Goal: Task Accomplishment & Management: Manage account settings

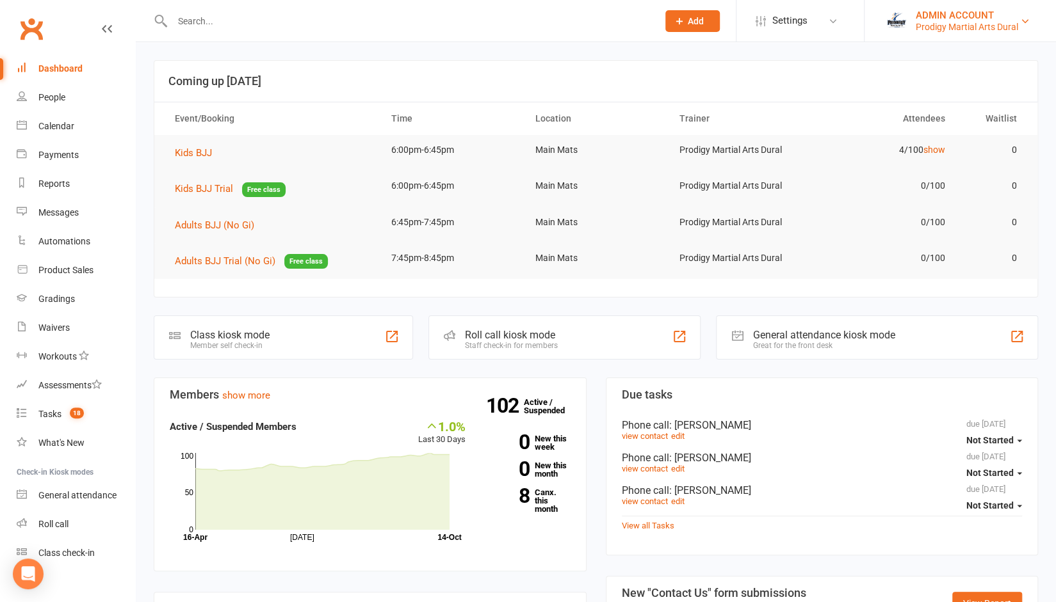
click at [953, 26] on div "Prodigy Martial Arts Dural" at bounding box center [966, 27] width 102 height 12
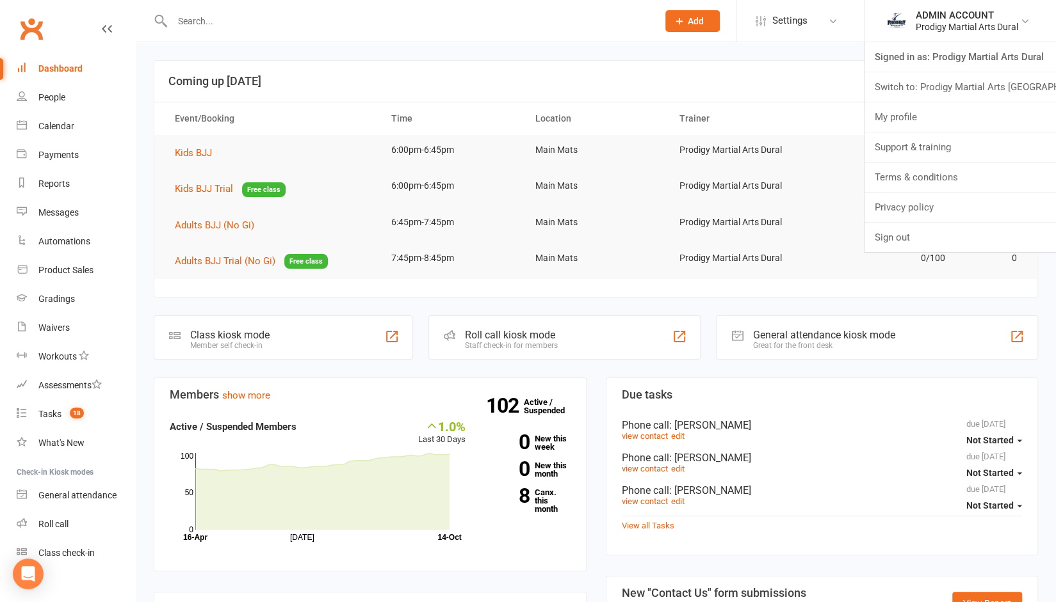
click at [376, 26] on input "text" at bounding box center [408, 21] width 480 height 18
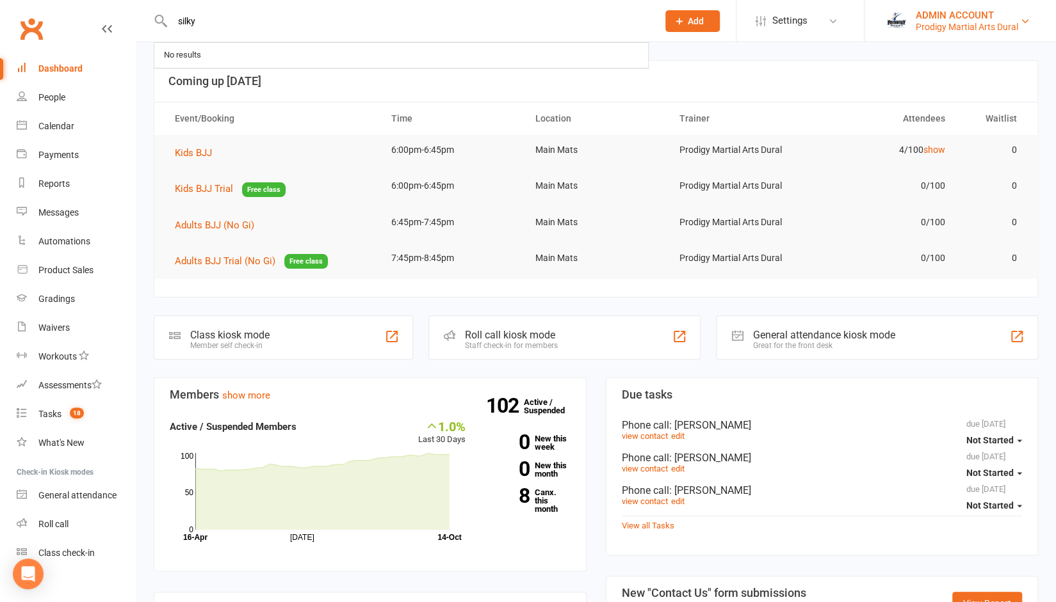
type input "silky"
click at [968, 21] on div "Prodigy Martial Arts Dural" at bounding box center [966, 27] width 102 height 12
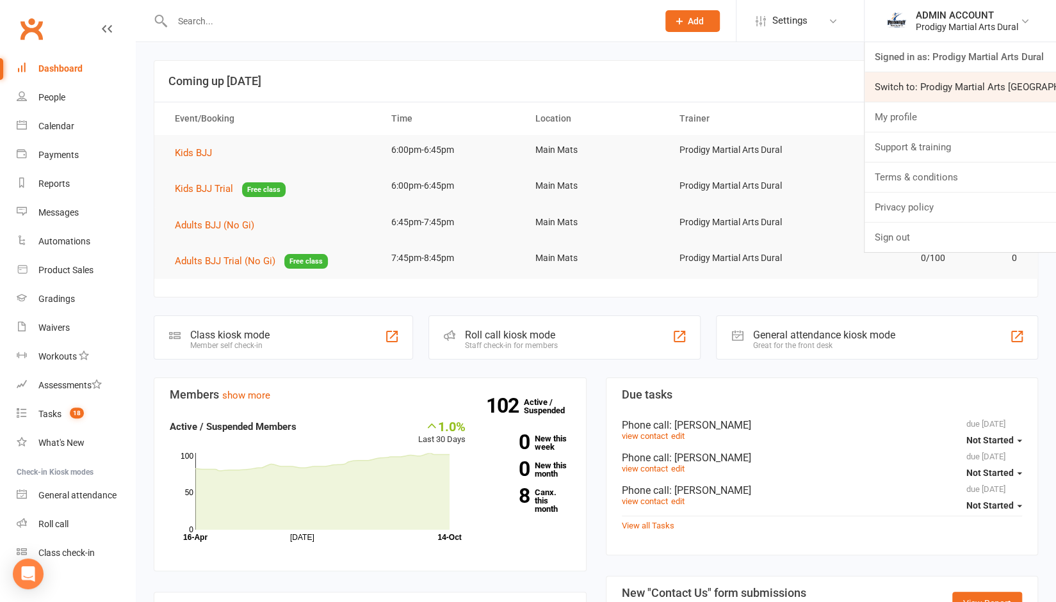
click at [941, 83] on link "Switch to: Prodigy Martial Arts Seven Hills" at bounding box center [959, 86] width 191 height 29
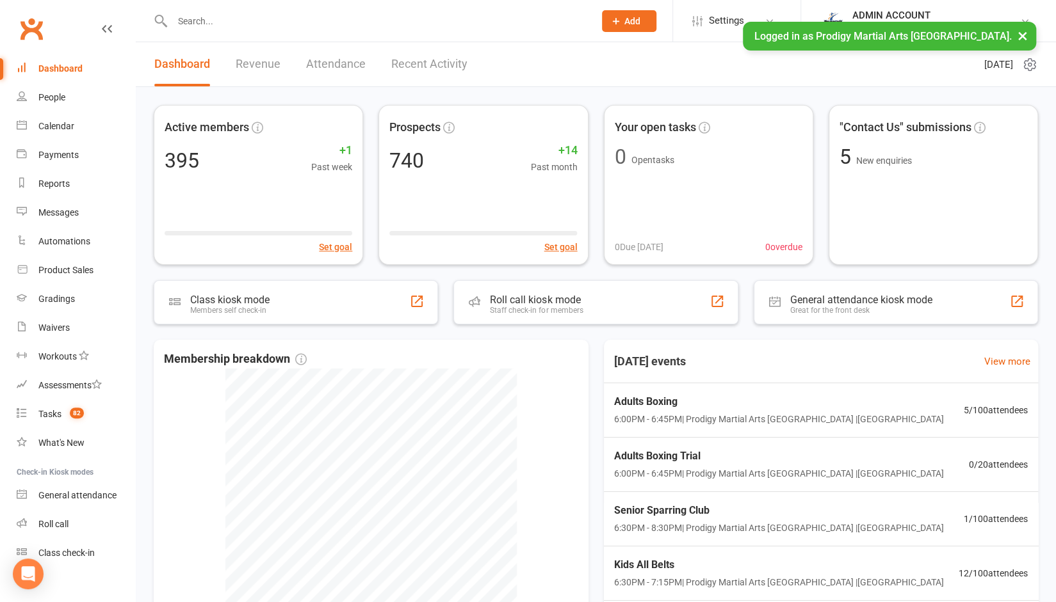
click at [311, 24] on input "text" at bounding box center [376, 21] width 417 height 18
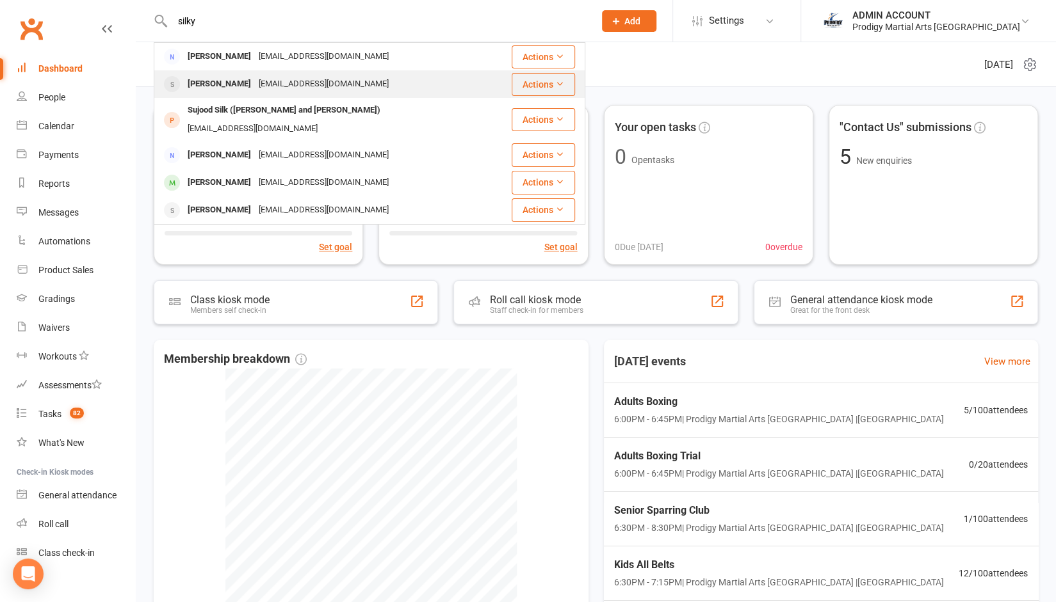
type input "silky"
click at [268, 83] on div "silky_arien@yahoo.com" at bounding box center [324, 84] width 138 height 19
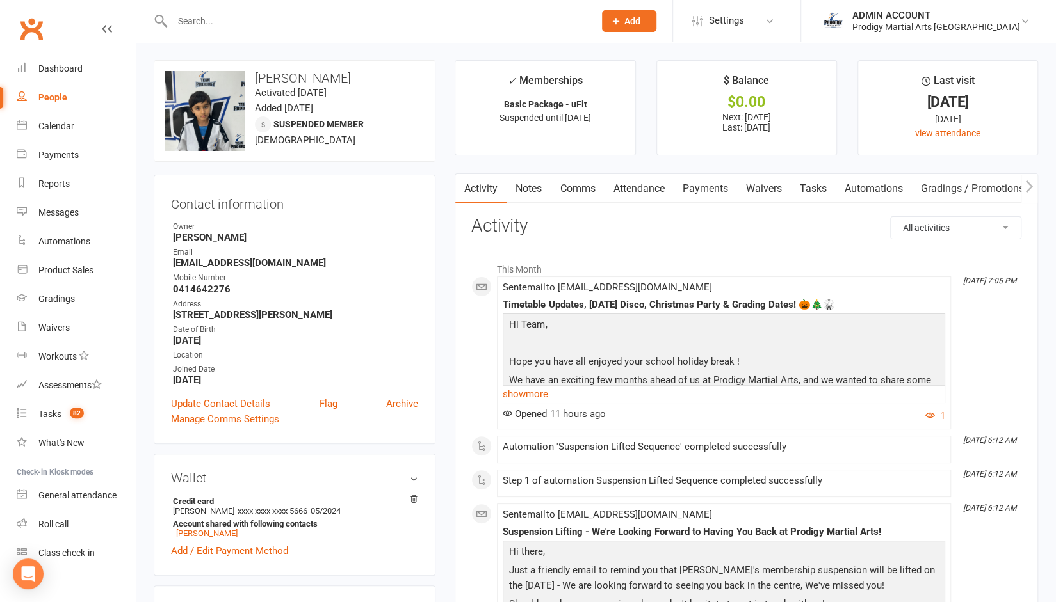
click at [531, 182] on link "Notes" at bounding box center [528, 188] width 44 height 29
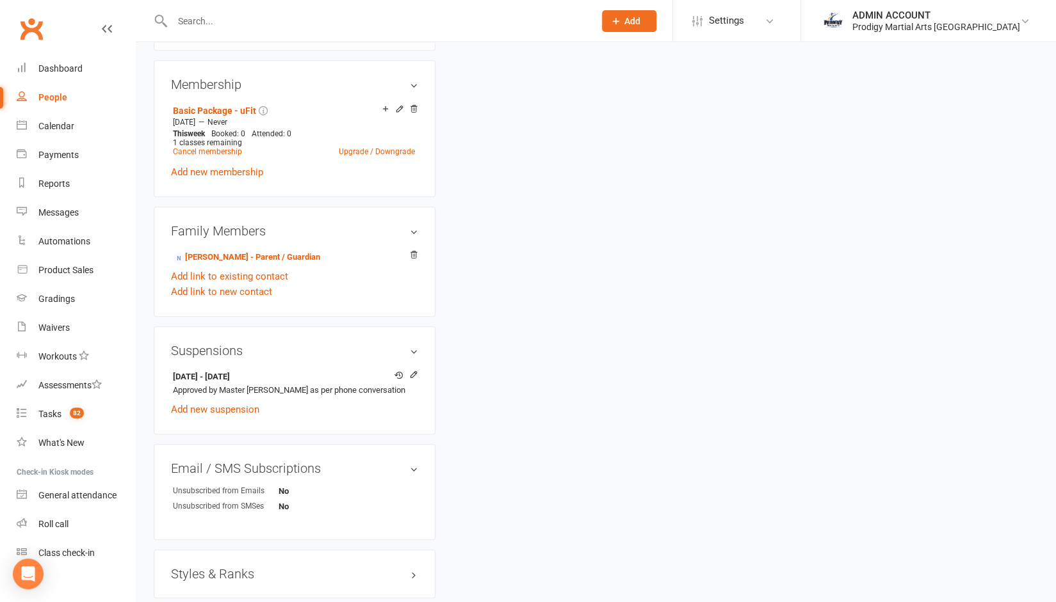
scroll to position [526, 0]
click at [242, 411] on link "Add new suspension" at bounding box center [215, 409] width 88 height 12
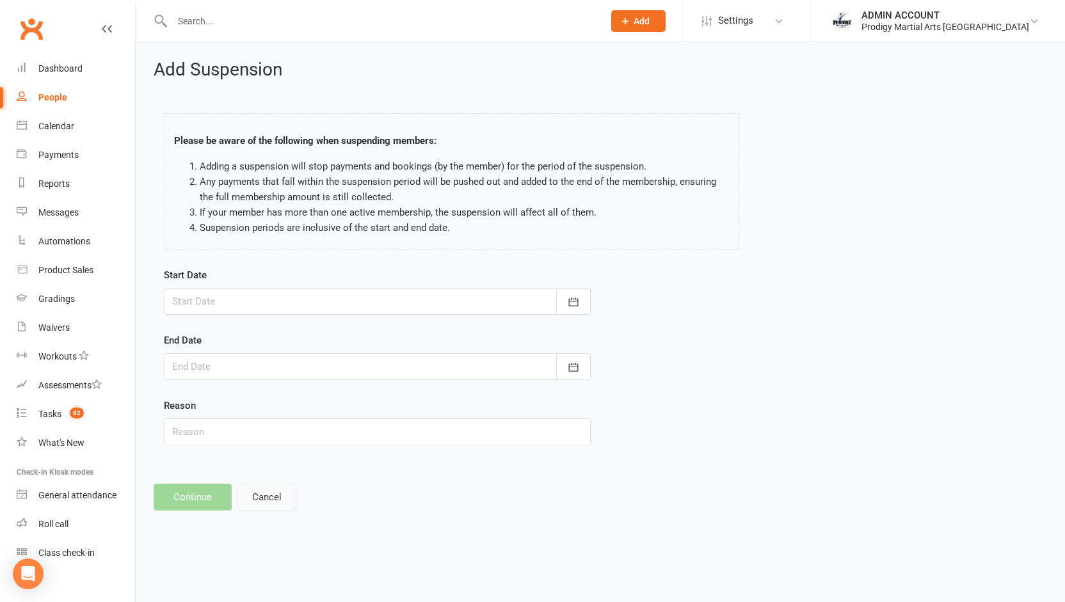
click at [268, 492] on button "Cancel" at bounding box center [267, 497] width 59 height 27
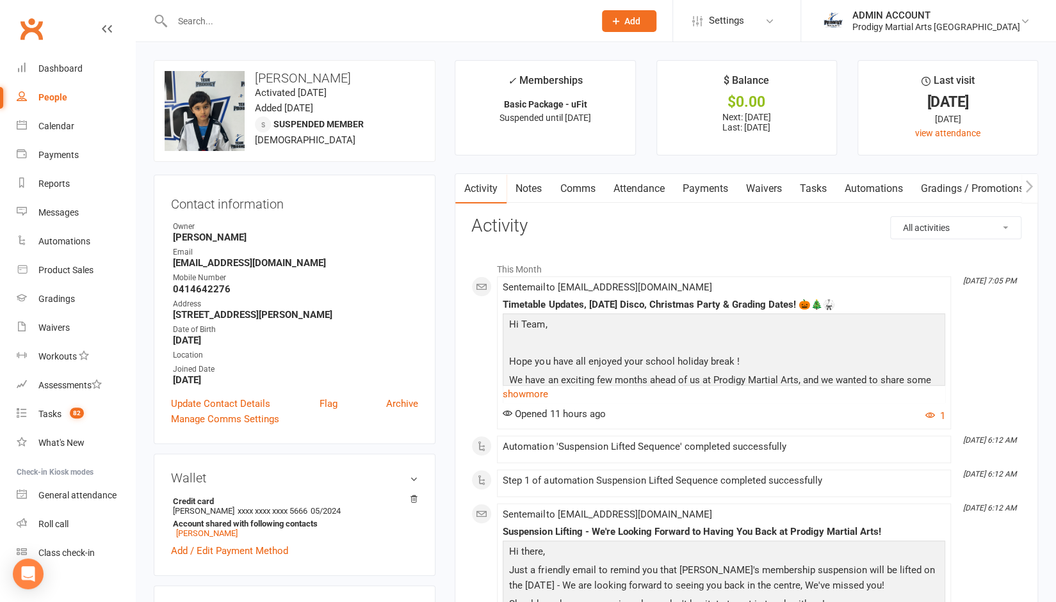
click at [706, 191] on link "Payments" at bounding box center [704, 188] width 63 height 29
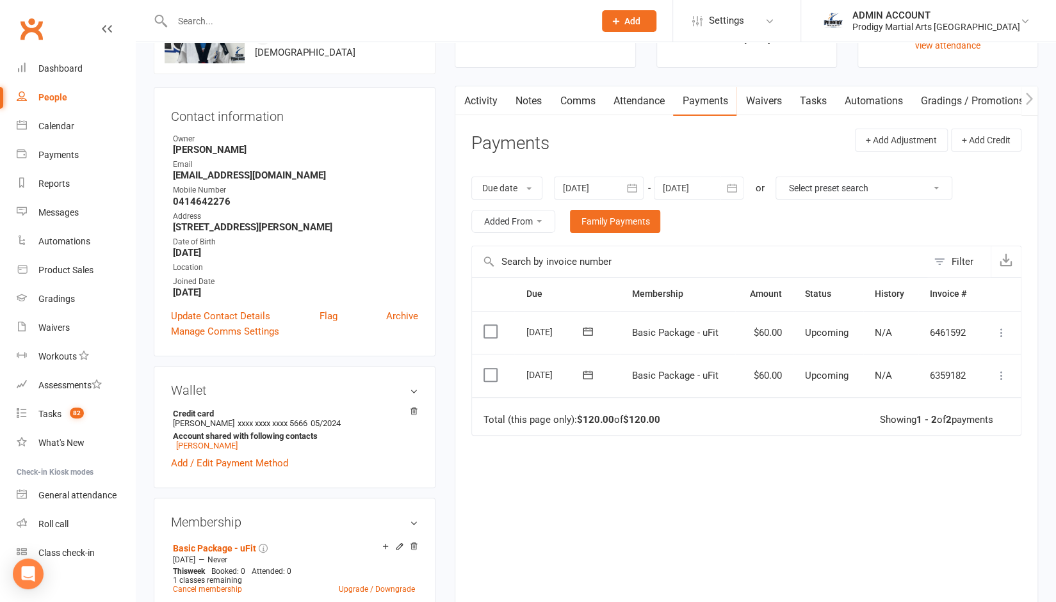
scroll to position [90, 0]
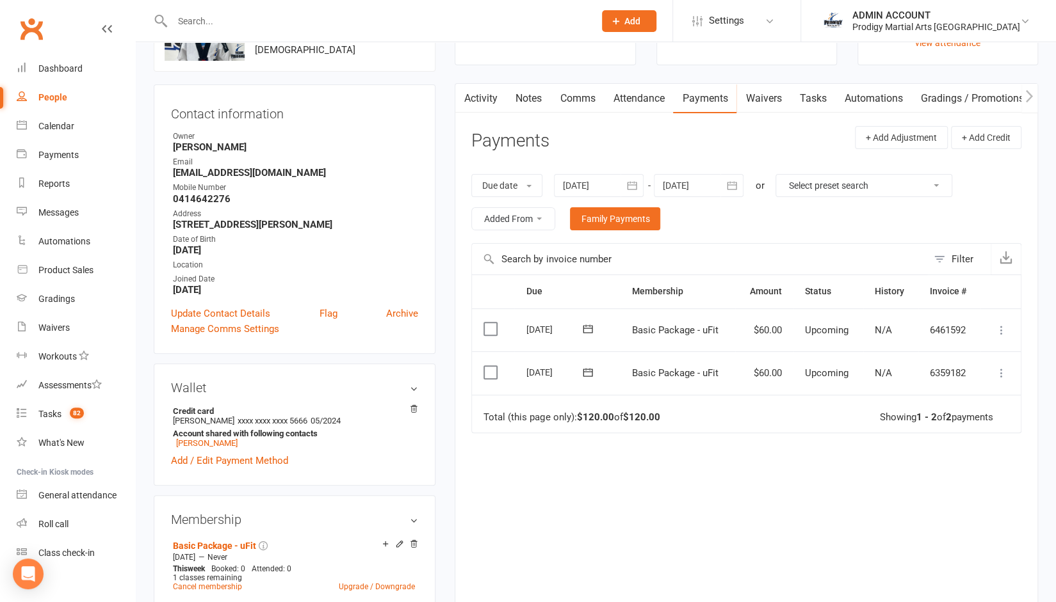
click at [618, 181] on div at bounding box center [599, 185] width 90 height 23
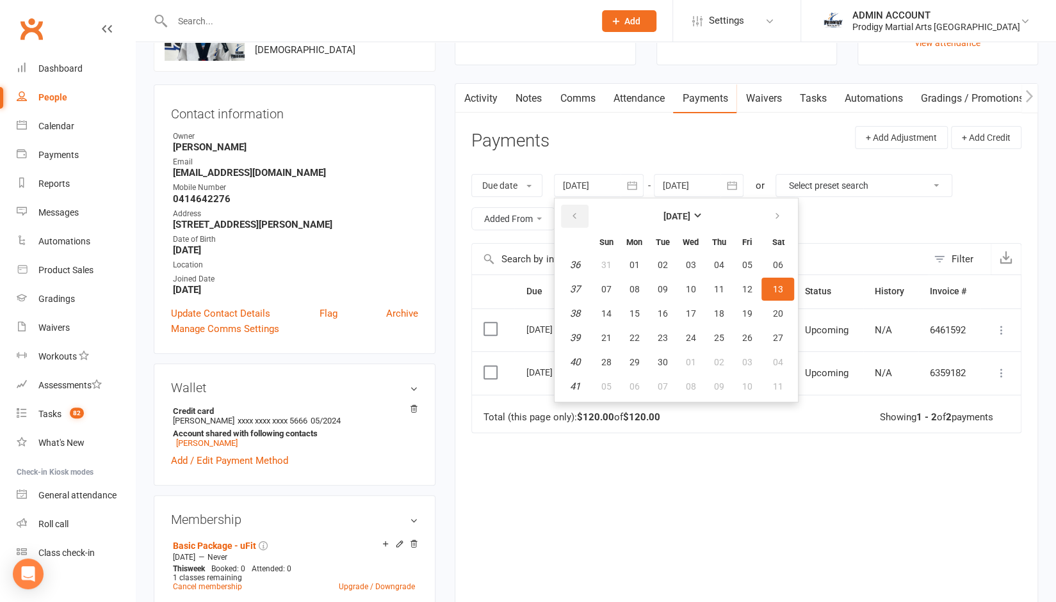
click at [579, 221] on button "button" at bounding box center [575, 216] width 28 height 23
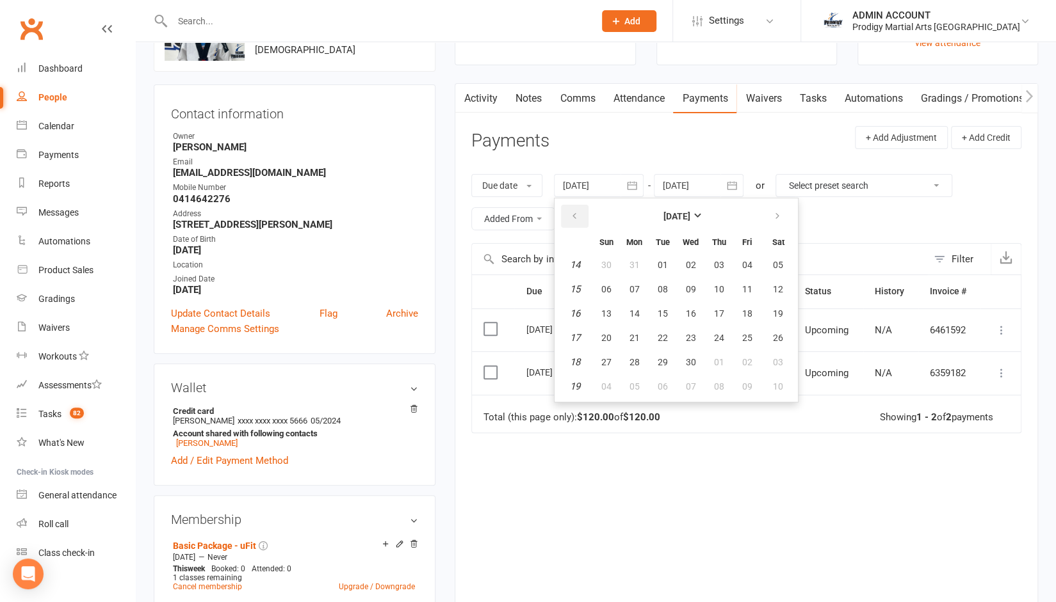
click at [579, 221] on button "button" at bounding box center [575, 216] width 28 height 23
click at [602, 286] on span "05" at bounding box center [606, 289] width 10 height 10
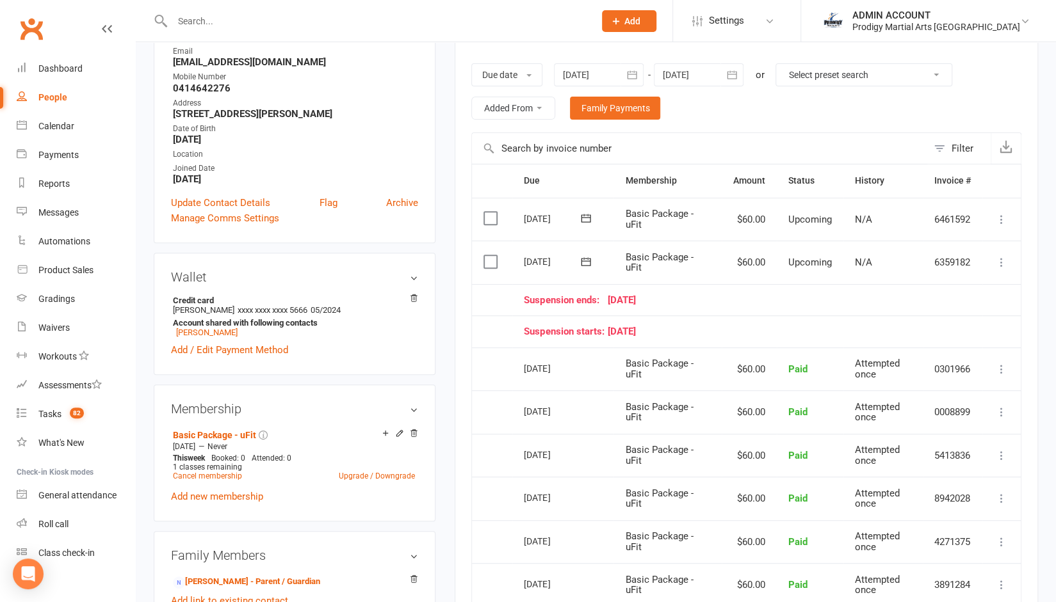
scroll to position [200, 0]
click at [631, 70] on icon "button" at bounding box center [631, 76] width 13 height 13
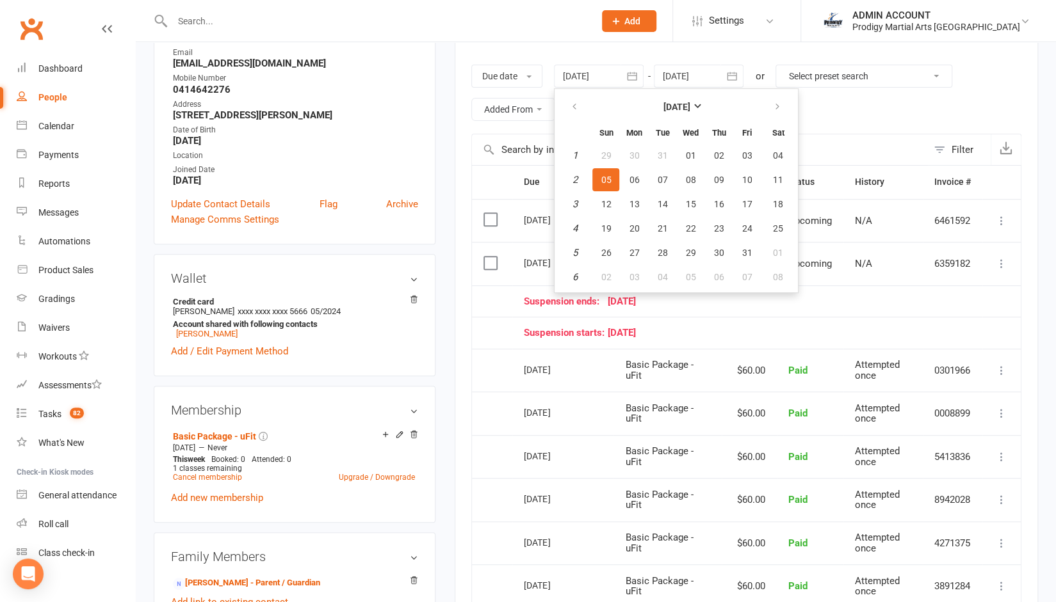
click at [736, 76] on icon "button" at bounding box center [731, 76] width 13 height 13
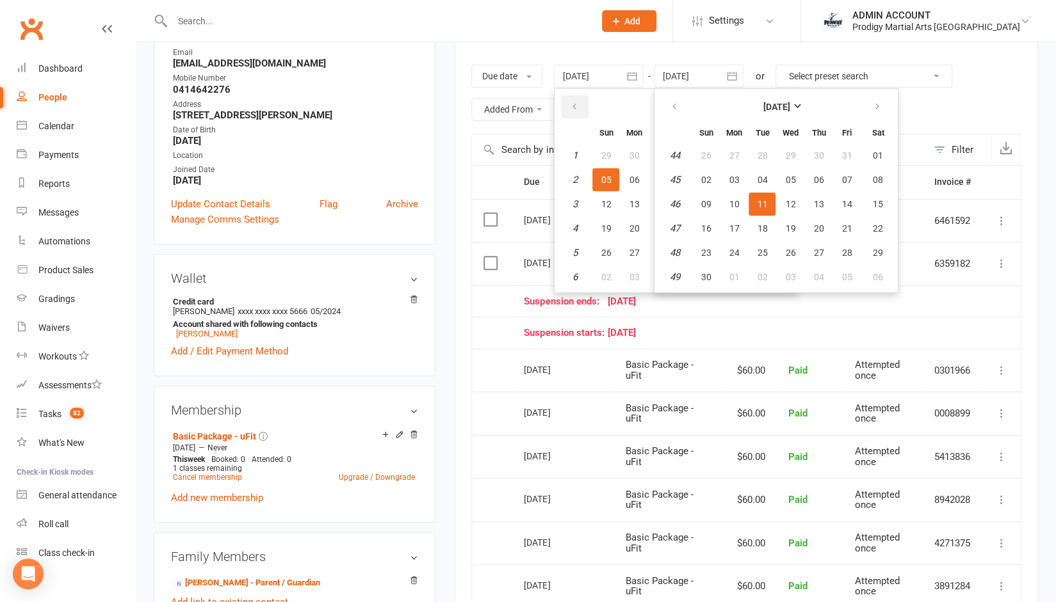
click at [585, 111] on button "button" at bounding box center [575, 106] width 28 height 23
click at [642, 112] on button "December 2024" at bounding box center [676, 106] width 168 height 23
click at [633, 203] on span "November" at bounding box center [648, 208] width 44 height 12
click at [608, 241] on button "24" at bounding box center [605, 252] width 27 height 23
type input "24 Nov 2024"
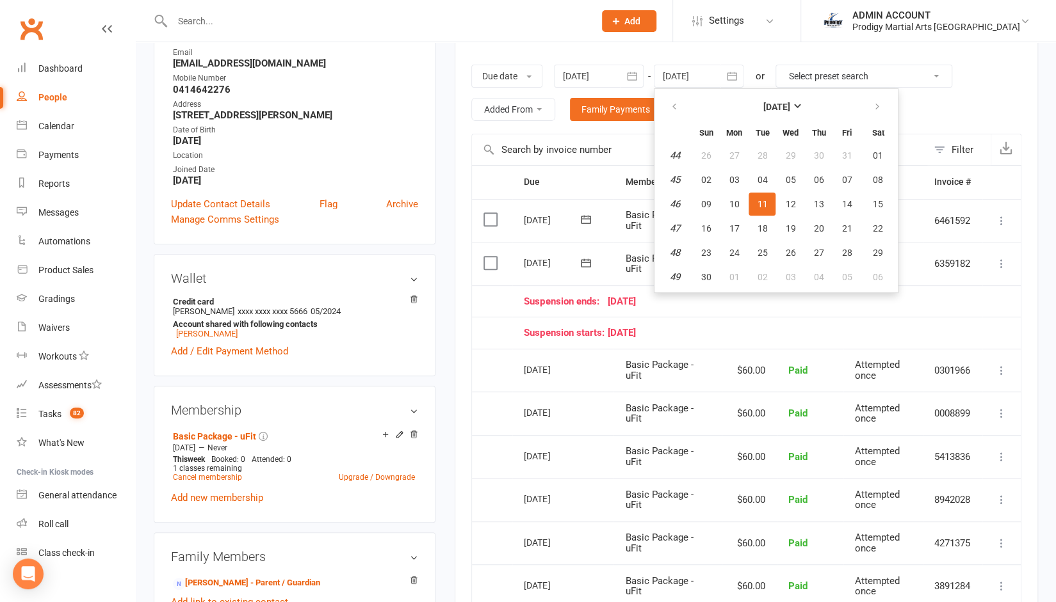
click at [638, 71] on icon "button" at bounding box center [631, 76] width 13 height 13
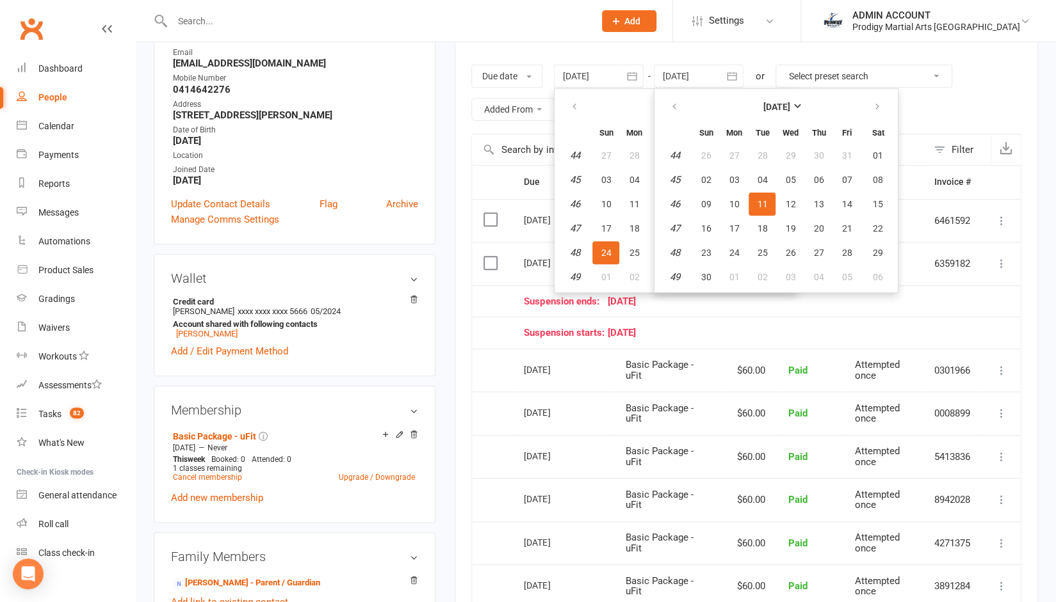
click at [638, 77] on icon "button" at bounding box center [631, 76] width 13 height 13
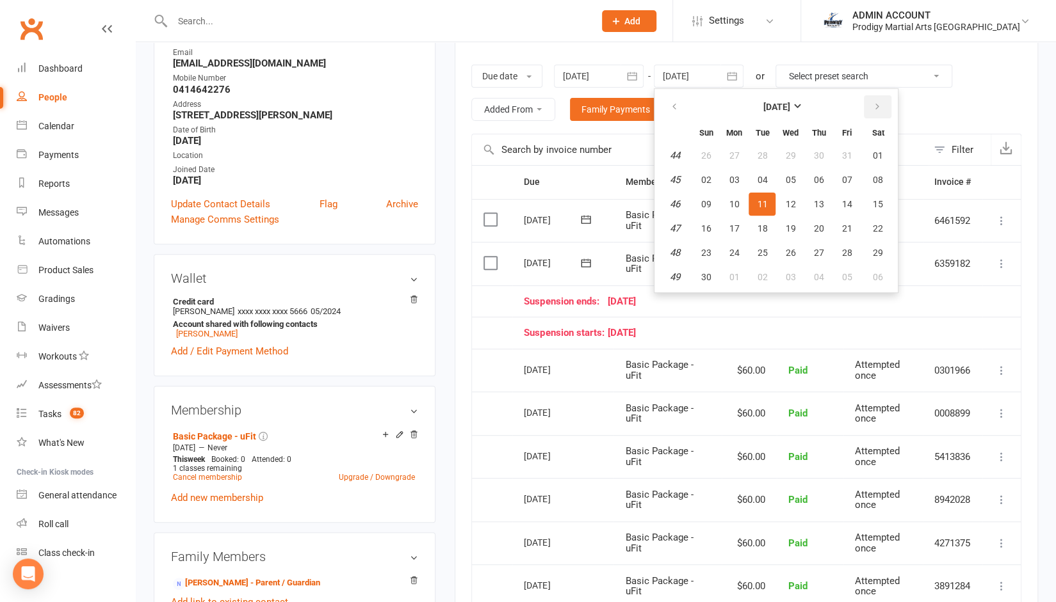
click at [885, 100] on button "button" at bounding box center [878, 106] width 28 height 23
click at [849, 223] on span "23" at bounding box center [846, 228] width 10 height 10
type input "23 Jan 2026"
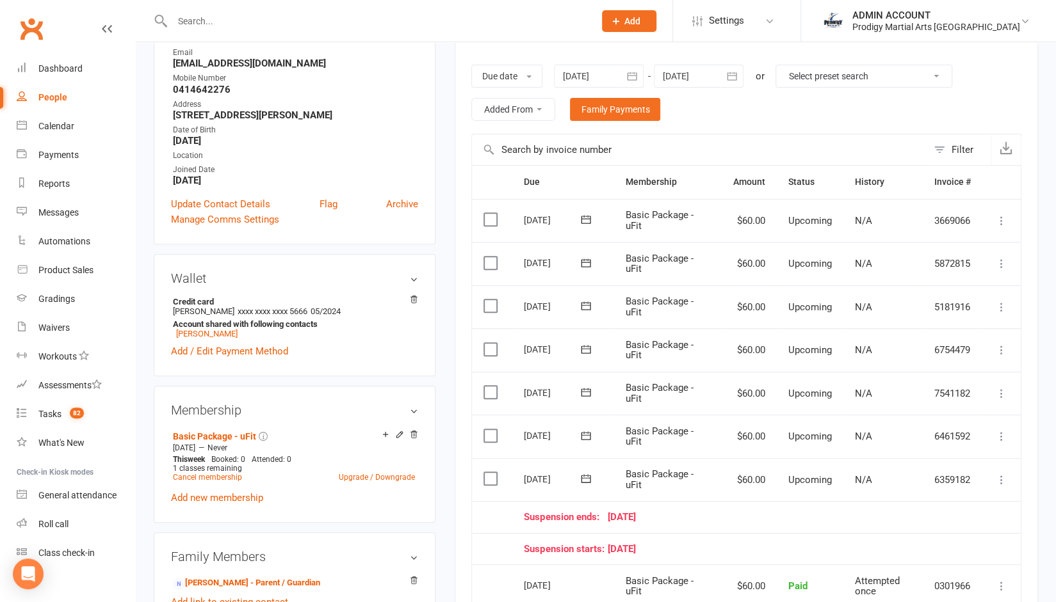
click at [632, 74] on icon "button" at bounding box center [631, 76] width 13 height 13
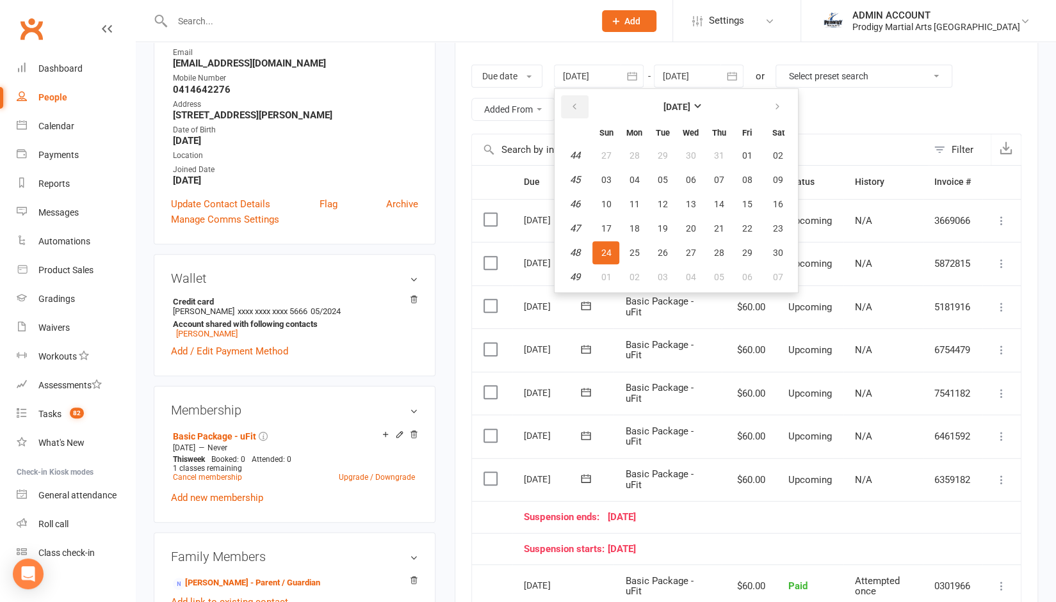
click at [578, 106] on icon "button" at bounding box center [573, 107] width 9 height 10
click at [606, 175] on span "06" at bounding box center [606, 180] width 10 height 10
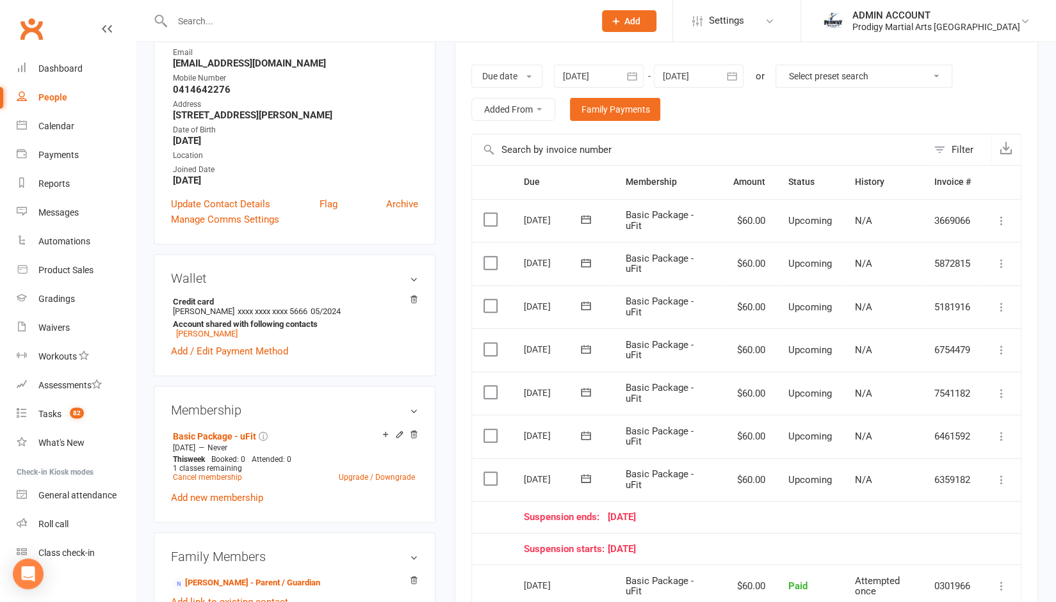
click at [583, 72] on div at bounding box center [599, 76] width 90 height 23
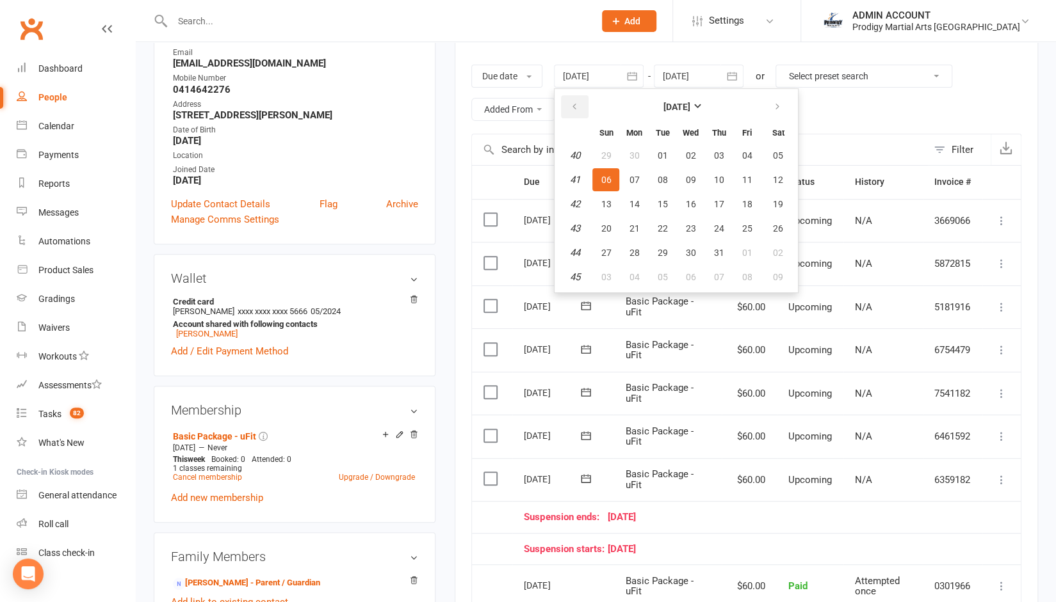
click at [572, 103] on icon "button" at bounding box center [573, 107] width 9 height 10
click at [612, 202] on button "15" at bounding box center [605, 204] width 27 height 23
type input "15 Sep 2024"
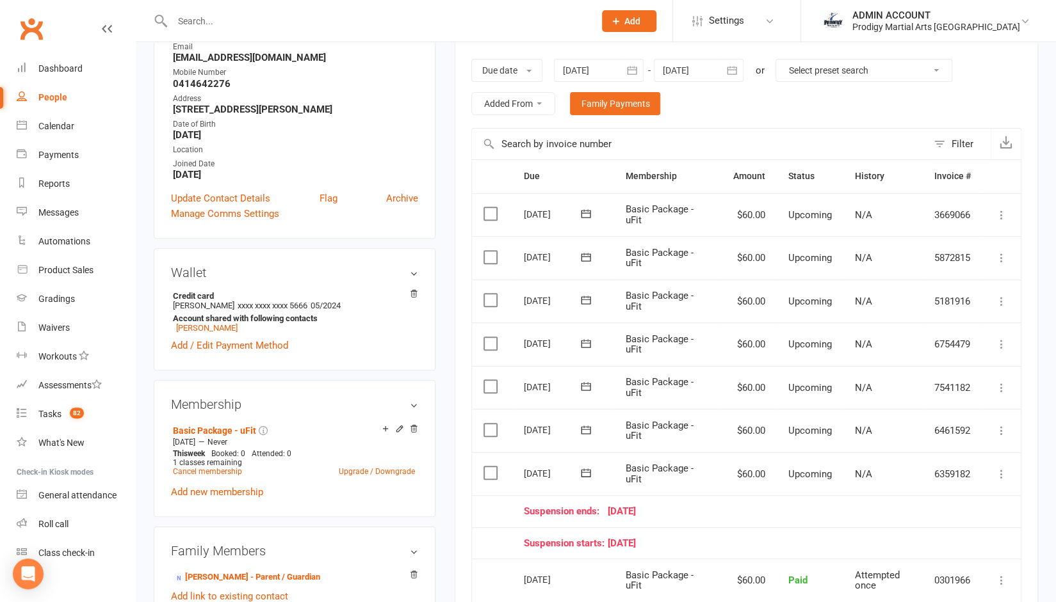
scroll to position [204, 0]
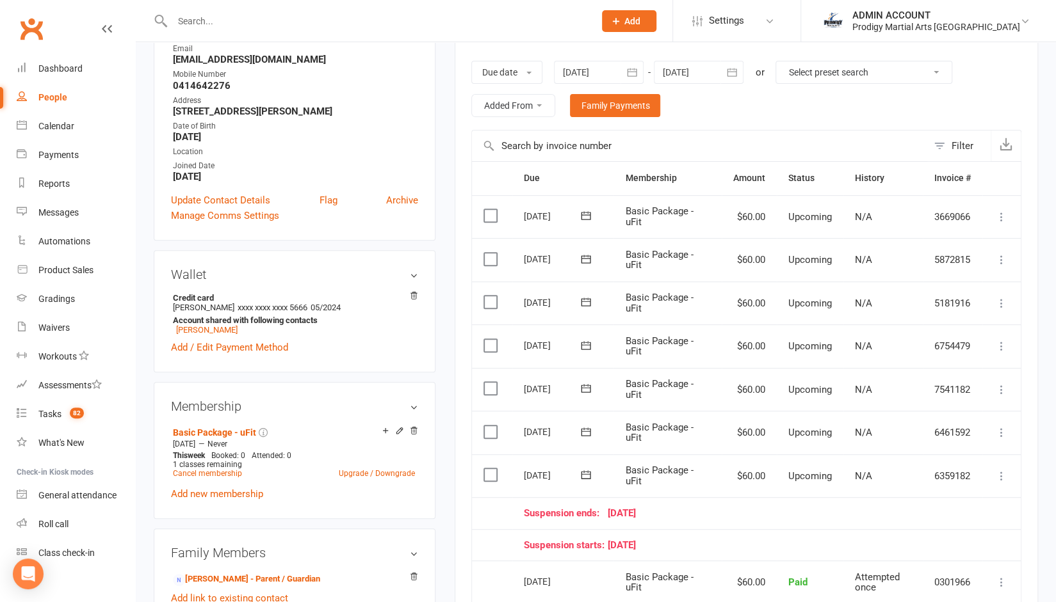
click at [581, 479] on icon at bounding box center [585, 475] width 13 height 13
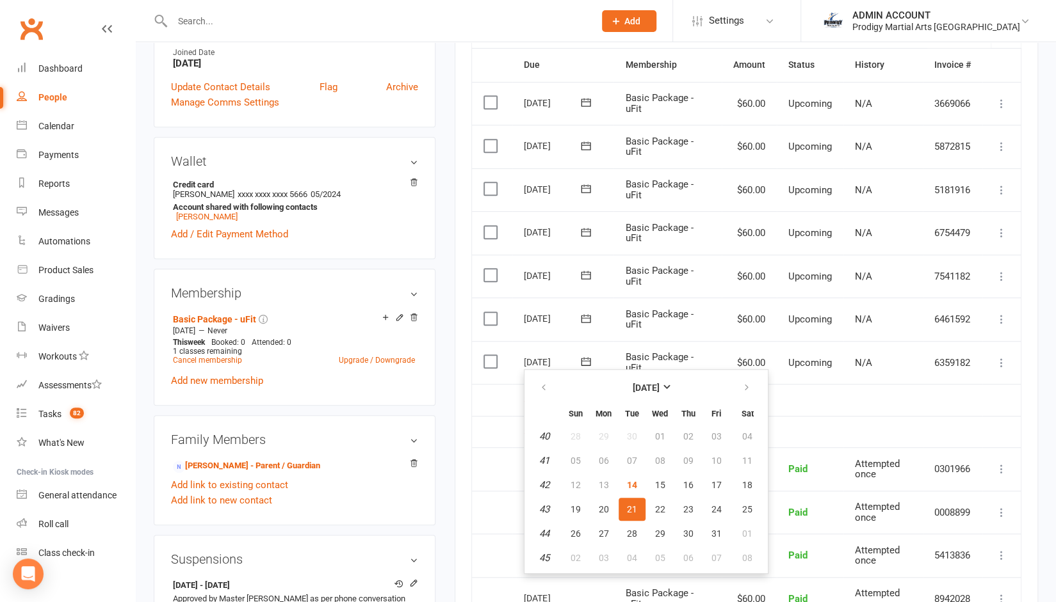
scroll to position [324, 0]
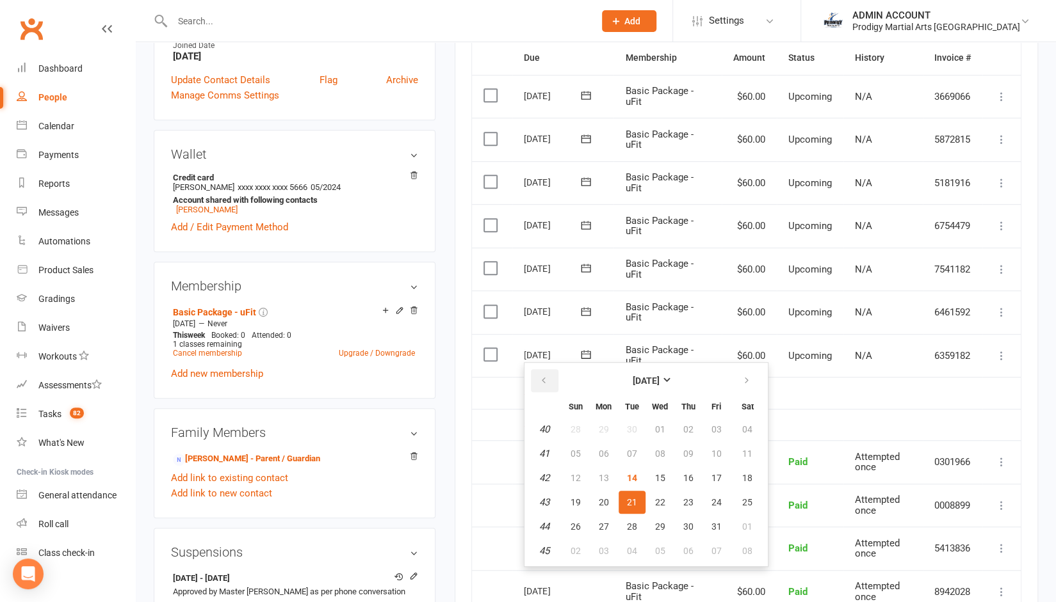
click at [544, 377] on icon "button" at bounding box center [543, 381] width 9 height 10
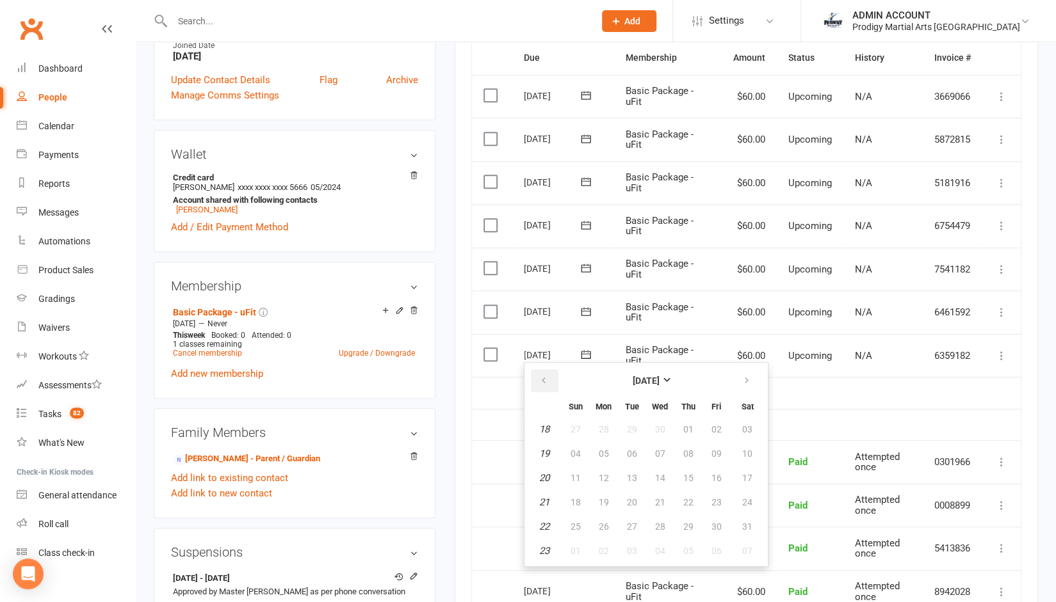
click at [544, 377] on icon "button" at bounding box center [543, 381] width 9 height 10
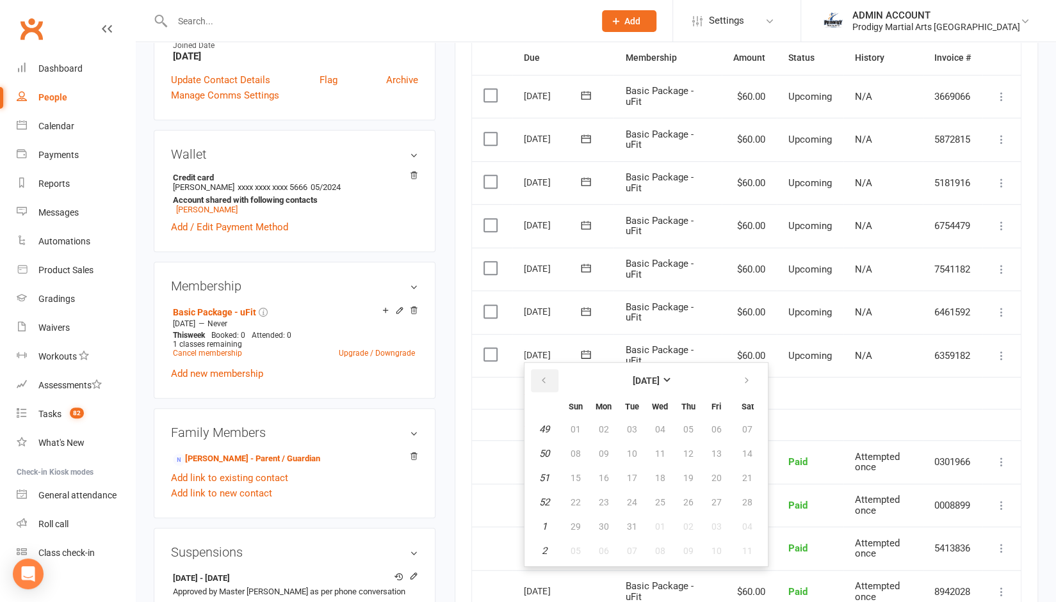
click at [544, 377] on icon "button" at bounding box center [543, 381] width 9 height 10
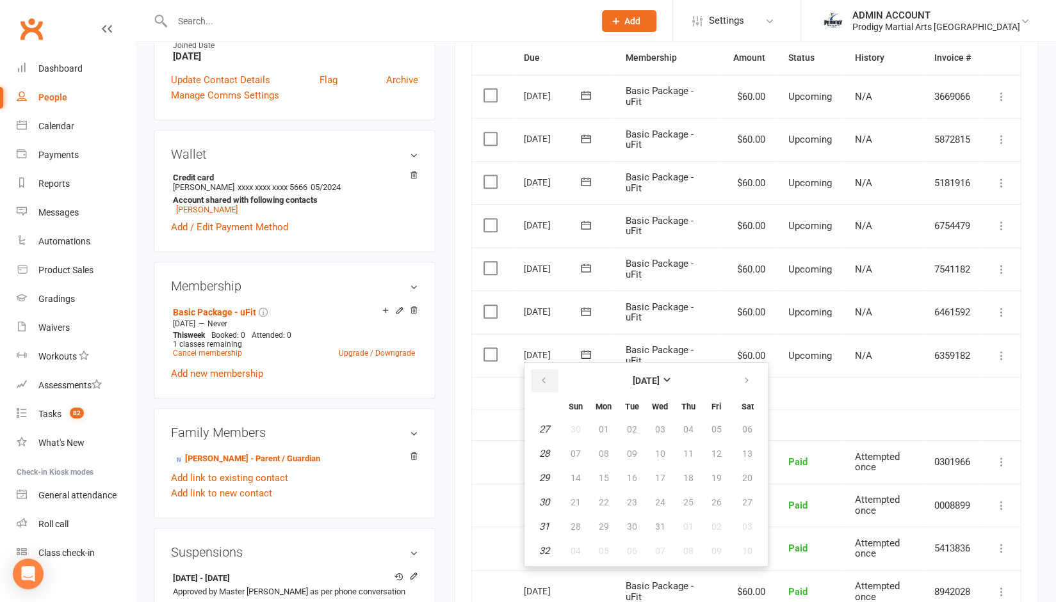
click at [544, 377] on icon "button" at bounding box center [543, 381] width 9 height 10
click at [740, 381] on button "button" at bounding box center [748, 380] width 28 height 23
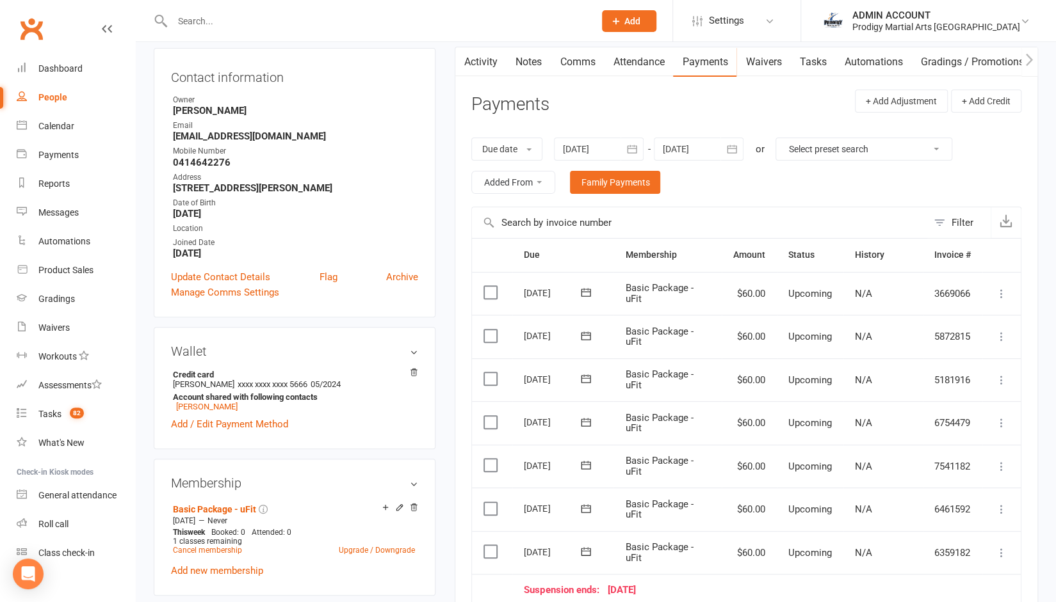
scroll to position [128, 0]
click at [1006, 286] on icon at bounding box center [1001, 292] width 13 height 13
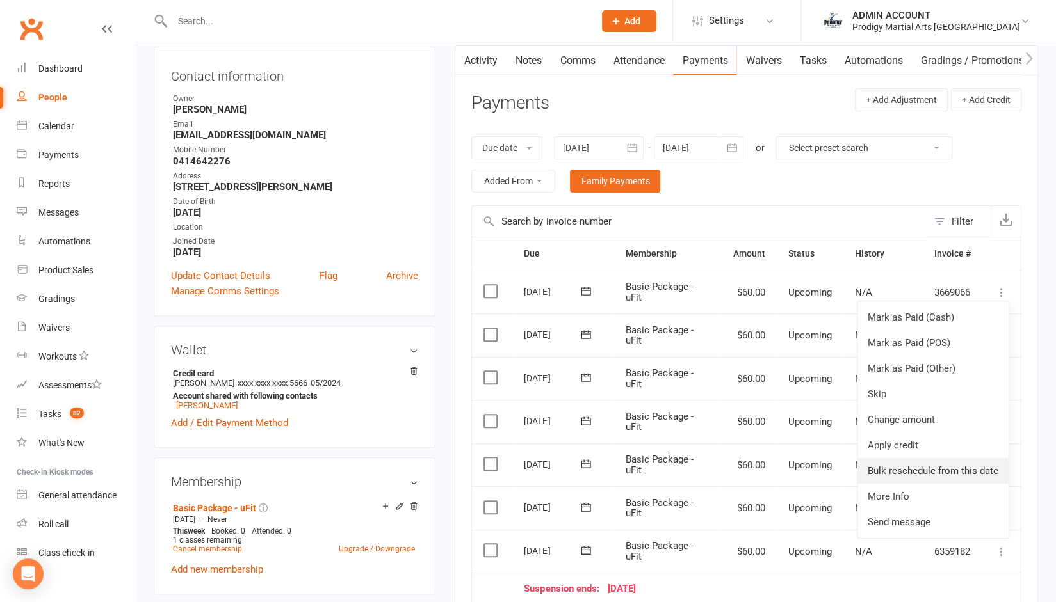
click at [911, 468] on link "Bulk reschedule from this date" at bounding box center [932, 471] width 151 height 26
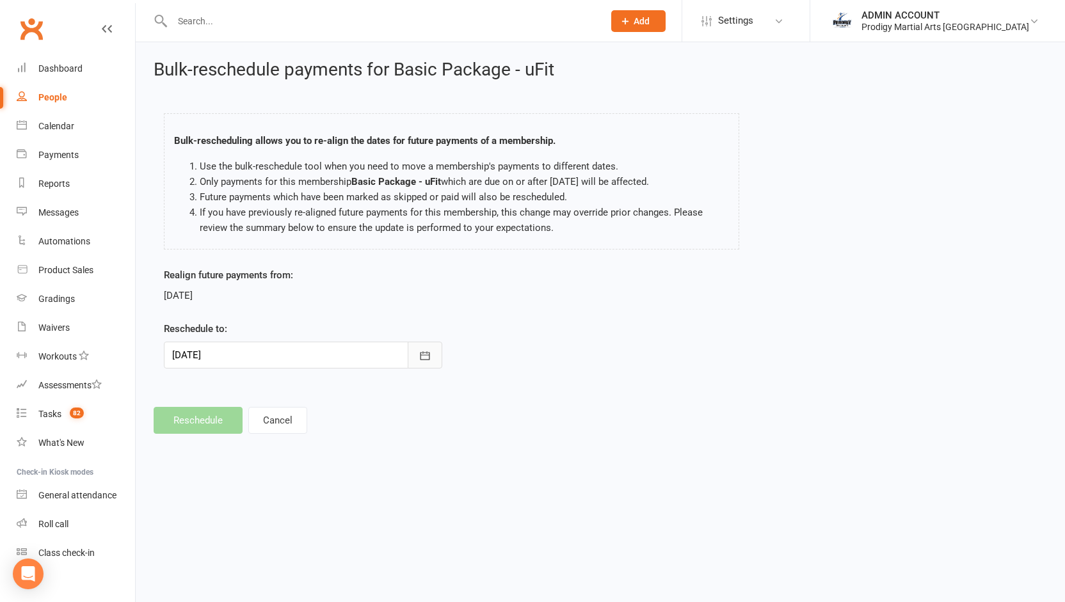
click at [424, 353] on icon "button" at bounding box center [425, 356] width 13 height 13
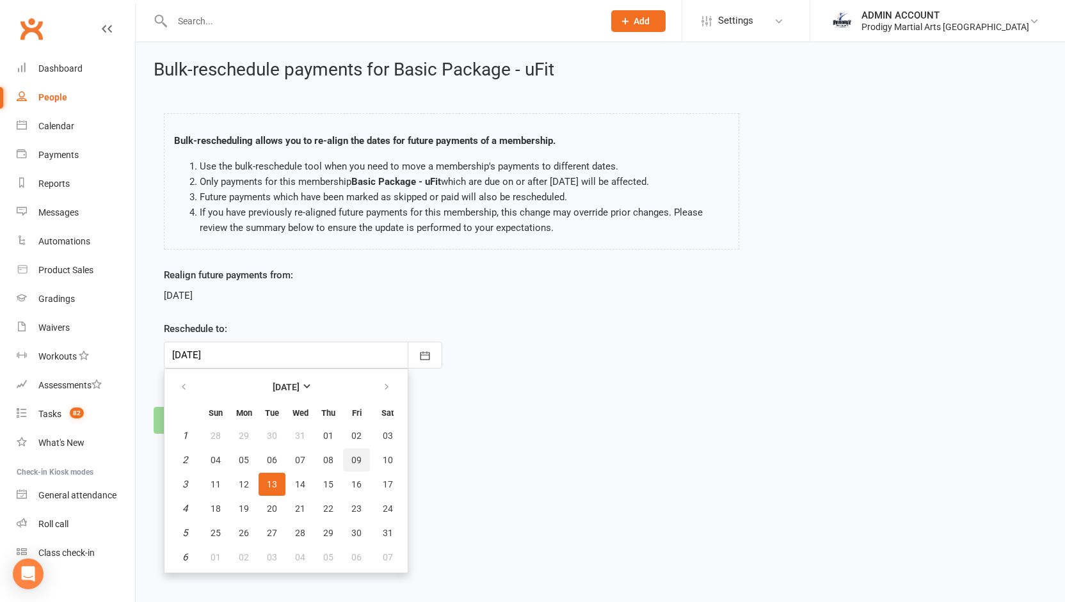
click at [356, 458] on span "09" at bounding box center [356, 460] width 10 height 10
type input "09 Jan 2026"
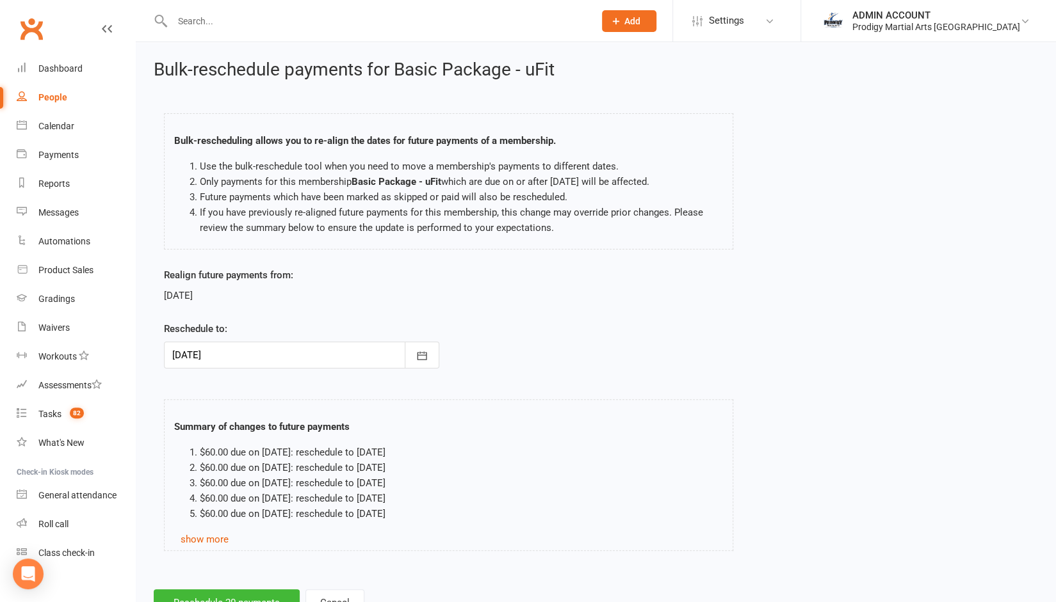
click at [168, 403] on div "Summary of changes to future payments $60.00 due on 13 Jan 2026: reschedule to …" at bounding box center [448, 475] width 569 height 152
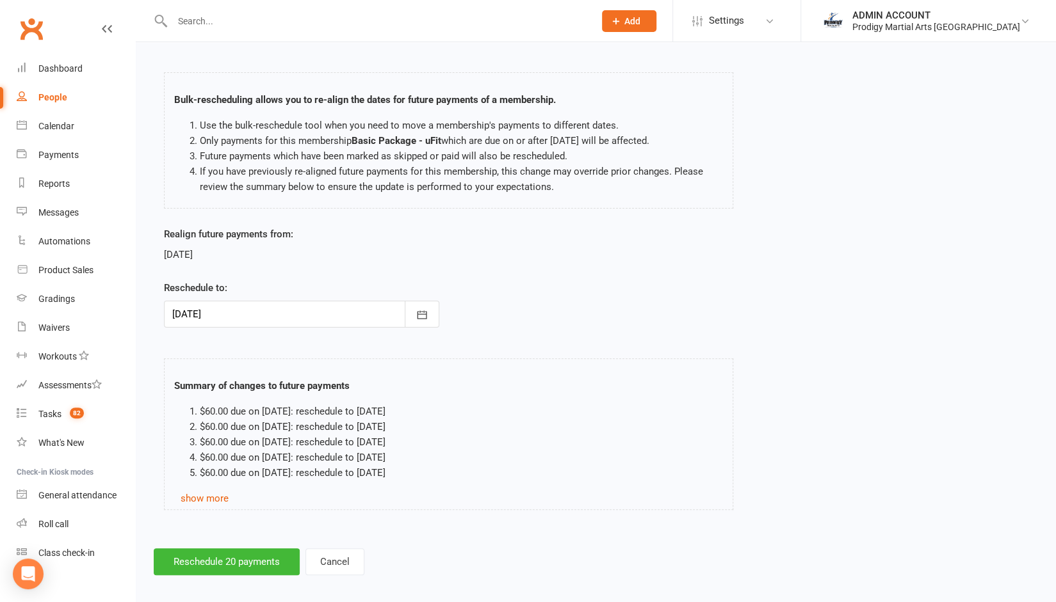
scroll to position [49, 0]
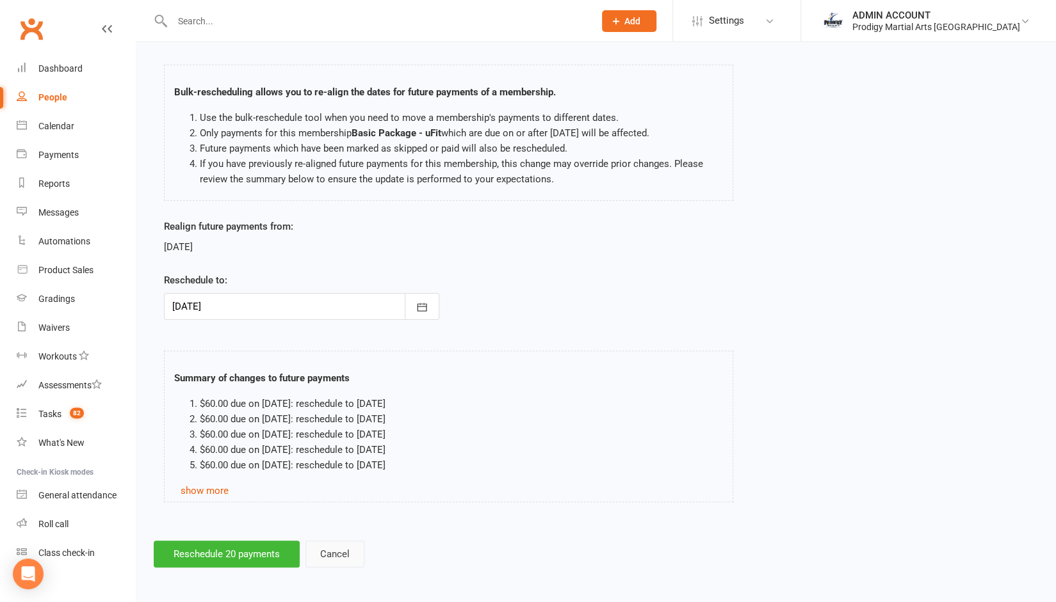
click at [338, 560] on button "Cancel" at bounding box center [334, 554] width 59 height 27
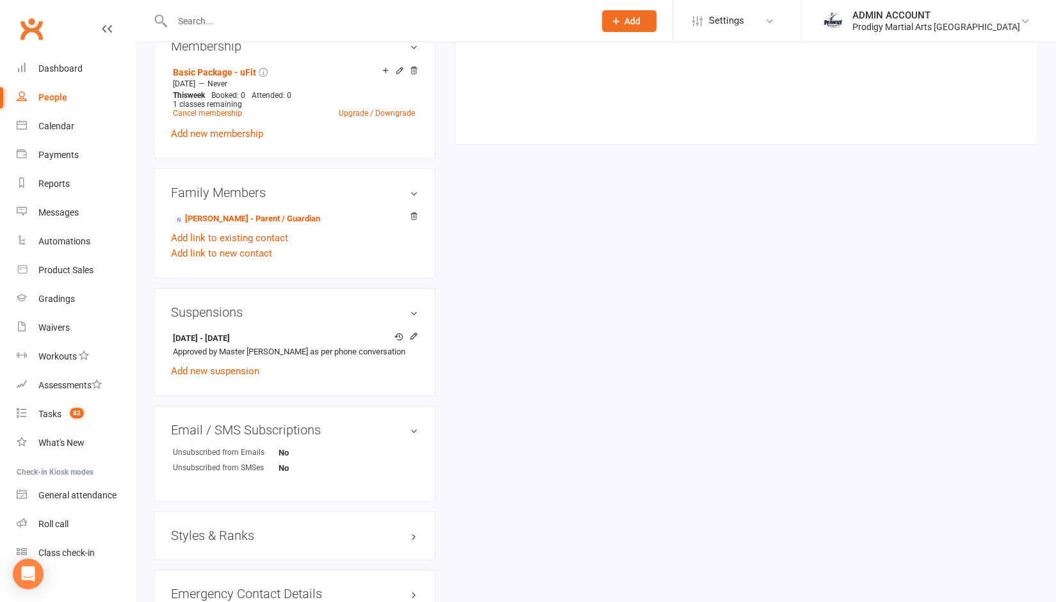
scroll to position [565, 0]
click at [237, 369] on link "Add new suspension" at bounding box center [215, 370] width 88 height 12
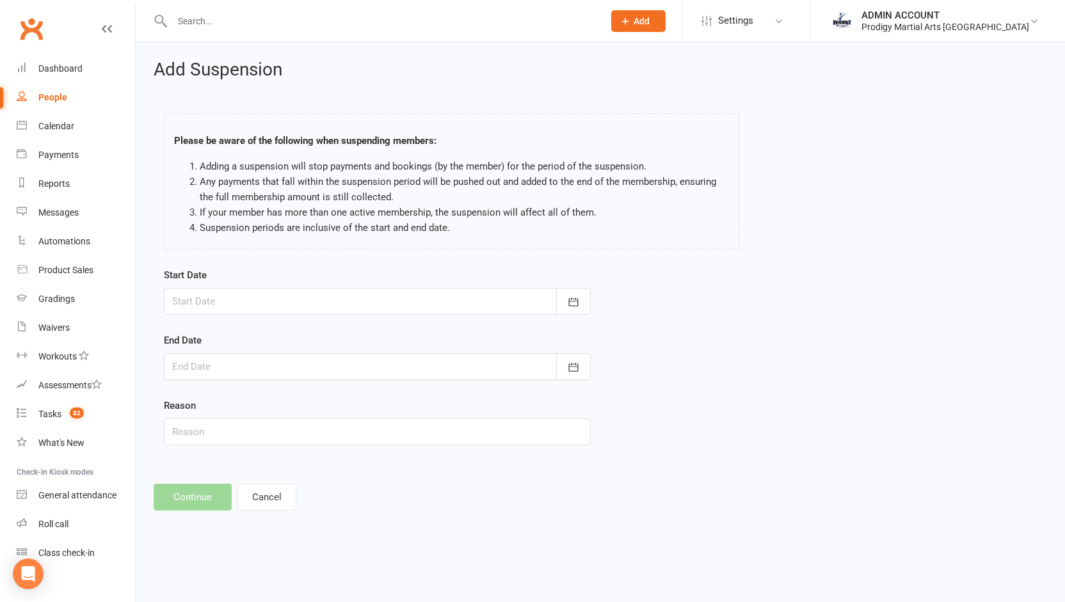
click at [287, 290] on div at bounding box center [377, 301] width 427 height 27
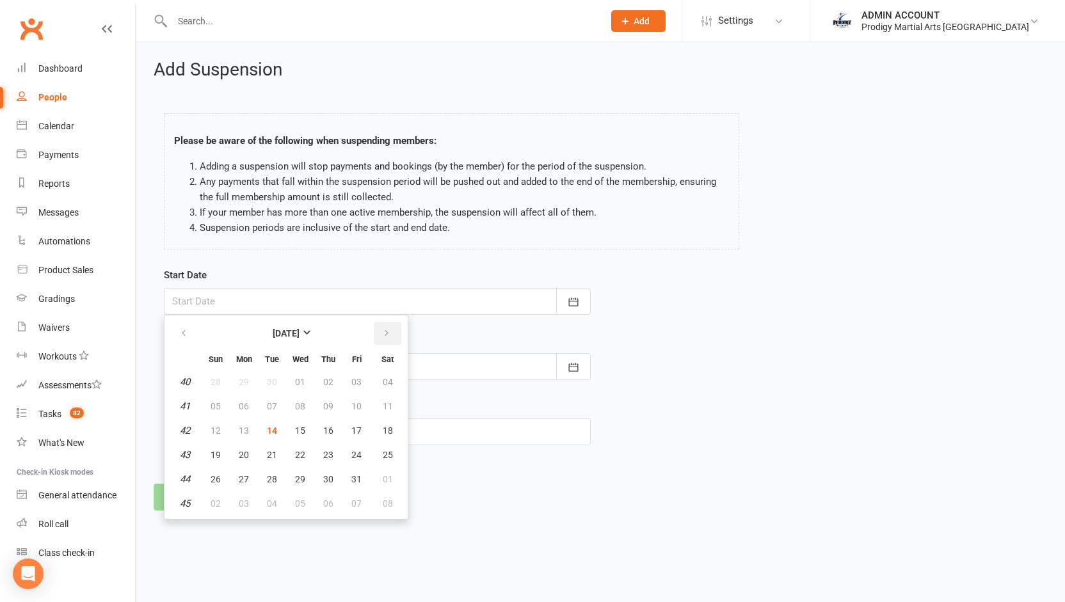
click at [389, 334] on icon "button" at bounding box center [386, 333] width 9 height 10
click at [329, 405] on span "08" at bounding box center [328, 406] width 10 height 10
type input "08 Jan 2026"
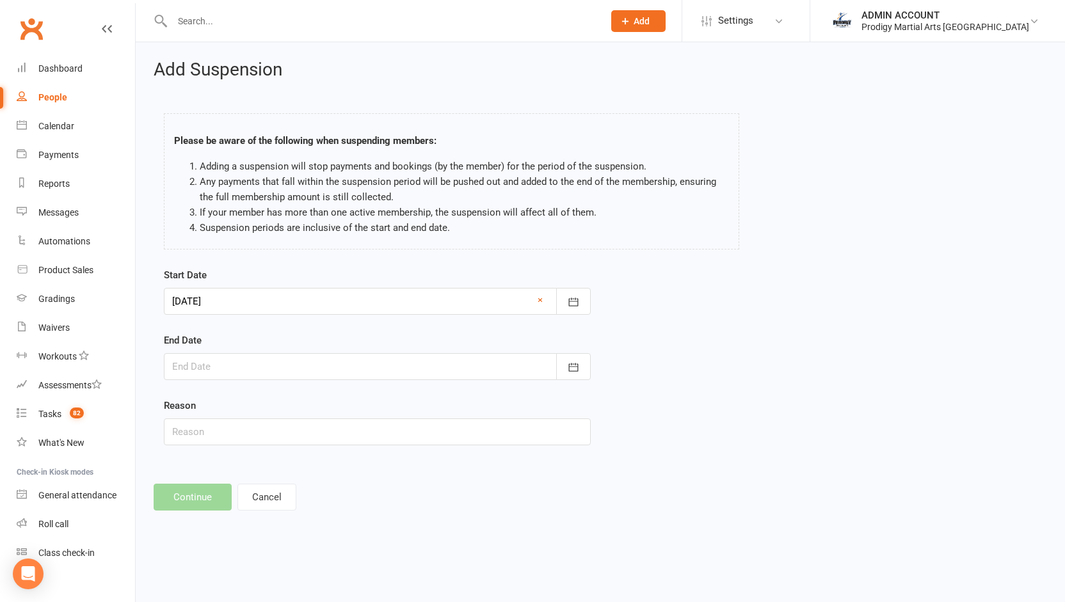
click at [303, 368] on div at bounding box center [377, 366] width 427 height 27
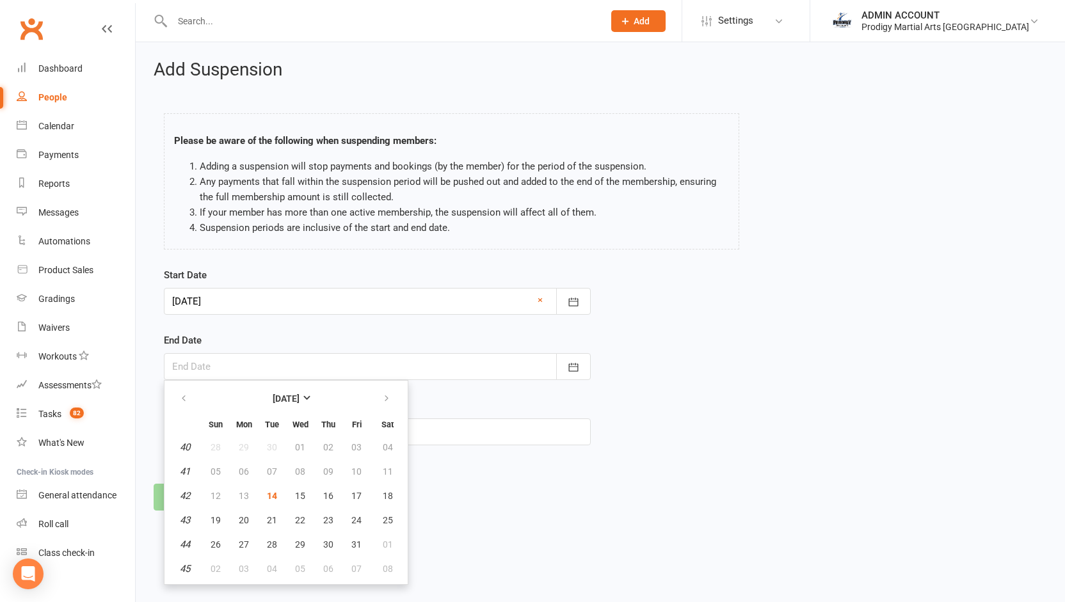
click at [285, 304] on div at bounding box center [377, 301] width 427 height 27
click at [250, 295] on div at bounding box center [377, 301] width 427 height 27
click at [385, 403] on button "button" at bounding box center [388, 398] width 28 height 23
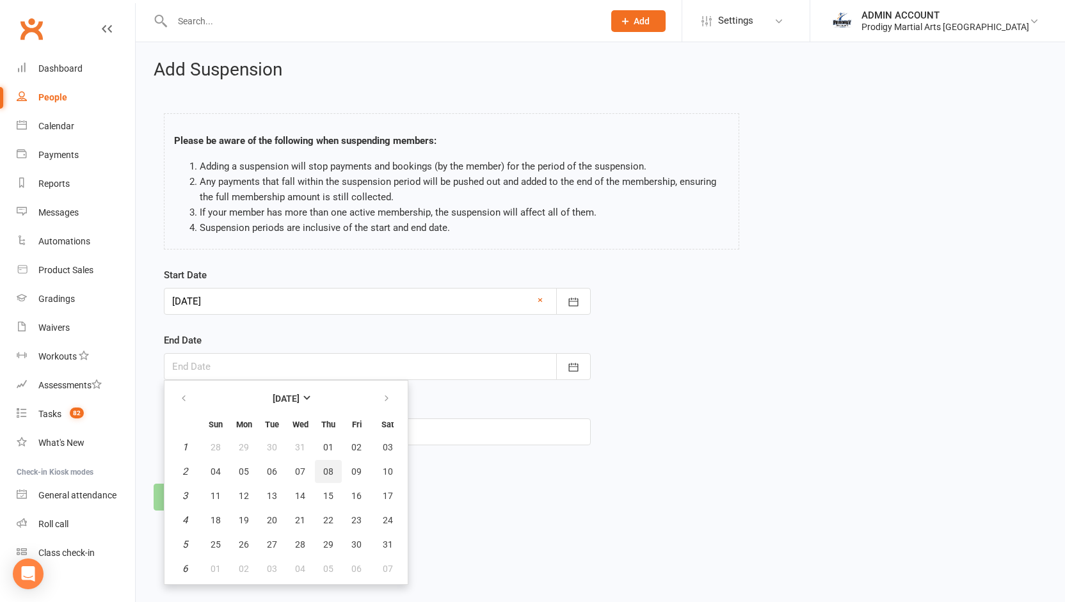
click at [329, 469] on span "08" at bounding box center [328, 472] width 10 height 10
type input "08 Jan 2026"
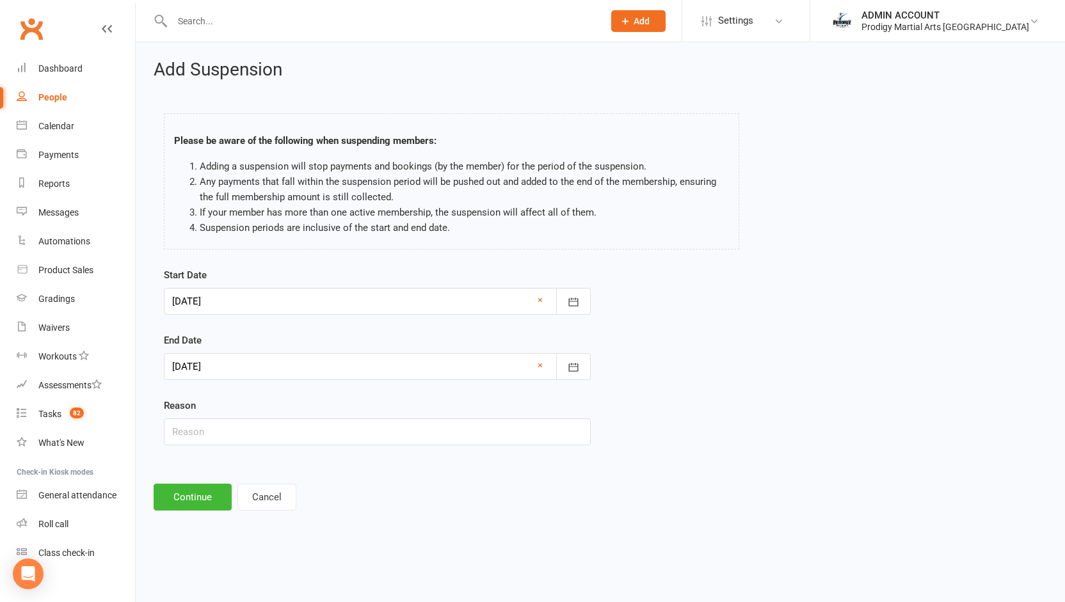
click at [273, 302] on div at bounding box center [377, 301] width 427 height 27
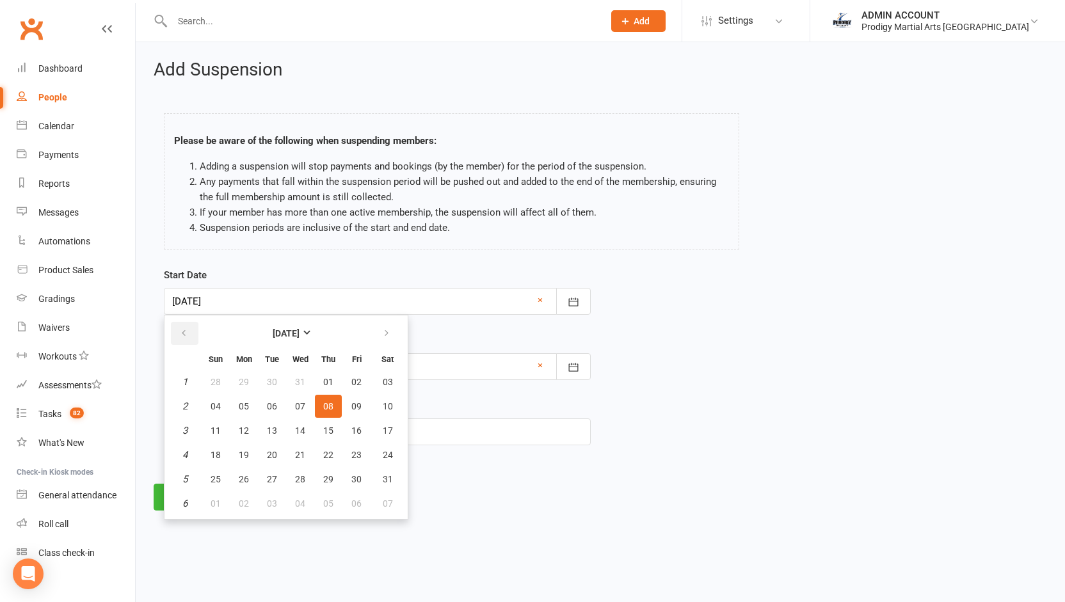
click at [189, 329] on button "button" at bounding box center [185, 333] width 28 height 23
click at [355, 427] on span "17" at bounding box center [356, 431] width 10 height 10
type input "17 Oct 2025"
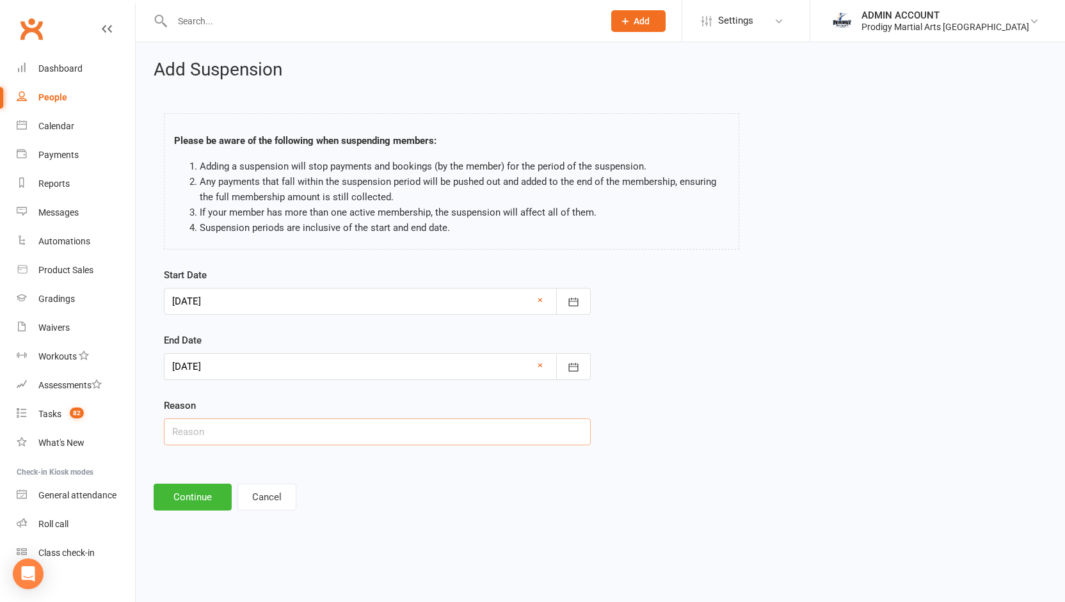
click at [205, 432] on input "text" at bounding box center [377, 432] width 427 height 27
type input "holiday with documentation"
click at [178, 489] on button "Continue" at bounding box center [193, 497] width 78 height 27
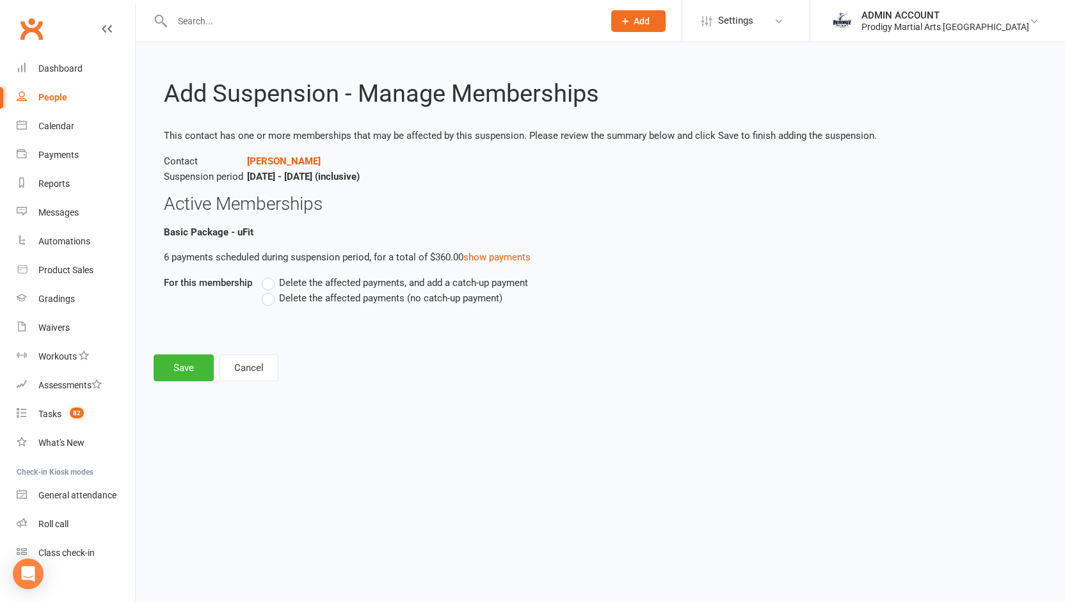
click at [273, 301] on label "Delete the affected payments (no catch-up payment)" at bounding box center [382, 298] width 241 height 15
click at [270, 291] on input "Delete the affected payments (no catch-up payment)" at bounding box center [266, 291] width 8 height 0
click at [181, 367] on button "Save" at bounding box center [184, 368] width 60 height 27
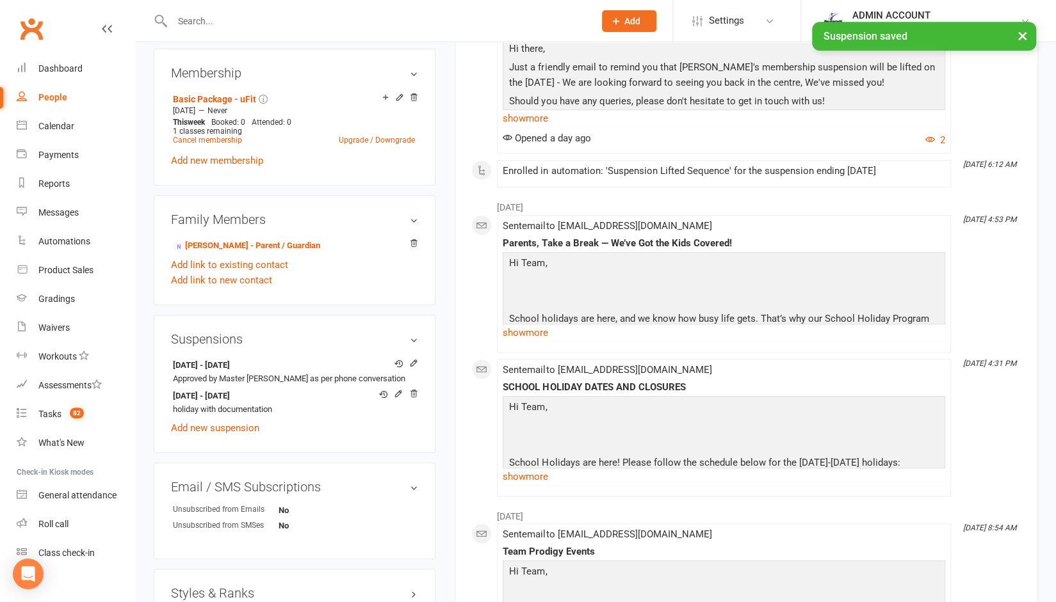
scroll to position [552, 0]
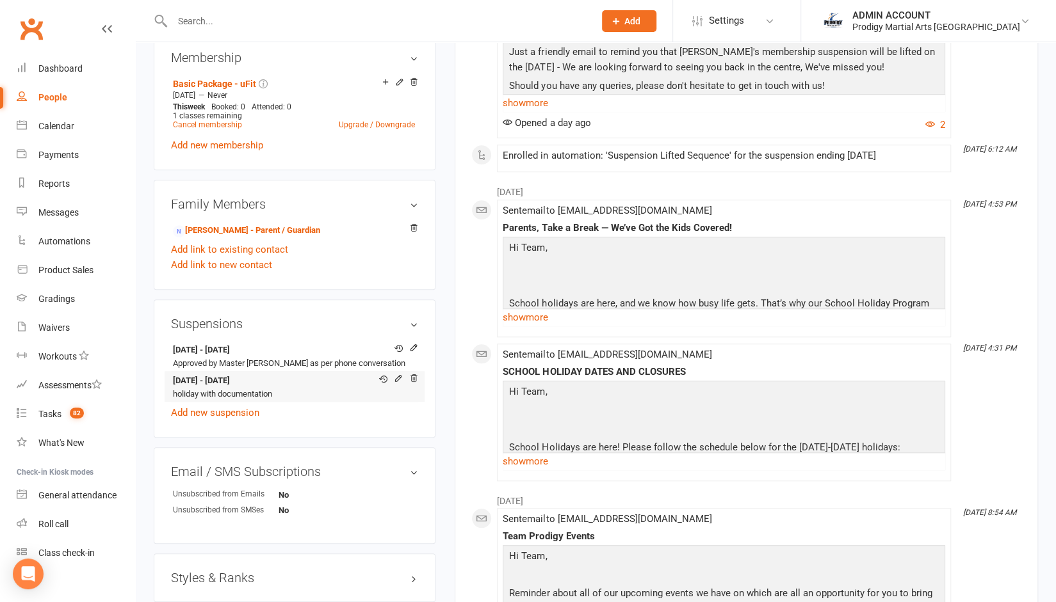
click at [197, 382] on strong "17 Oct 2025 - 8 Jan 2026" at bounding box center [292, 381] width 239 height 13
copy strong "17 Oct 2025 - 8 Jan 2026"
click at [262, 15] on input "text" at bounding box center [376, 21] width 417 height 18
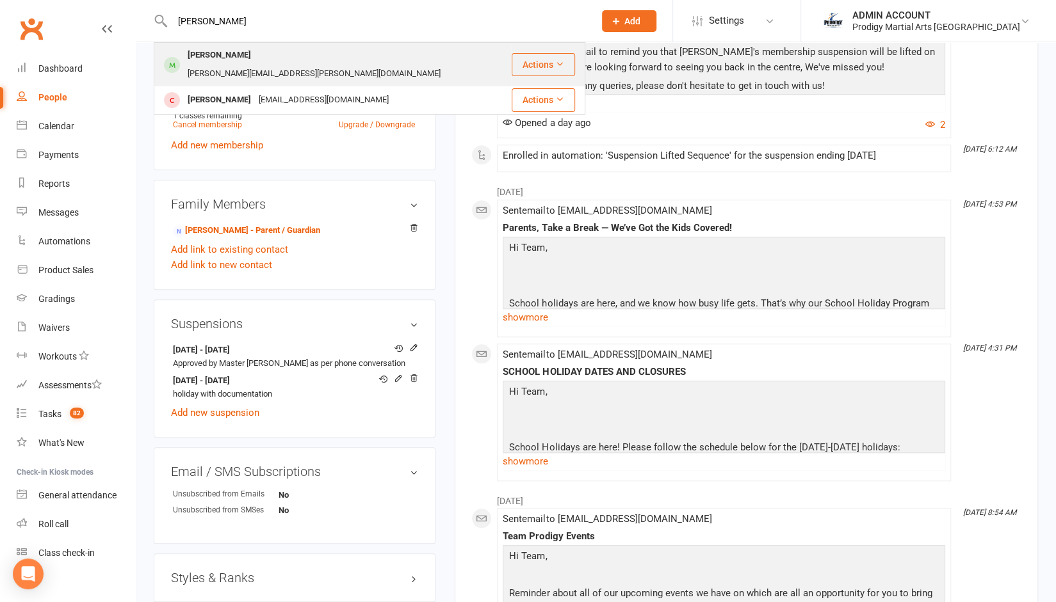
type input "amey"
click at [230, 61] on div "Ameyaa Sehjpal" at bounding box center [219, 55] width 71 height 19
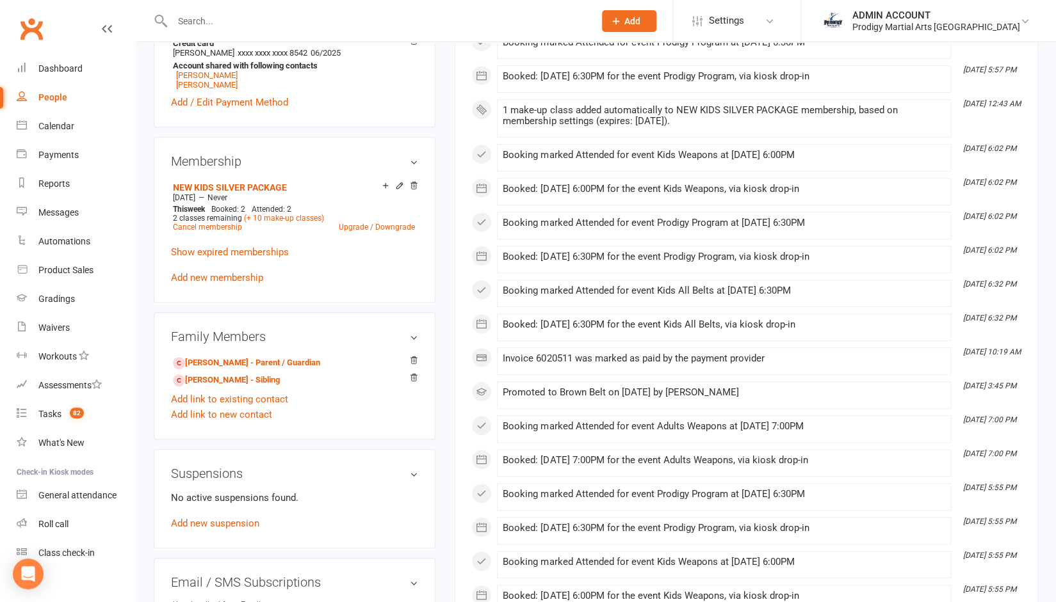
scroll to position [474, 0]
click at [197, 516] on link "Add new suspension" at bounding box center [215, 522] width 88 height 12
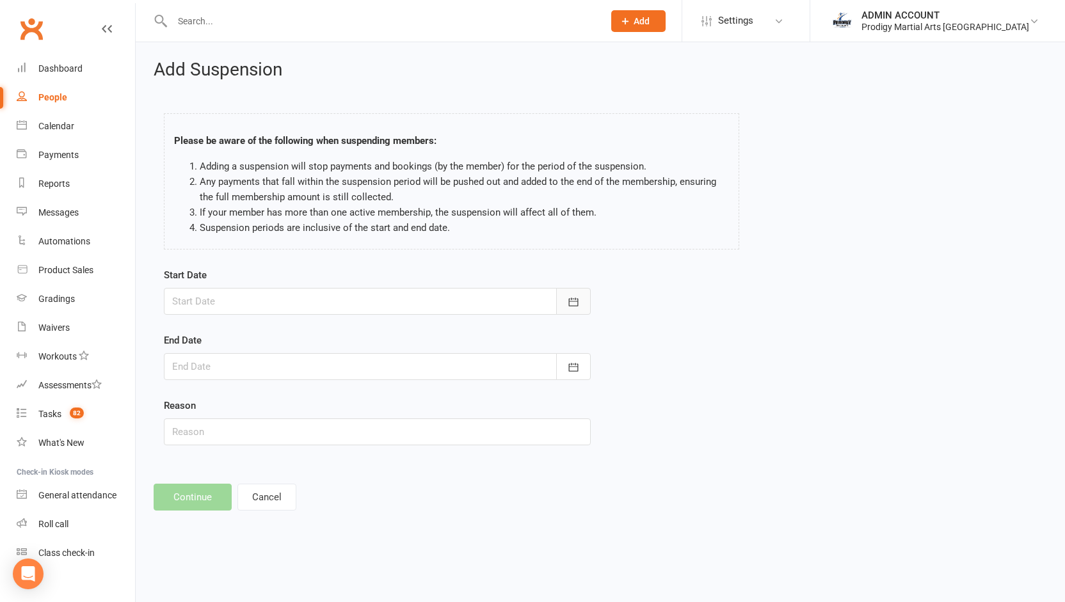
click at [575, 296] on icon "button" at bounding box center [573, 302] width 13 height 13
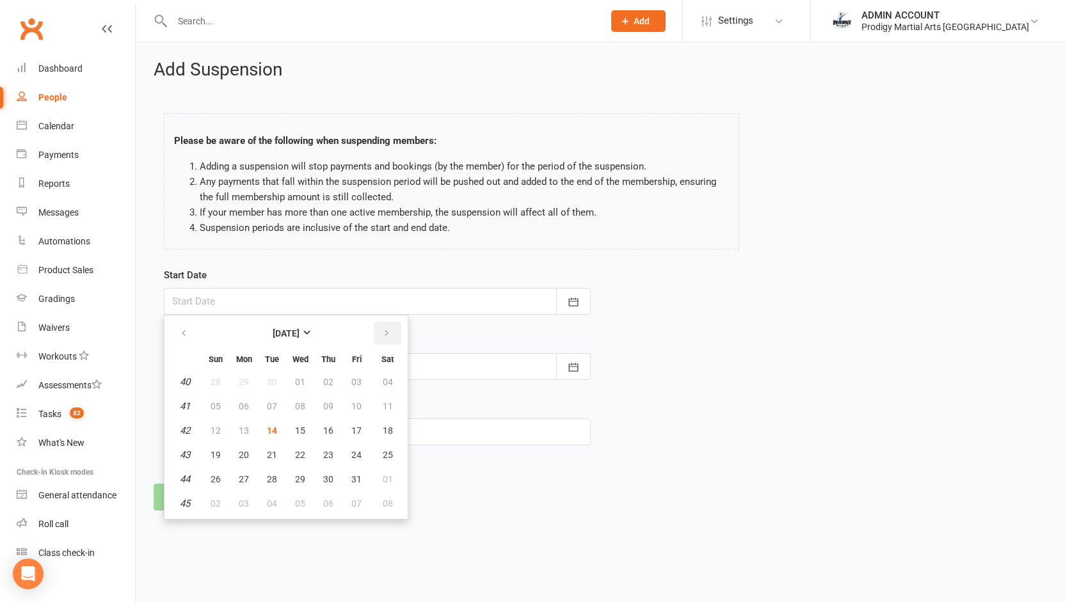
click at [387, 332] on icon "button" at bounding box center [386, 333] width 9 height 10
click at [353, 474] on span "28" at bounding box center [356, 479] width 10 height 10
type input "28 Nov 2025"
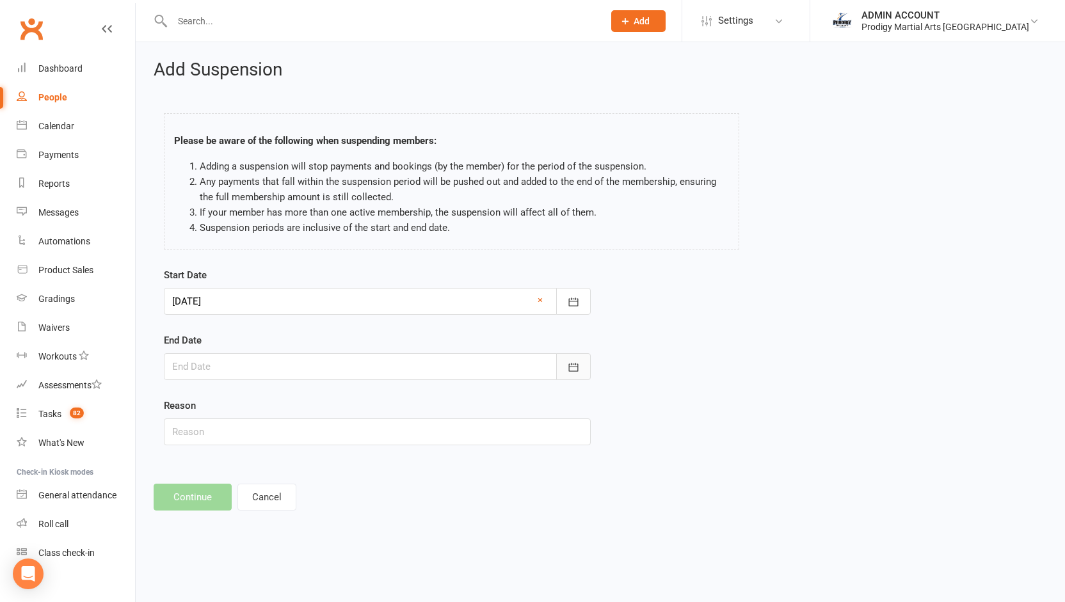
click at [570, 363] on icon "button" at bounding box center [573, 367] width 13 height 13
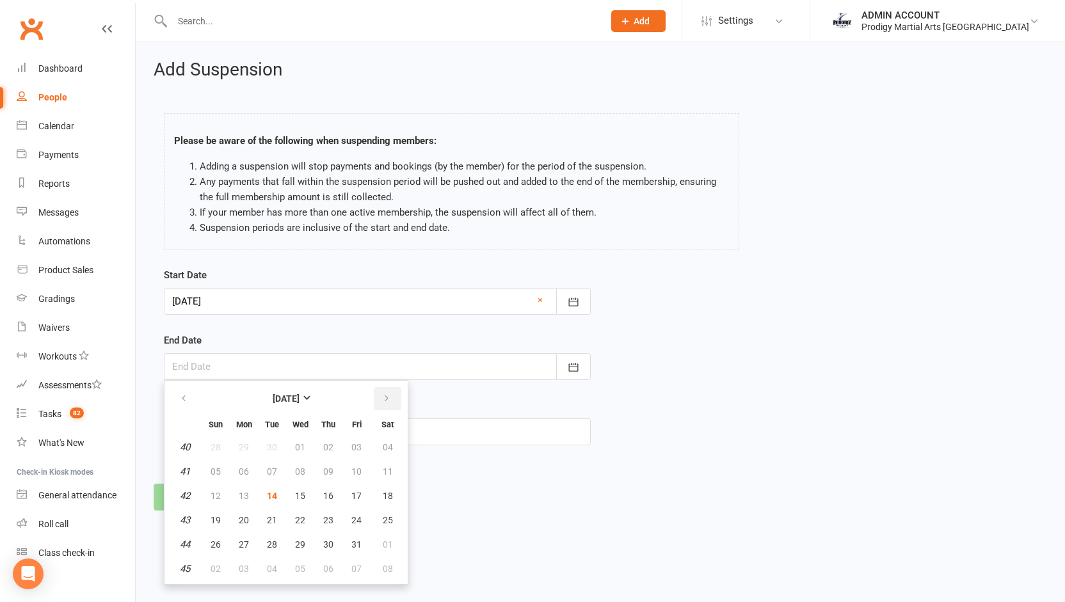
click at [380, 399] on button "button" at bounding box center [388, 398] width 28 height 23
click at [328, 468] on span "08" at bounding box center [328, 472] width 10 height 10
type input "08 Jan 2026"
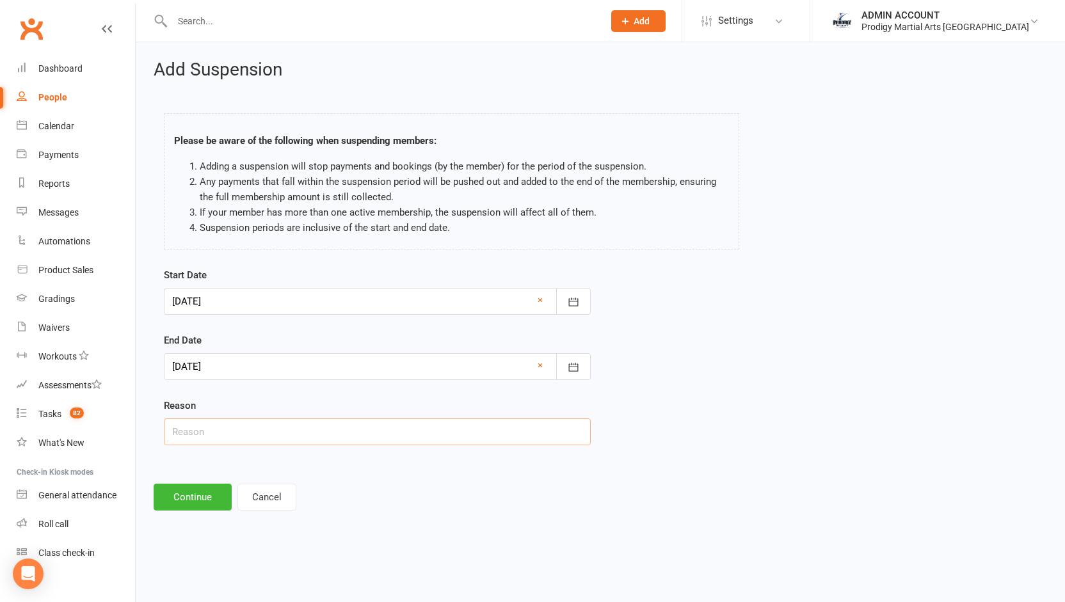
click at [271, 432] on input "text" at bounding box center [377, 432] width 427 height 27
type input "holiday with documentation"
click at [184, 501] on button "Continue" at bounding box center [193, 497] width 78 height 27
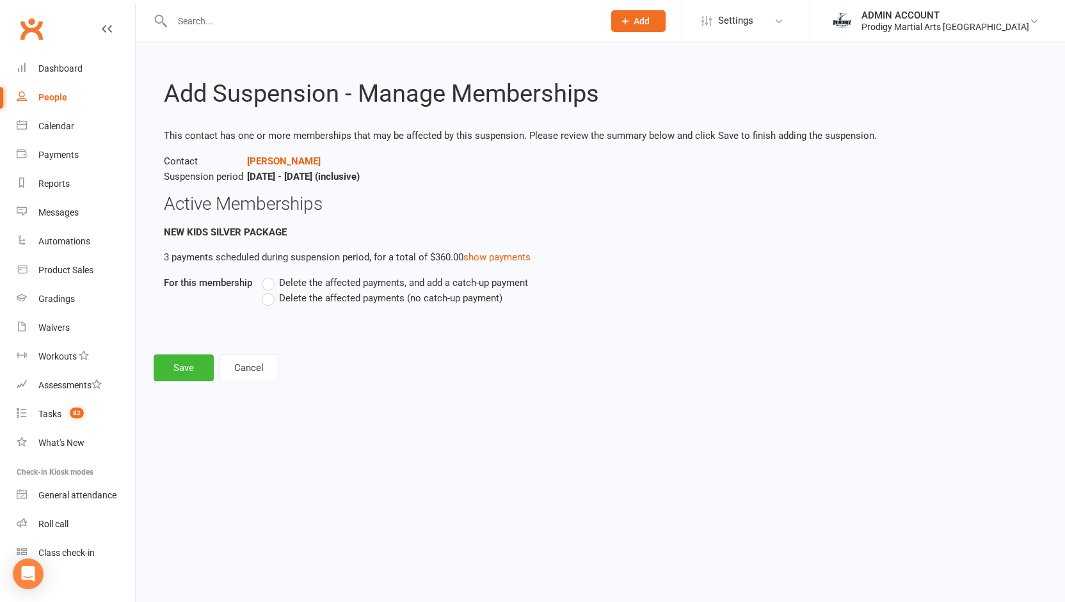
click at [270, 300] on label "Delete the affected payments (no catch-up payment)" at bounding box center [382, 298] width 241 height 15
click at [270, 291] on input "Delete the affected payments (no catch-up payment)" at bounding box center [266, 291] width 8 height 0
click at [185, 373] on button "Save" at bounding box center [184, 368] width 60 height 27
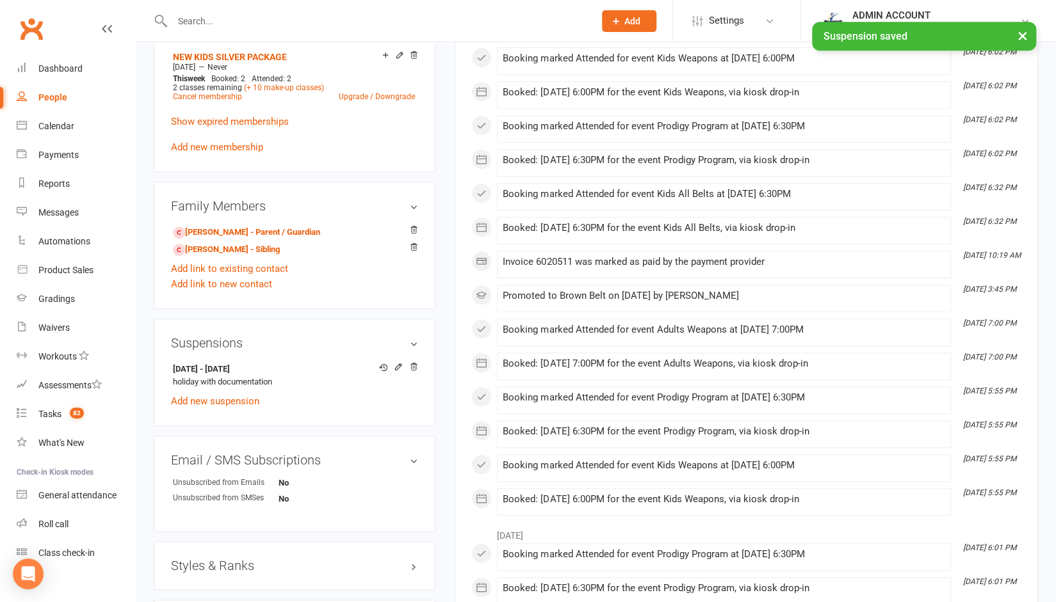
scroll to position [615, 0]
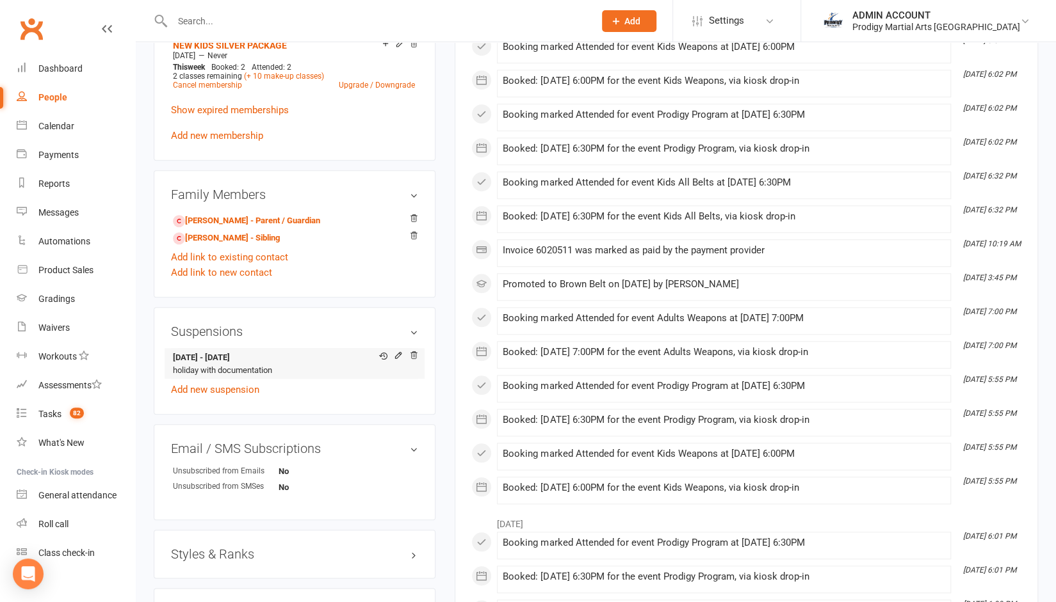
drag, startPoint x: 168, startPoint y: 348, endPoint x: 271, endPoint y: 347, distance: 103.7
click at [271, 347] on div "Suspensions 28 Nov 2025 - 8 Jan 2026 holiday with documentation Add new suspens…" at bounding box center [295, 361] width 282 height 108
copy strong "28 Nov 2025 - 8 Jan 2026"
click at [152, 299] on div "upload photo change photo Ameyaa Sehjpal Activated 23 August, 2023 Added 17 Aug…" at bounding box center [294, 91] width 301 height 1290
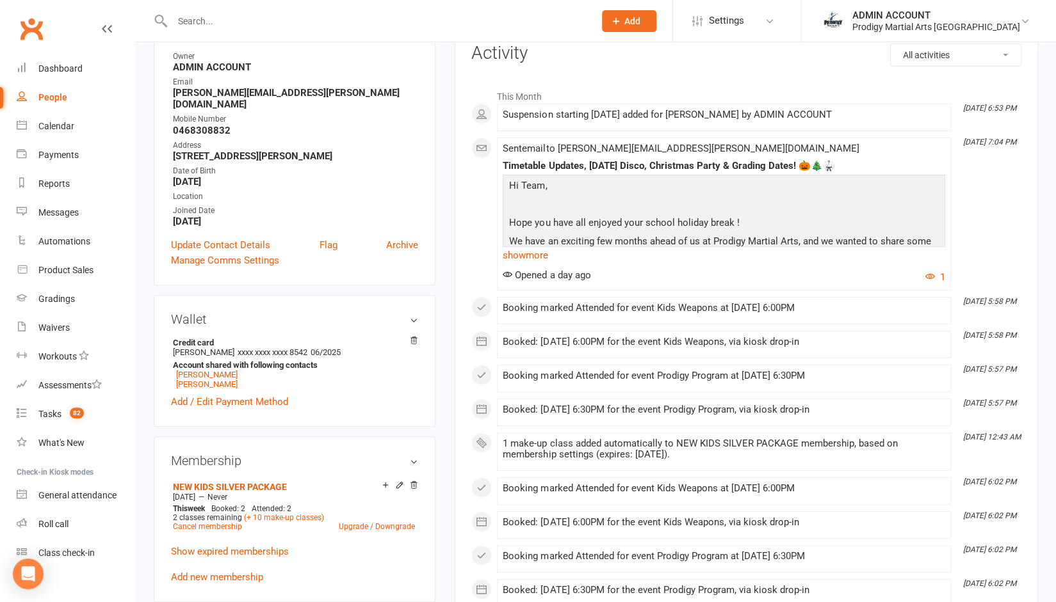
scroll to position [0, 0]
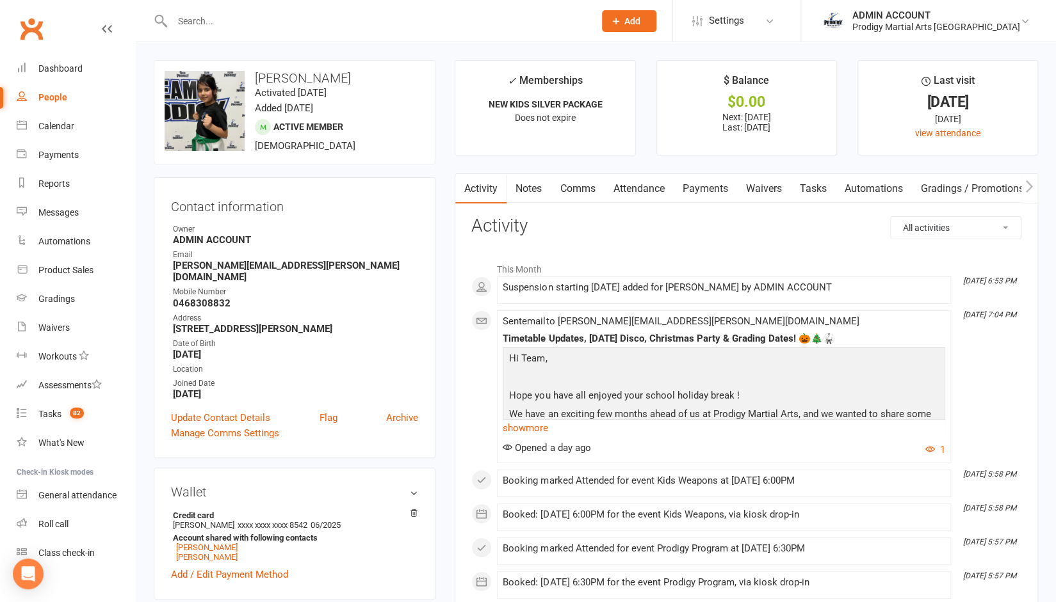
click at [238, 24] on input "text" at bounding box center [376, 21] width 417 height 18
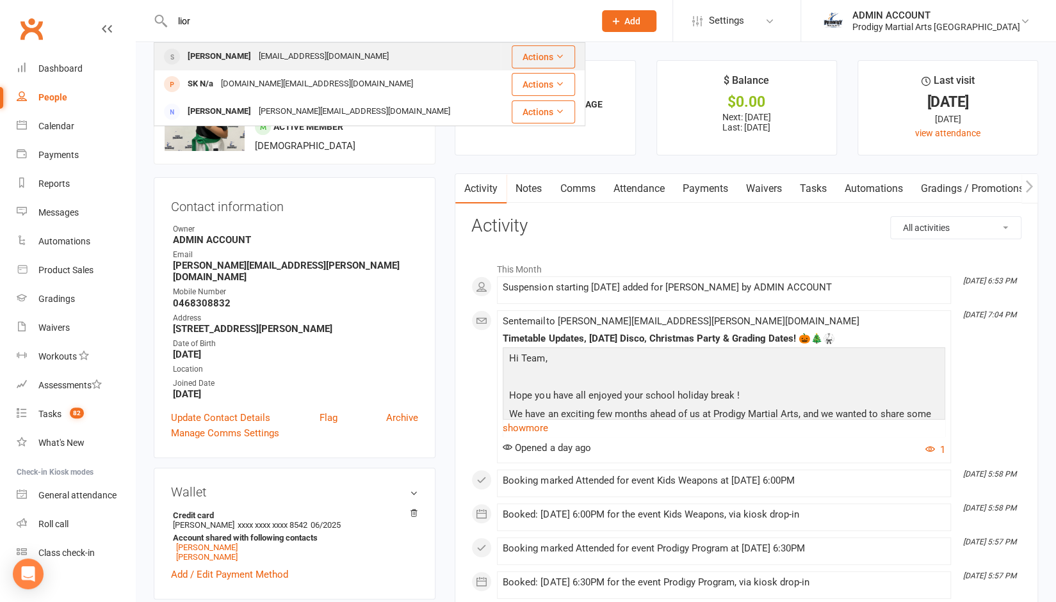
type input "lior"
click at [223, 56] on div "Lior Jimenez" at bounding box center [219, 56] width 71 height 19
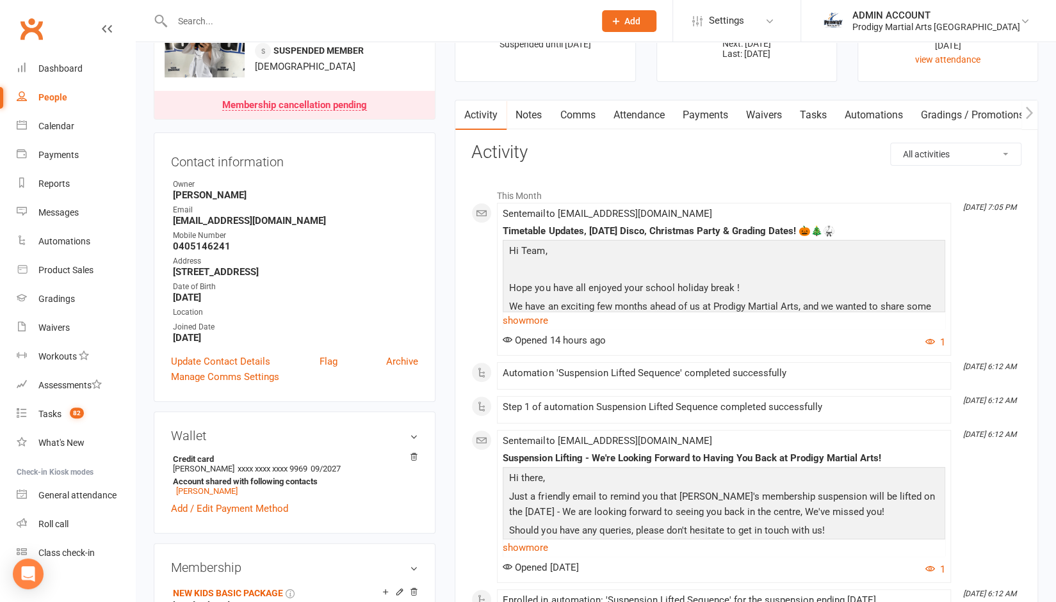
scroll to position [73, 0]
click at [691, 117] on link "Payments" at bounding box center [704, 115] width 63 height 29
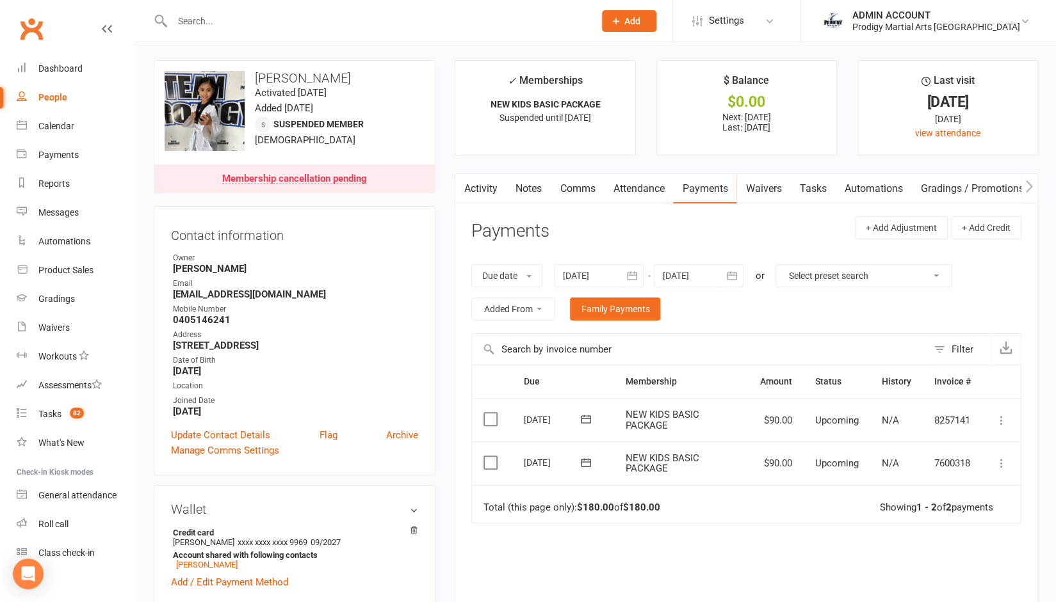
click at [215, 19] on input "text" at bounding box center [376, 21] width 417 height 18
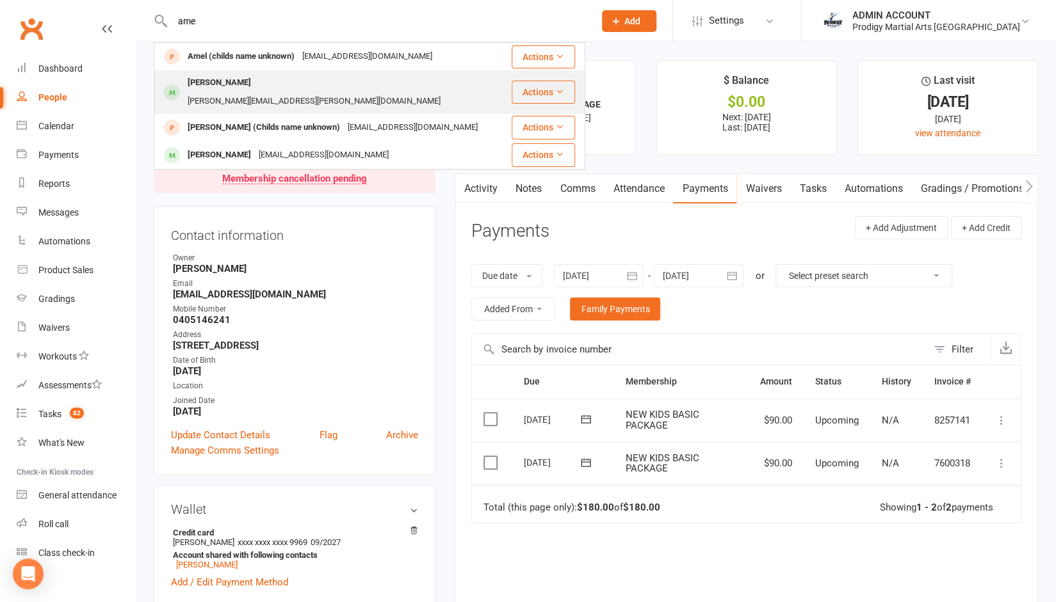
type input "ame"
click at [213, 84] on div "Ameyaa Sehjpal" at bounding box center [219, 83] width 71 height 19
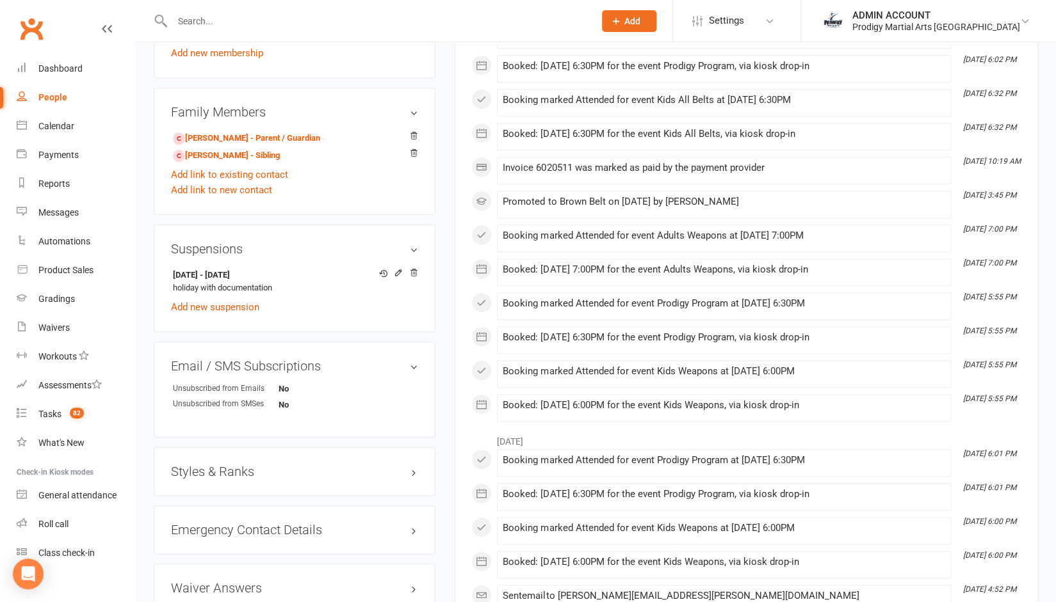
scroll to position [698, 0]
click at [188, 268] on strong "28 Nov 2025 - 8 Jan 2026" at bounding box center [292, 274] width 239 height 13
copy strong "28 Nov 2025 - 8 Jan 2026"
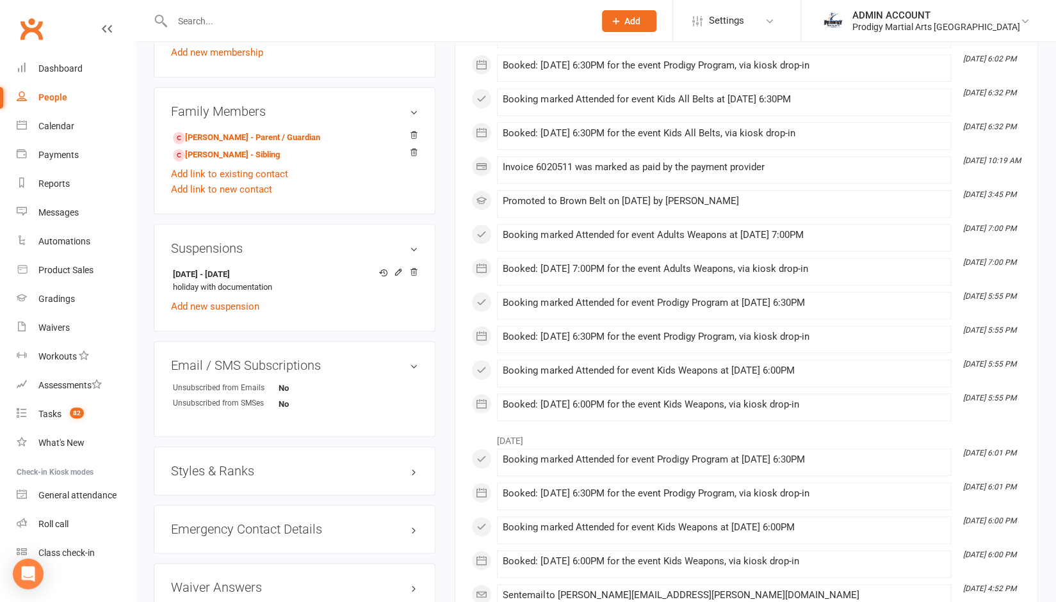
click at [156, 204] on aside "upload photo change photo Ameyaa Sehjpal Activated 23 August, 2023 Added 17 Aug…" at bounding box center [295, 7] width 282 height 1290
click at [246, 22] on input "text" at bounding box center [376, 21] width 417 height 18
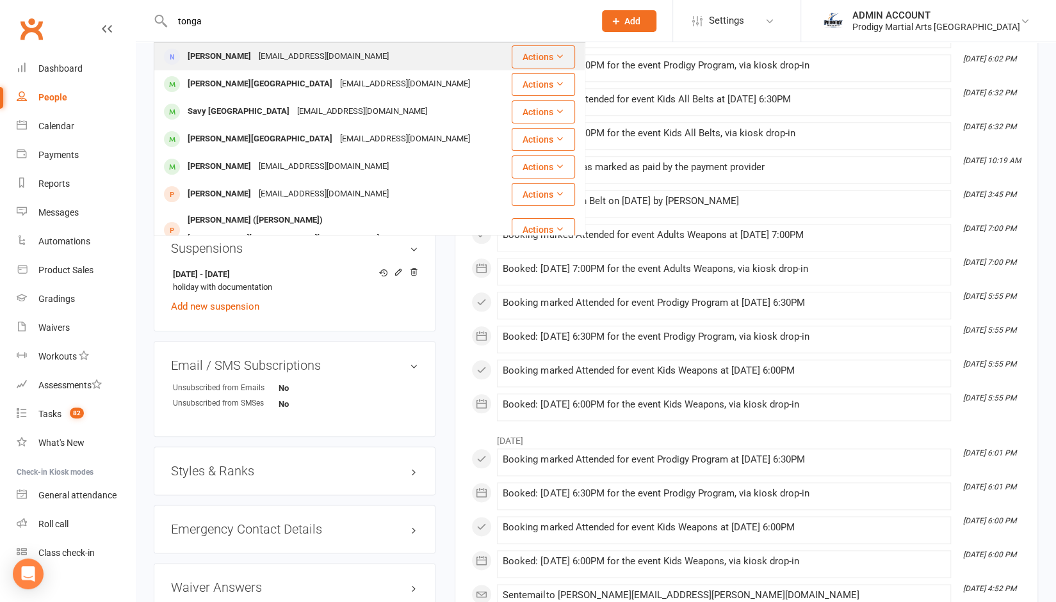
type input "tonga"
click at [255, 60] on div "murrayivytonga@gmail.com" at bounding box center [324, 56] width 138 height 19
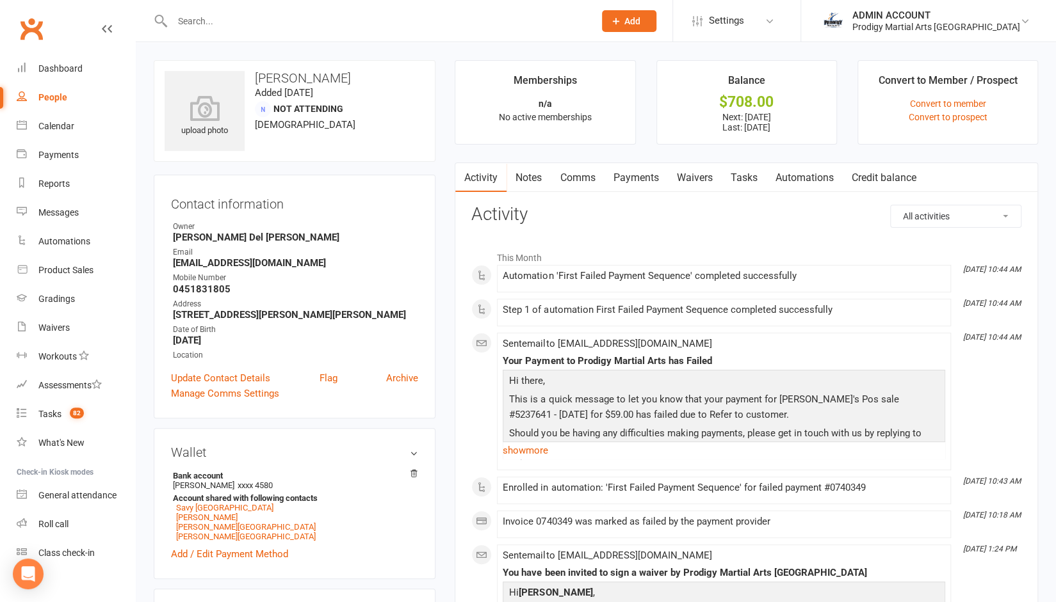
click at [630, 169] on link "Payments" at bounding box center [635, 177] width 63 height 29
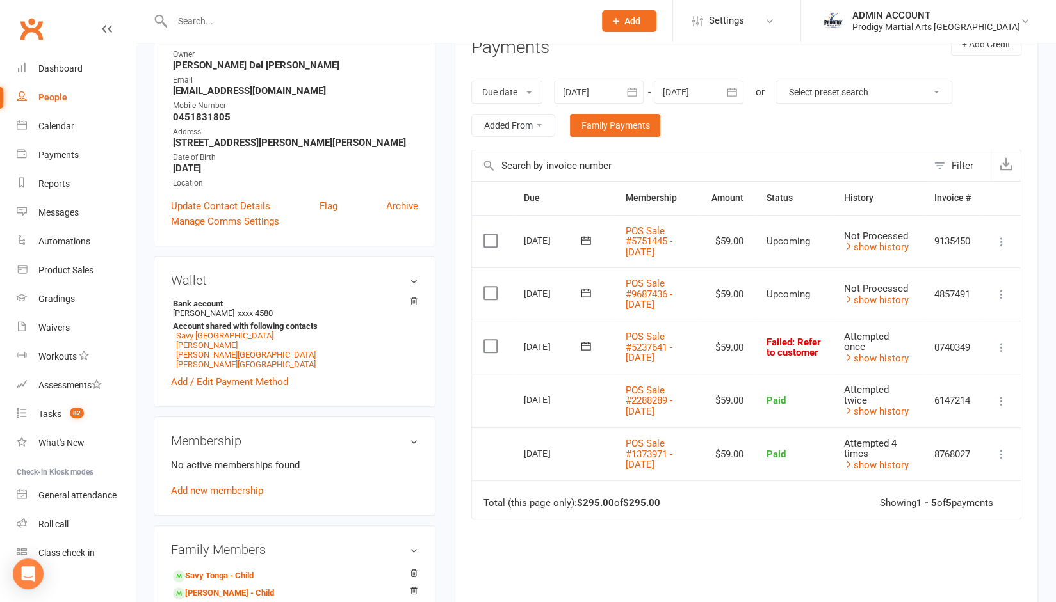
scroll to position [173, 0]
click at [202, 351] on link "Soane Tonga" at bounding box center [246, 355] width 140 height 10
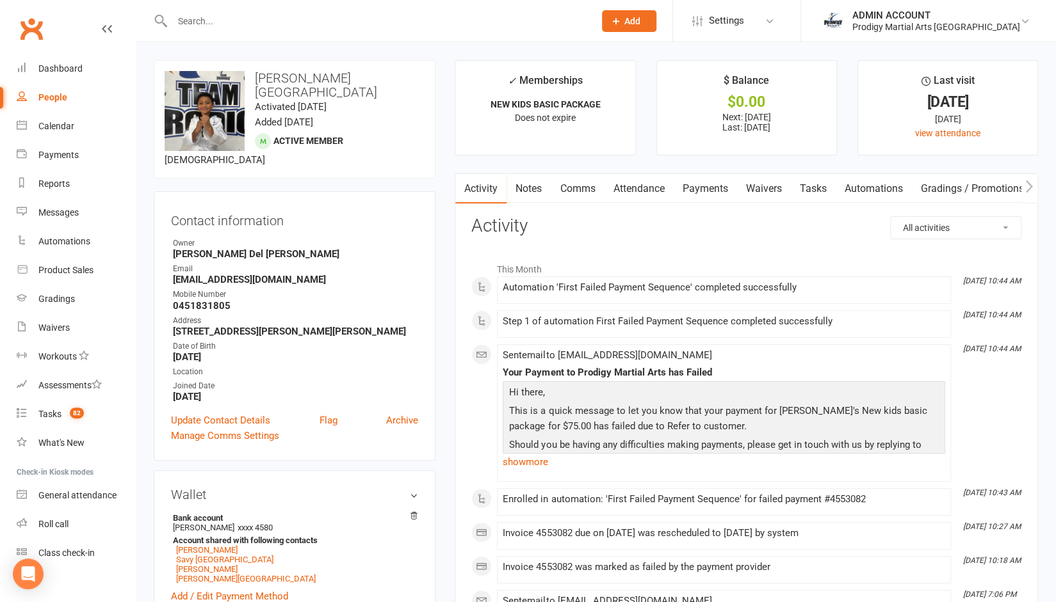
click at [696, 191] on link "Payments" at bounding box center [704, 188] width 63 height 29
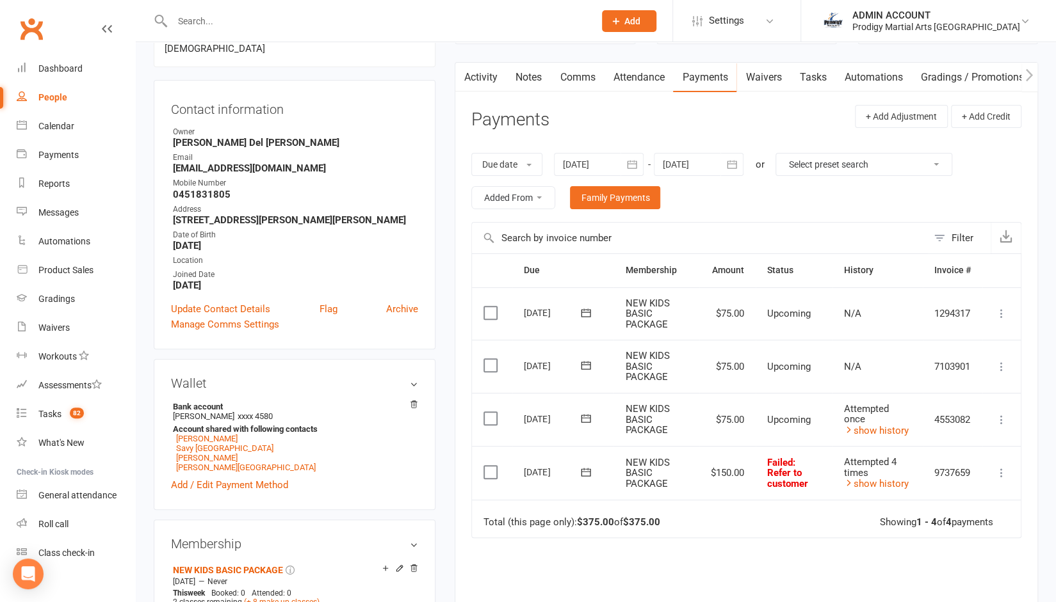
scroll to position [112, 0]
click at [888, 431] on link "show history" at bounding box center [876, 430] width 65 height 12
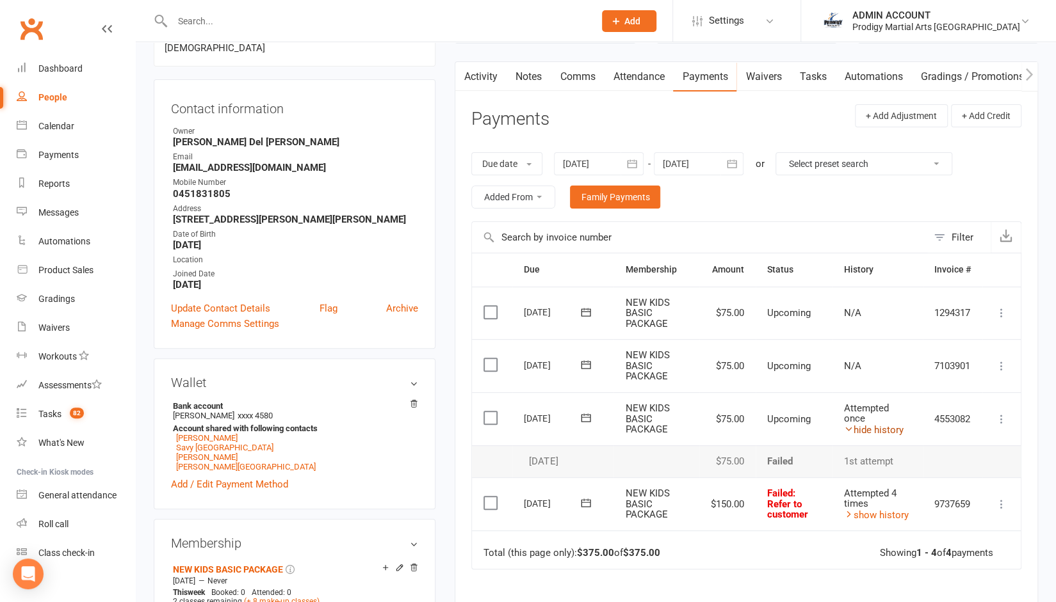
click at [888, 431] on link "hide history" at bounding box center [874, 430] width 60 height 12
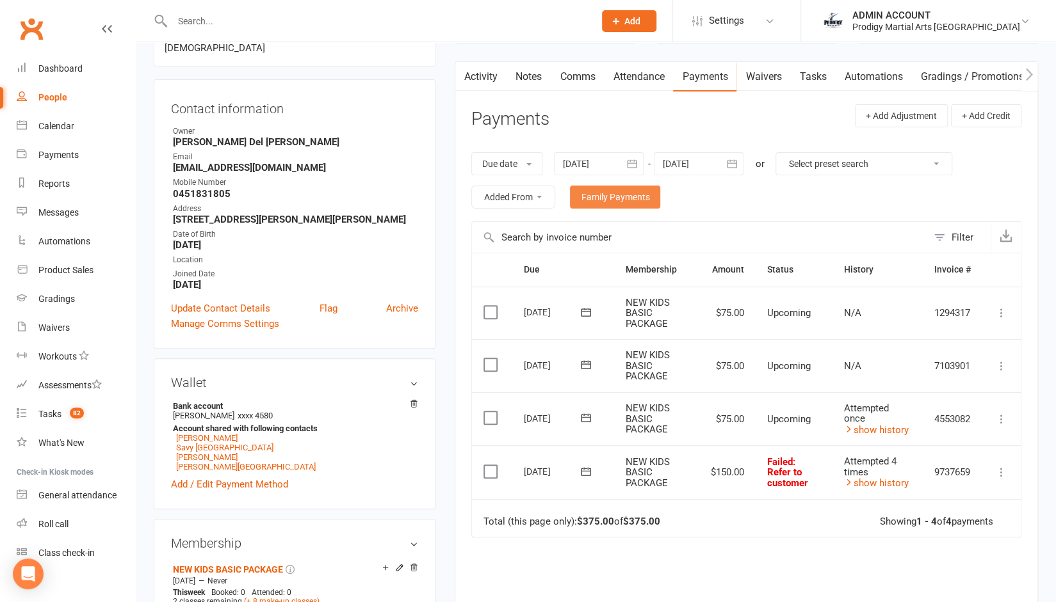
click at [606, 199] on link "Family Payments" at bounding box center [615, 197] width 90 height 23
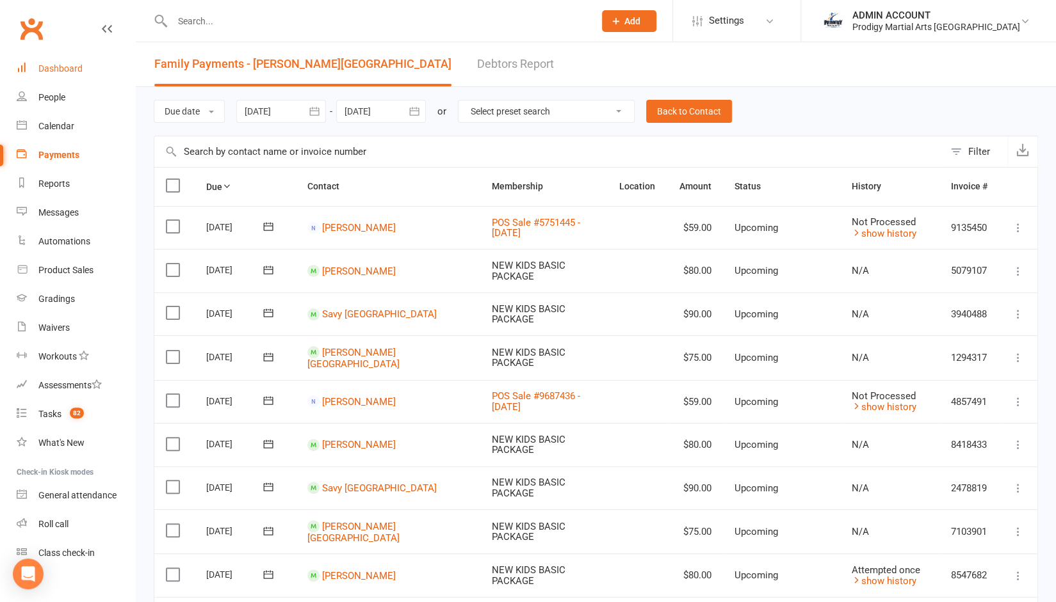
click at [60, 70] on div "Dashboard" at bounding box center [60, 68] width 44 height 10
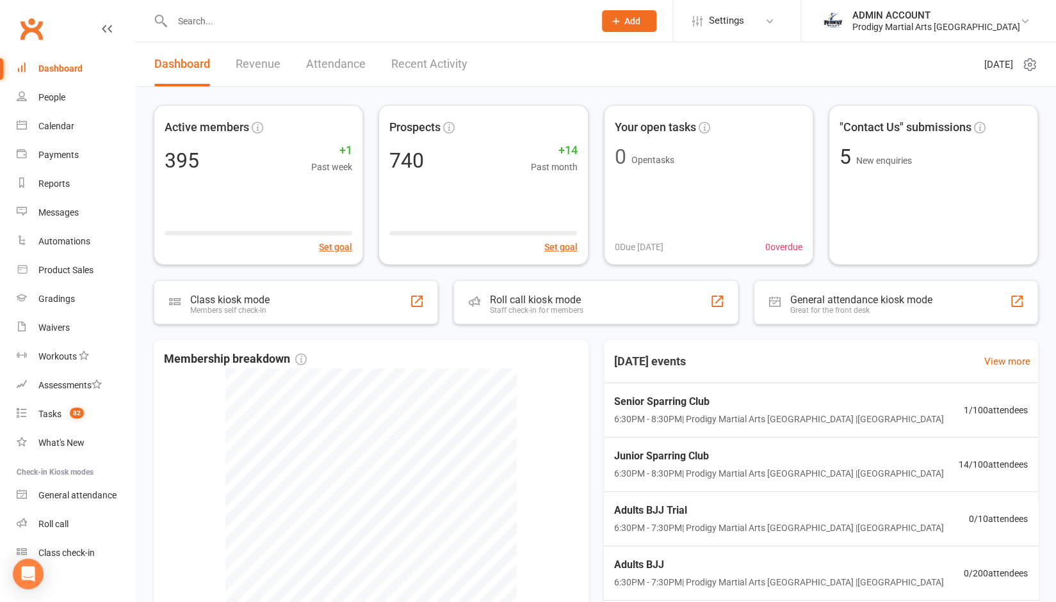
click at [314, 28] on input "text" at bounding box center [376, 21] width 417 height 18
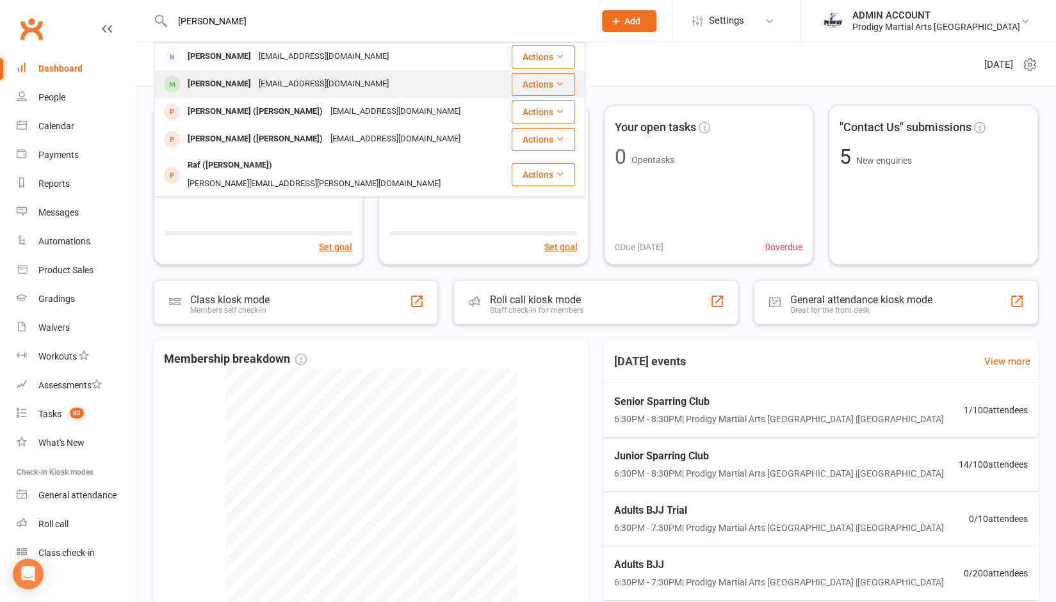
type input "gomes"
click at [213, 76] on div "Xavier Gomes" at bounding box center [219, 84] width 71 height 19
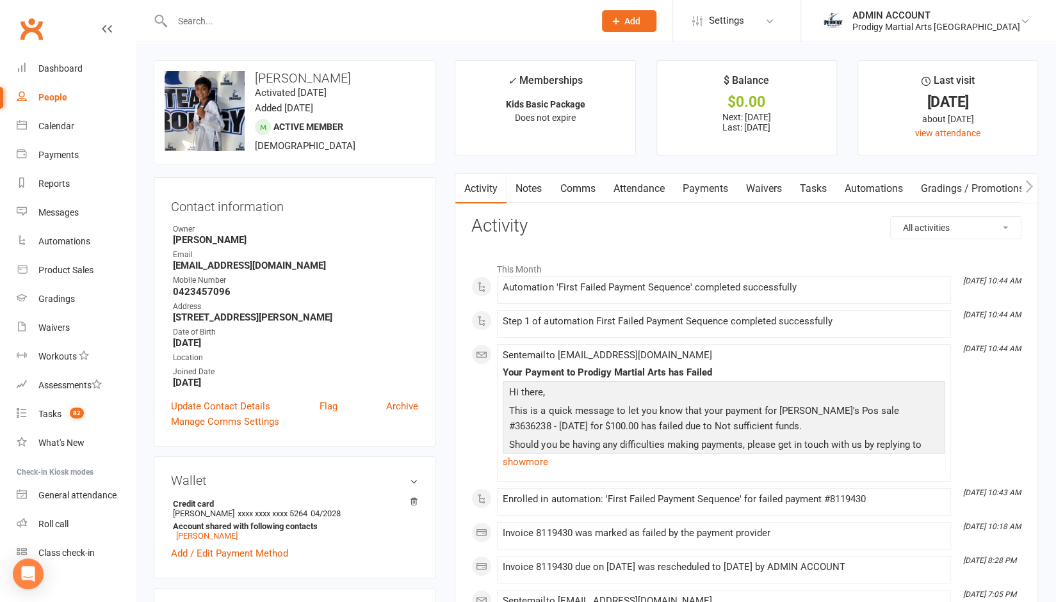
click at [722, 182] on link "Payments" at bounding box center [704, 188] width 63 height 29
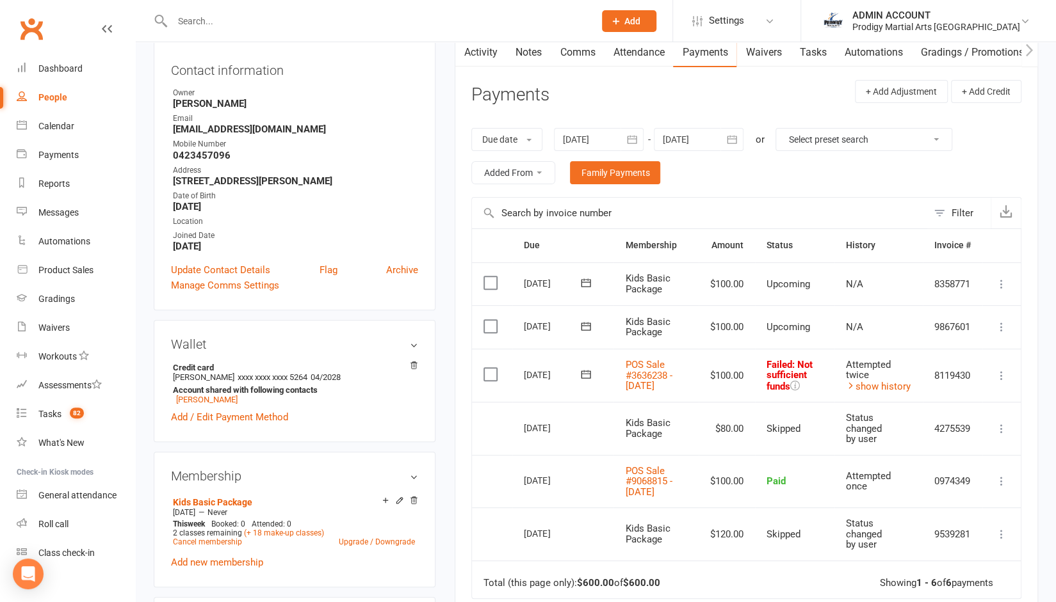
scroll to position [138, 0]
click at [488, 373] on label at bounding box center [491, 372] width 17 height 13
click at [488, 366] on input "checkbox" at bounding box center [487, 366] width 8 height 0
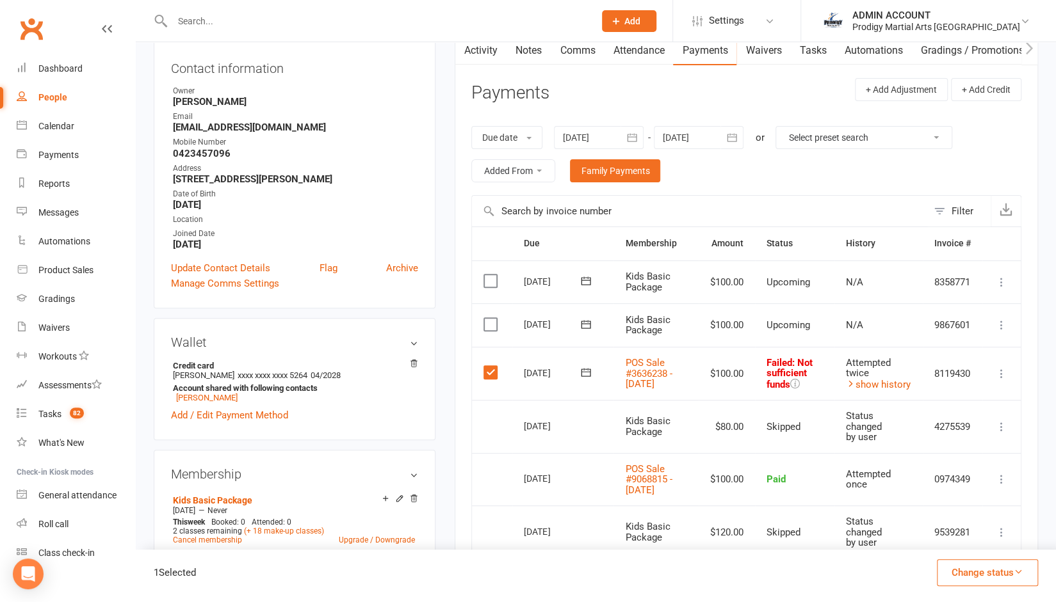
click at [488, 373] on label at bounding box center [491, 372] width 17 height 13
click at [488, 366] on input "checkbox" at bounding box center [487, 366] width 8 height 0
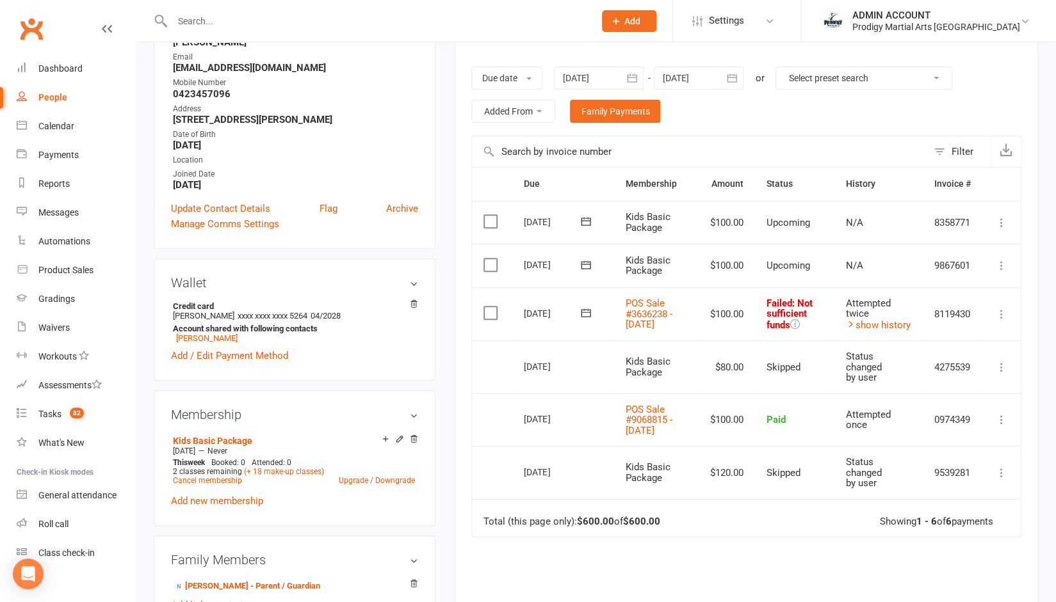
scroll to position [198, 0]
click at [495, 314] on label at bounding box center [491, 312] width 17 height 13
click at [492, 306] on input "checkbox" at bounding box center [487, 306] width 8 height 0
click at [489, 312] on label at bounding box center [491, 312] width 17 height 13
click at [489, 306] on input "checkbox" at bounding box center [487, 306] width 8 height 0
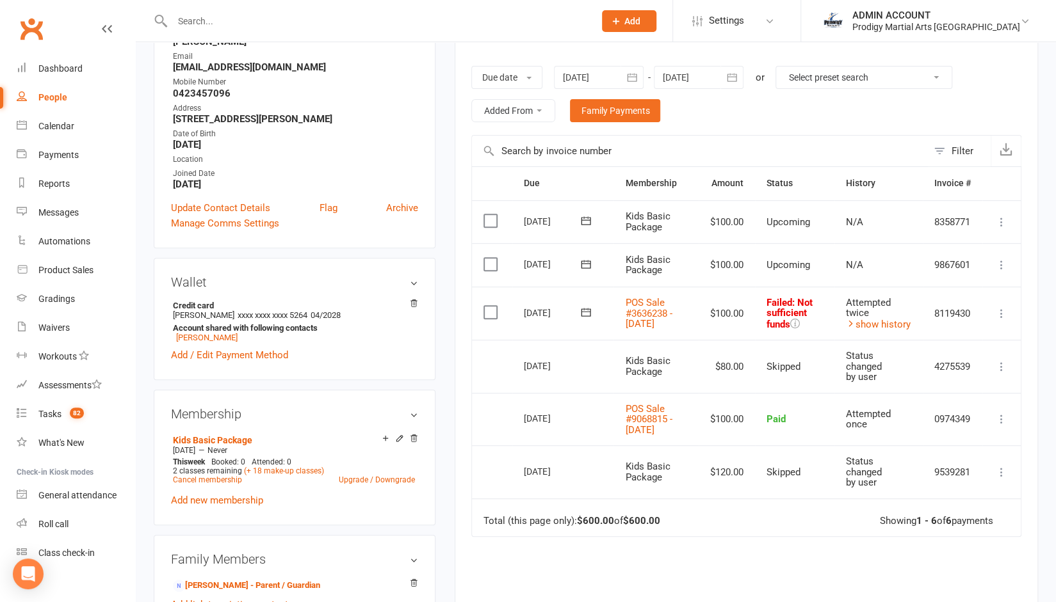
click at [592, 323] on span at bounding box center [585, 313] width 31 height 20
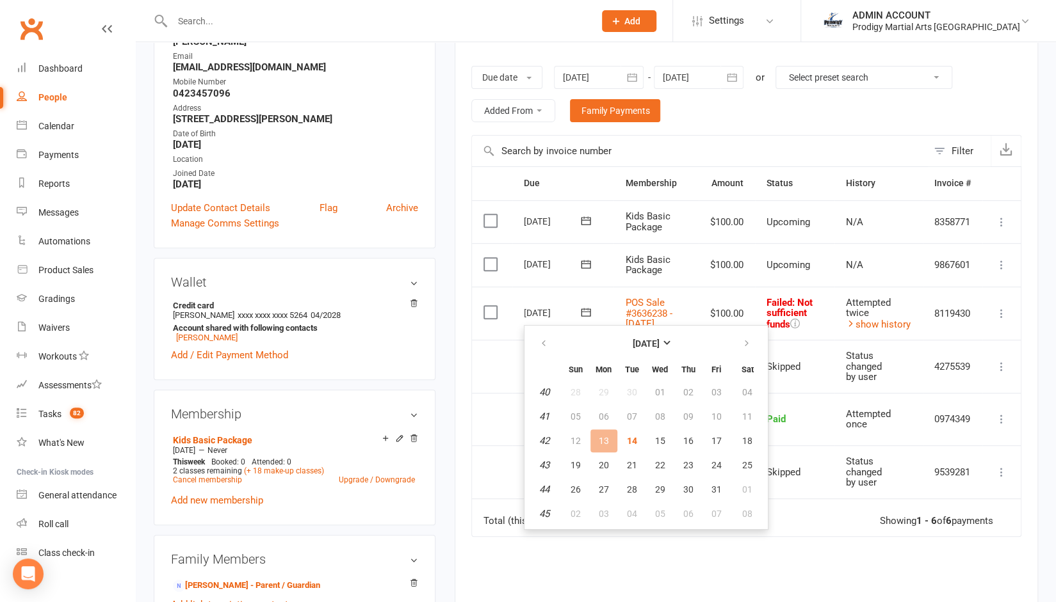
click at [584, 316] on icon at bounding box center [585, 312] width 13 height 13
click at [638, 440] on button "14" at bounding box center [631, 441] width 27 height 23
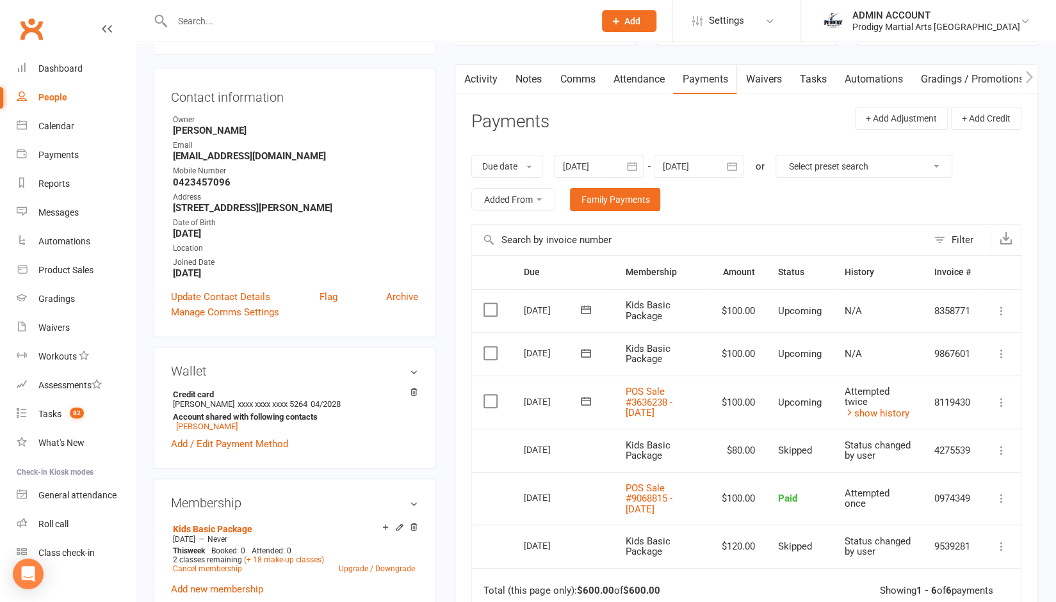
scroll to position [138, 0]
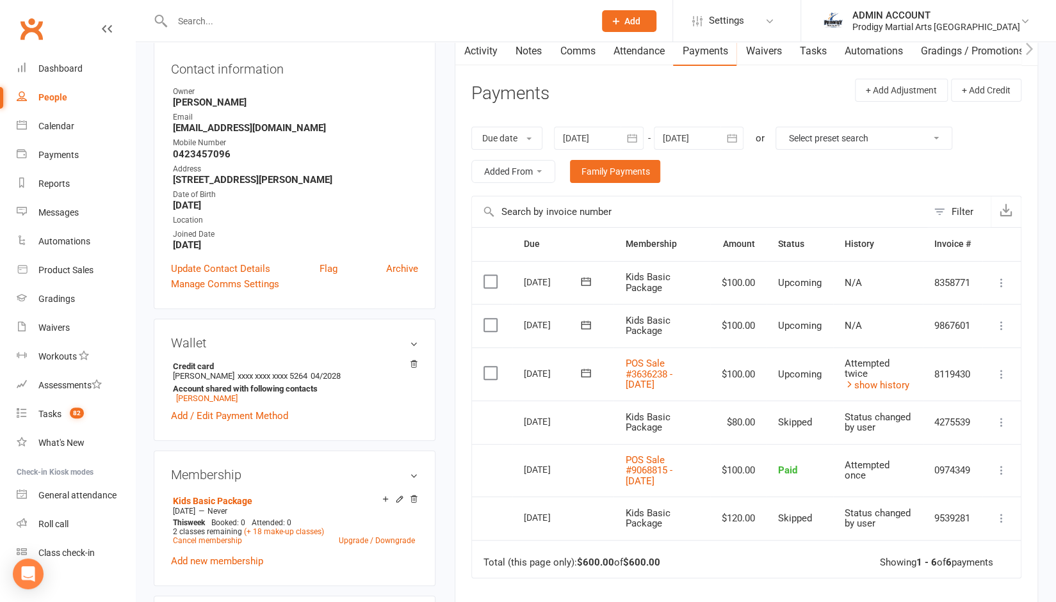
click at [453, 299] on main "✓ Memberships Kids Basic Package Does not expire $ Balance $0.00 Next: 17 Oct 2…" at bounding box center [746, 350] width 602 height 854
click at [528, 61] on link "Notes" at bounding box center [528, 50] width 44 height 29
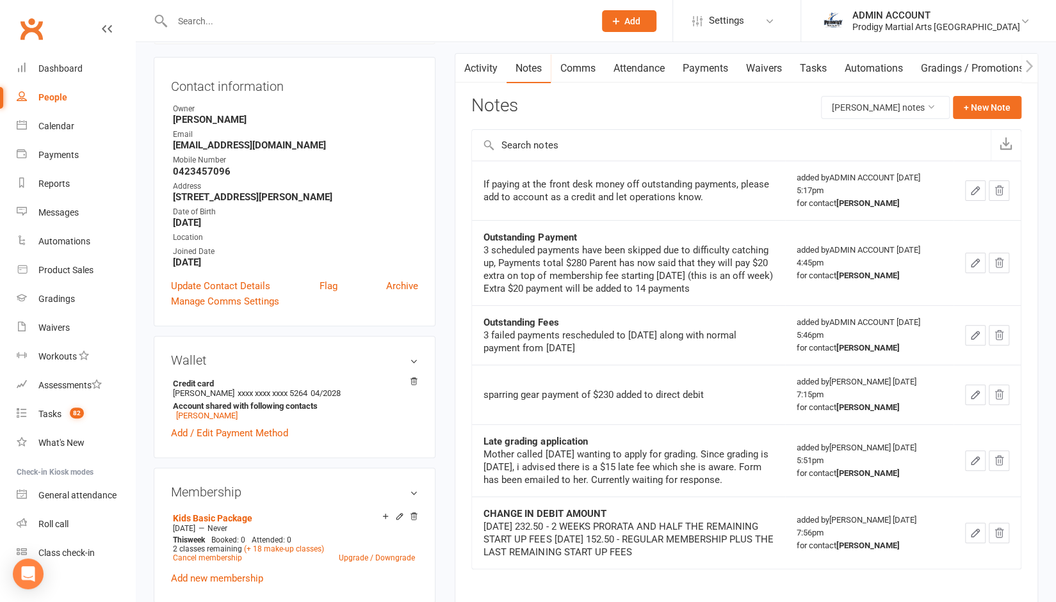
scroll to position [116, 0]
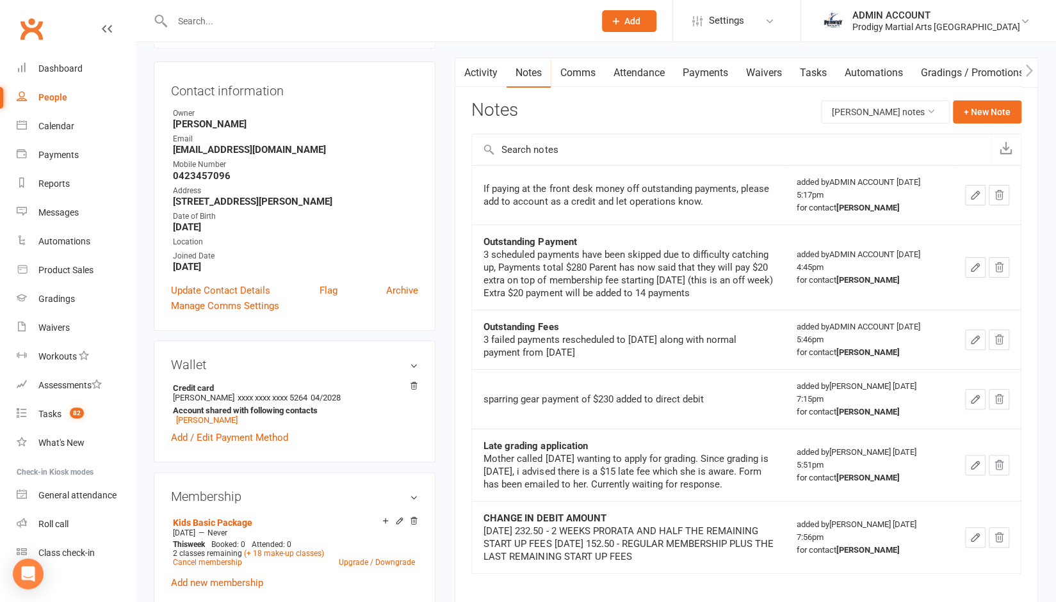
click at [482, 76] on link "Activity" at bounding box center [480, 72] width 51 height 29
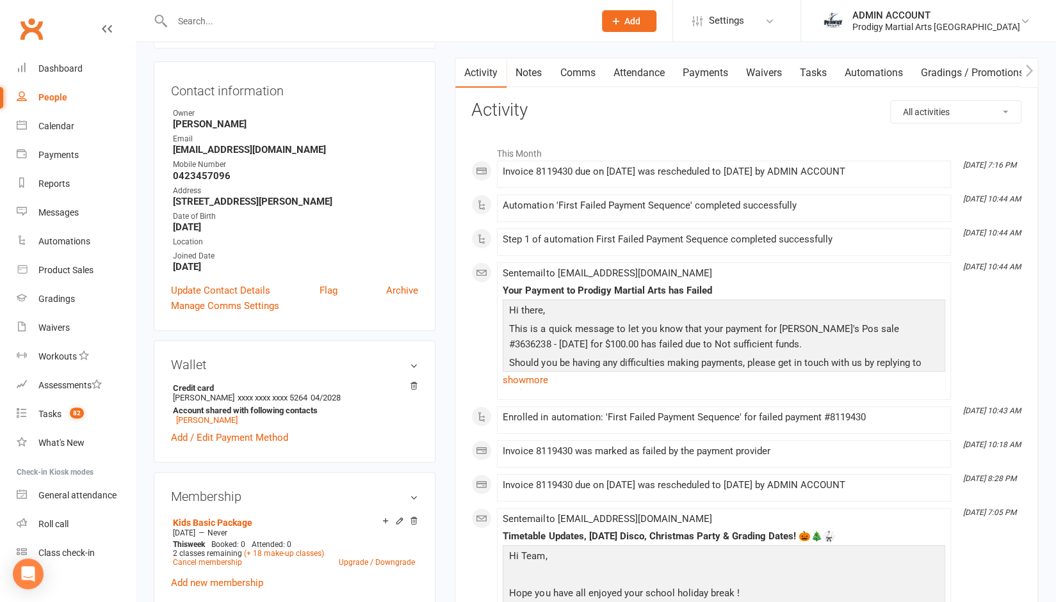
click at [703, 82] on link "Payments" at bounding box center [704, 72] width 63 height 29
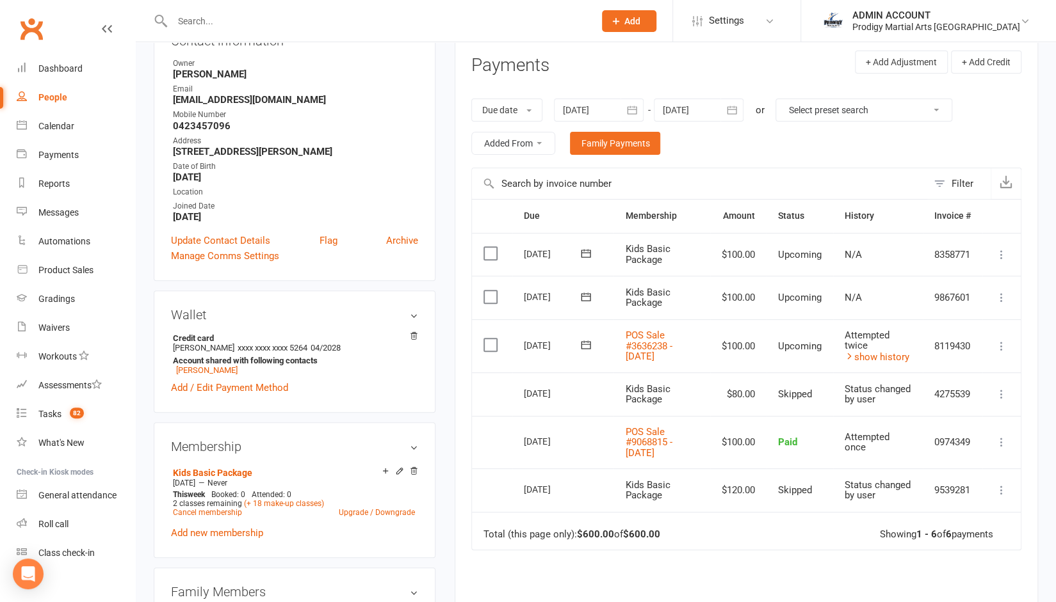
scroll to position [158, 0]
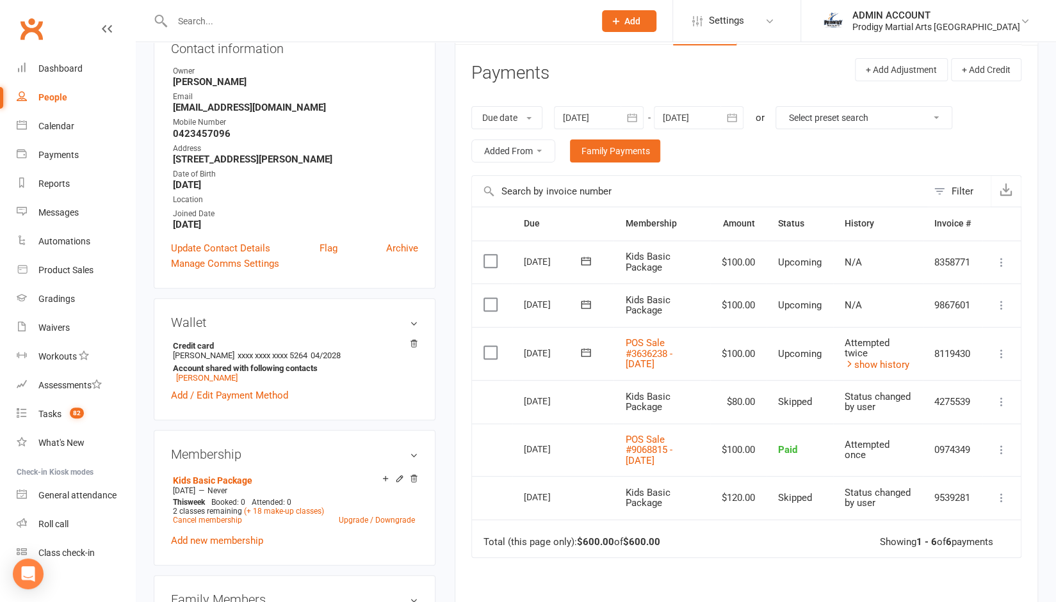
click at [590, 118] on div at bounding box center [599, 117] width 90 height 23
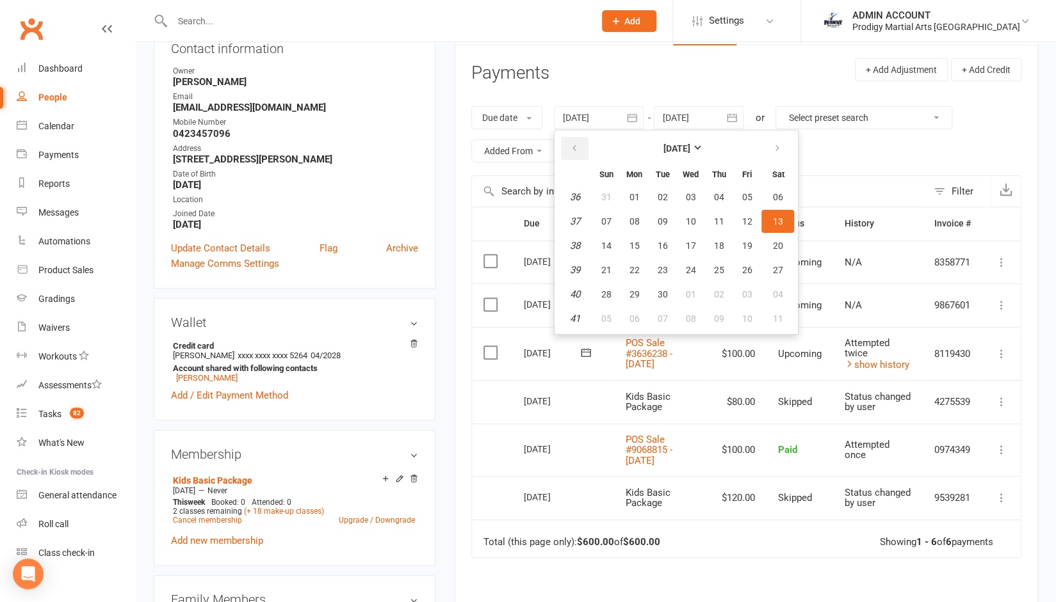
click at [574, 137] on button "button" at bounding box center [575, 148] width 28 height 23
click at [574, 145] on icon "button" at bounding box center [573, 148] width 9 height 10
click at [605, 231] on button "06" at bounding box center [605, 221] width 27 height 23
type input "06 Jul 2025"
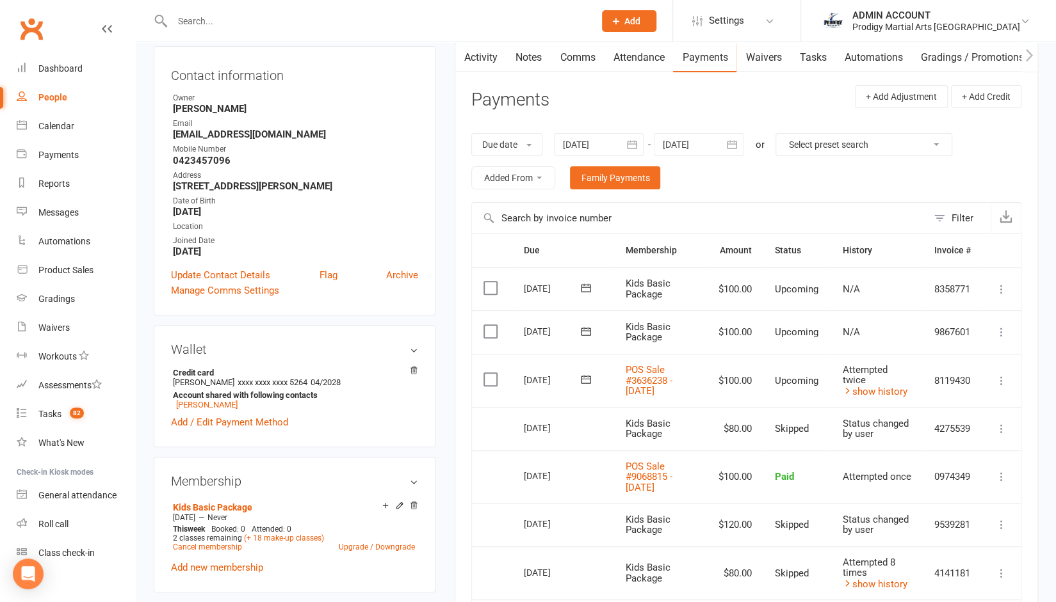
scroll to position [123, 0]
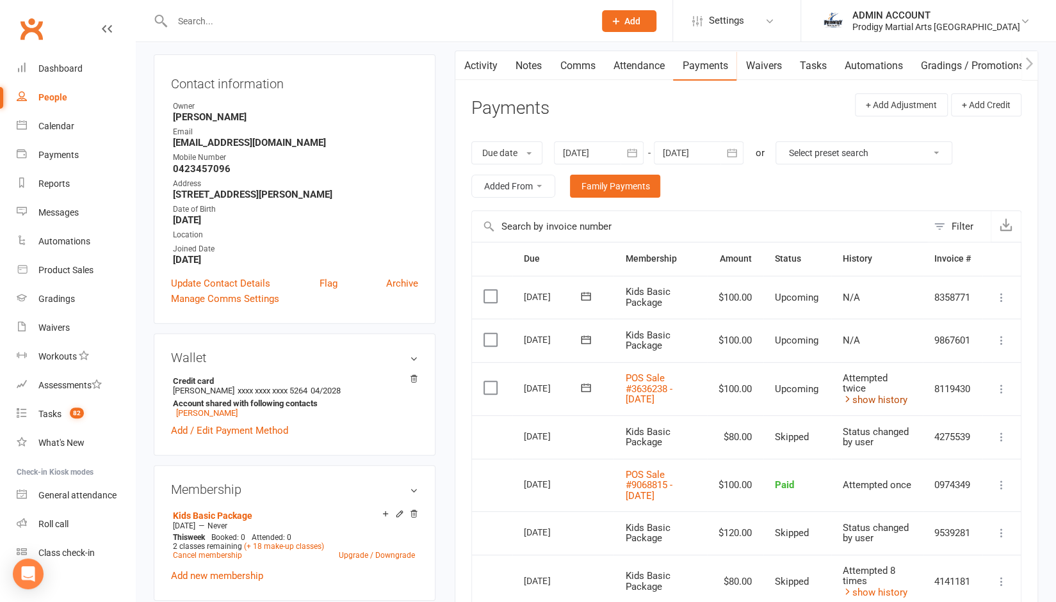
click at [877, 404] on link "show history" at bounding box center [875, 400] width 65 height 12
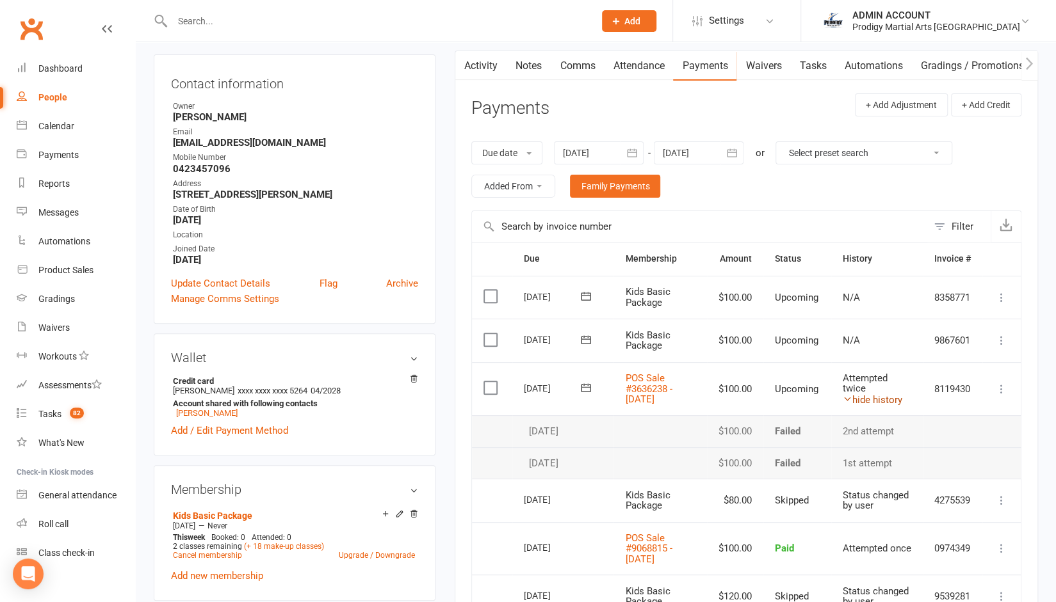
click at [877, 404] on link "hide history" at bounding box center [873, 400] width 60 height 12
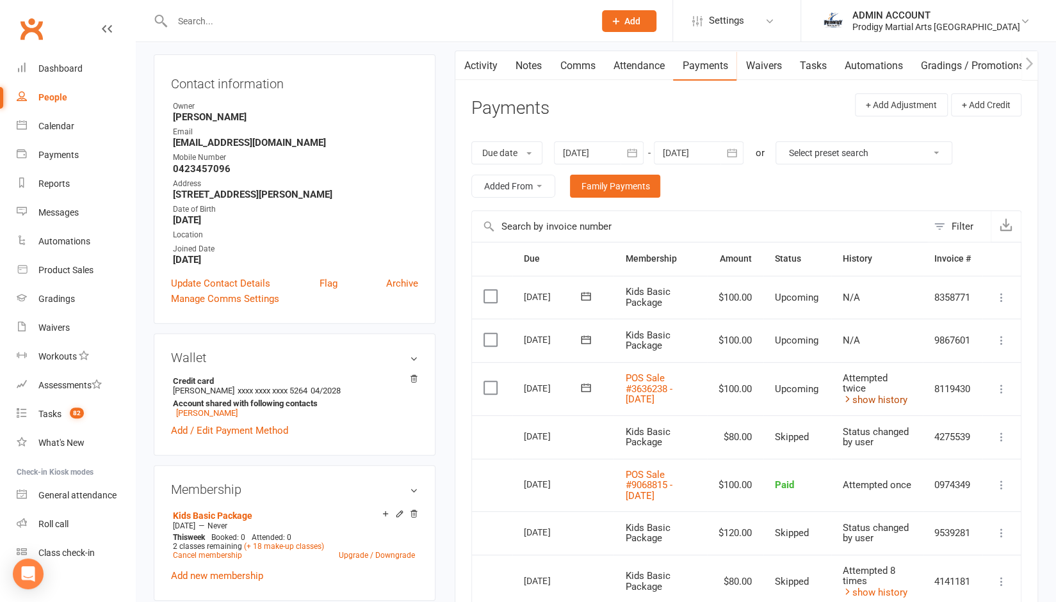
click at [877, 404] on link "show history" at bounding box center [875, 400] width 65 height 12
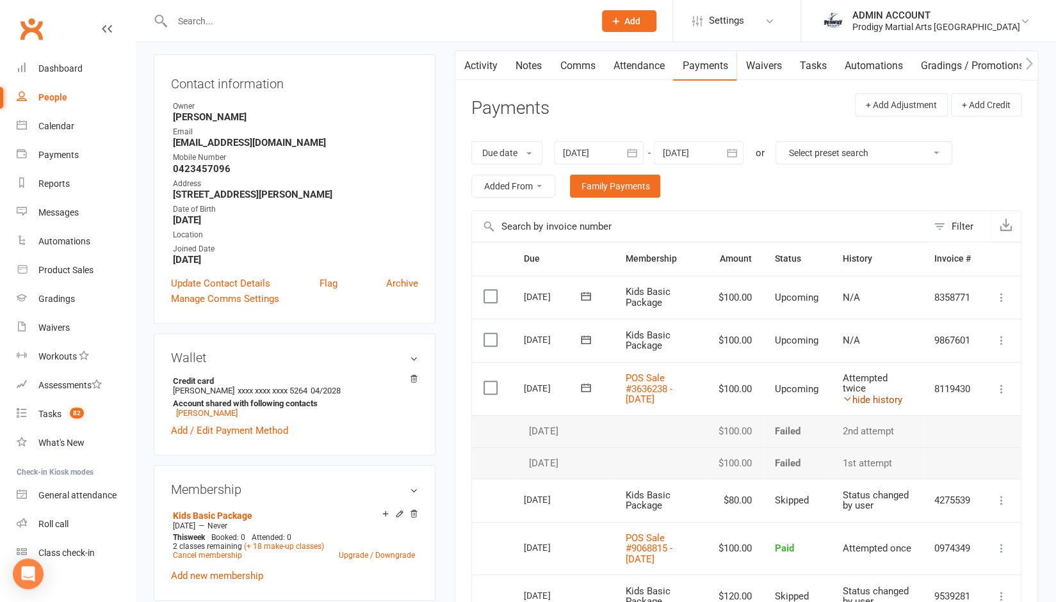
click at [877, 404] on link "hide history" at bounding box center [873, 400] width 60 height 12
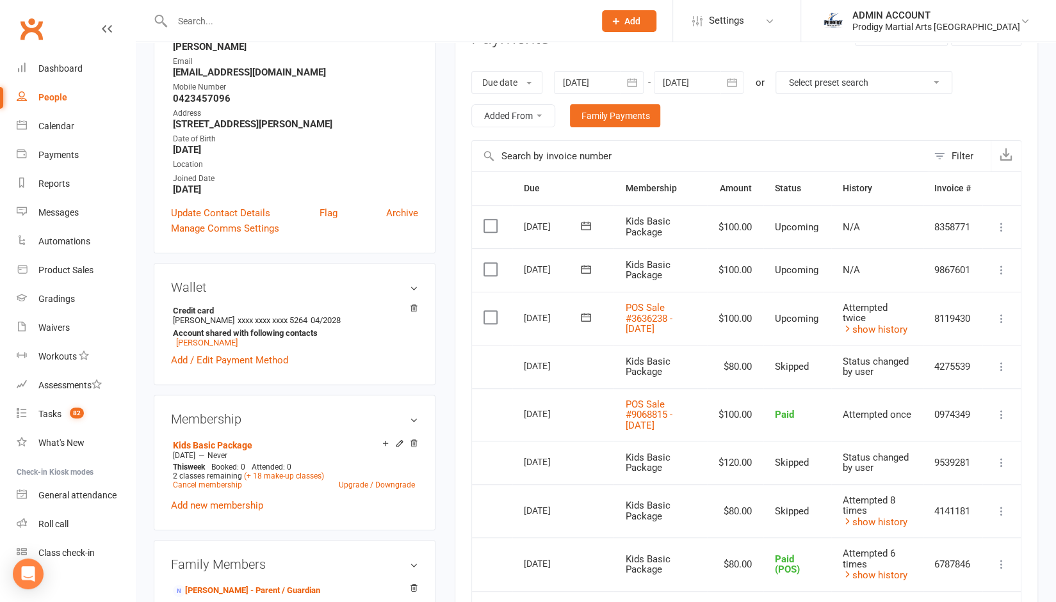
scroll to position [192, 0]
click at [713, 86] on div at bounding box center [699, 83] width 90 height 23
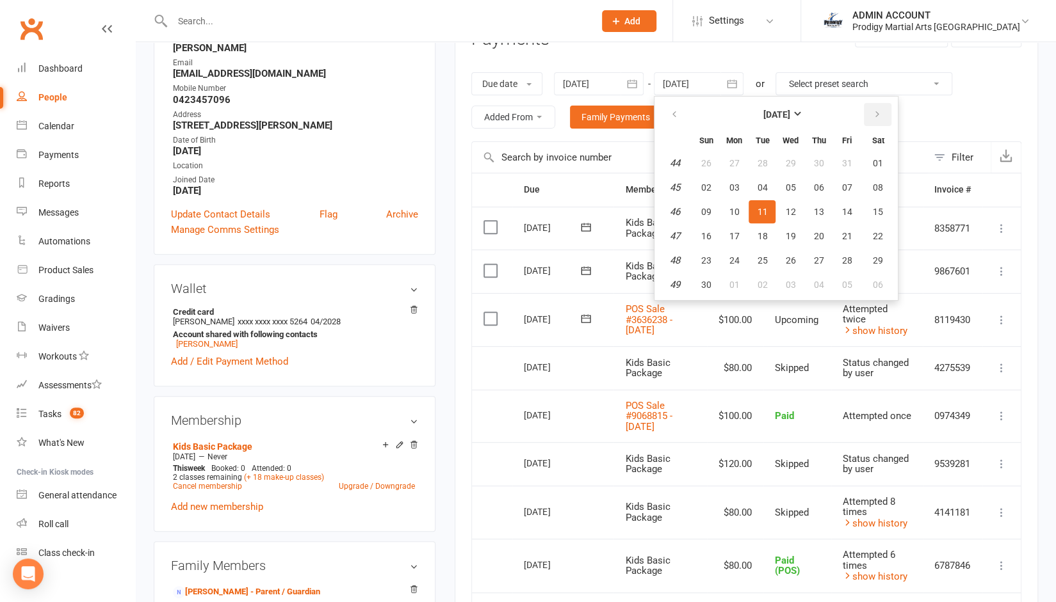
click at [880, 109] on icon "button" at bounding box center [876, 114] width 9 height 10
click at [825, 229] on button "25" at bounding box center [818, 236] width 27 height 23
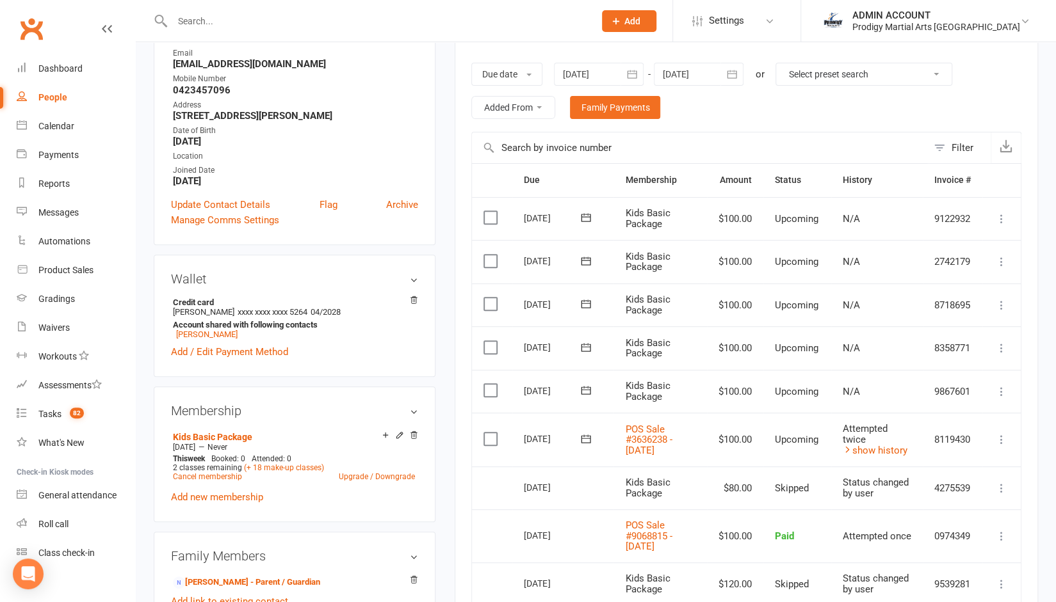
scroll to position [201, 0]
click at [713, 75] on div at bounding box center [699, 74] width 90 height 23
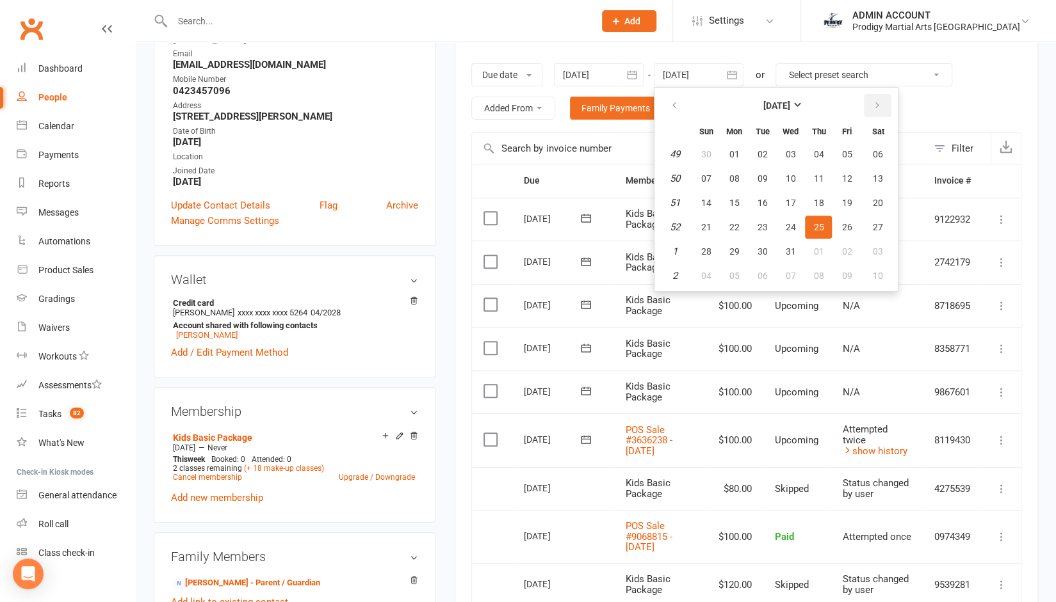
click at [873, 106] on icon "button" at bounding box center [876, 106] width 9 height 10
click at [821, 241] on button "29" at bounding box center [818, 251] width 27 height 23
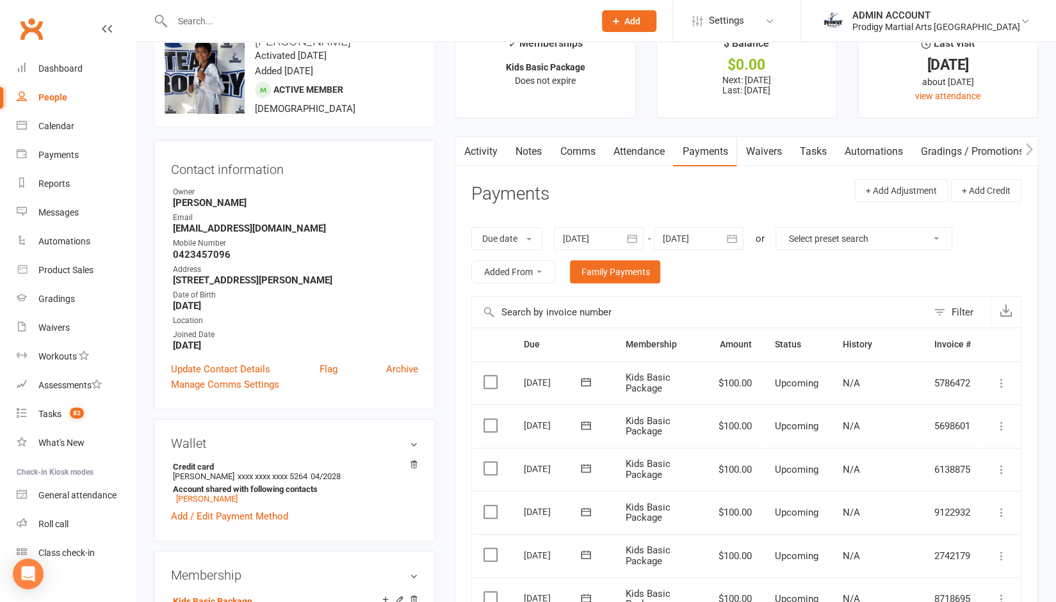
scroll to position [36, 0]
click at [731, 229] on button "button" at bounding box center [731, 240] width 23 height 23
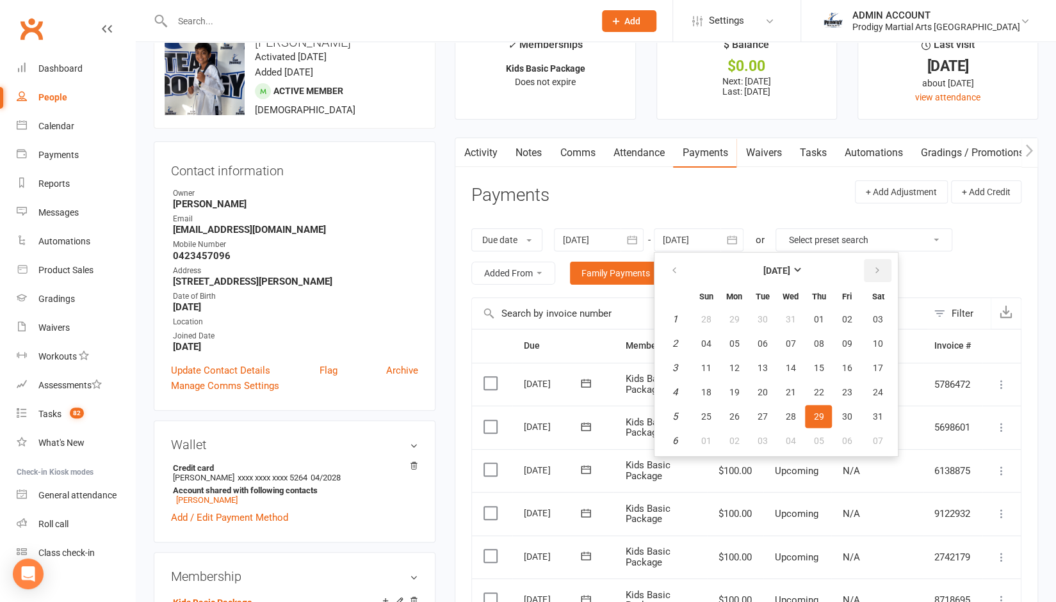
click at [882, 265] on button "button" at bounding box center [878, 270] width 28 height 23
click at [822, 409] on button "05" at bounding box center [818, 416] width 27 height 23
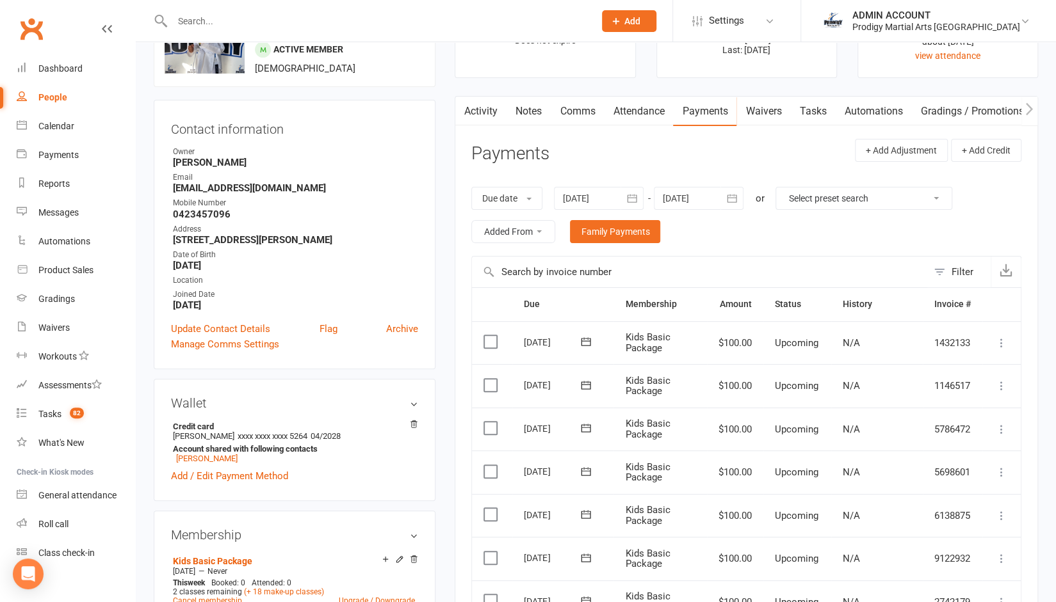
scroll to position [69, 0]
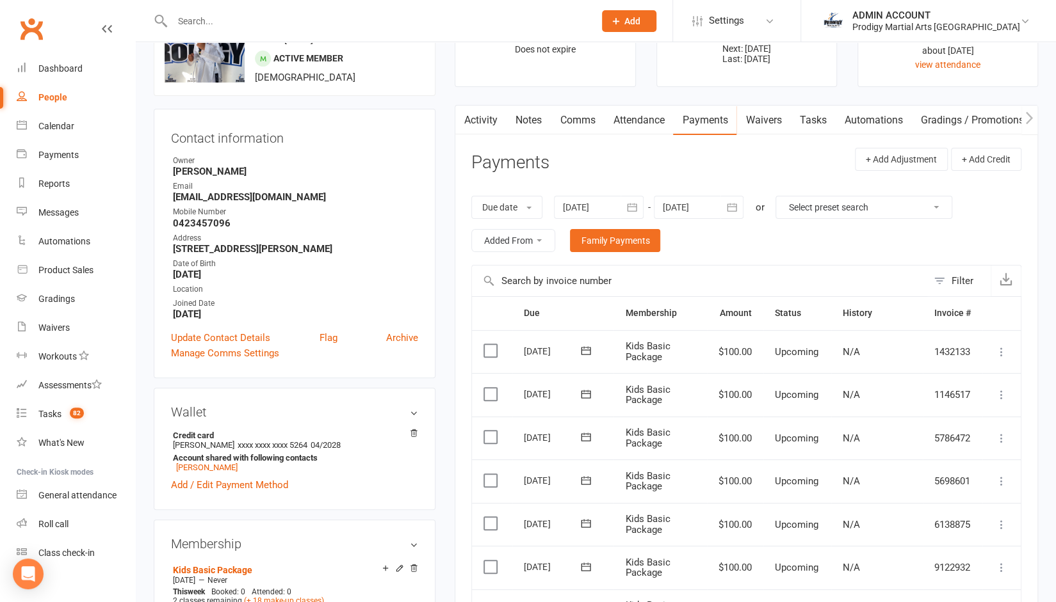
click at [724, 204] on button "button" at bounding box center [731, 207] width 23 height 23
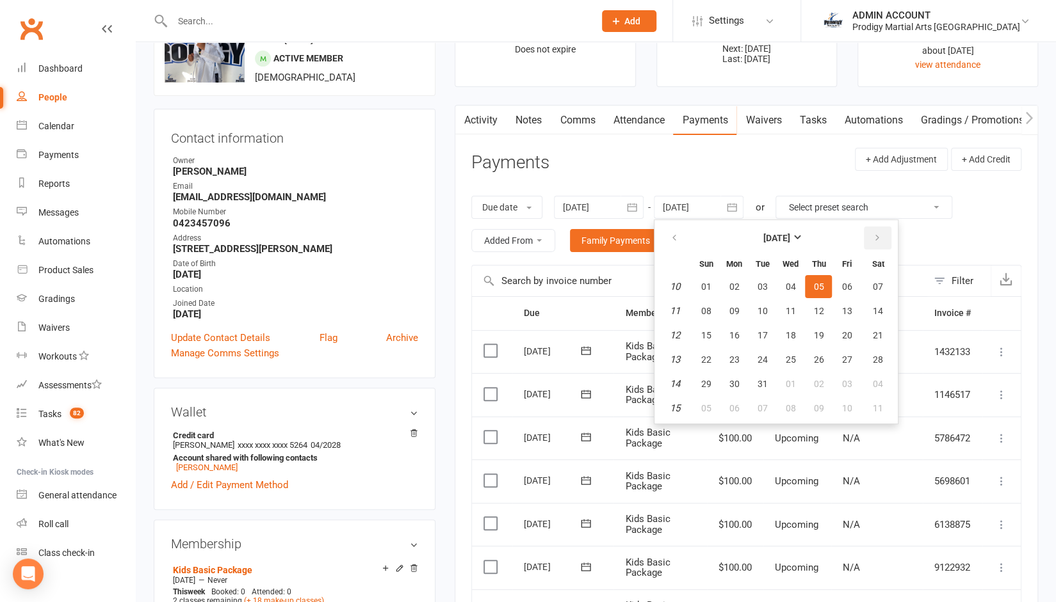
click at [880, 236] on icon "button" at bounding box center [876, 238] width 9 height 10
click at [808, 356] on button "21" at bounding box center [818, 359] width 27 height 23
type input "21 May 2026"
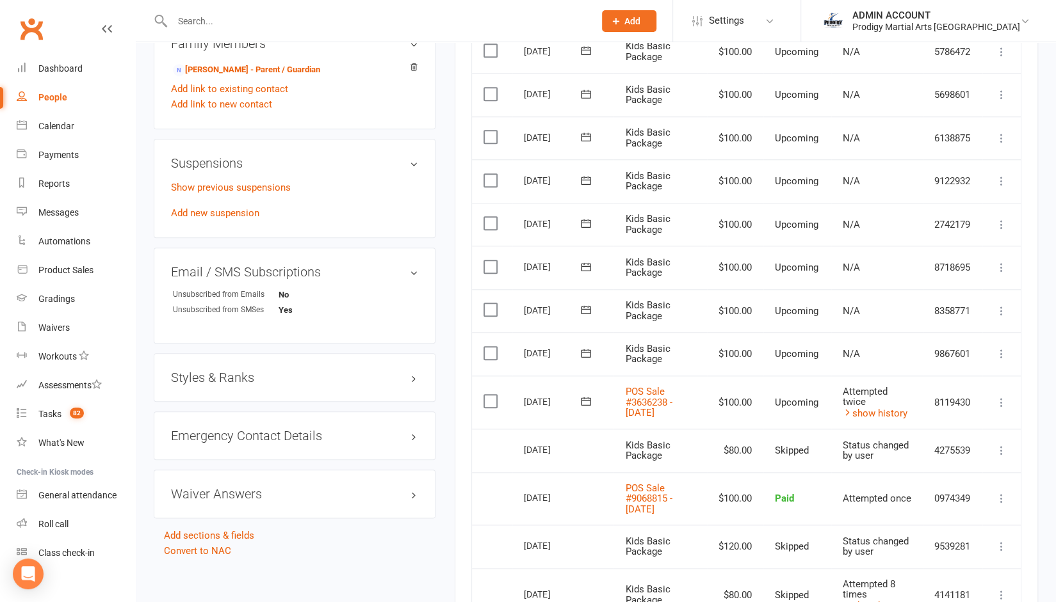
scroll to position [715, 0]
click at [483, 355] on label at bounding box center [491, 352] width 17 height 13
click at [483, 346] on input "checkbox" at bounding box center [487, 346] width 8 height 0
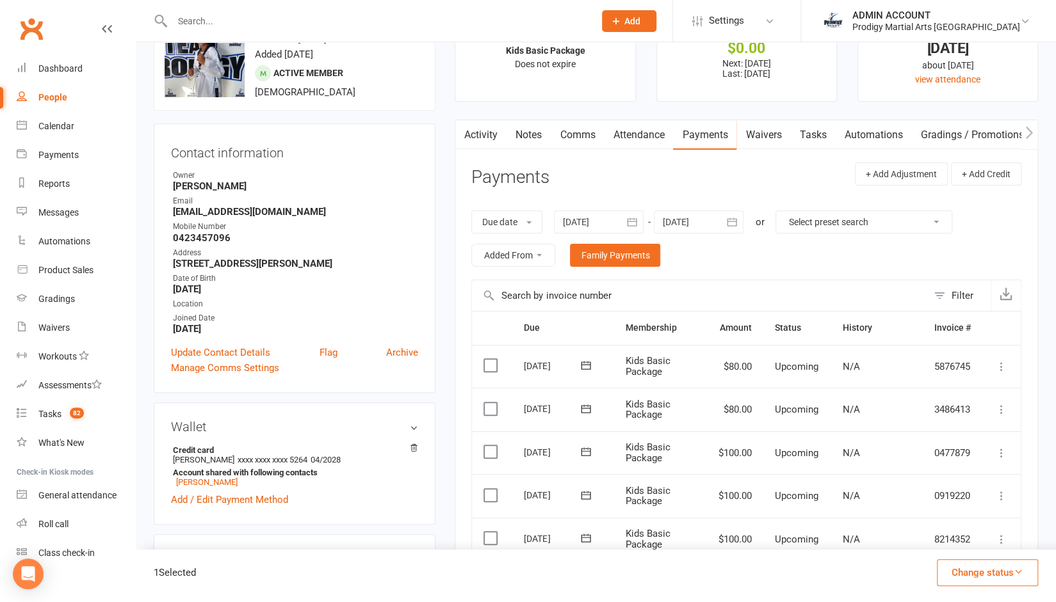
scroll to position [4, 0]
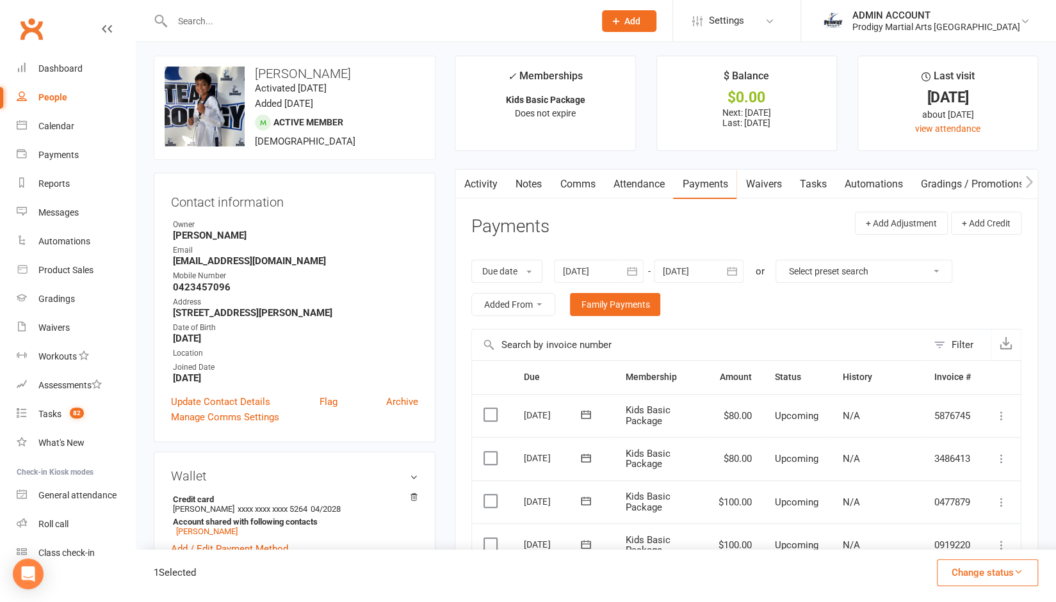
click at [633, 268] on icon "button" at bounding box center [631, 271] width 13 height 13
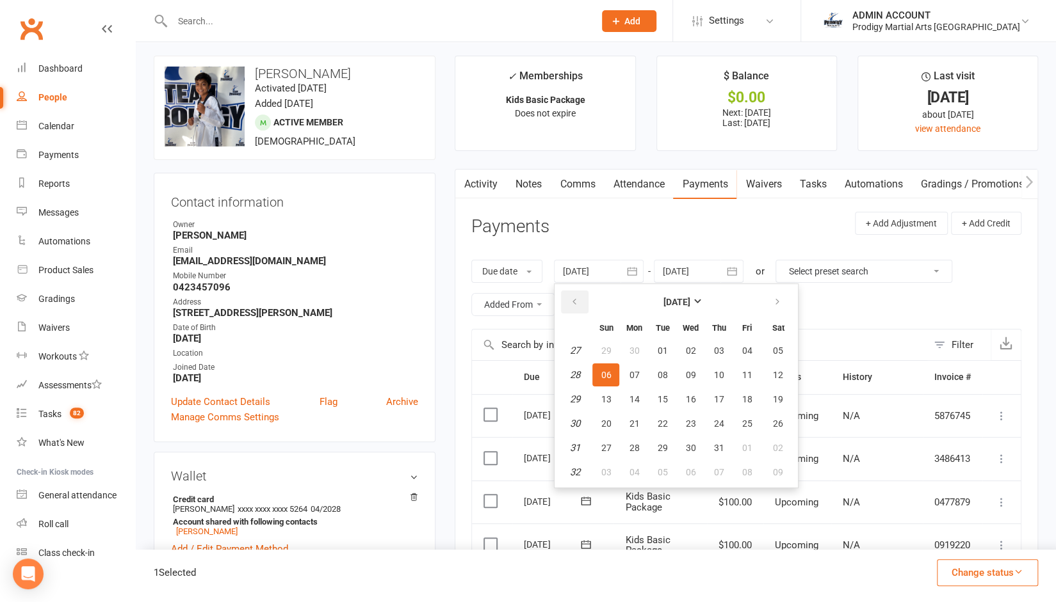
click at [577, 303] on icon "button" at bounding box center [573, 302] width 9 height 10
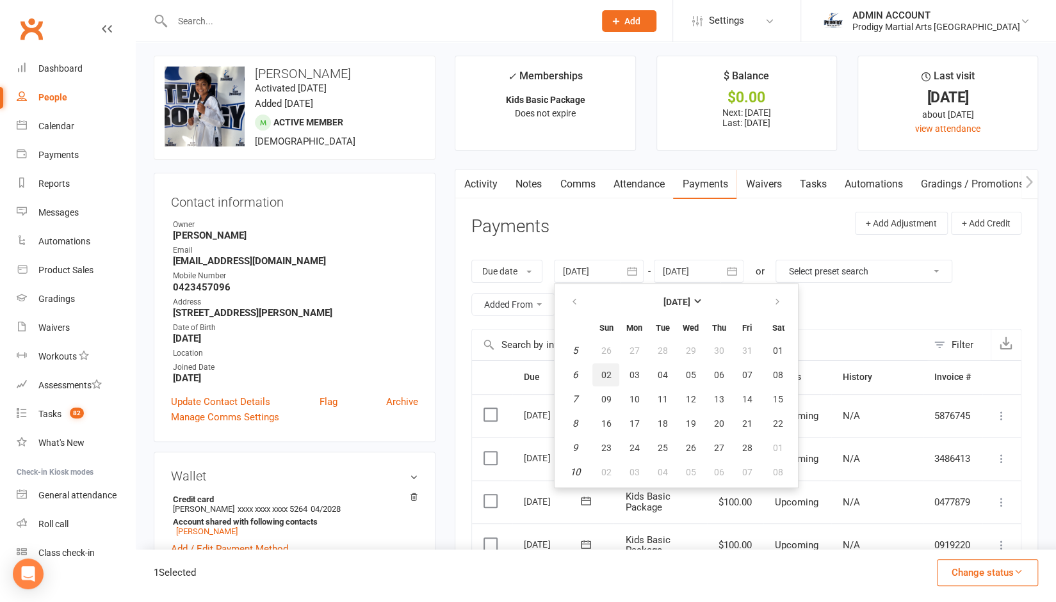
click at [608, 371] on span "02" at bounding box center [606, 375] width 10 height 10
type input "02 Feb 2025"
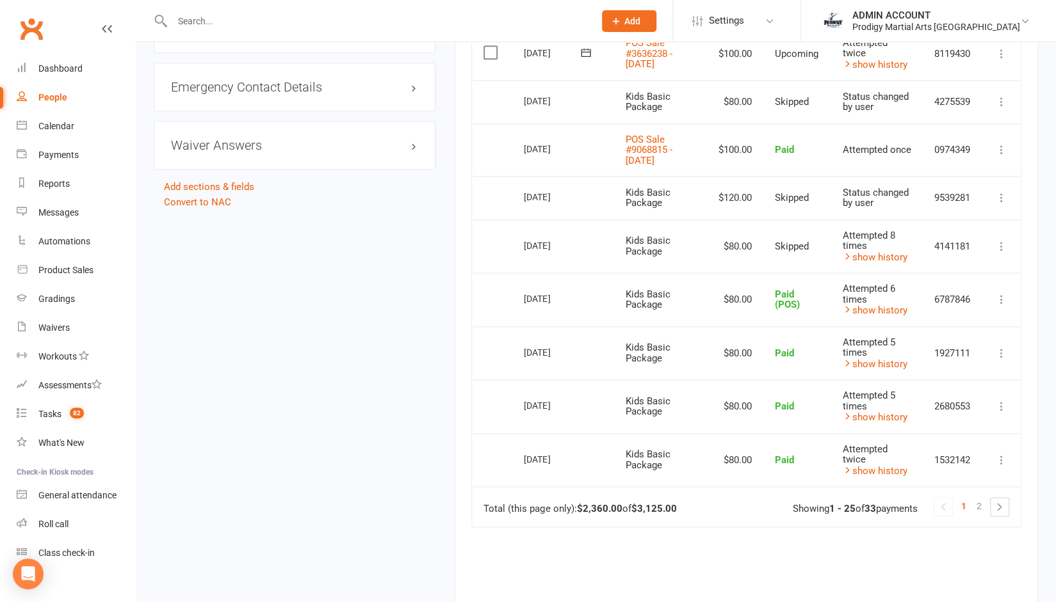
scroll to position [1064, 0]
click at [981, 515] on span "2" at bounding box center [978, 506] width 5 height 18
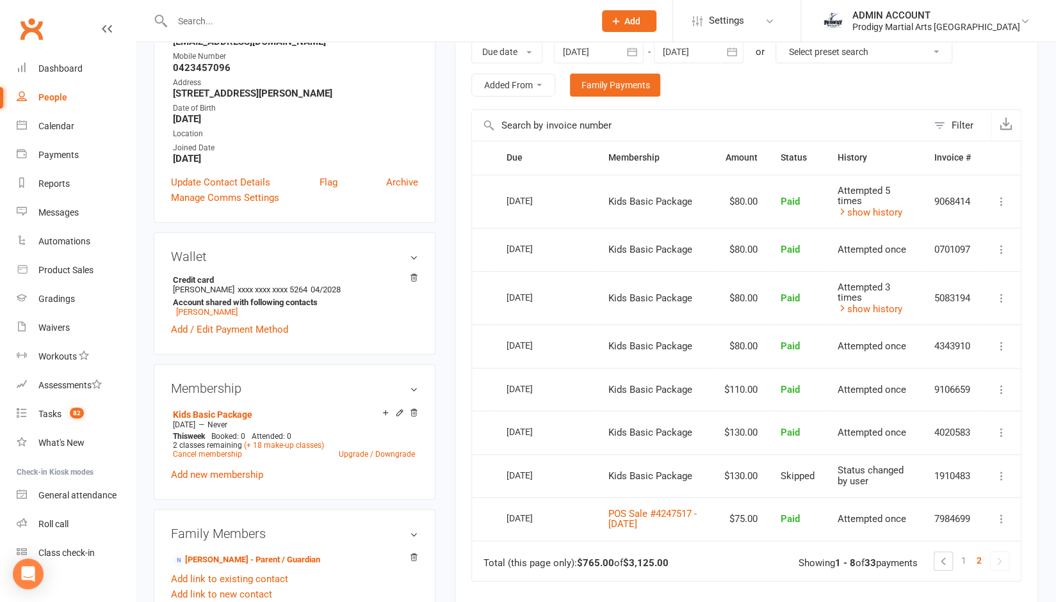
scroll to position [245, 0]
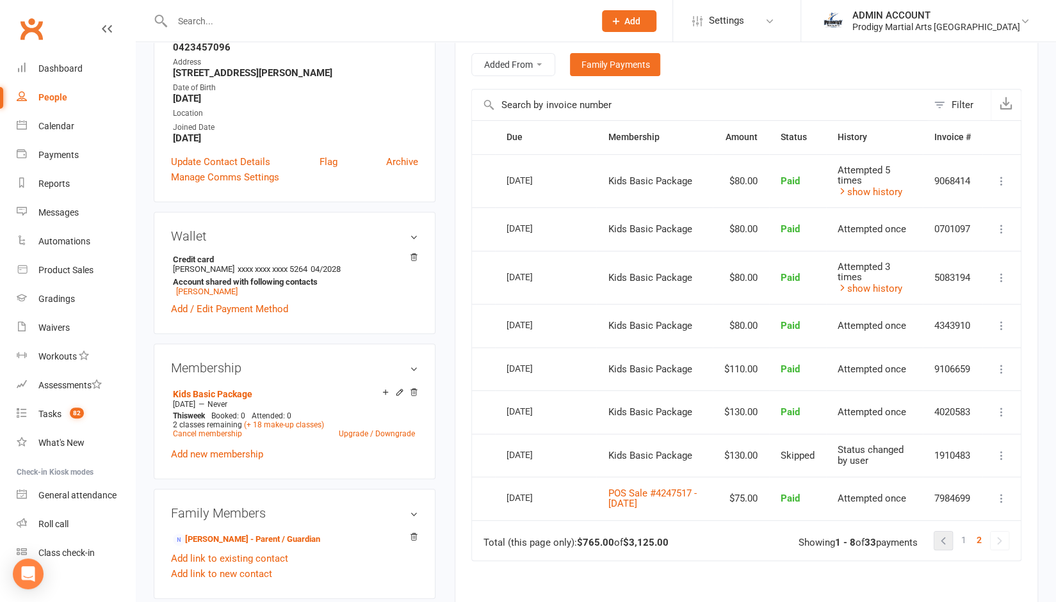
click at [949, 538] on link at bounding box center [943, 541] width 18 height 18
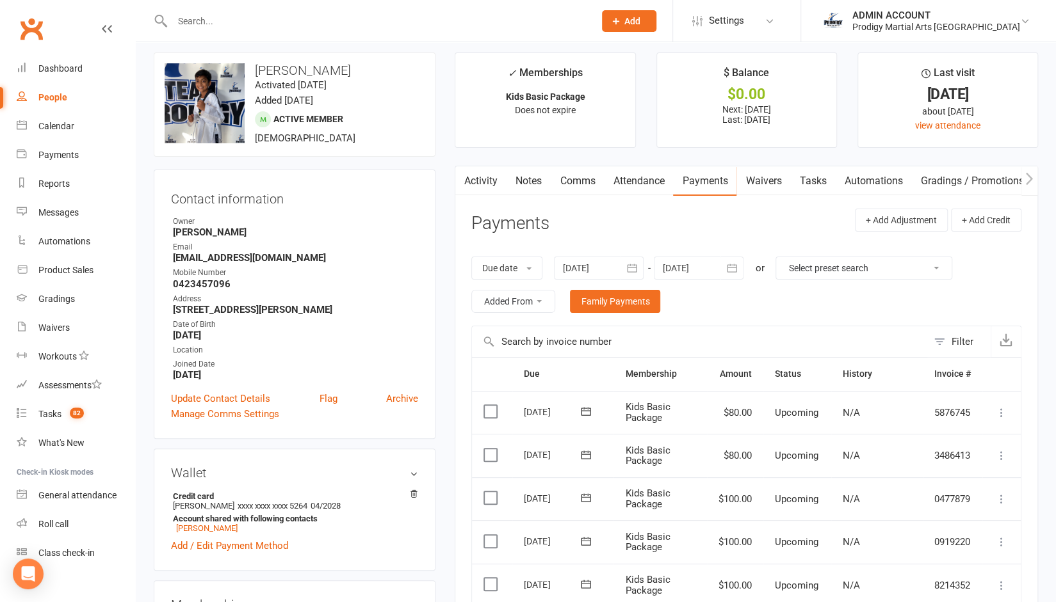
scroll to position [0, 0]
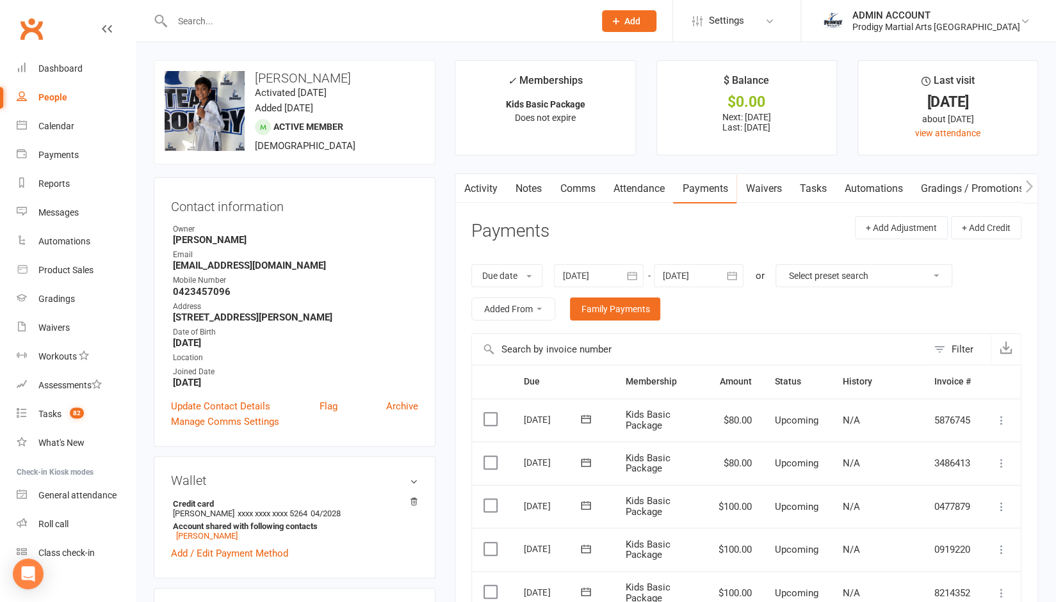
click at [531, 191] on link "Notes" at bounding box center [528, 188] width 44 height 29
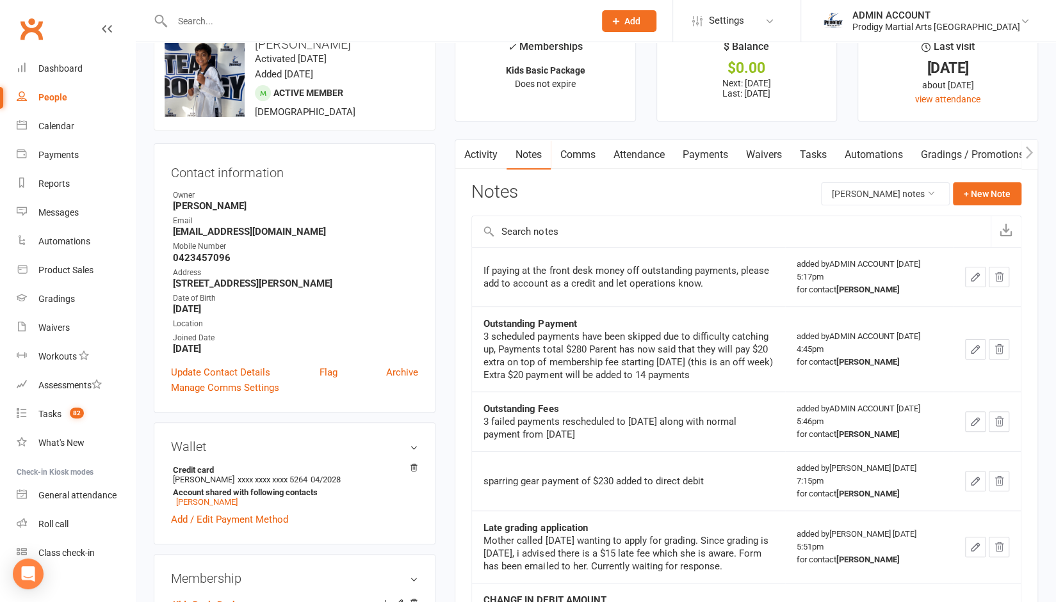
scroll to position [28, 0]
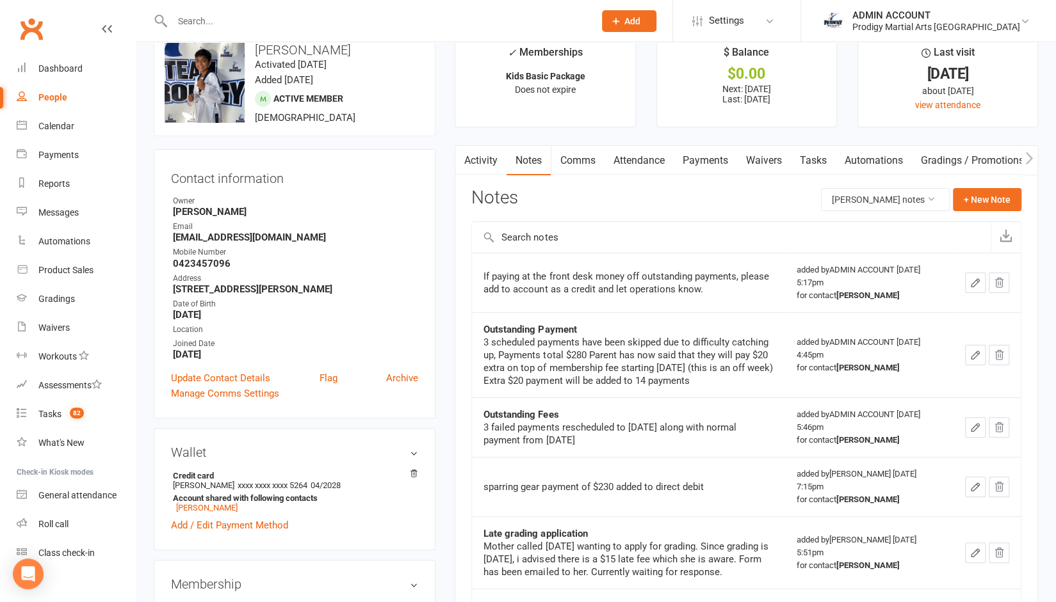
click at [702, 163] on link "Payments" at bounding box center [704, 160] width 63 height 29
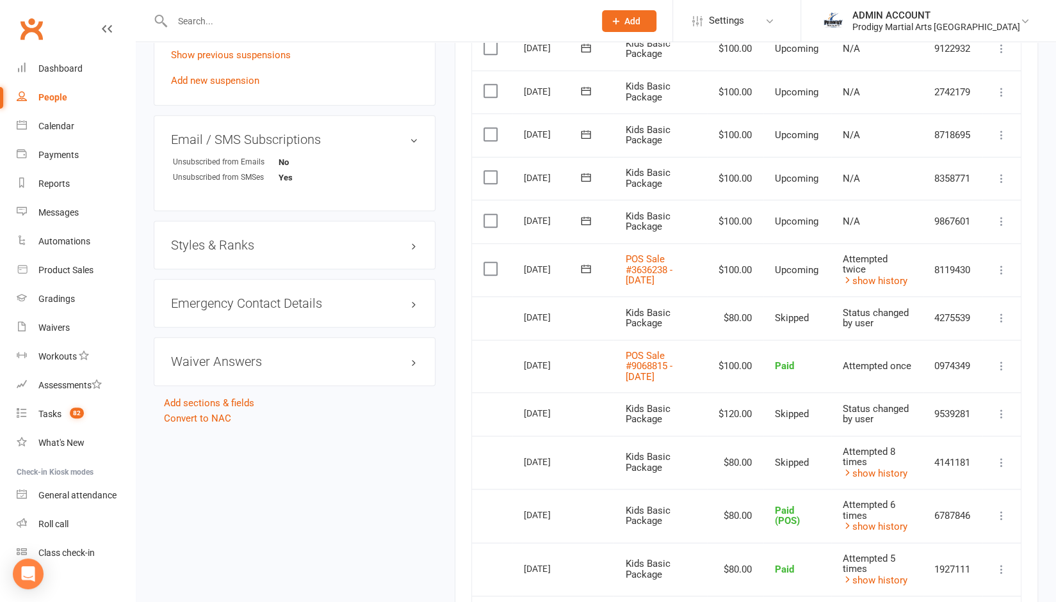
scroll to position [857, 0]
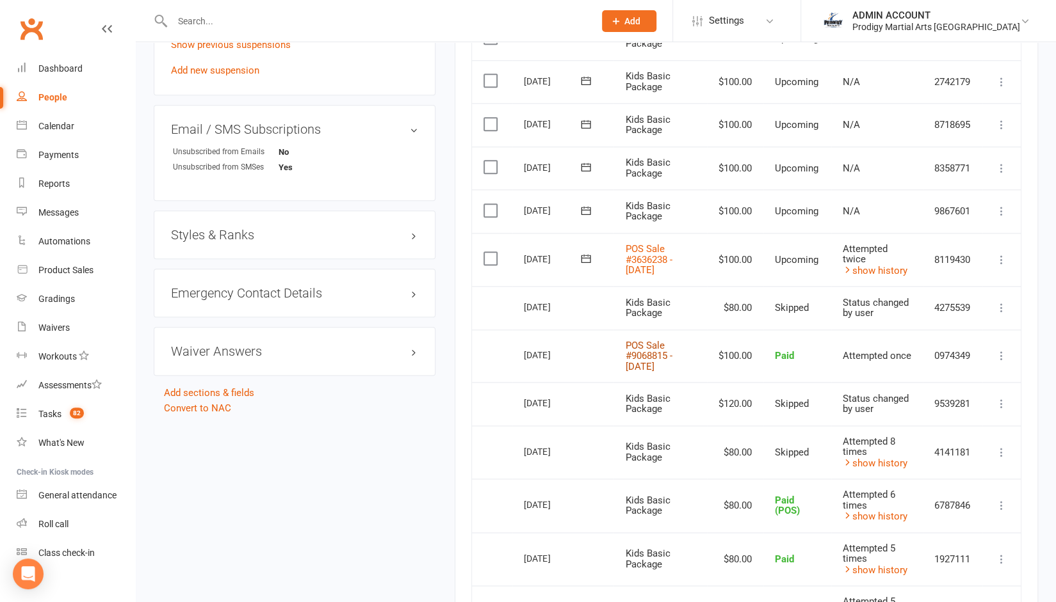
click at [636, 359] on link "POS Sale #9068815 - September 11, 2025" at bounding box center [648, 356] width 47 height 33
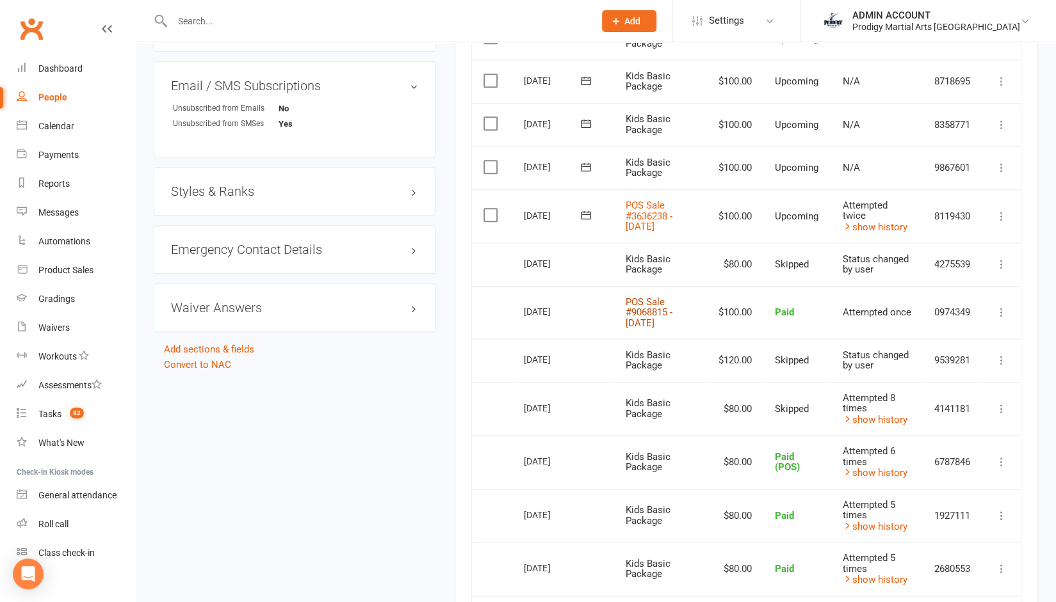
scroll to position [903, 0]
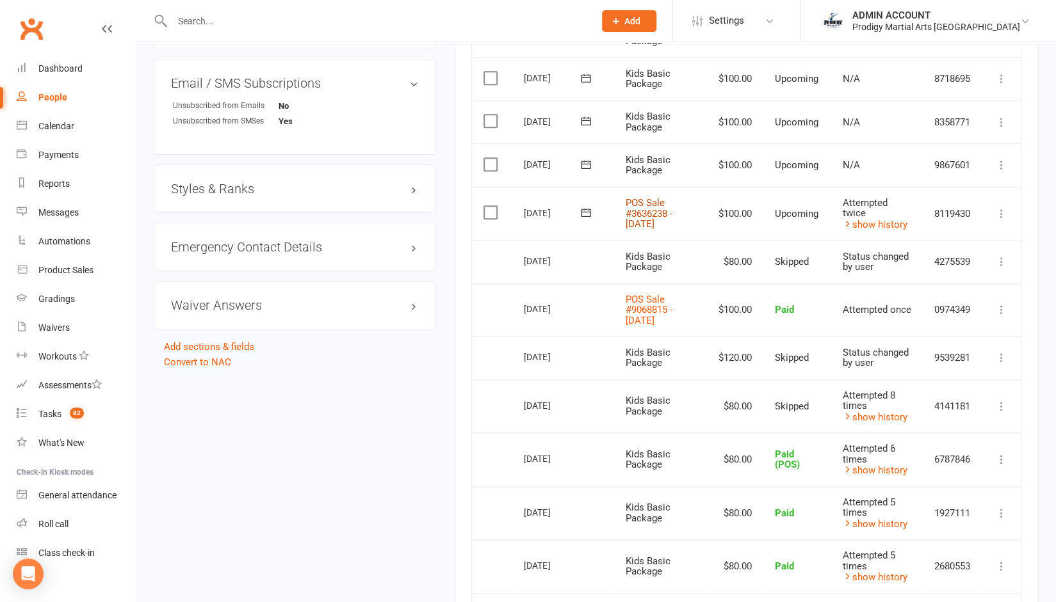
click at [657, 209] on link "POS Sale #3636238 - September 11, 2025" at bounding box center [648, 213] width 47 height 33
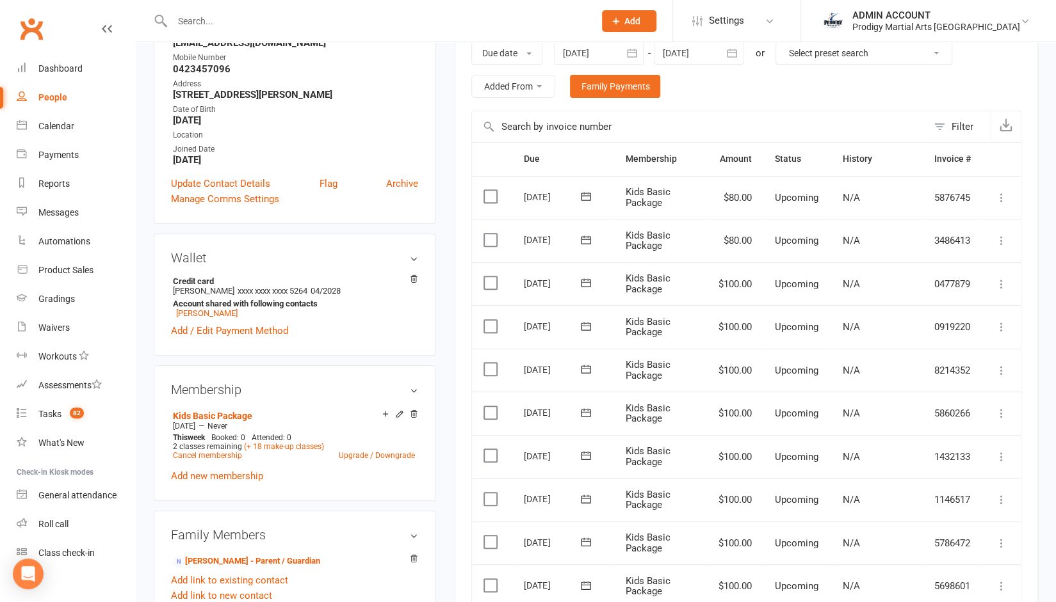
scroll to position [0, 0]
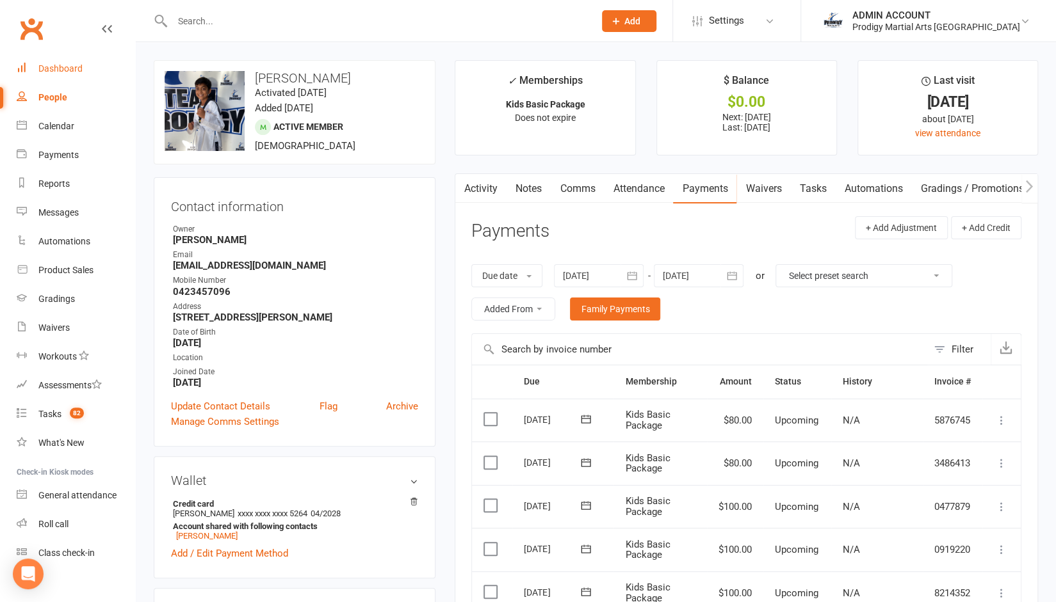
click at [54, 68] on div "Dashboard" at bounding box center [60, 68] width 44 height 10
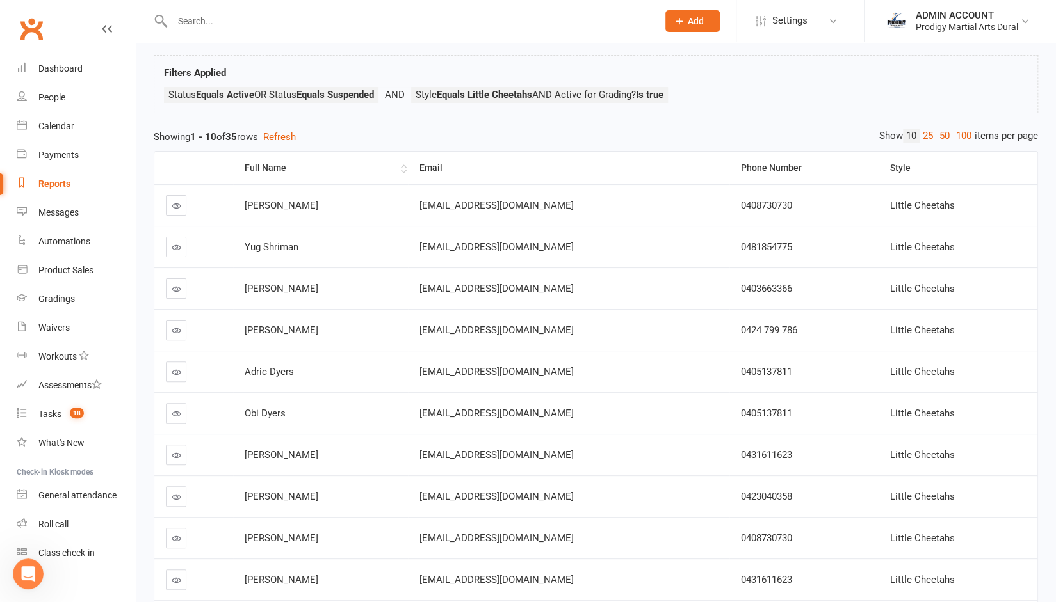
click at [266, 163] on div "Full Name" at bounding box center [321, 168] width 153 height 10
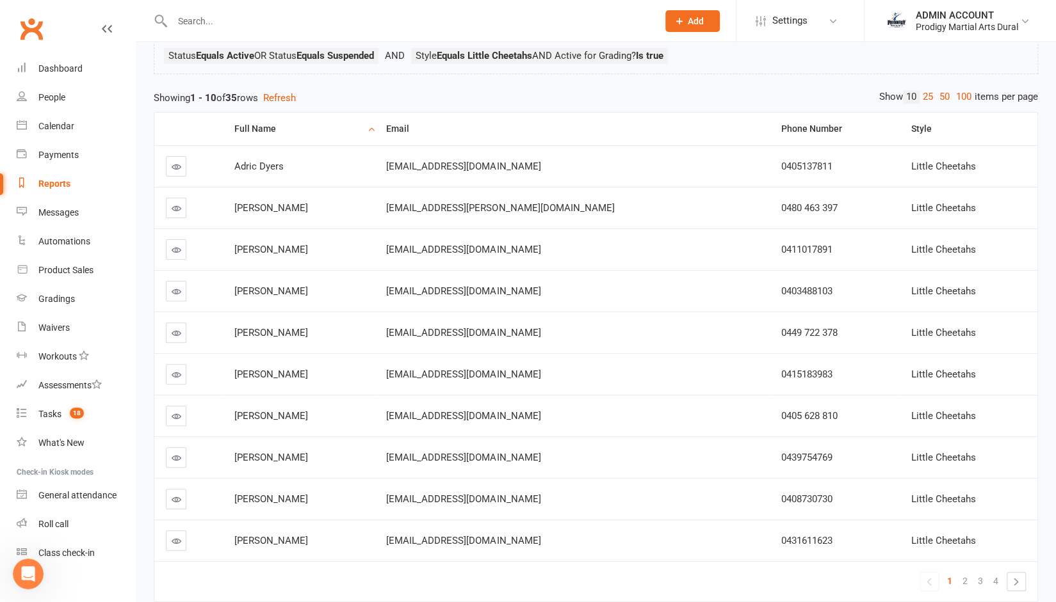
scroll to position [101, 0]
click at [470, 591] on td "« 1 2 3 4 »" at bounding box center [595, 581] width 883 height 40
click at [964, 578] on span "2" at bounding box center [964, 581] width 5 height 18
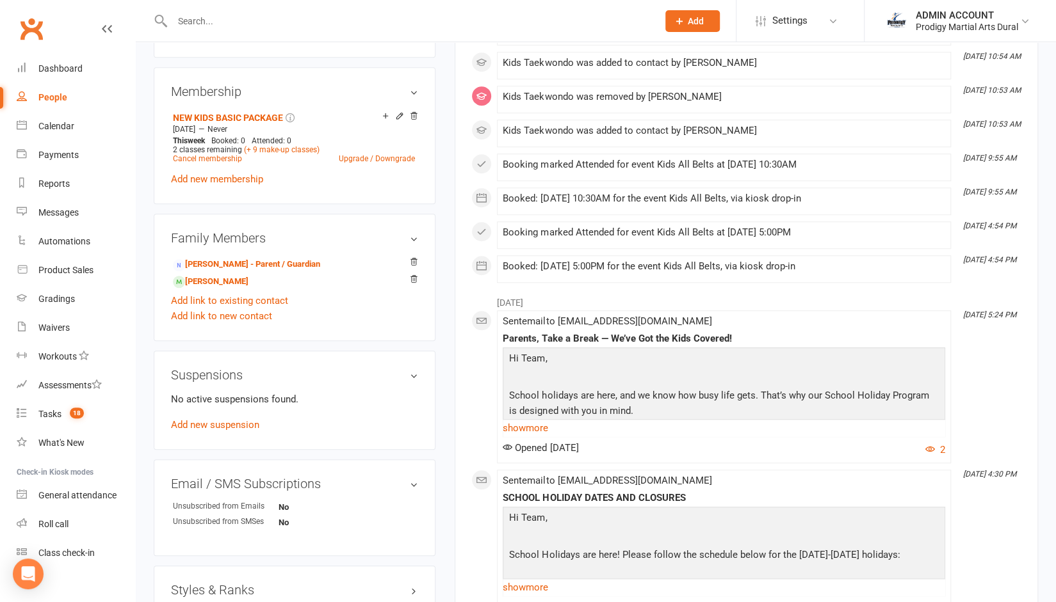
scroll to position [547, 0]
click at [398, 117] on icon at bounding box center [400, 116] width 6 height 6
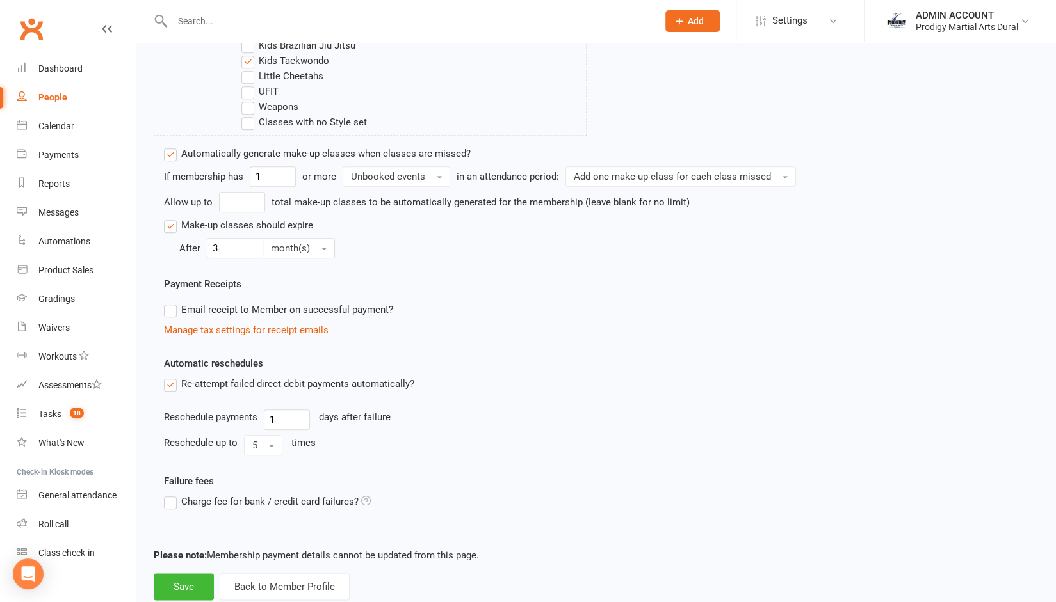
scroll to position [654, 0]
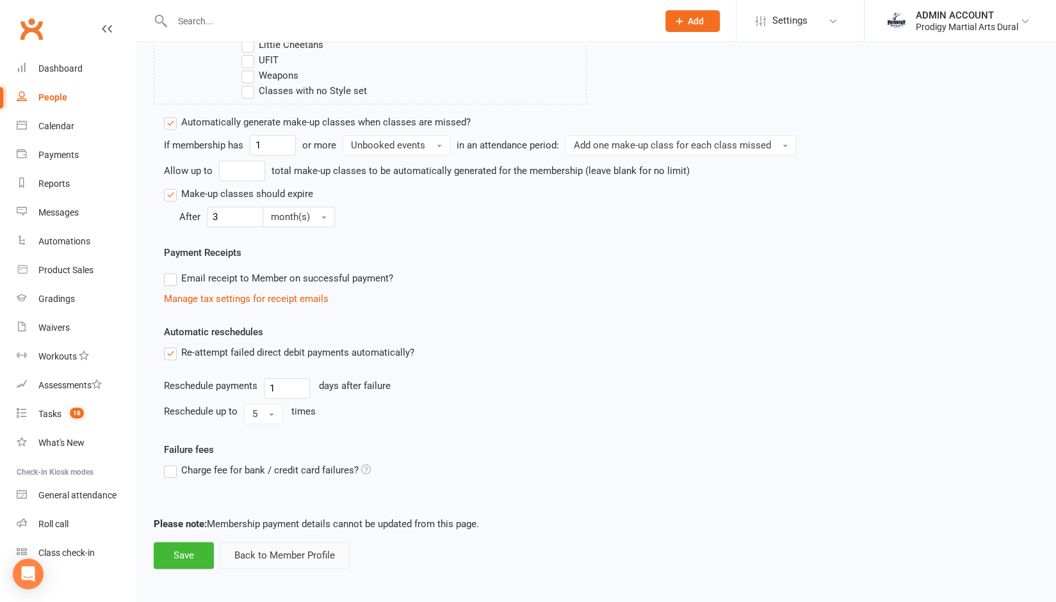
click at [273, 555] on button "Back to Member Profile" at bounding box center [285, 555] width 130 height 27
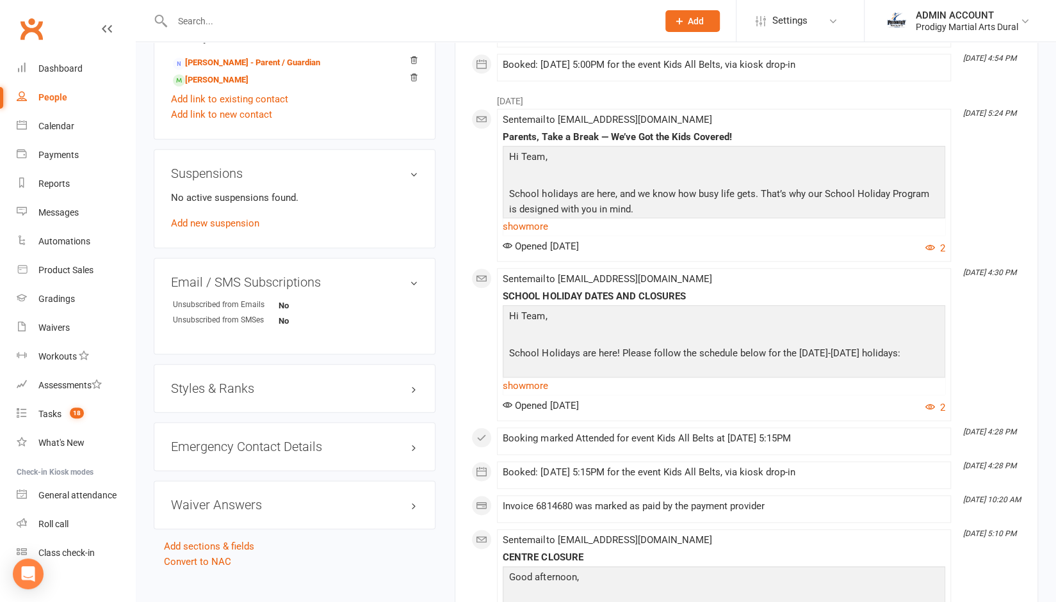
scroll to position [758, 0]
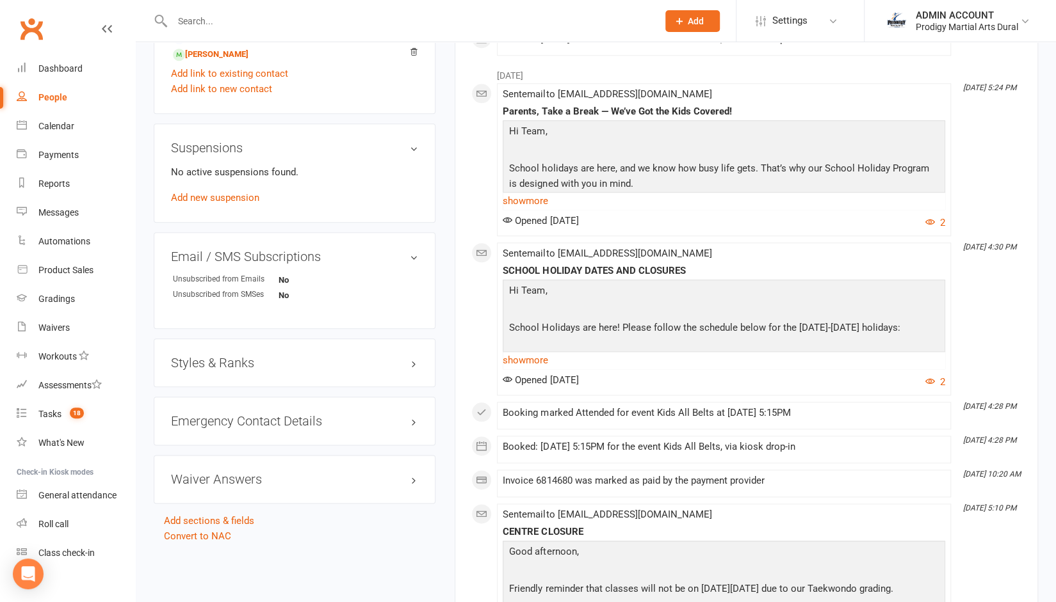
click at [245, 368] on h3 "Styles & Ranks" at bounding box center [294, 363] width 247 height 14
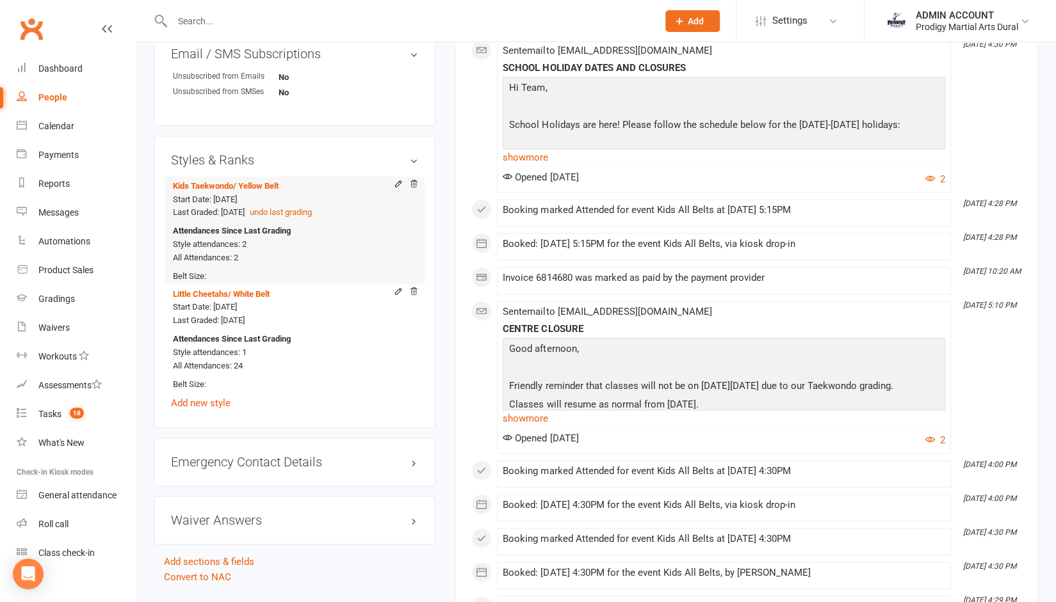
scroll to position [962, 0]
click at [397, 290] on icon at bounding box center [398, 290] width 9 height 9
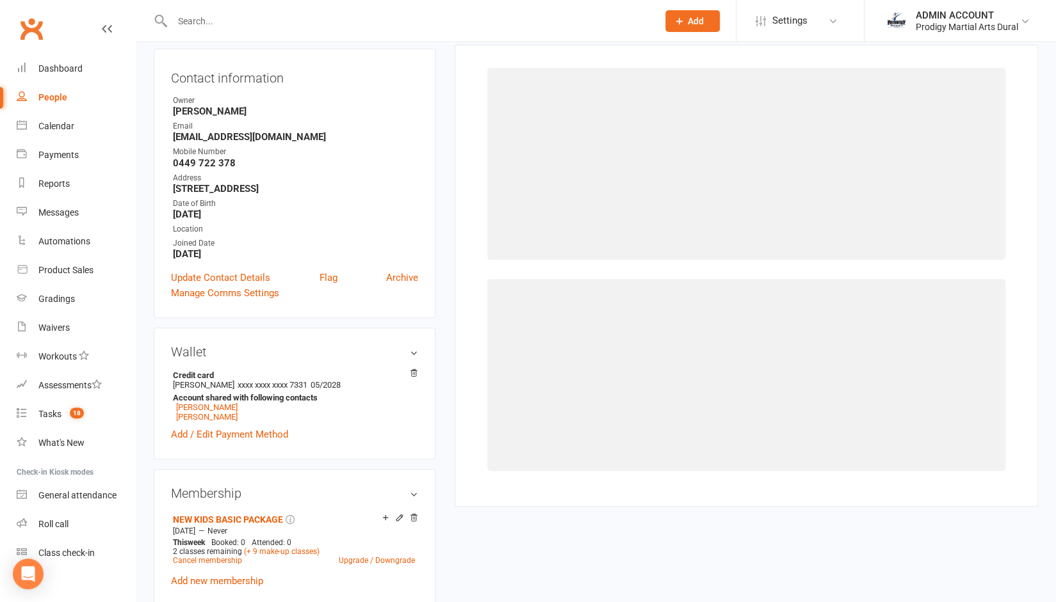
select select "2887"
select select "30747"
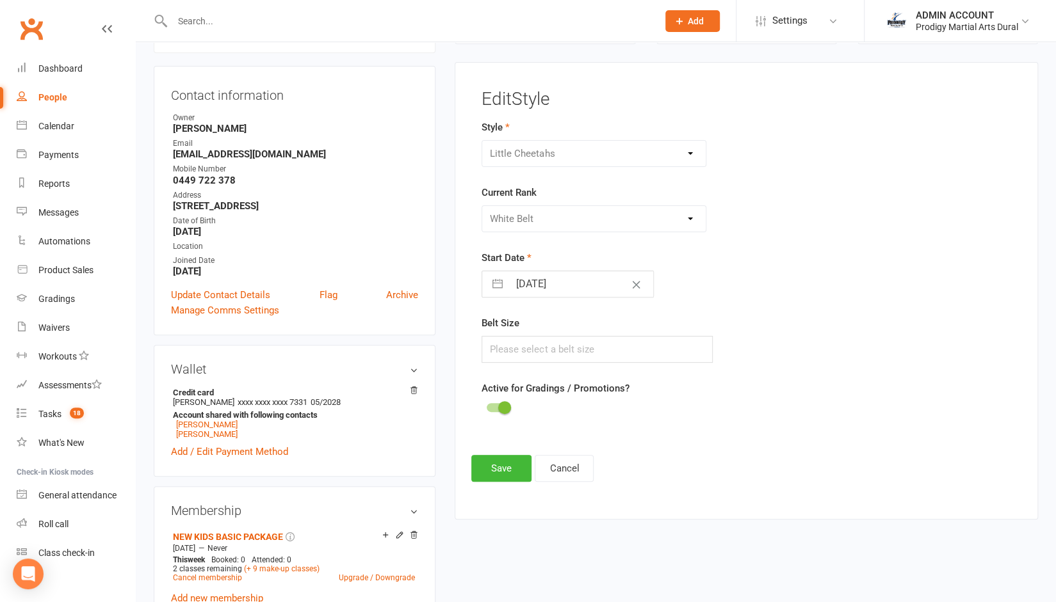
scroll to position [109, 0]
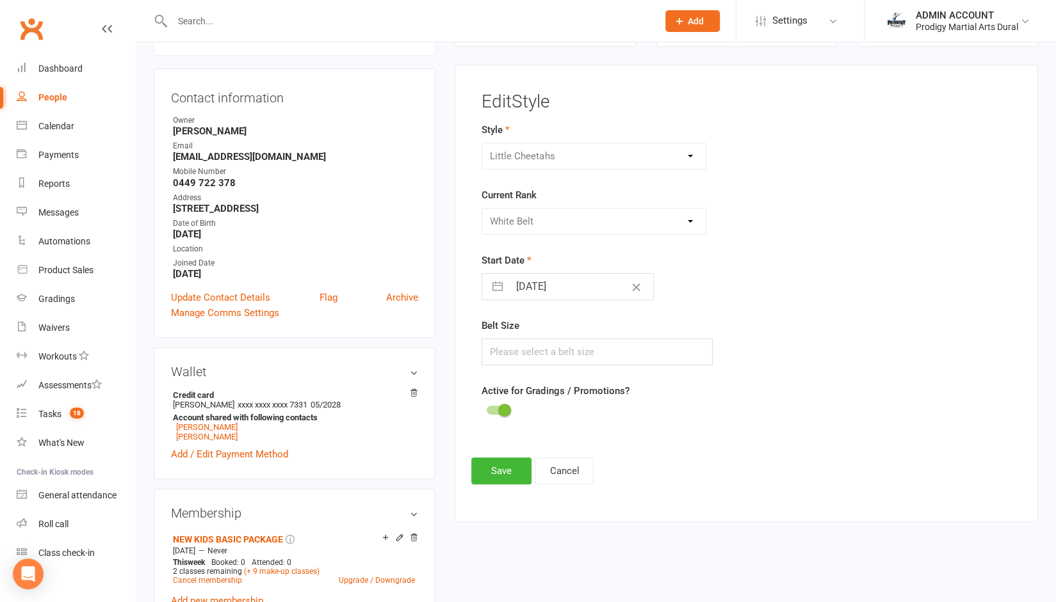
click at [501, 404] on span at bounding box center [504, 410] width 13 height 13
click at [487, 408] on input "checkbox" at bounding box center [487, 408] width 0 height 0
click at [487, 471] on button "Save" at bounding box center [501, 471] width 60 height 27
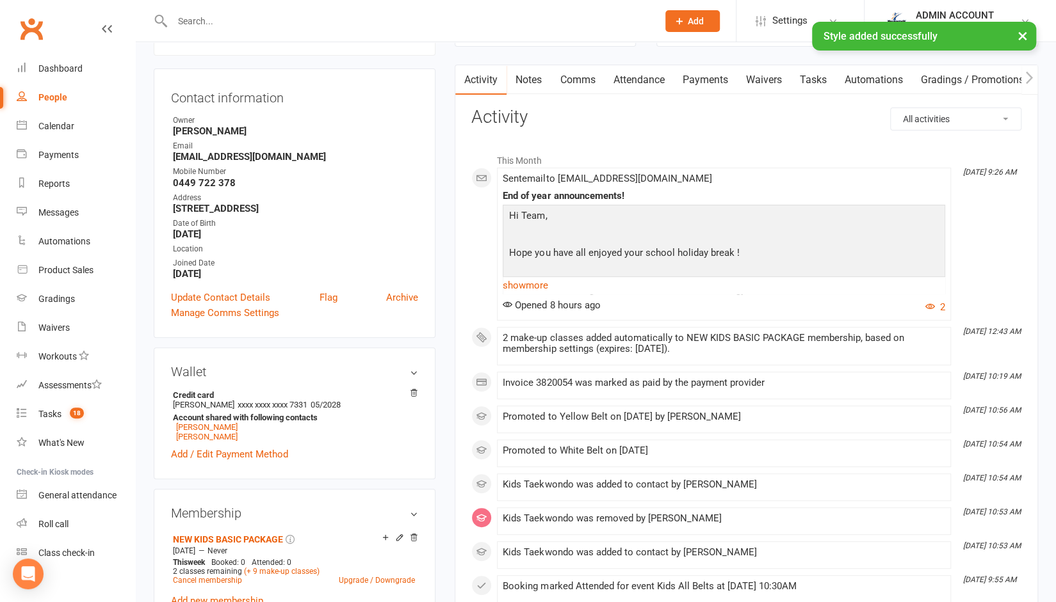
scroll to position [0, 0]
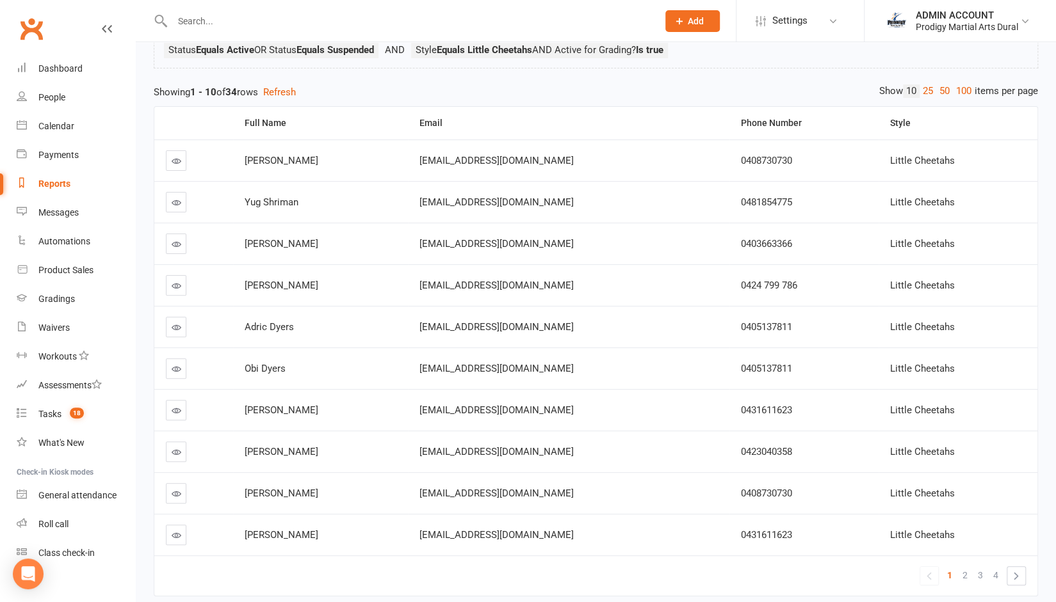
scroll to position [109, 0]
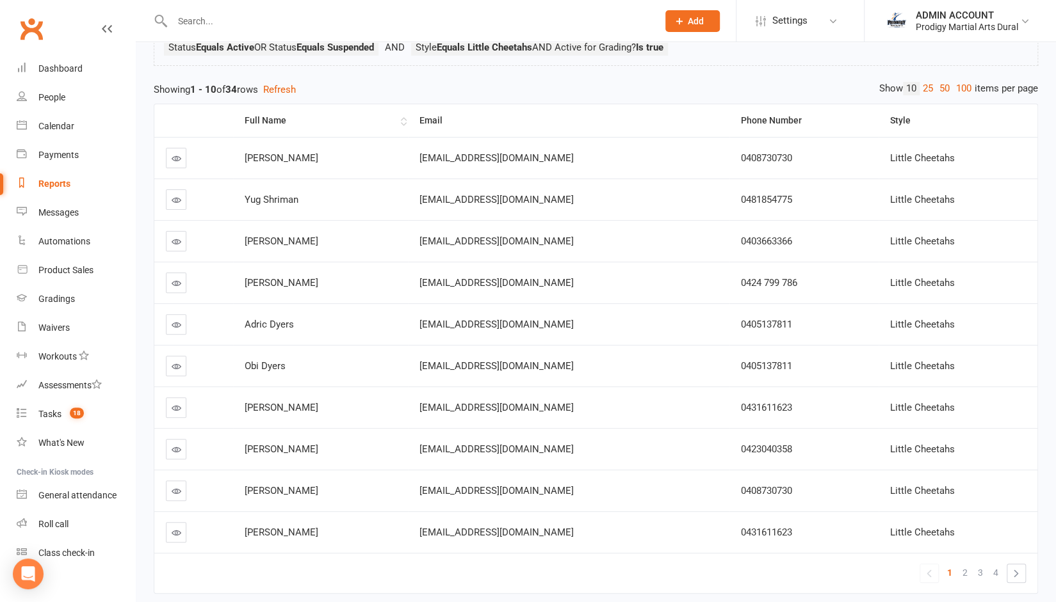
click at [266, 118] on div "Full Name" at bounding box center [321, 121] width 153 height 10
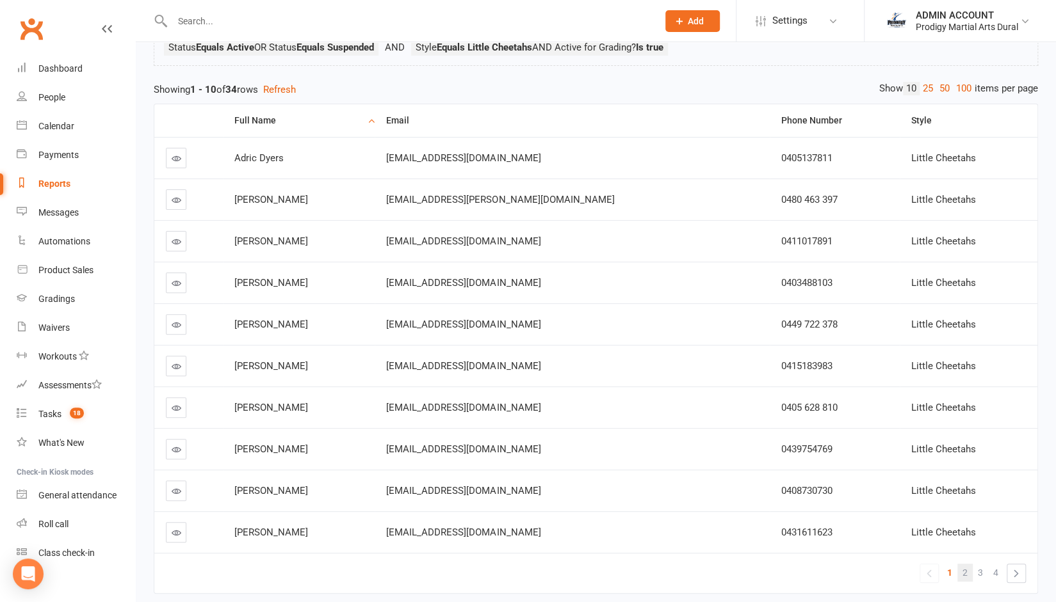
click at [966, 572] on span "2" at bounding box center [964, 573] width 5 height 18
click at [517, 573] on td "« 1 2 3 4 »" at bounding box center [595, 573] width 883 height 40
click at [979, 572] on span "3" at bounding box center [980, 573] width 5 height 18
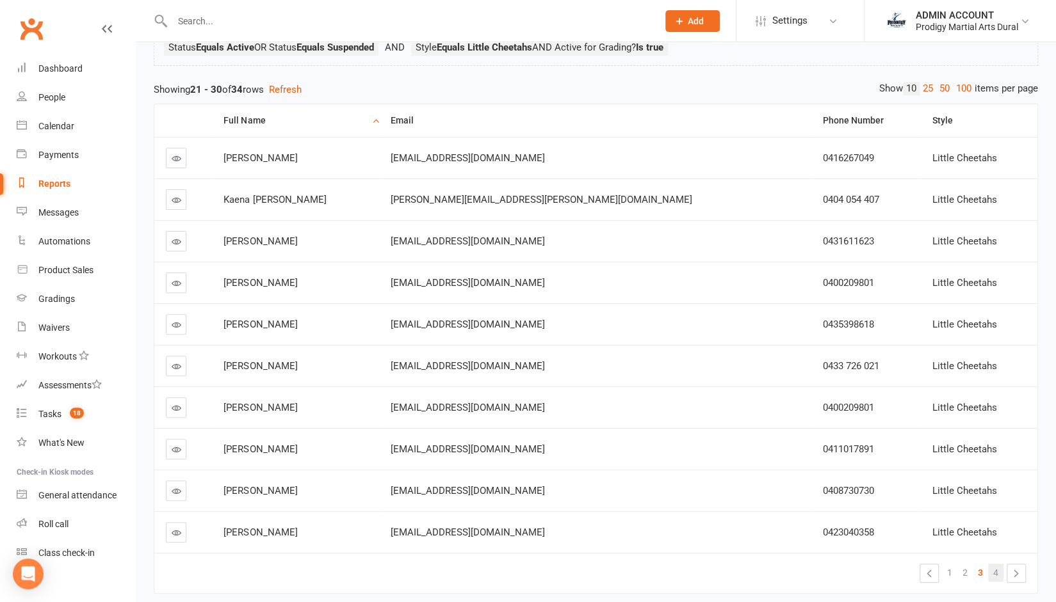
click at [991, 569] on link "4" at bounding box center [995, 573] width 15 height 18
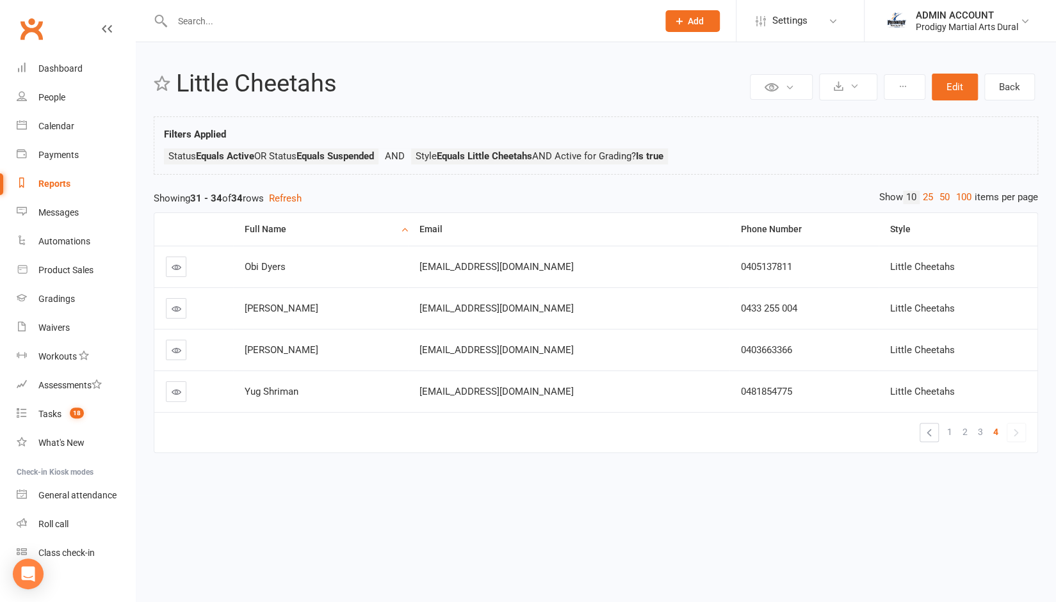
scroll to position [0, 0]
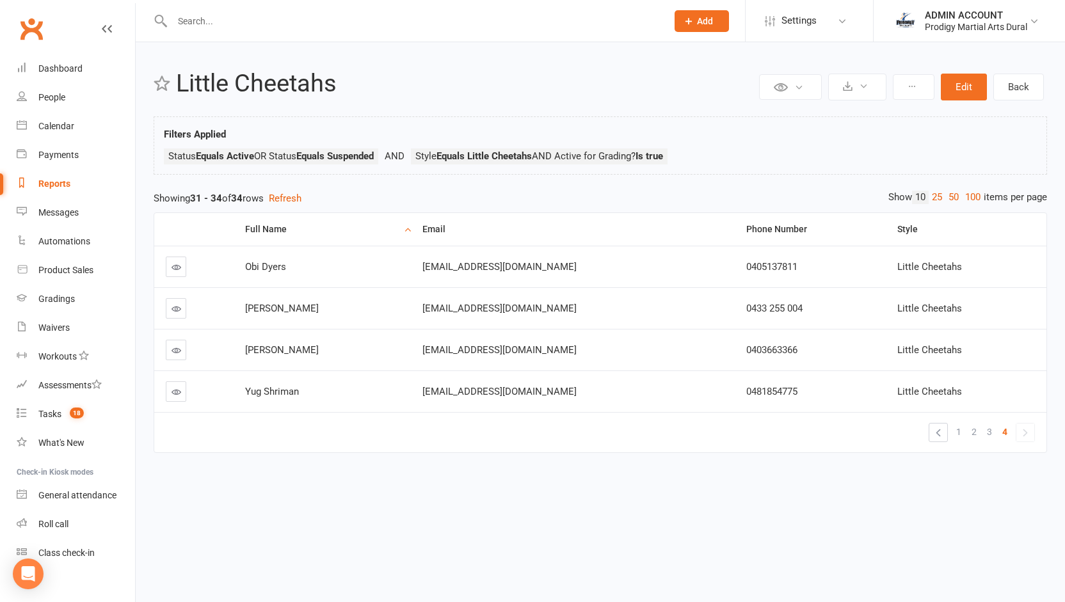
click at [152, 457] on div "Private Report Only visible by me Public Report Visible to everyone Export to C…" at bounding box center [601, 268] width 930 height 453
click at [1028, 78] on link "Back" at bounding box center [1019, 87] width 51 height 27
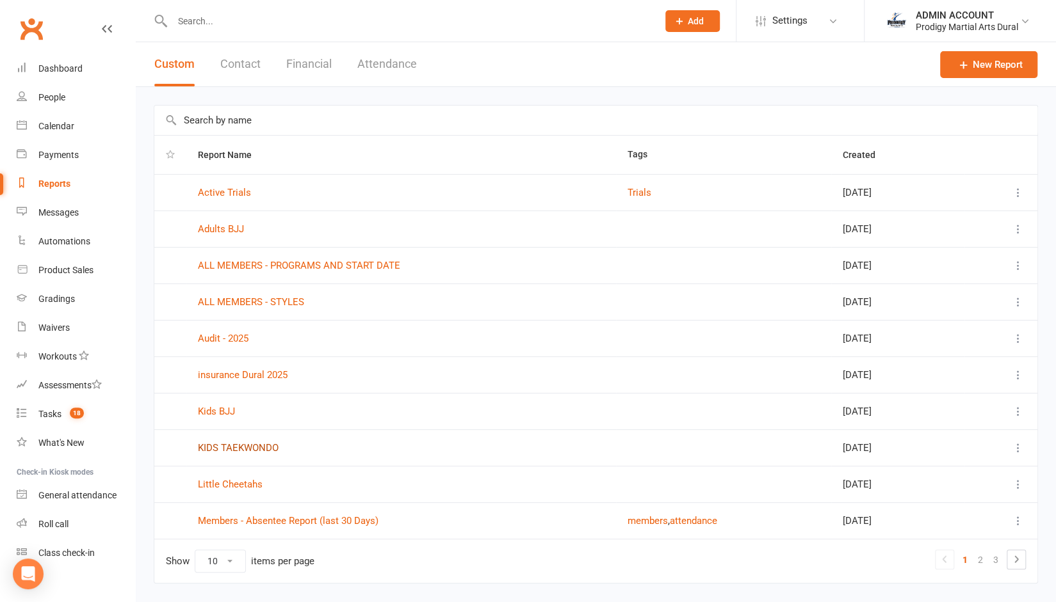
click at [204, 443] on link "KIDS TAEKWONDO" at bounding box center [238, 448] width 81 height 12
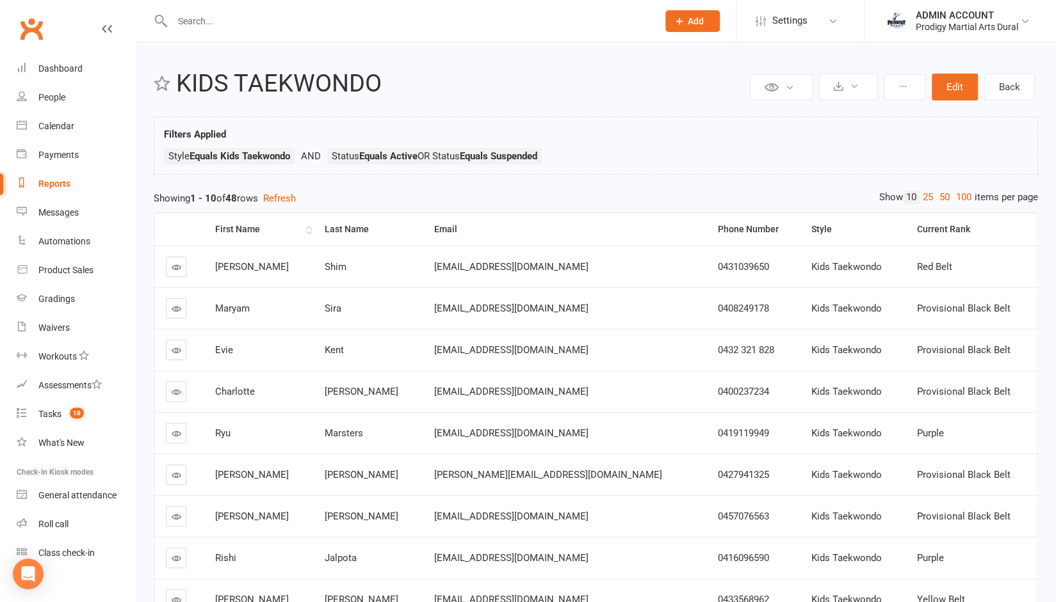
click at [238, 227] on div "First Name" at bounding box center [259, 230] width 88 height 10
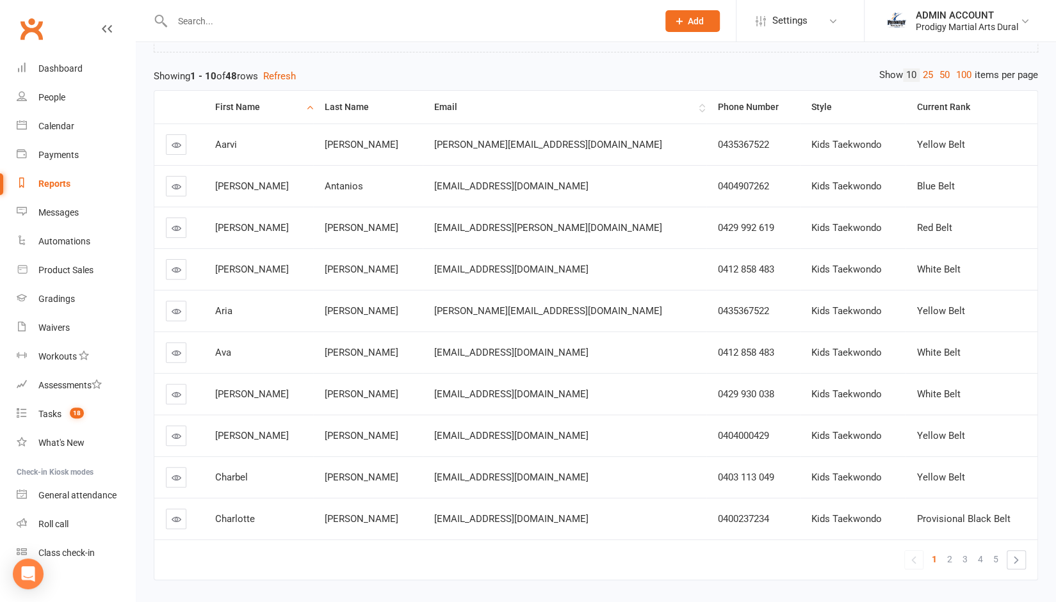
scroll to position [120, 0]
click at [1015, 558] on link "»" at bounding box center [1016, 562] width 18 height 18
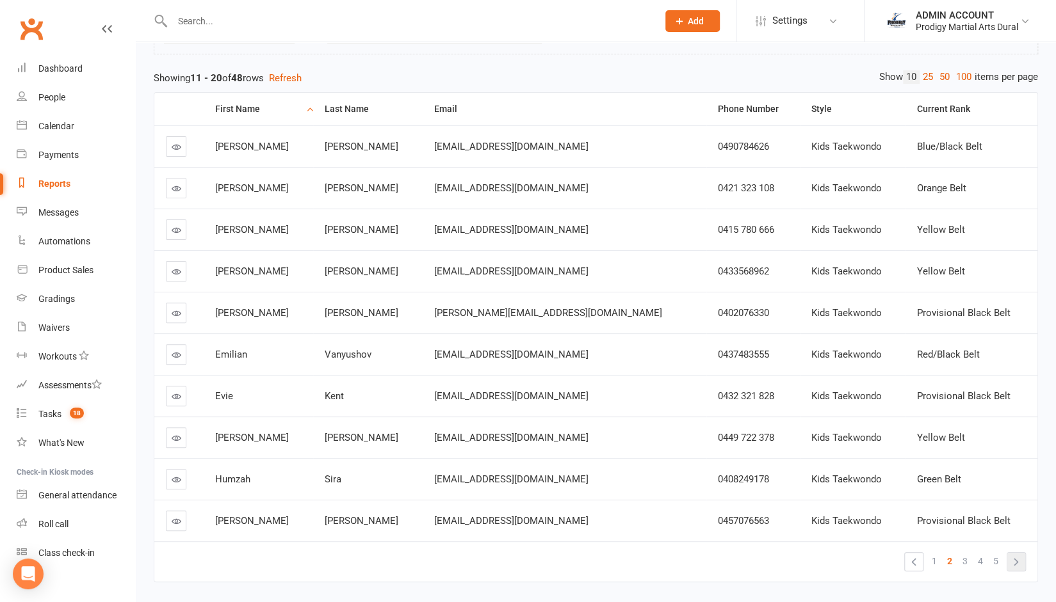
click at [1015, 558] on link "»" at bounding box center [1016, 562] width 18 height 18
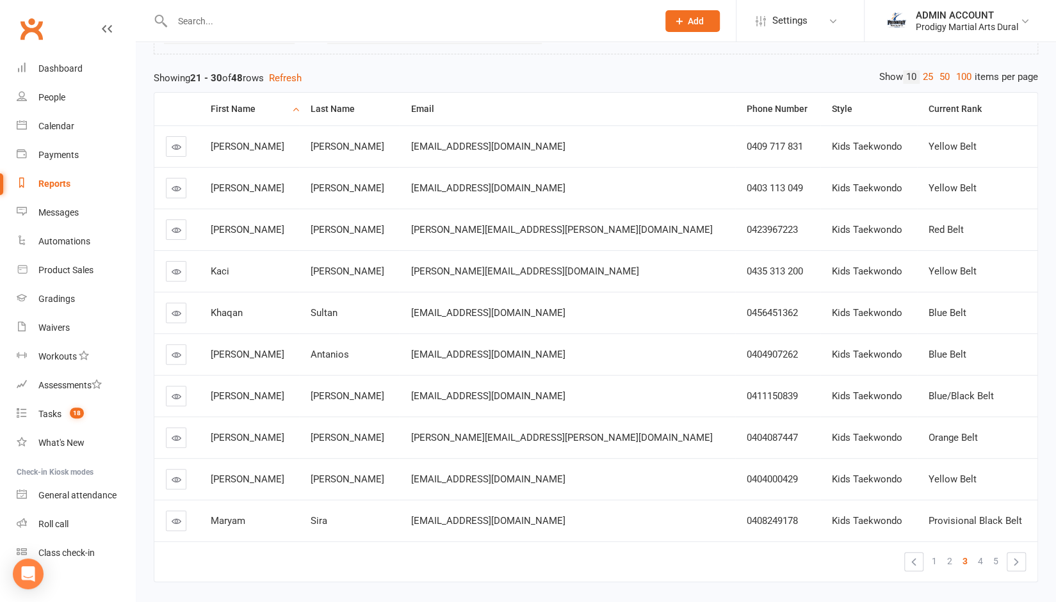
click at [1015, 558] on link "»" at bounding box center [1016, 562] width 18 height 18
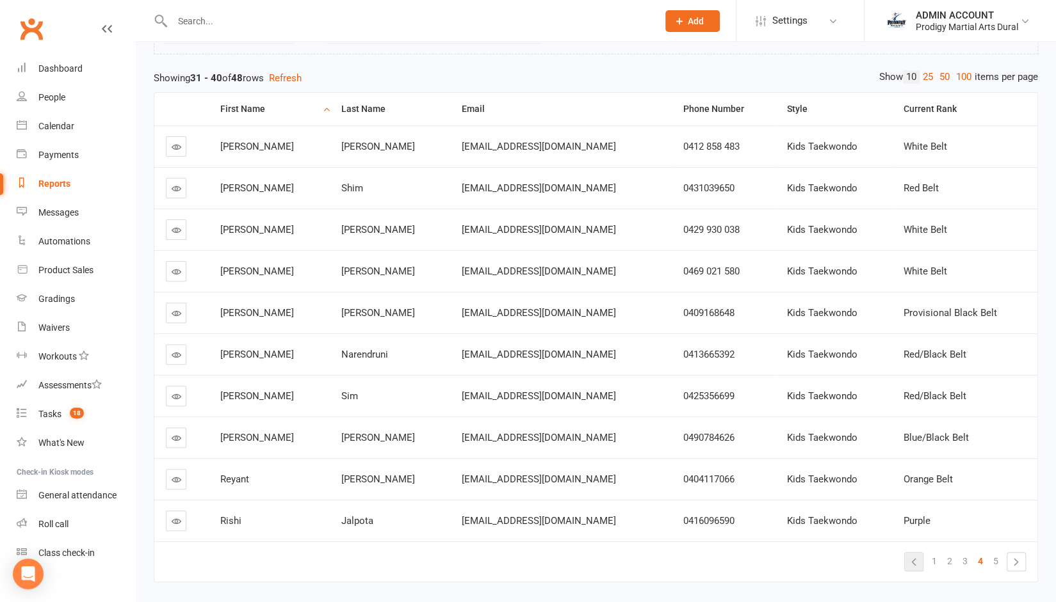
click at [917, 564] on link "«" at bounding box center [914, 562] width 18 height 18
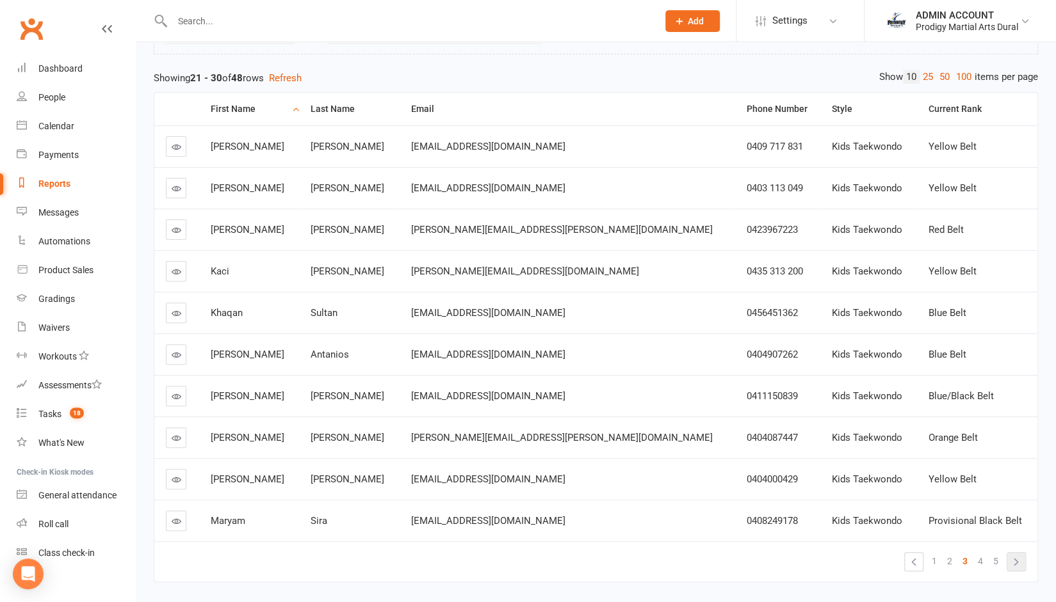
click at [1021, 559] on link "»" at bounding box center [1016, 562] width 18 height 18
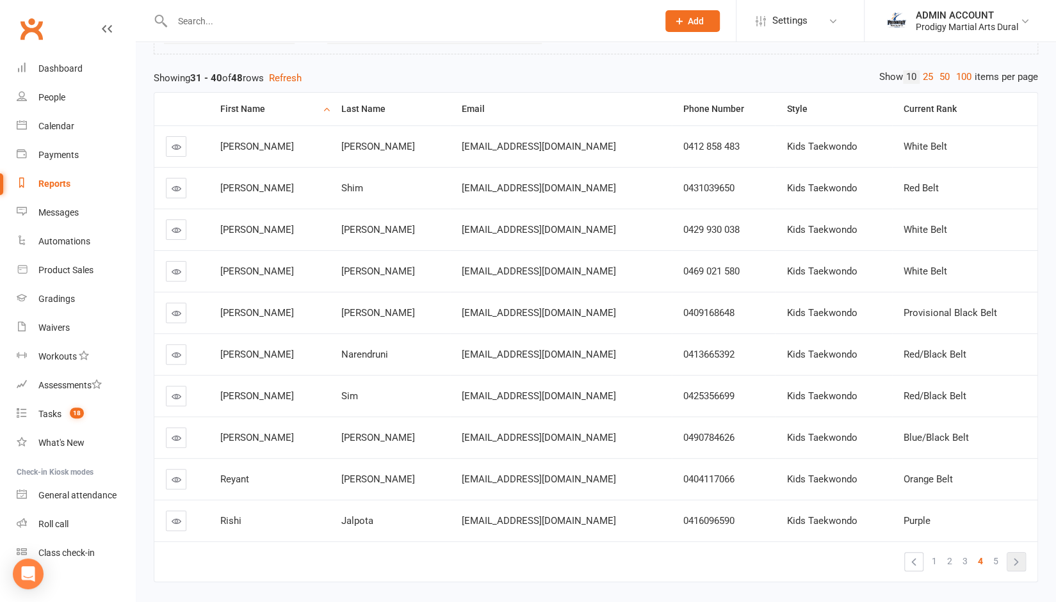
scroll to position [0, 0]
click at [1012, 554] on link "»" at bounding box center [1016, 562] width 18 height 18
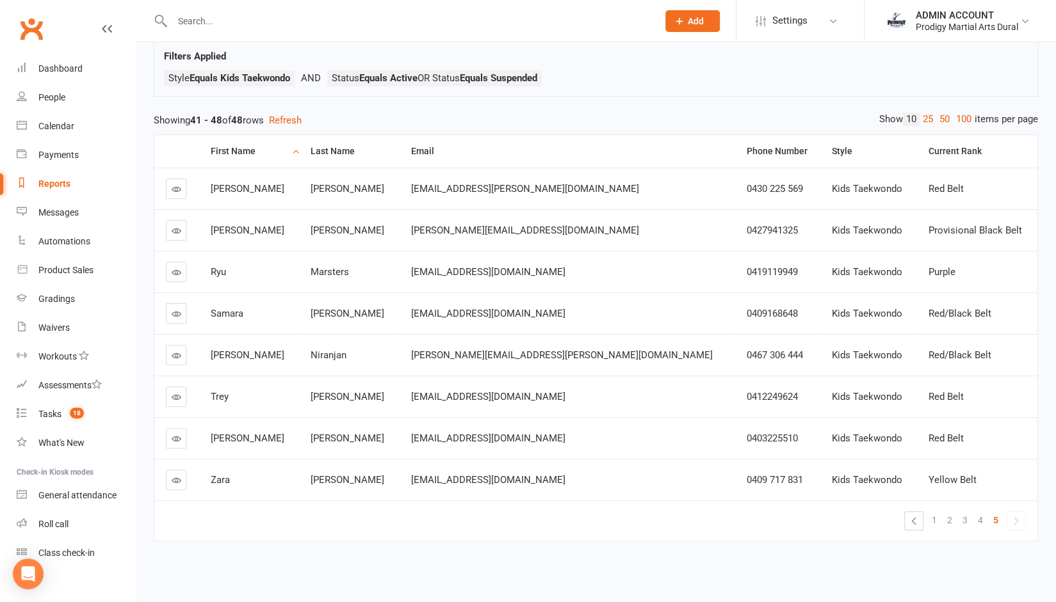
scroll to position [85, 0]
click at [183, 526] on td "« 1 2 3 4 5 »" at bounding box center [595, 521] width 883 height 40
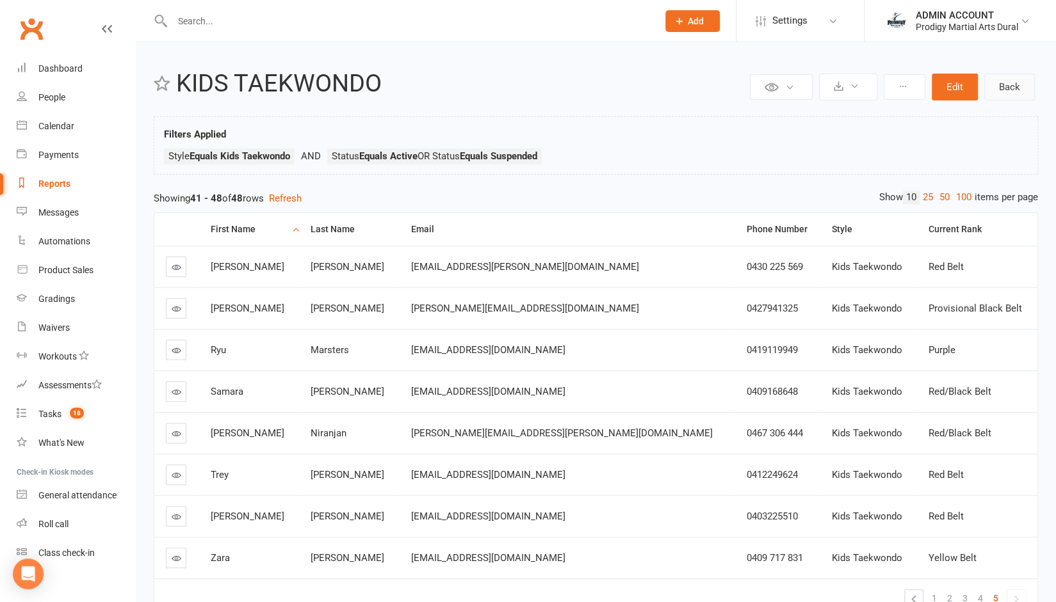
click at [1012, 84] on link "Back" at bounding box center [1009, 87] width 51 height 27
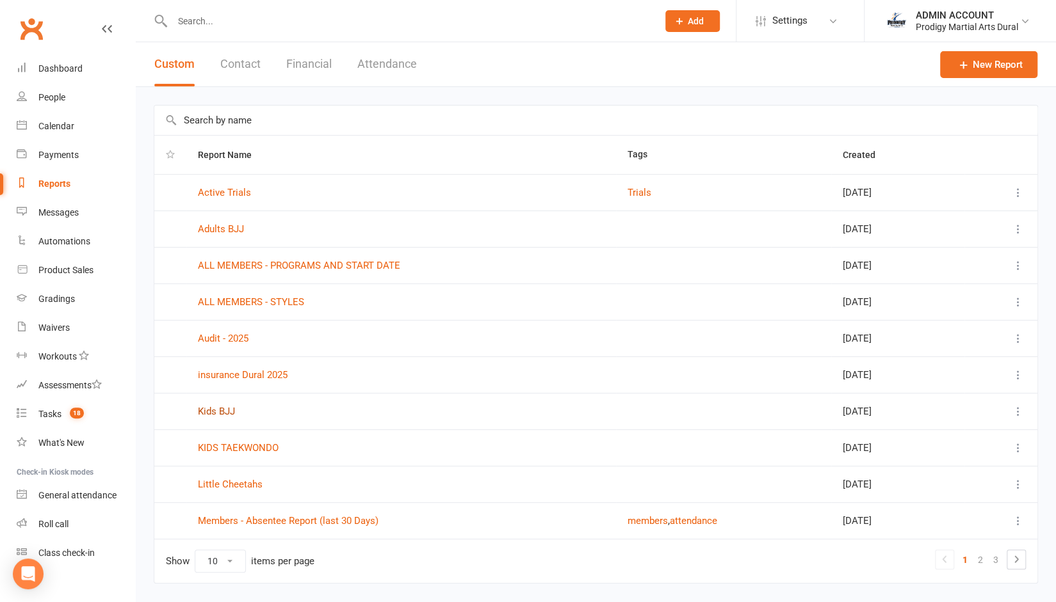
click at [223, 406] on link "Kids BJJ" at bounding box center [216, 412] width 37 height 12
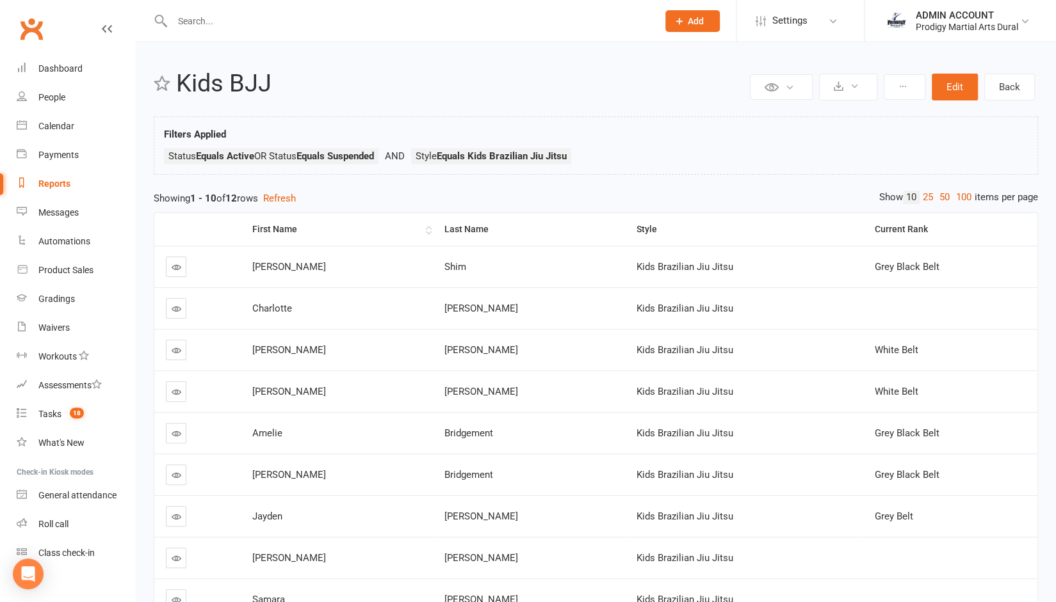
click at [279, 225] on div "First Name" at bounding box center [337, 230] width 170 height 10
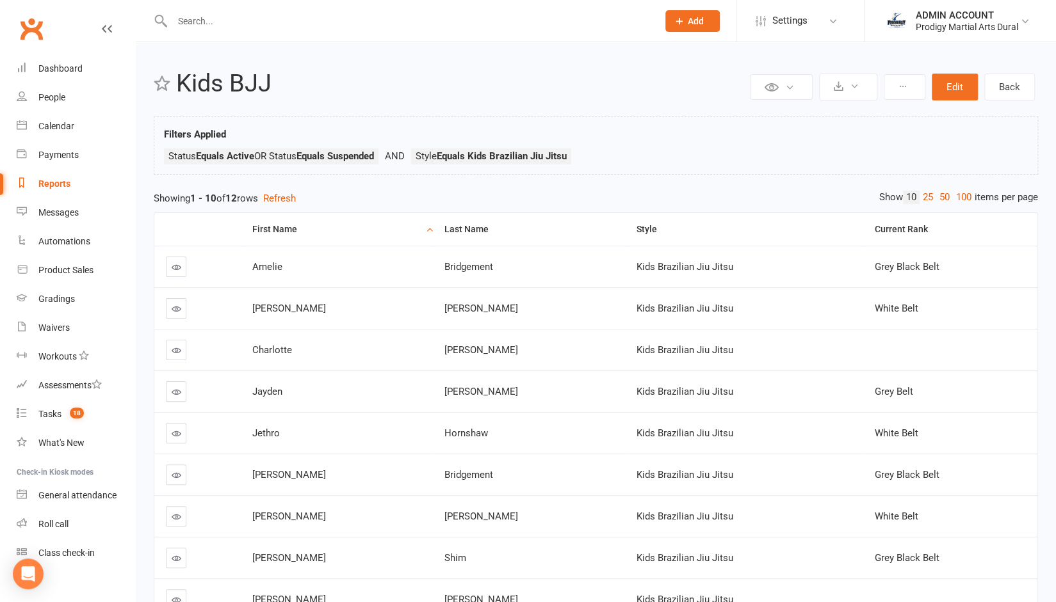
scroll to position [167, 0]
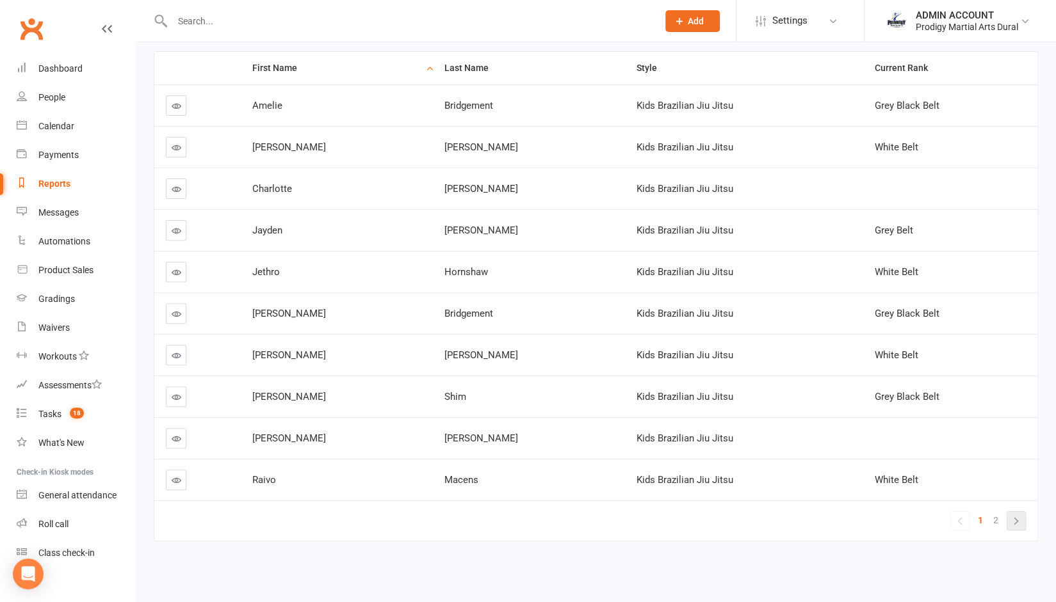
click at [1015, 513] on link "»" at bounding box center [1016, 521] width 18 height 18
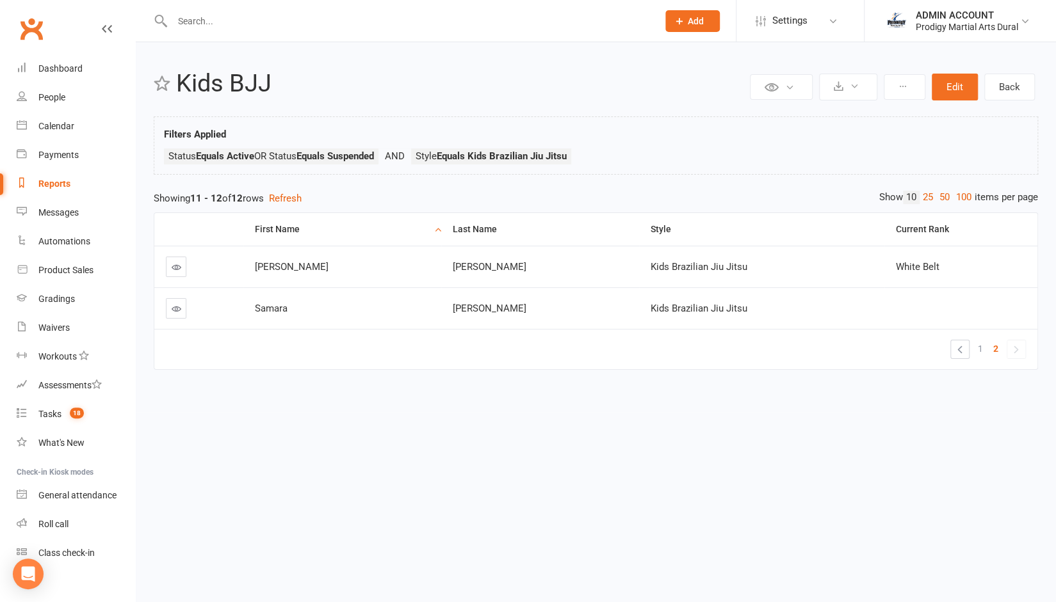
scroll to position [0, 0]
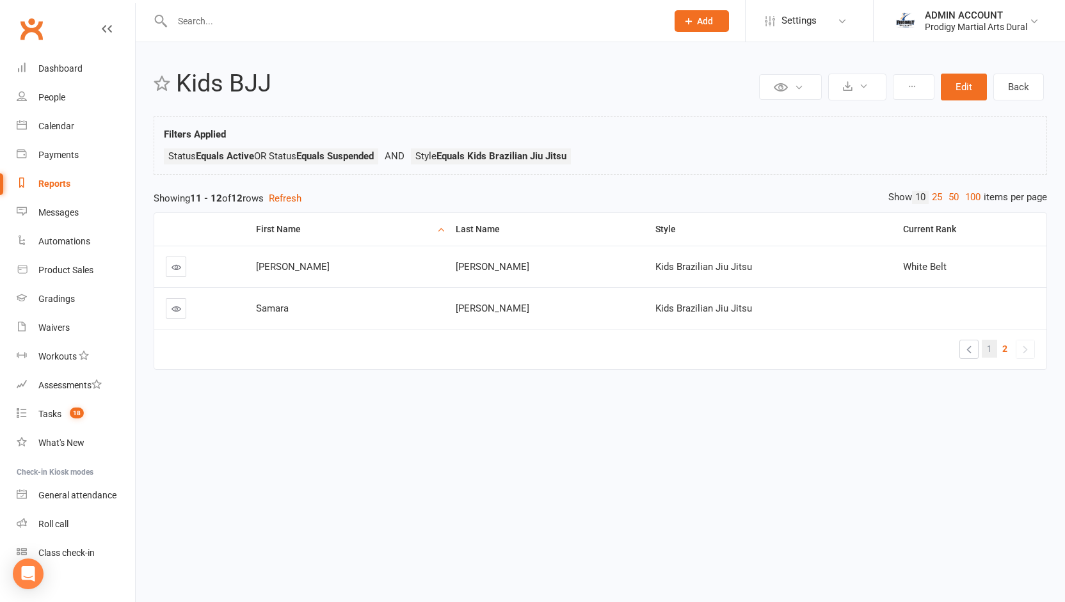
click at [988, 348] on span "1" at bounding box center [989, 349] width 5 height 18
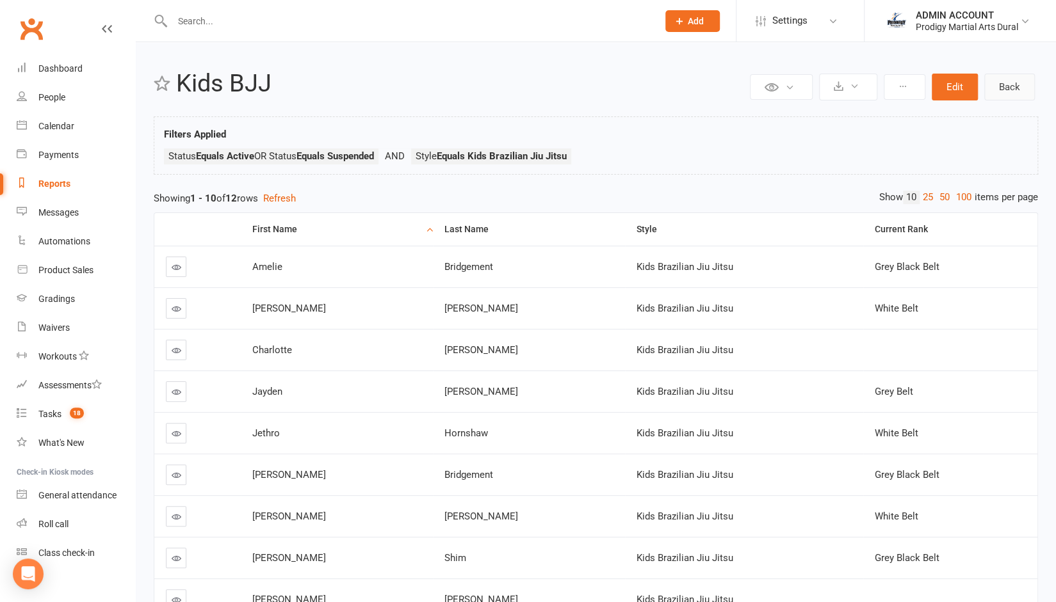
click at [1012, 88] on link "Back" at bounding box center [1009, 87] width 51 height 27
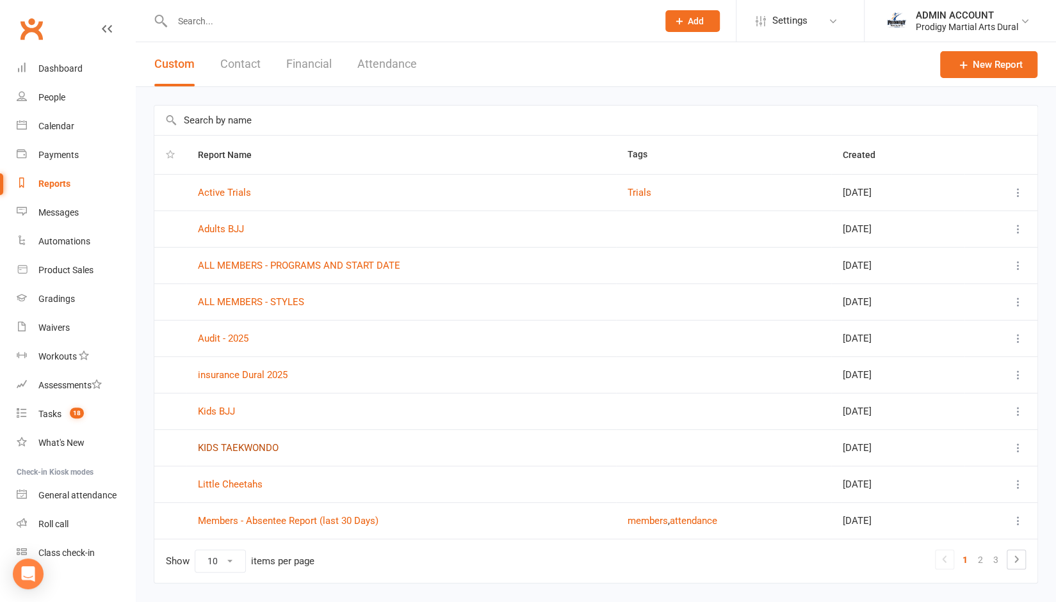
click at [229, 442] on link "KIDS TAEKWONDO" at bounding box center [238, 448] width 81 height 12
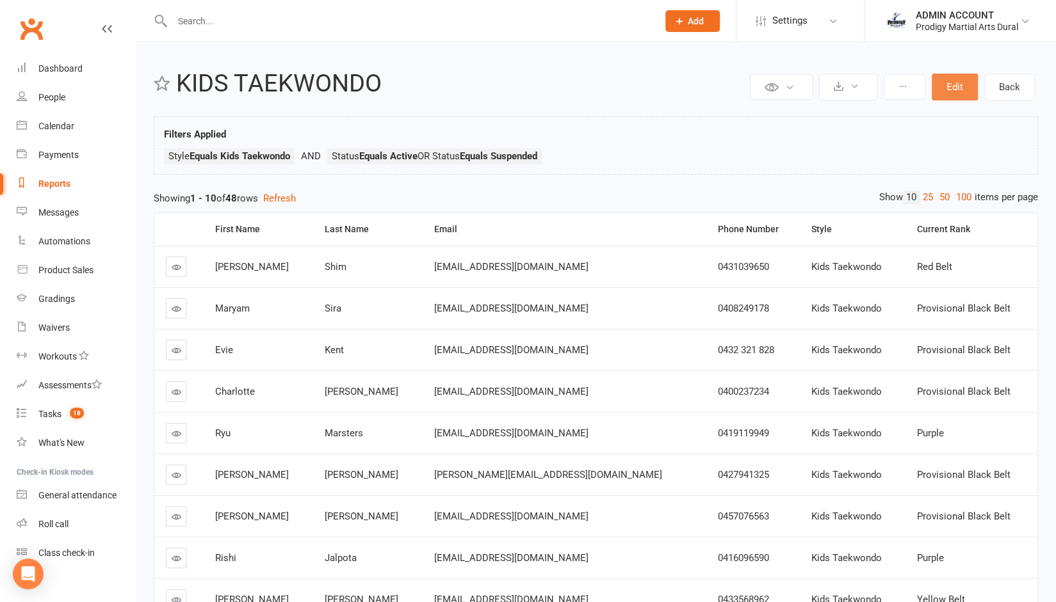
click at [965, 81] on button "Edit" at bounding box center [955, 87] width 46 height 27
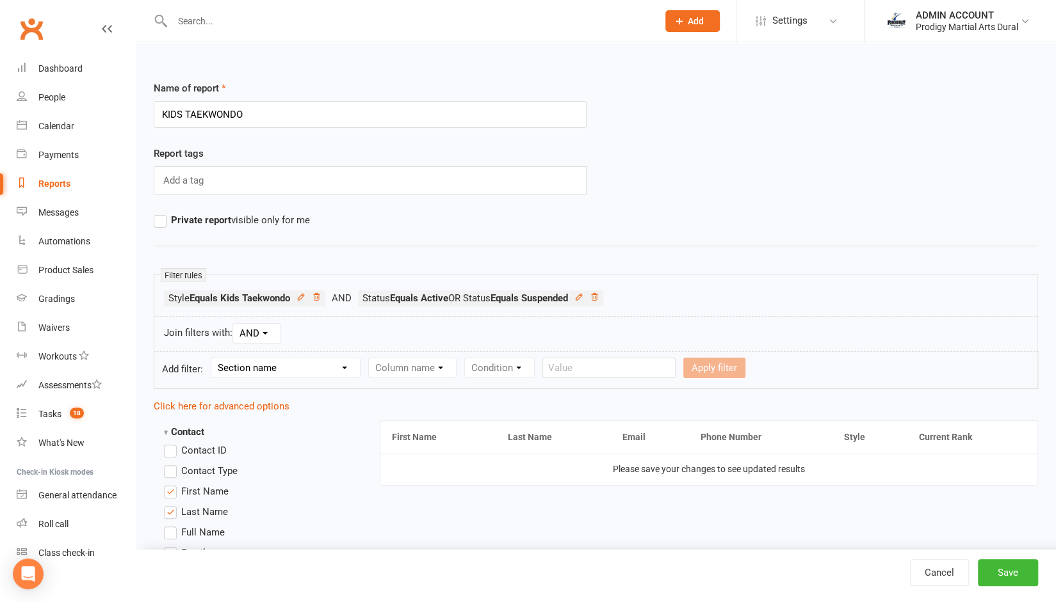
click at [268, 360] on select "Section name Contact Attendance Aggregate Payment Booking Waitlist Attendees Ca…" at bounding box center [285, 368] width 149 height 19
click at [213, 359] on select "Section name Contact Attendance Aggregate Payment Booking Waitlist Attendees Ca…" at bounding box center [285, 368] width 149 height 19
click at [268, 368] on select "Section name Contact Attendance Aggregate Payment Booking Waitlist Attendees Ca…" at bounding box center [285, 368] width 149 height 19
select select "12"
click at [213, 359] on select "Section name Contact Attendance Aggregate Payment Booking Waitlist Attendees Ca…" at bounding box center [285, 368] width 149 height 19
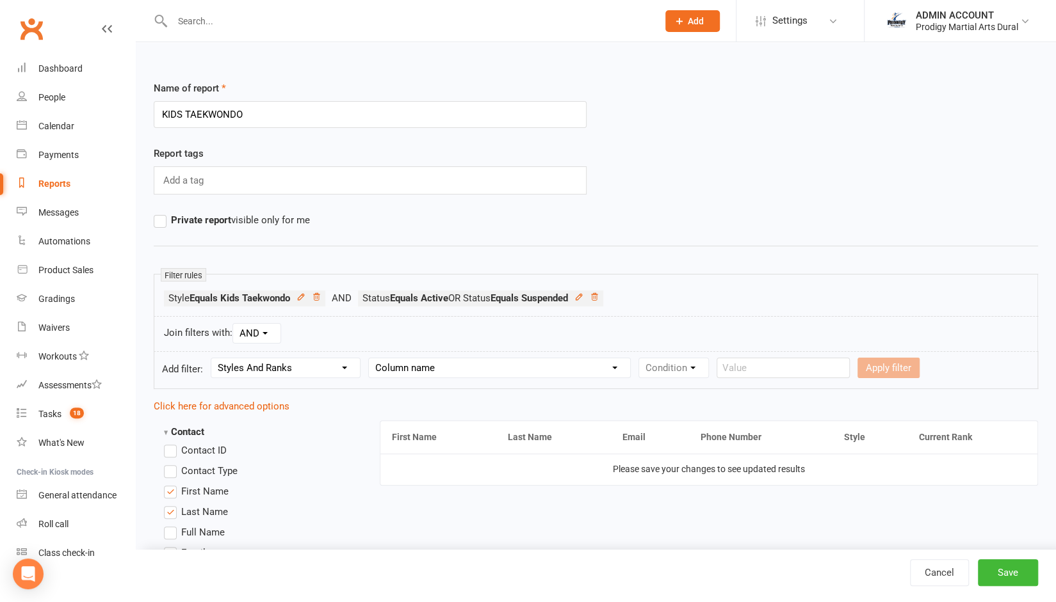
click at [424, 366] on select "Column name Style Current Rank Current Rank Position Next Rank Belt Size Active…" at bounding box center [499, 368] width 261 height 19
select select "5"
click at [370, 359] on select "Column name Style Current Rank Current Rank Position Next Rank Belt Size Active…" at bounding box center [499, 368] width 261 height 19
click at [678, 360] on select "Condition Is Is not Is blank Is not blank" at bounding box center [677, 368] width 77 height 19
select select "0"
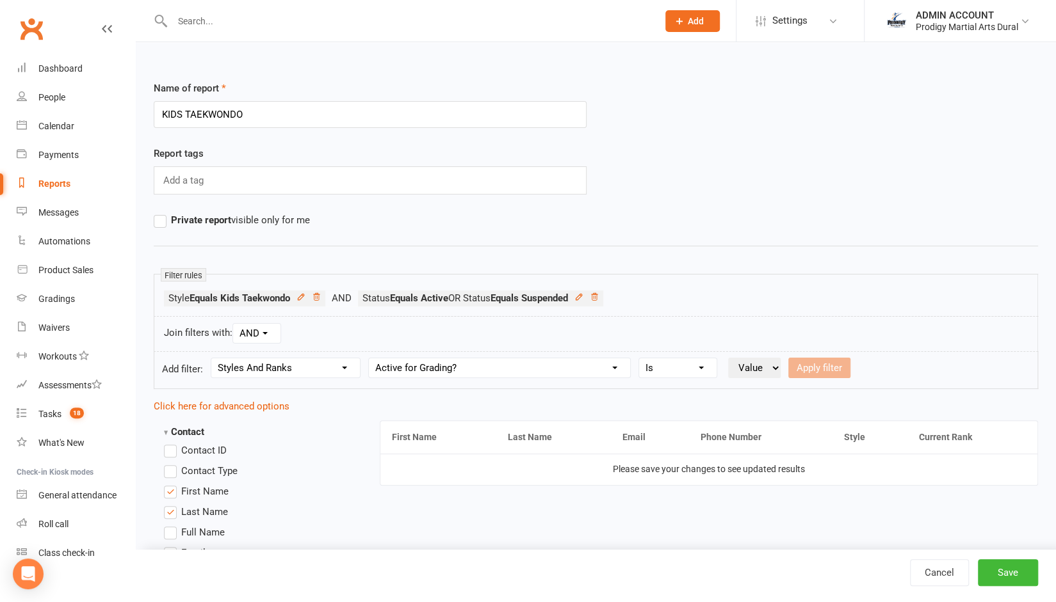
click at [639, 359] on select "Condition Is Is not Is blank Is not blank" at bounding box center [677, 368] width 77 height 19
click at [748, 363] on select "Value Yes No" at bounding box center [754, 368] width 52 height 20
select select "true"
click at [728, 358] on select "Value Yes No" at bounding box center [754, 368] width 52 height 20
click at [812, 358] on button "Apply filter" at bounding box center [819, 368] width 62 height 20
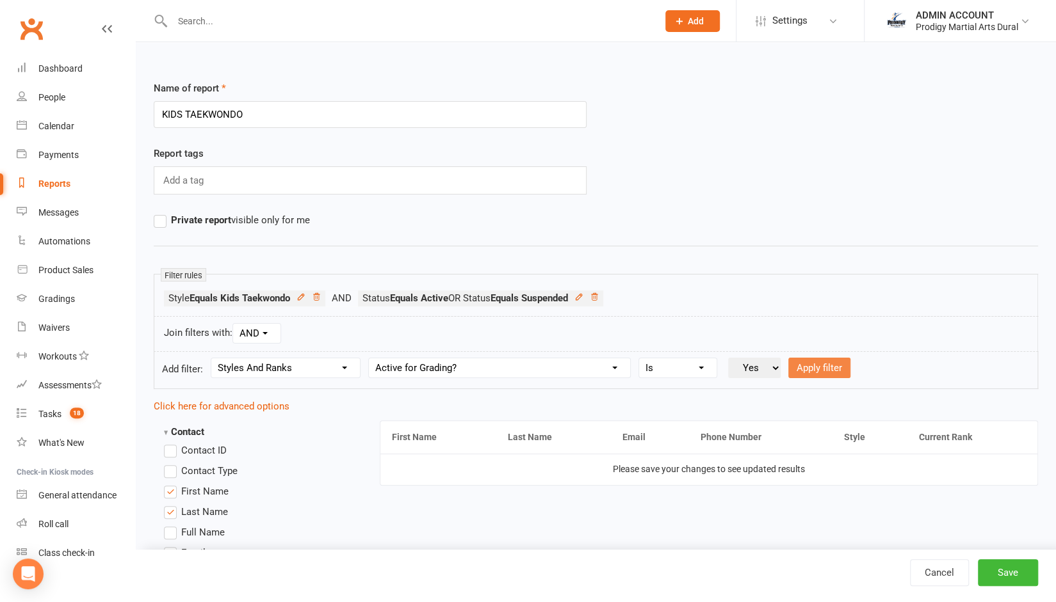
select select
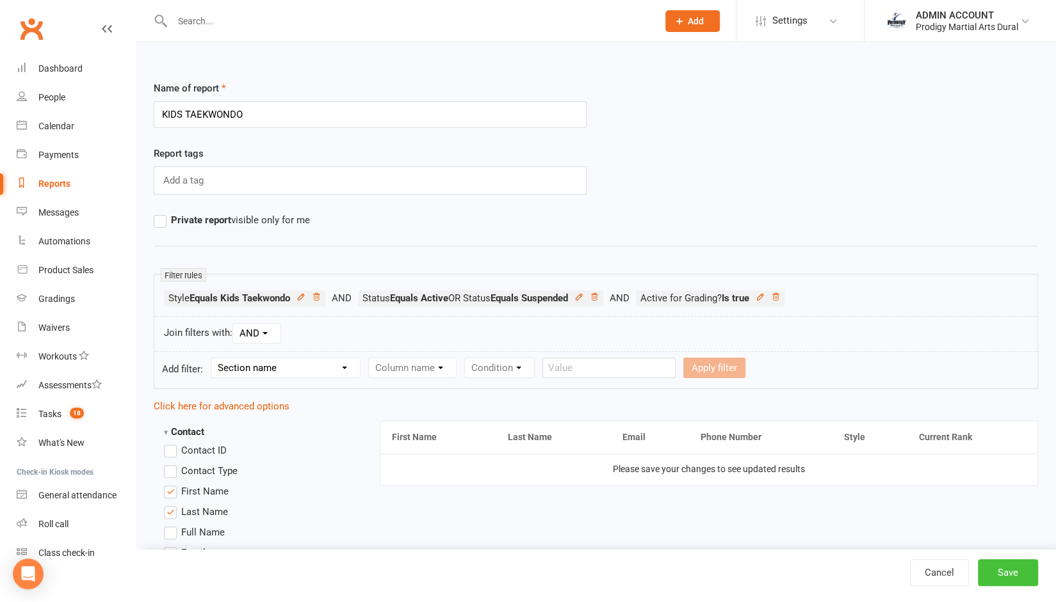
click at [996, 570] on button "Save" at bounding box center [1008, 573] width 60 height 27
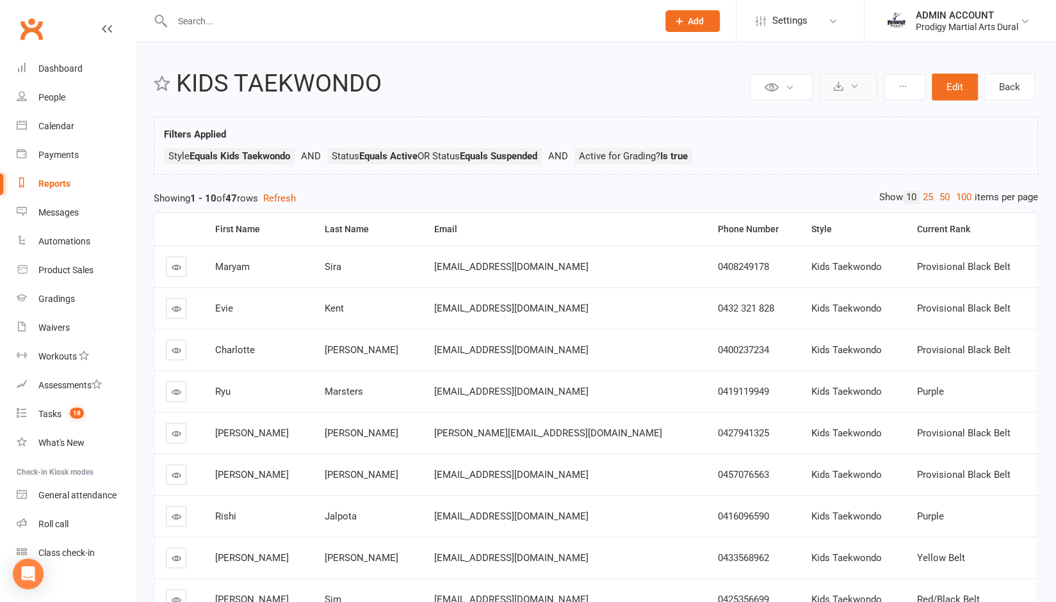
click at [864, 91] on button at bounding box center [848, 87] width 58 height 27
click at [798, 79] on button at bounding box center [781, 87] width 63 height 26
click at [842, 83] on icon at bounding box center [839, 86] width 10 height 10
click at [659, 104] on div "Private Report Only visible by me Public Report Visible to everyone Export to C…" at bounding box center [596, 393] width 920 height 703
click at [255, 227] on div "First Name" at bounding box center [259, 230] width 88 height 10
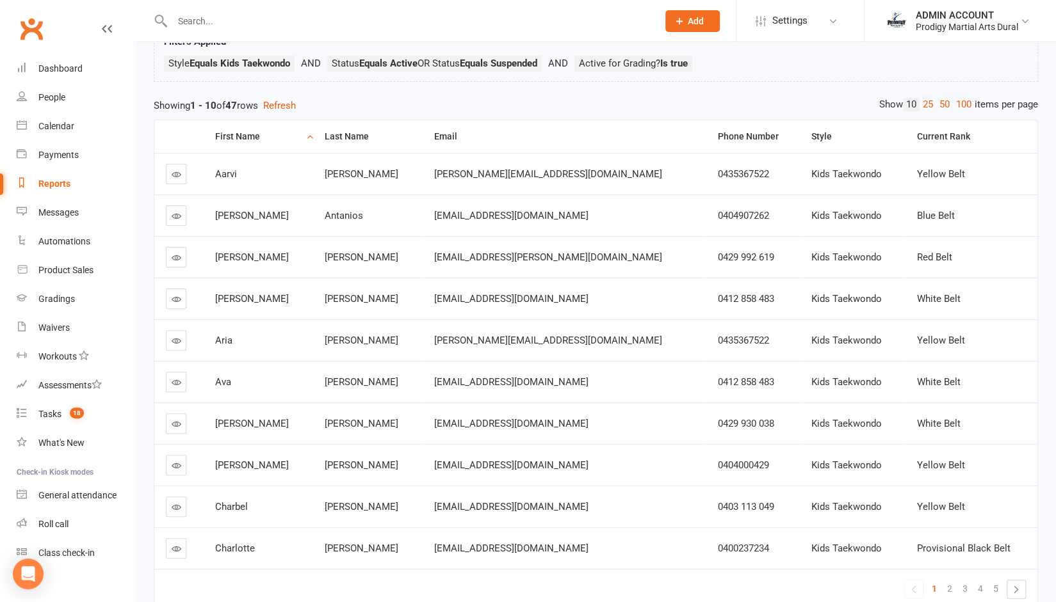
scroll to position [93, 0]
click at [1017, 582] on link "»" at bounding box center [1016, 589] width 18 height 18
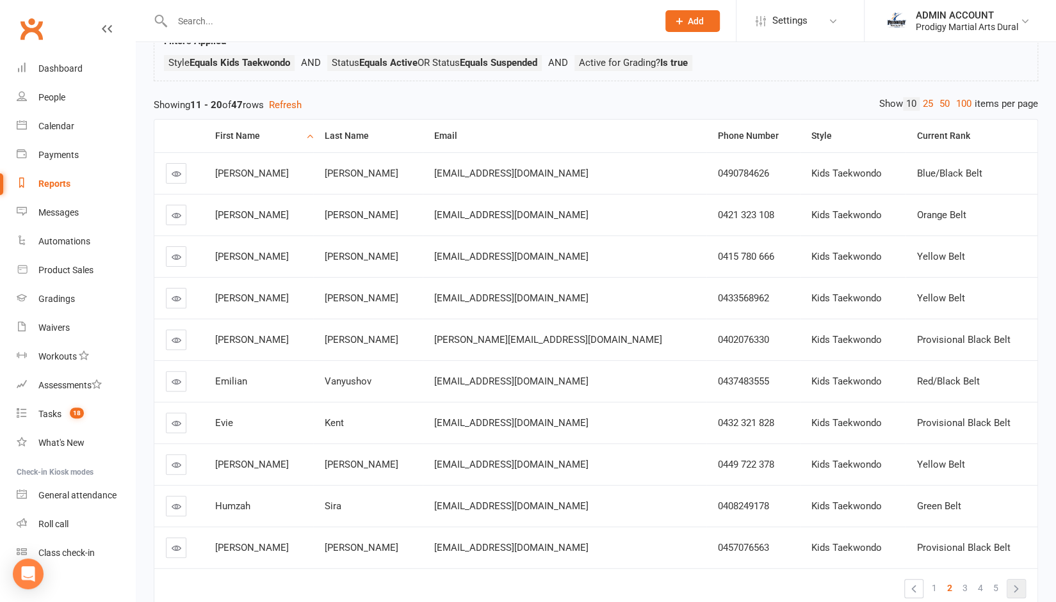
click at [1017, 582] on link "»" at bounding box center [1016, 589] width 18 height 18
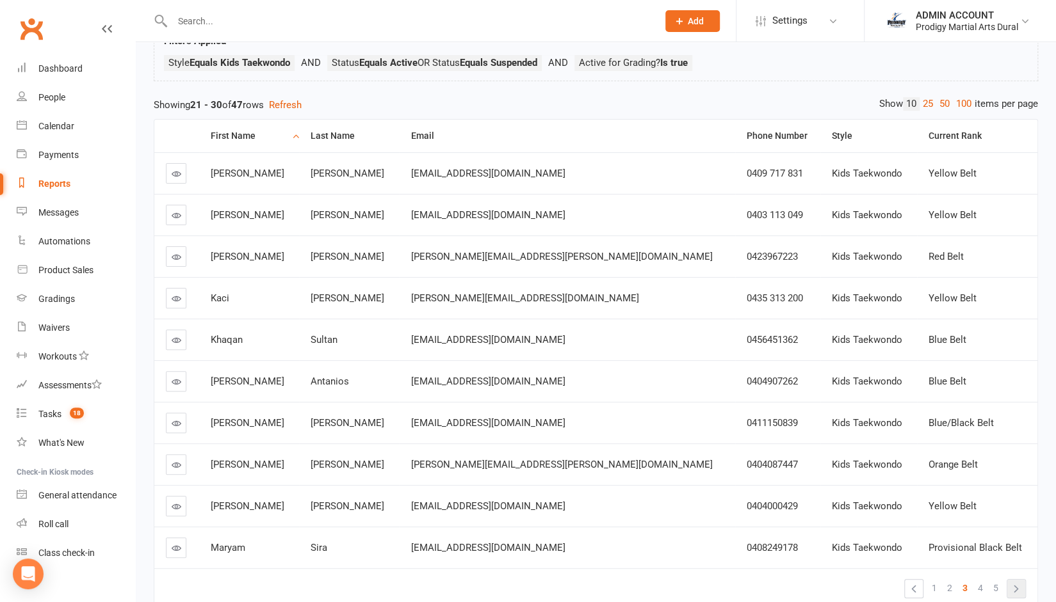
click at [1017, 582] on link "»" at bounding box center [1016, 589] width 18 height 18
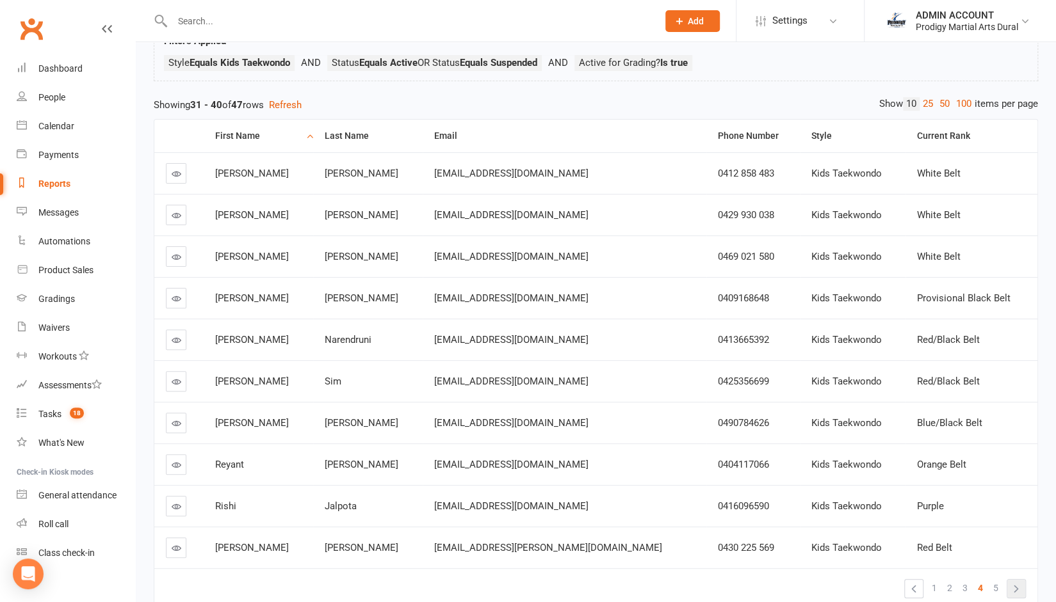
click at [1019, 586] on link "»" at bounding box center [1016, 589] width 18 height 18
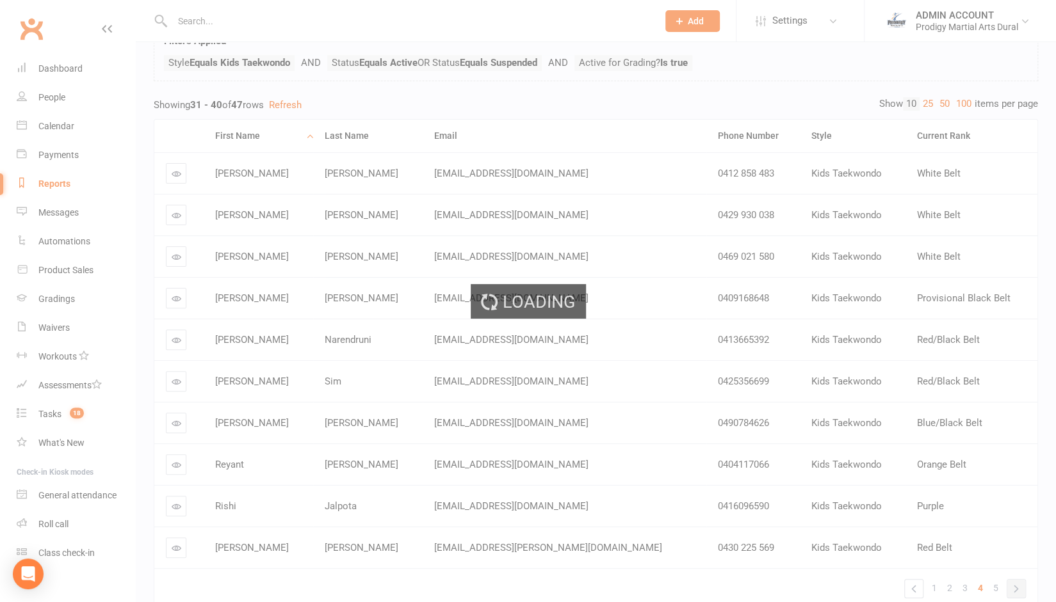
scroll to position [43, 0]
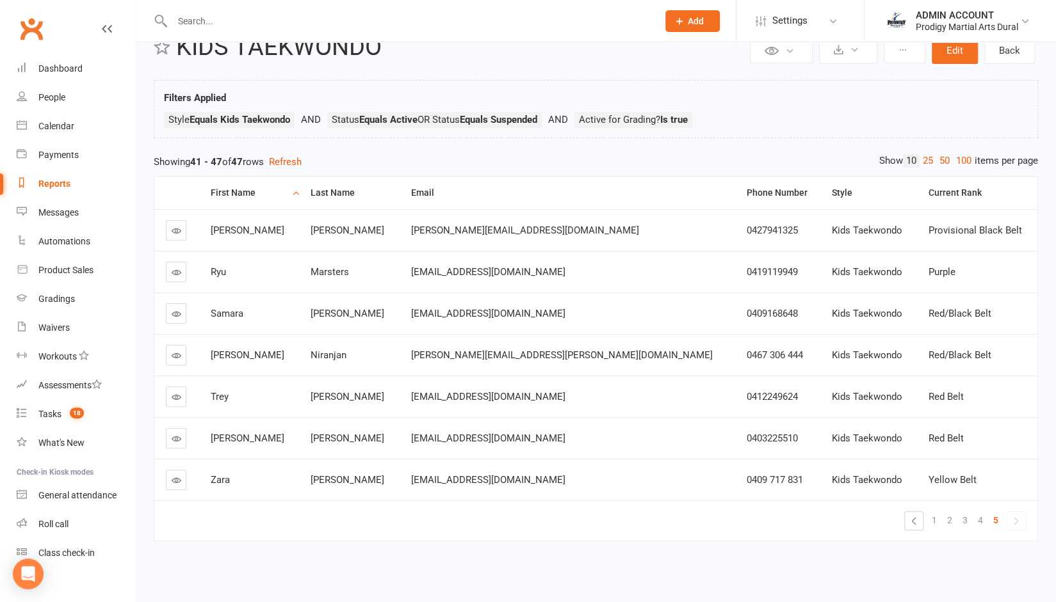
click at [273, 513] on td "« 1 2 3 4 5 »" at bounding box center [595, 521] width 883 height 40
click at [1010, 50] on link "Back" at bounding box center [1009, 50] width 51 height 27
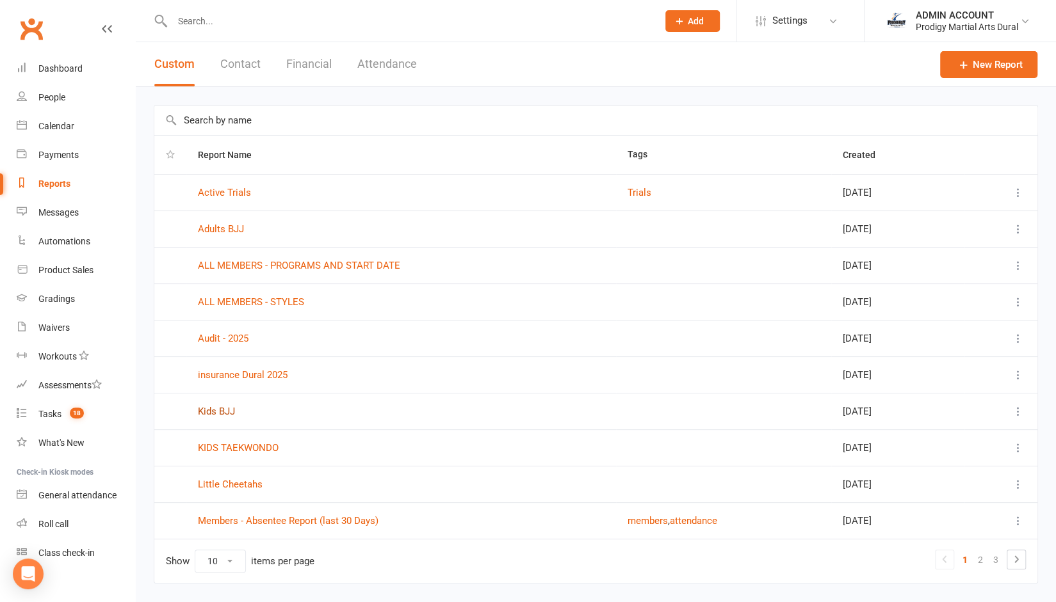
click at [215, 406] on link "Kids BJJ" at bounding box center [216, 412] width 37 height 12
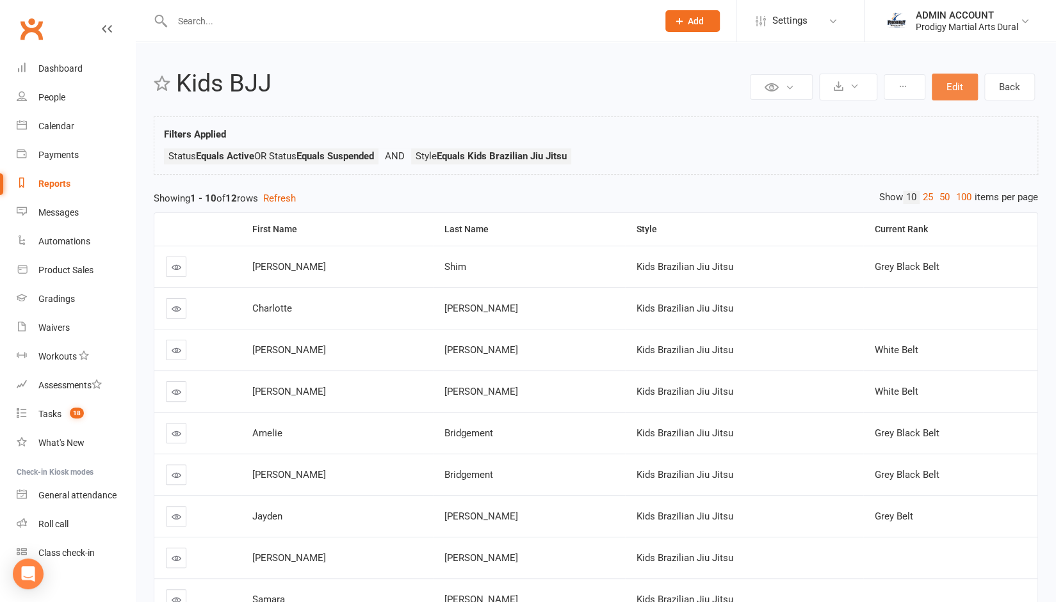
click at [951, 78] on button "Edit" at bounding box center [955, 87] width 46 height 27
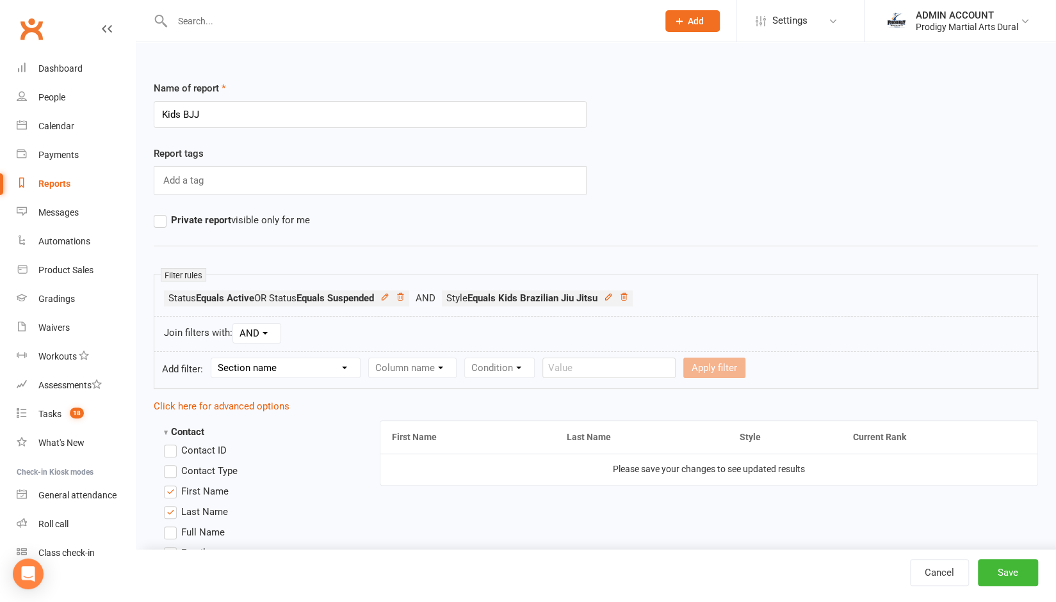
click at [250, 365] on select "Section name Contact Attendance Aggregate Payment Booking Waitlist Attendees Ca…" at bounding box center [285, 368] width 149 height 19
select select "12"
click at [213, 359] on select "Section name Contact Attendance Aggregate Payment Booking Waitlist Attendees Ca…" at bounding box center [285, 368] width 149 height 19
click at [421, 368] on select "Column name Style Current Rank Current Rank Position Next Rank Belt Size Active…" at bounding box center [499, 368] width 261 height 19
select select "5"
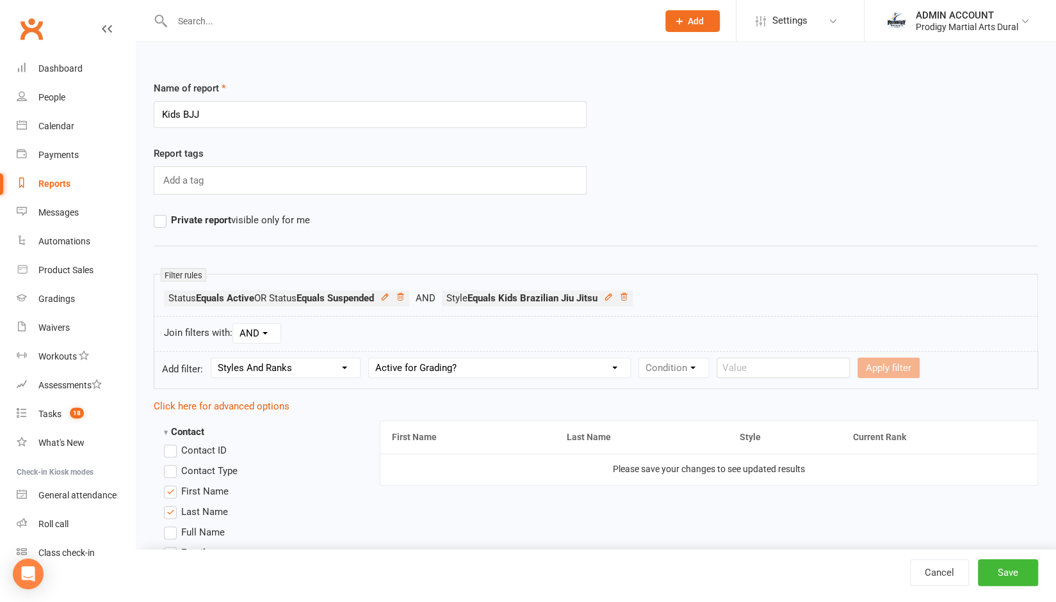
click at [370, 359] on select "Column name Style Current Rank Current Rank Position Next Rank Belt Size Active…" at bounding box center [499, 368] width 261 height 19
click at [668, 366] on select "Condition Is Is not Is blank Is not blank" at bounding box center [677, 368] width 77 height 19
select select "0"
click at [639, 359] on select "Condition Is Is not Is blank Is not blank" at bounding box center [677, 368] width 77 height 19
click at [752, 358] on select "Value Yes No" at bounding box center [754, 368] width 52 height 20
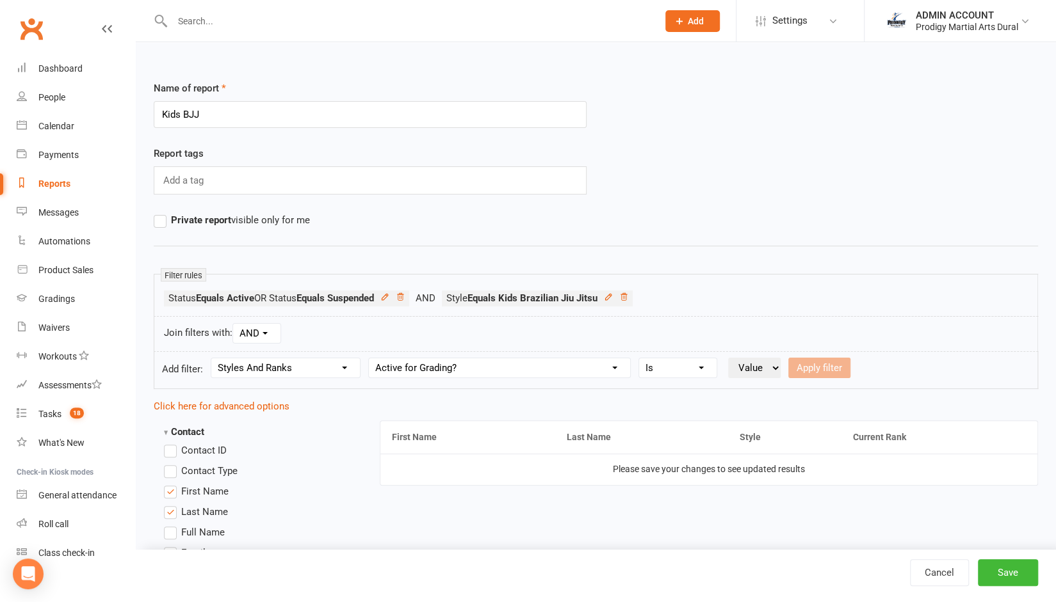
select select "true"
click at [728, 358] on select "Value Yes No" at bounding box center [754, 368] width 52 height 20
click at [830, 362] on button "Apply filter" at bounding box center [819, 368] width 62 height 20
select select
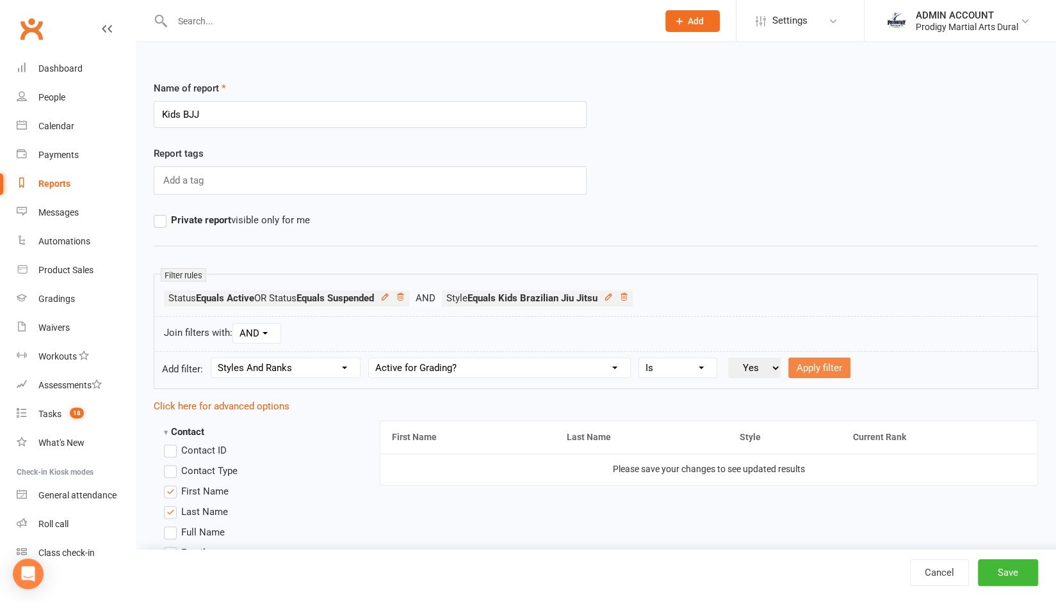
select select
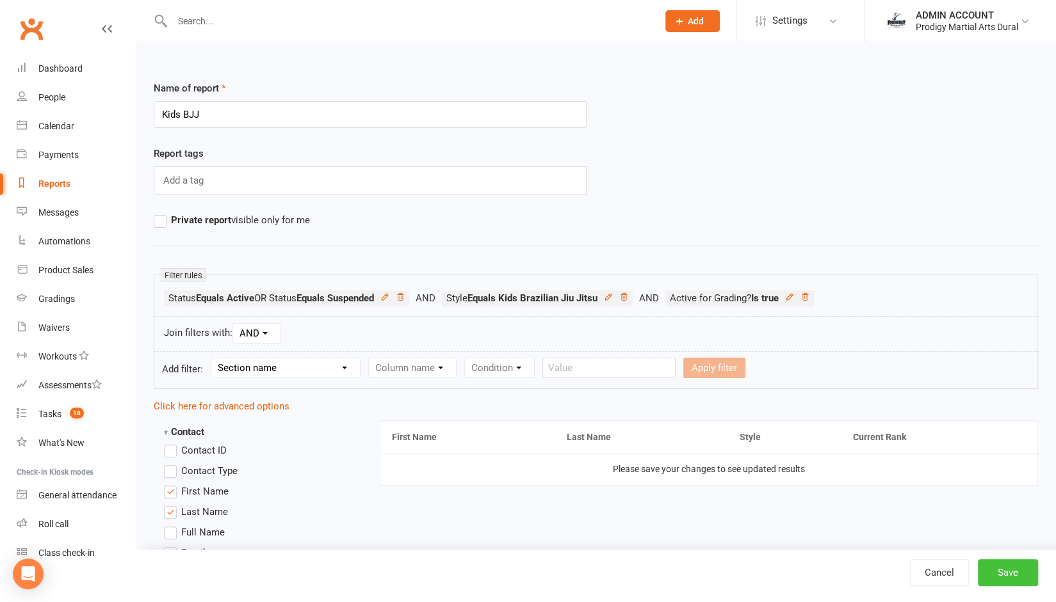
click at [1003, 572] on button "Save" at bounding box center [1008, 573] width 60 height 27
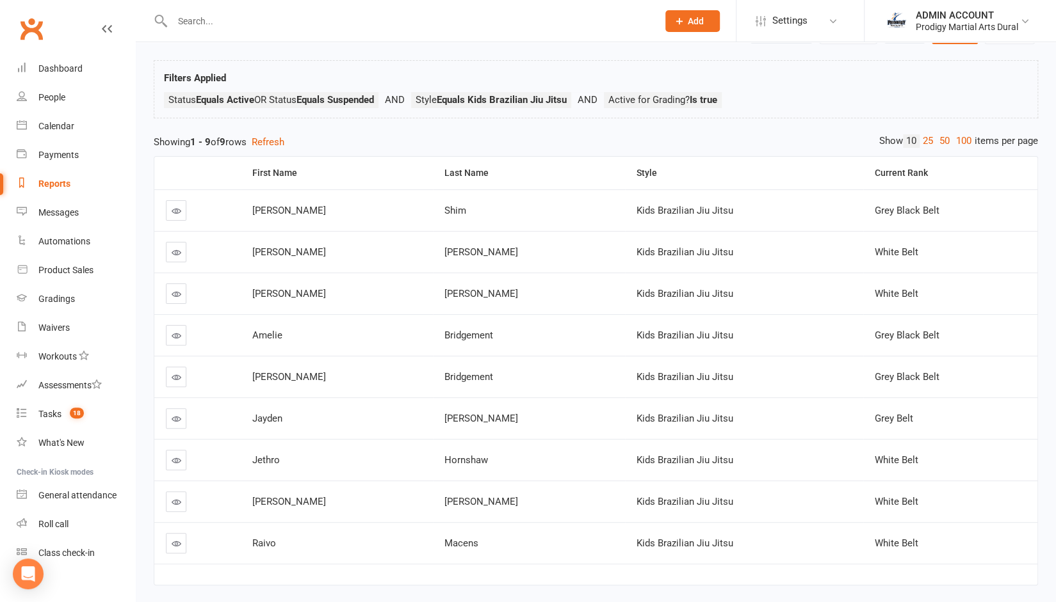
scroll to position [56, 0]
click at [280, 172] on div "First Name" at bounding box center [337, 174] width 170 height 10
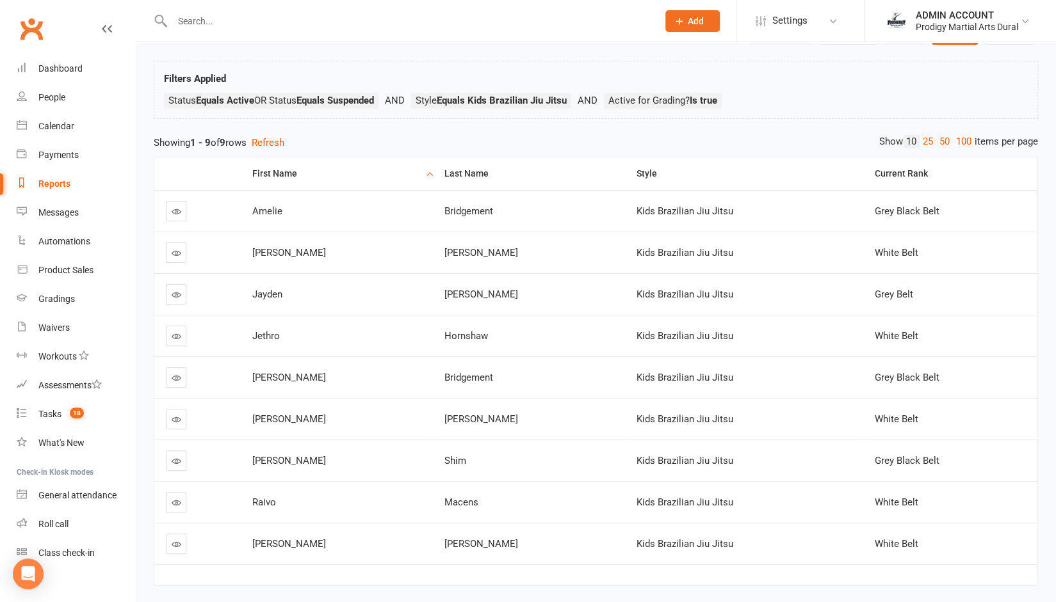
click at [145, 94] on div "Private Report Only visible by me Public Report Visible to everyone Export to C…" at bounding box center [596, 308] width 920 height 642
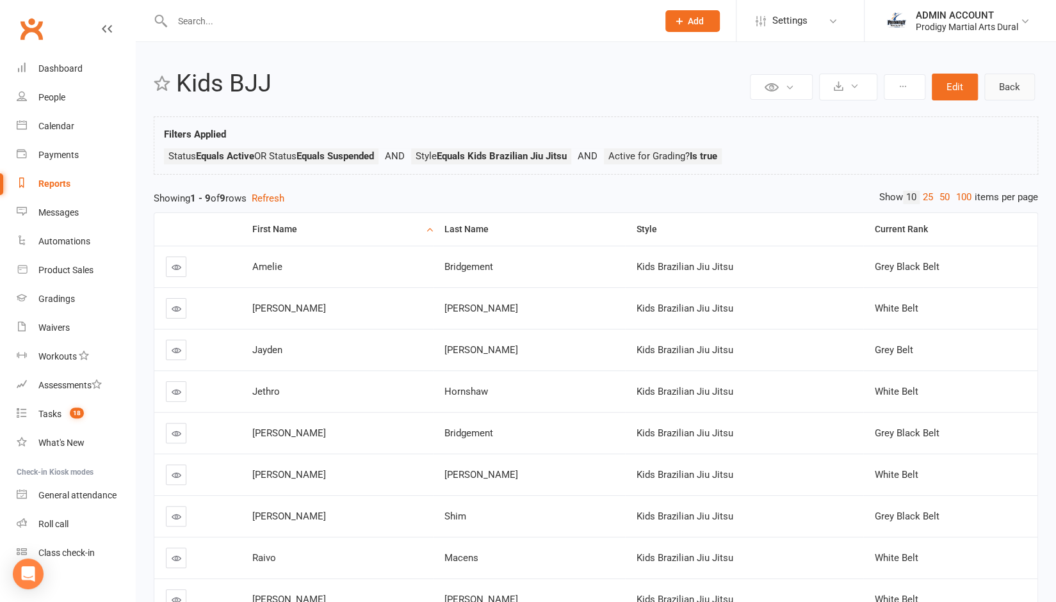
click at [1006, 83] on link "Back" at bounding box center [1009, 87] width 51 height 27
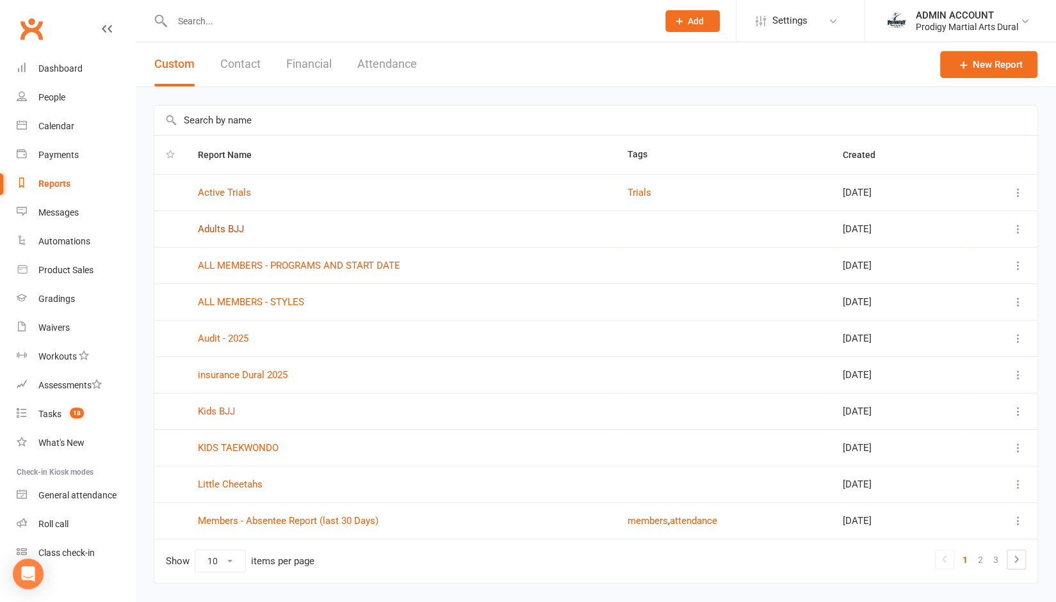
click at [225, 225] on link "Adults BJJ" at bounding box center [221, 229] width 46 height 12
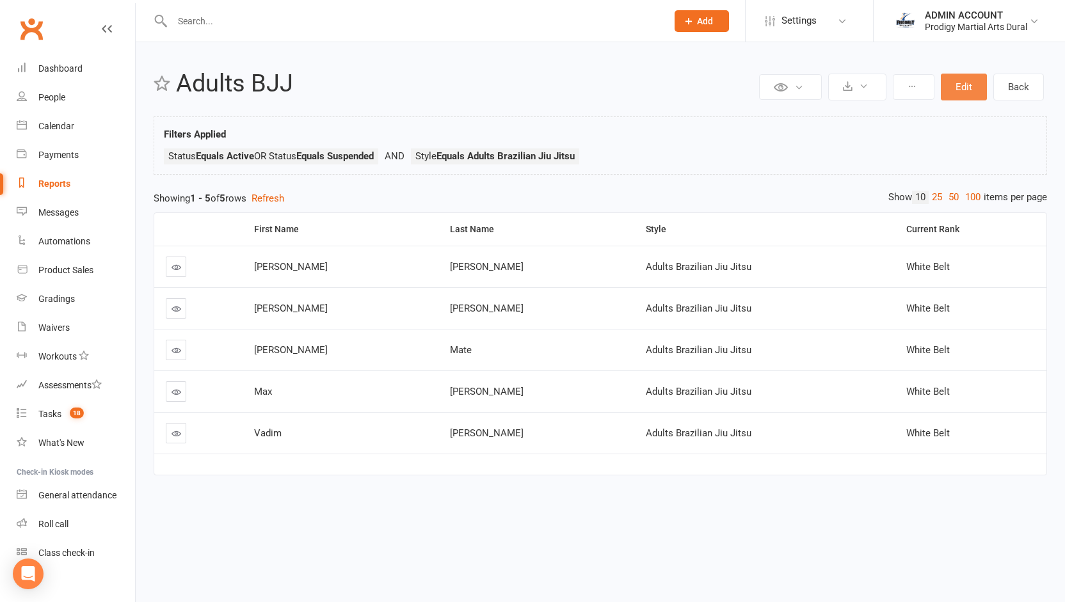
click at [965, 89] on button "Edit" at bounding box center [964, 87] width 46 height 27
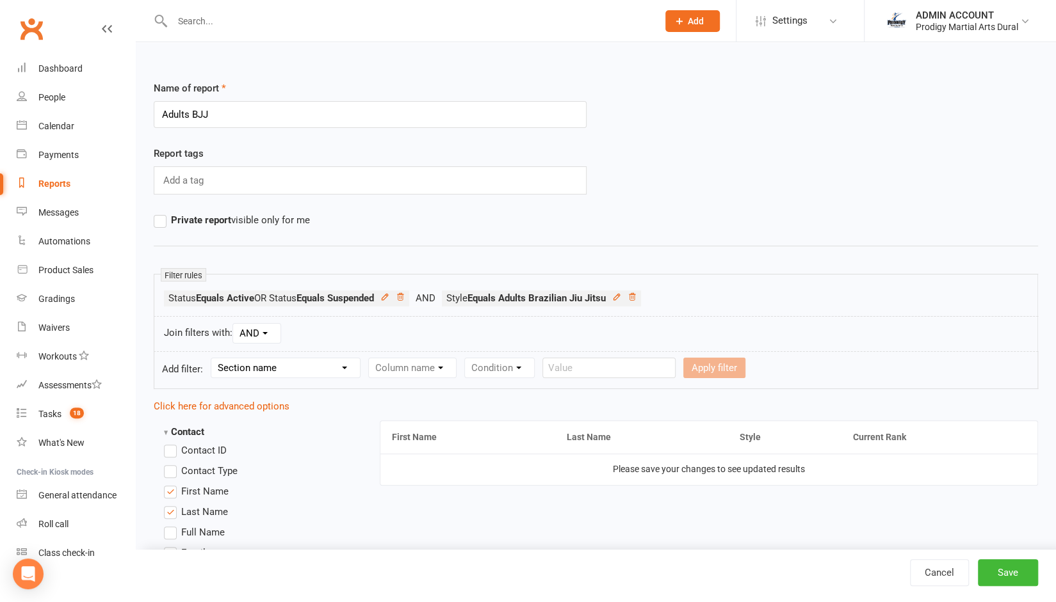
click at [315, 372] on select "Section name Contact Attendance Aggregate Payment Booking Waitlist Attendees Ca…" at bounding box center [285, 368] width 149 height 19
select select "12"
click at [213, 359] on select "Section name Contact Attendance Aggregate Payment Booking Waitlist Attendees Ca…" at bounding box center [285, 368] width 149 height 19
click at [412, 366] on select "Column name Style Current Rank Current Rank Position Next Rank Belt Size Active…" at bounding box center [499, 368] width 261 height 19
select select "5"
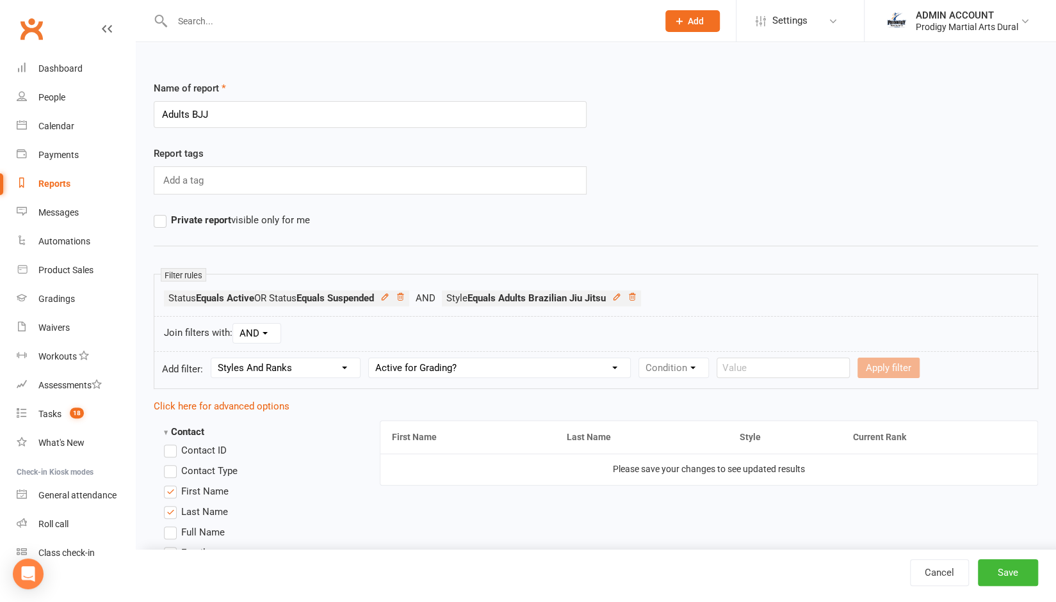
click at [370, 359] on select "Column name Style Current Rank Current Rank Position Next Rank Belt Size Active…" at bounding box center [499, 368] width 261 height 19
click at [671, 373] on select "Condition Is Is not Is blank Is not blank" at bounding box center [677, 368] width 77 height 19
select select "0"
click at [639, 359] on select "Condition Is Is not Is blank Is not blank" at bounding box center [677, 368] width 77 height 19
click at [764, 347] on div "Join filters with: AND OR" at bounding box center [596, 334] width 884 height 36
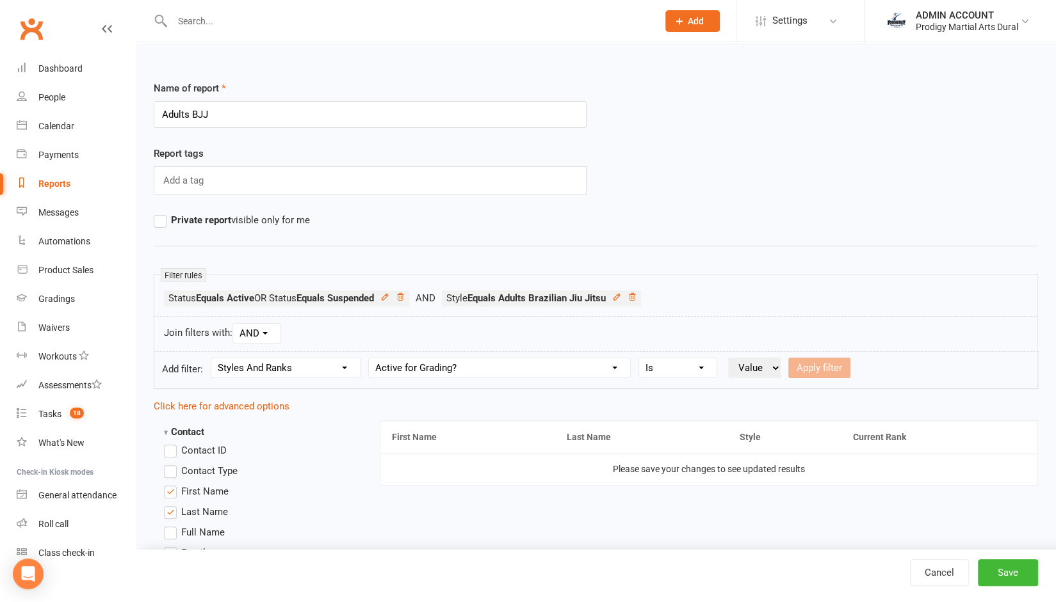
click at [762, 358] on select "Value Yes No" at bounding box center [754, 368] width 52 height 20
select select "true"
click at [728, 358] on select "Value Yes No" at bounding box center [754, 368] width 52 height 20
click at [804, 370] on button "Apply filter" at bounding box center [819, 368] width 62 height 20
select select
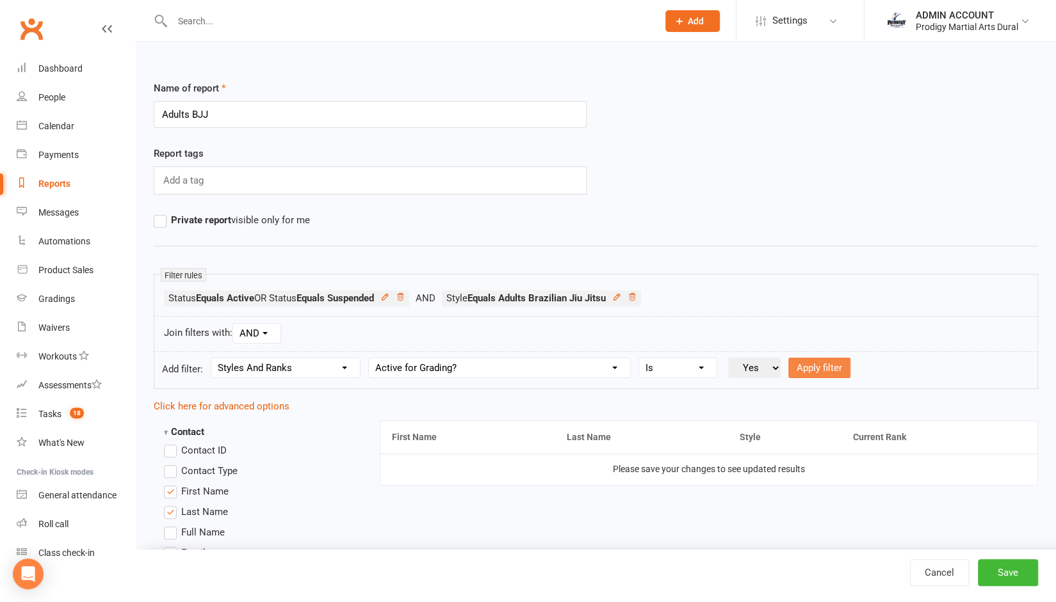
select select
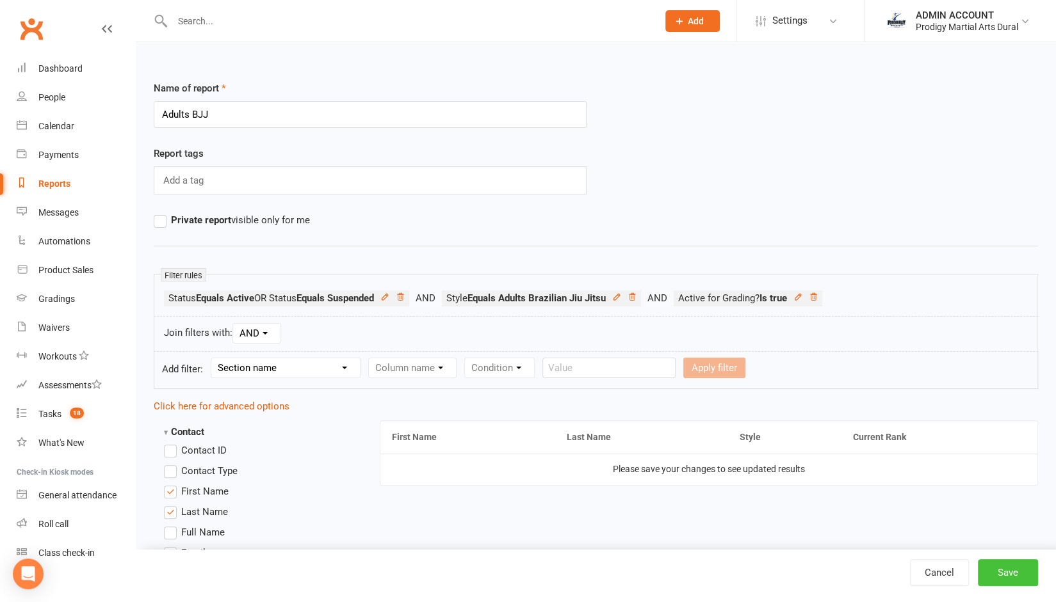
click at [998, 574] on button "Save" at bounding box center [1008, 573] width 60 height 27
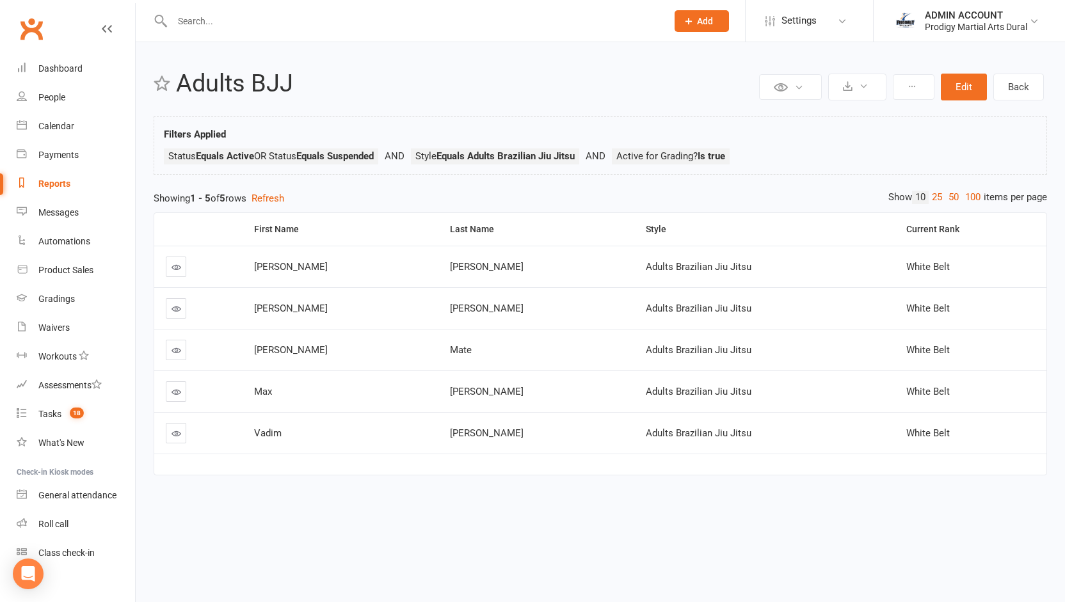
click at [254, 19] on input "text" at bounding box center [413, 21] width 490 height 18
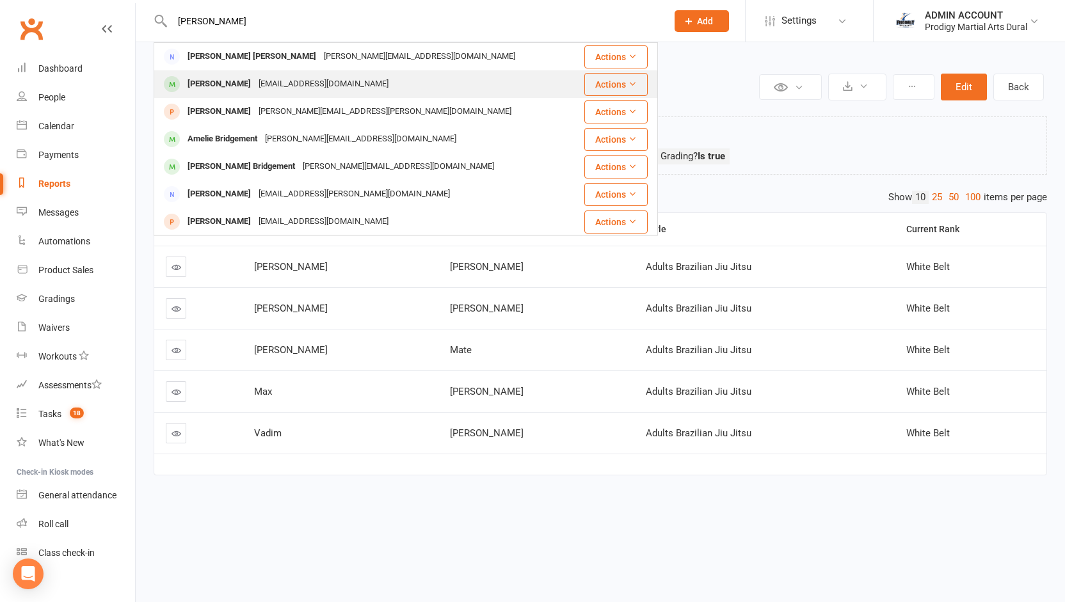
type input "jesse"
click at [206, 81] on div "Jesse Sun" at bounding box center [219, 84] width 71 height 19
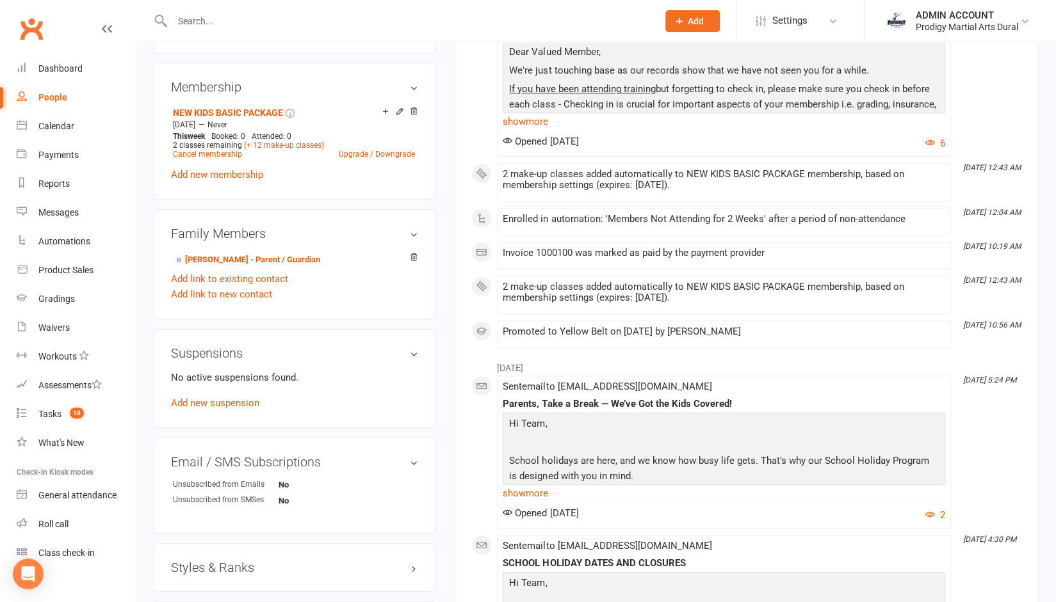
scroll to position [704, 0]
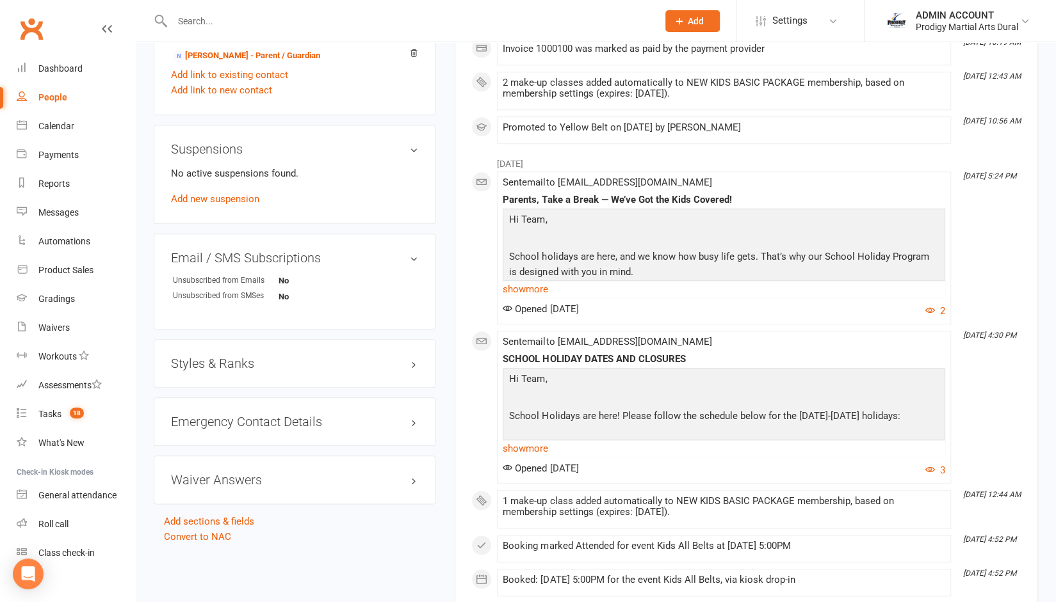
click at [188, 362] on h3 "Styles & Ranks" at bounding box center [294, 364] width 247 height 14
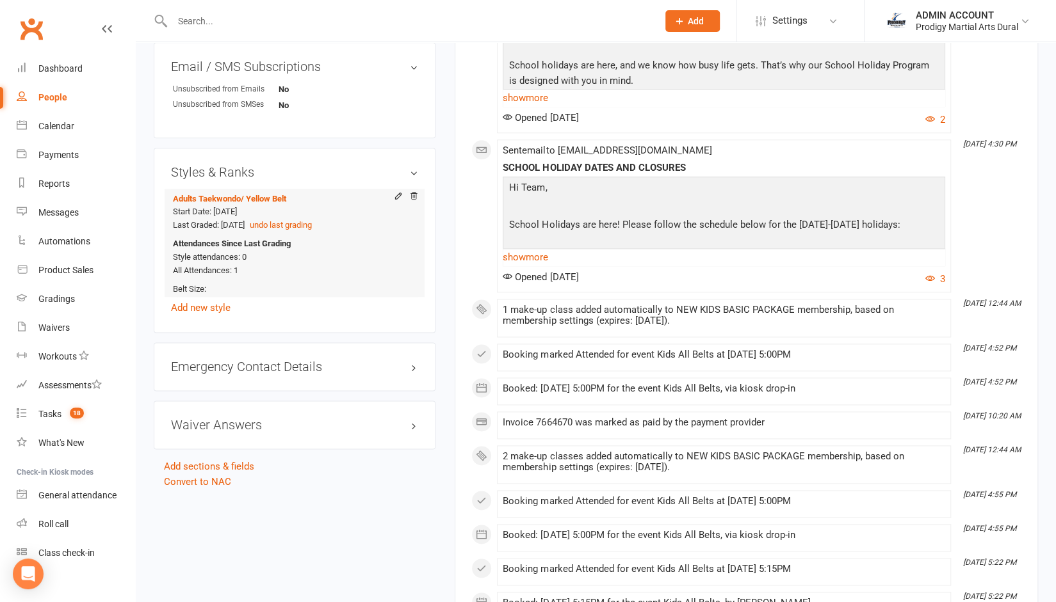
scroll to position [906, 0]
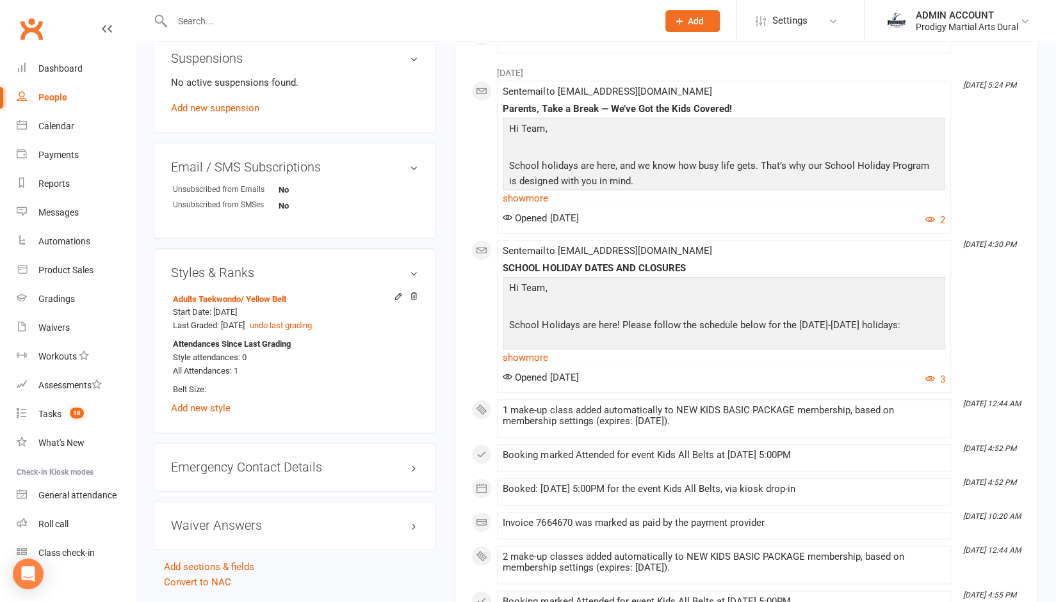
scroll to position [796, 0]
click at [395, 295] on icon at bounding box center [398, 295] width 9 height 9
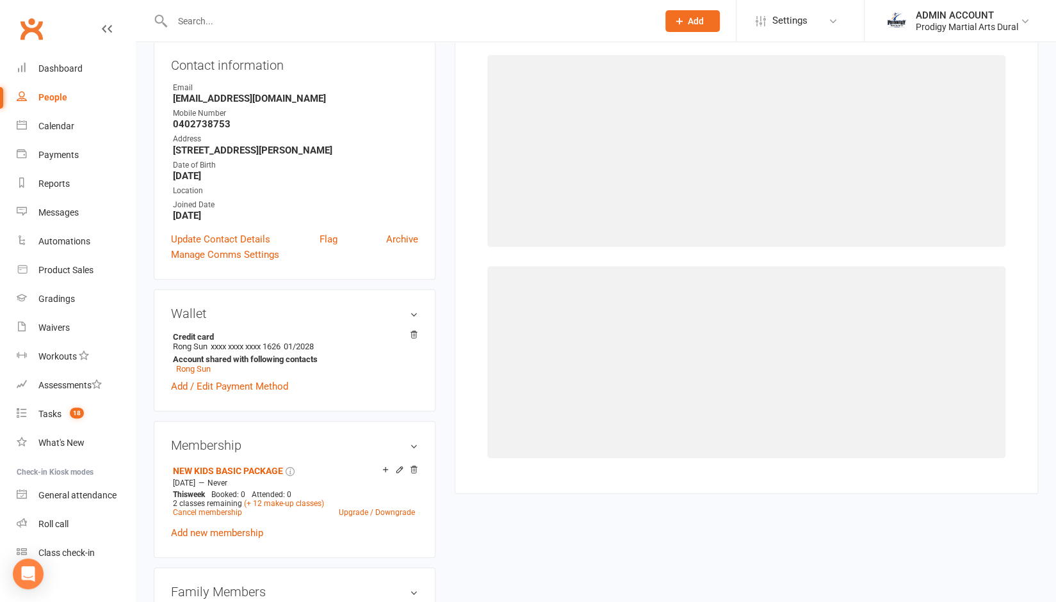
scroll to position [109, 0]
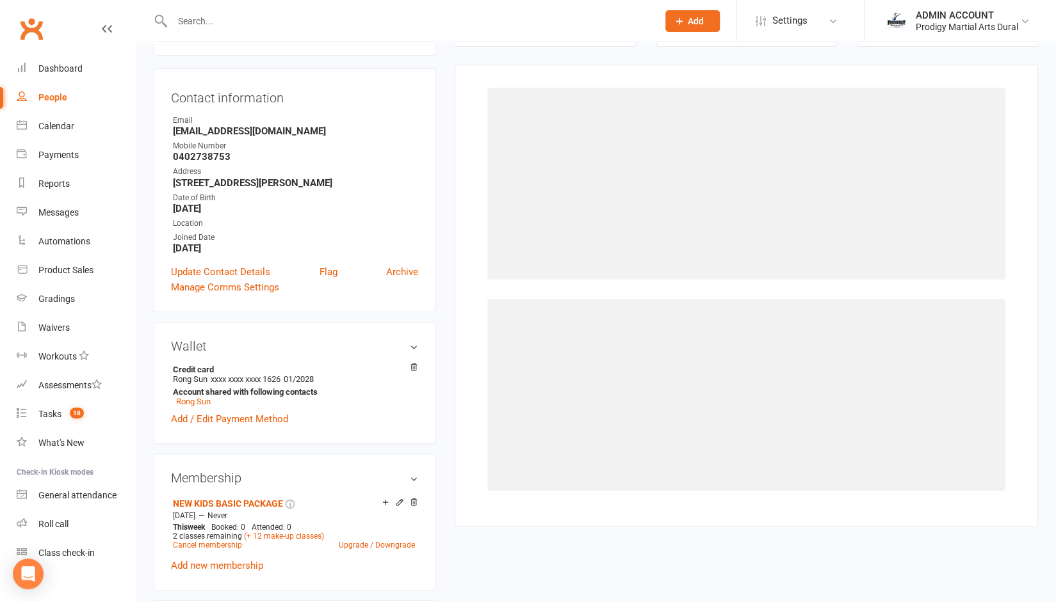
select select "2881"
select select "30704"
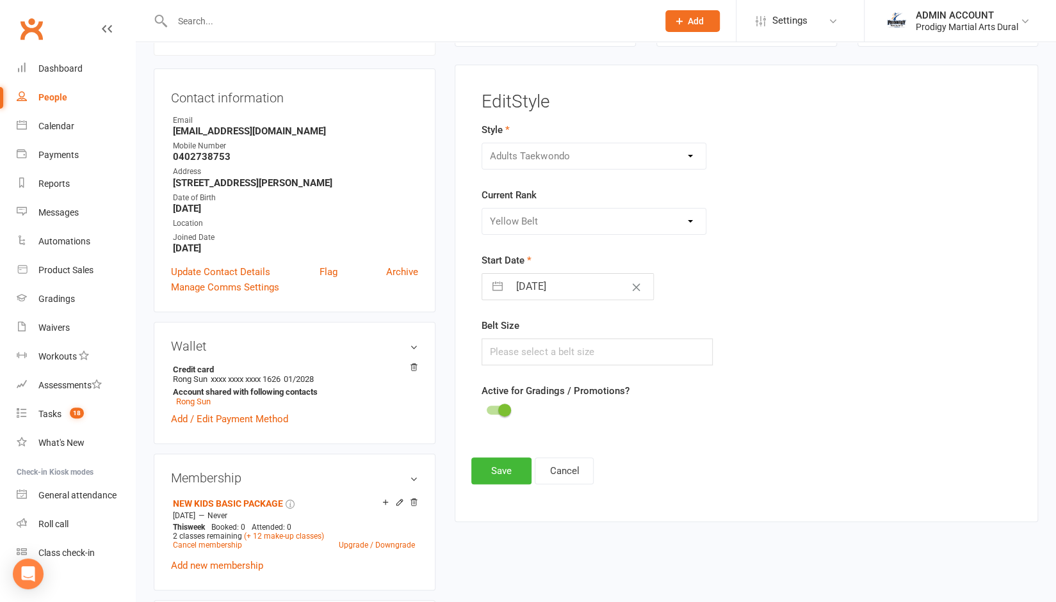
click at [533, 156] on div "Adults Brazilian Jiu Jitsu Adults Mixed Martial Arts Adults Taekwondo Boxing Ki…" at bounding box center [593, 156] width 225 height 27
click at [688, 157] on div "Adults Brazilian Jiu Jitsu Adults Mixed Martial Arts Adults Taekwondo Boxing Ki…" at bounding box center [593, 156] width 225 height 27
click at [551, 470] on button "Cancel" at bounding box center [564, 471] width 59 height 27
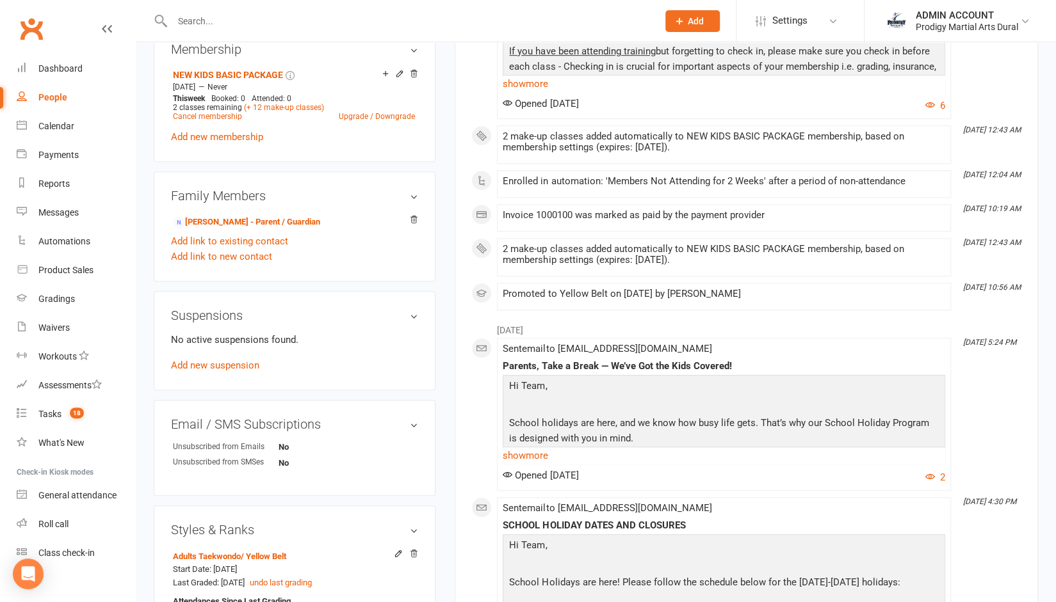
scroll to position [539, 0]
click at [250, 366] on link "Add new suspension" at bounding box center [215, 365] width 88 height 12
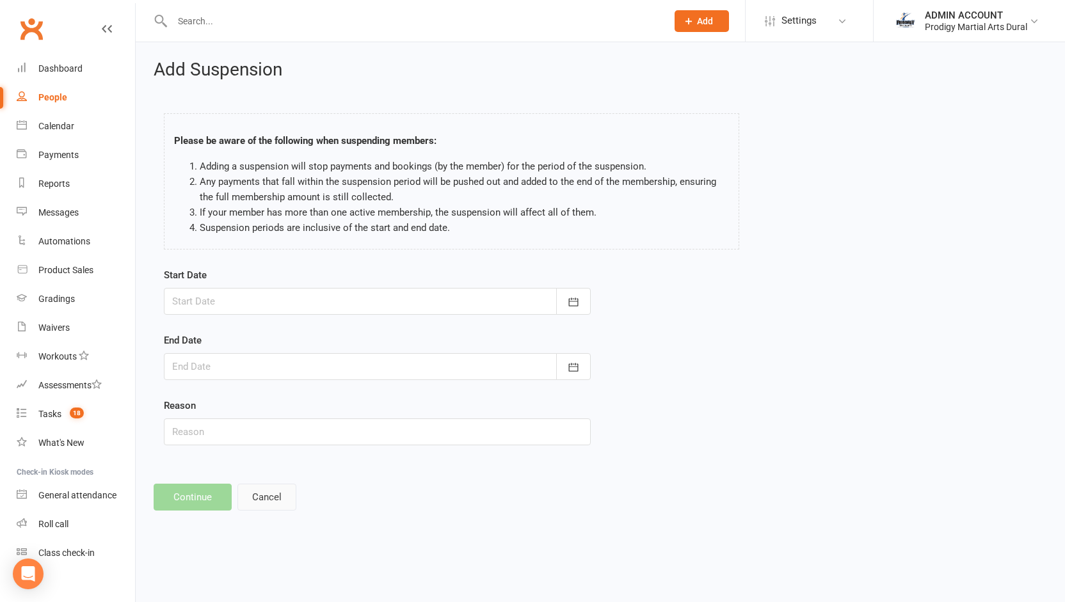
click at [260, 492] on button "Cancel" at bounding box center [267, 497] width 59 height 27
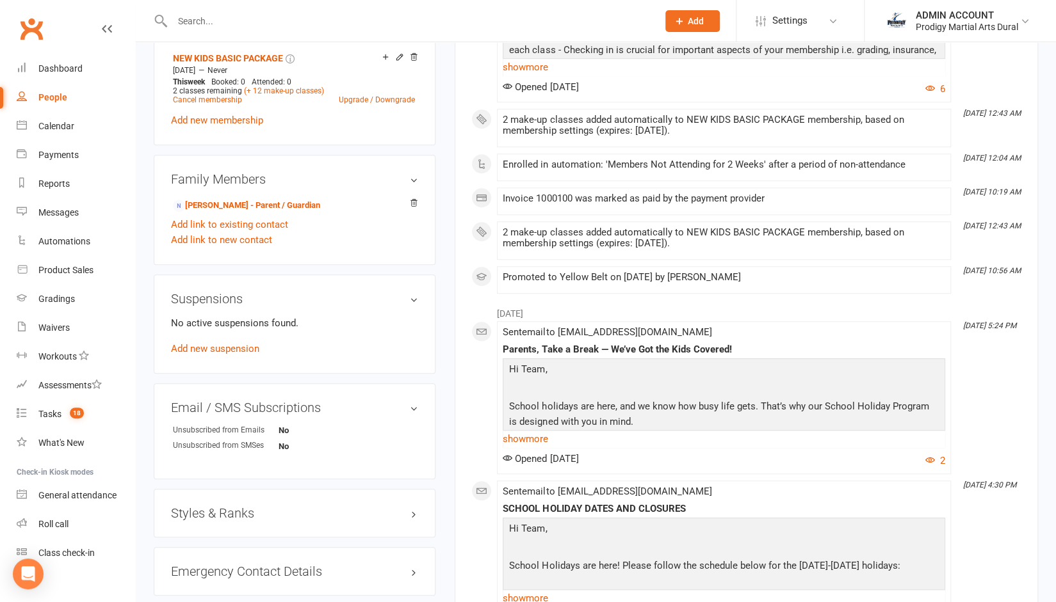
scroll to position [555, 0]
click at [241, 513] on h3 "Styles & Ranks" at bounding box center [294, 513] width 247 height 14
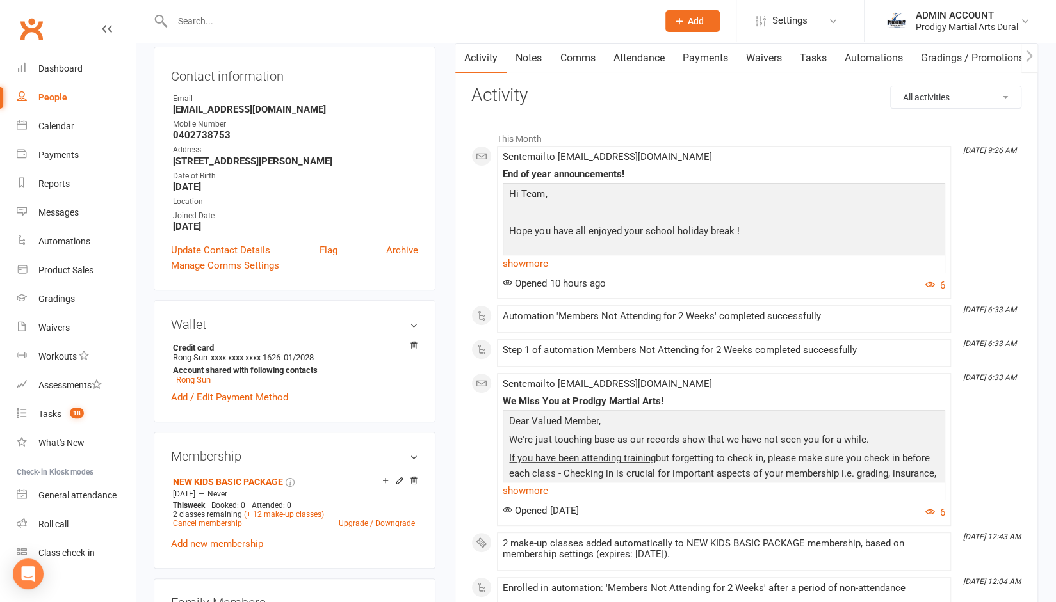
scroll to position [0, 0]
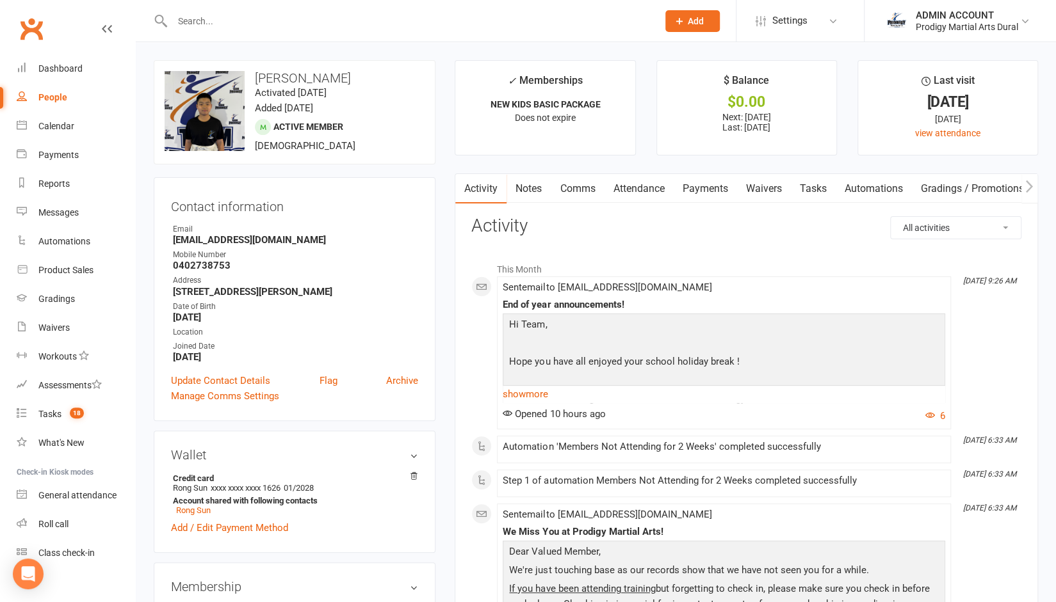
click at [247, 22] on input "text" at bounding box center [408, 21] width 480 height 18
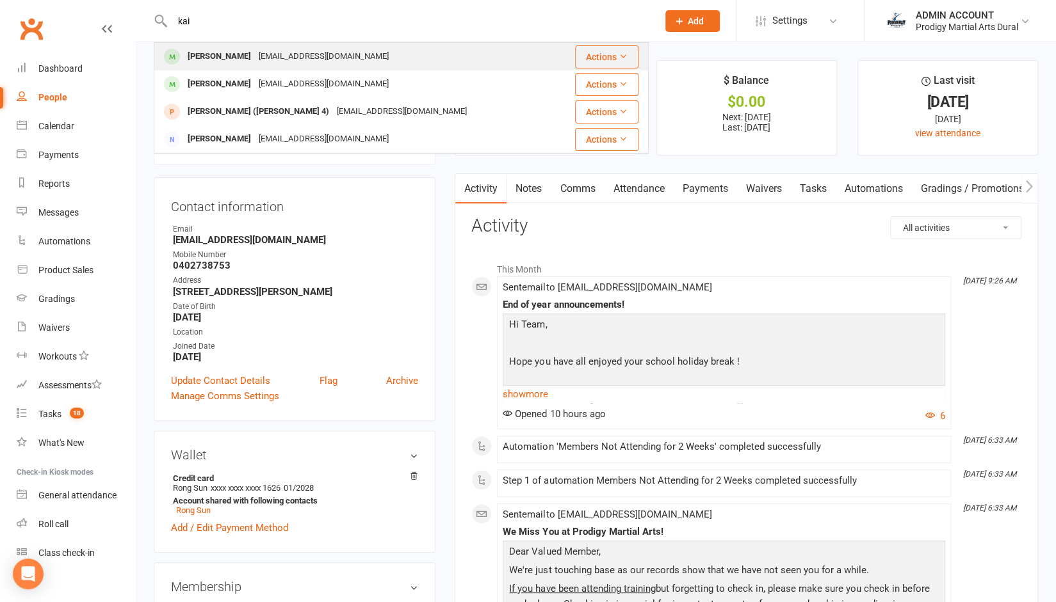
type input "kai"
click at [218, 57] on div "Kai Miceli" at bounding box center [219, 56] width 71 height 19
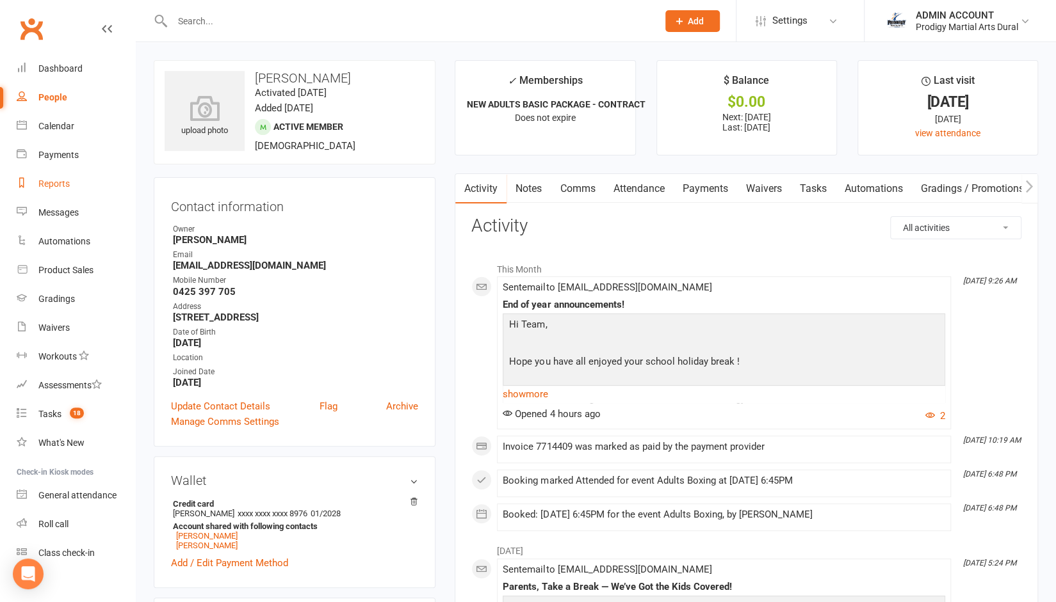
click at [56, 188] on div "Reports" at bounding box center [53, 184] width 31 height 10
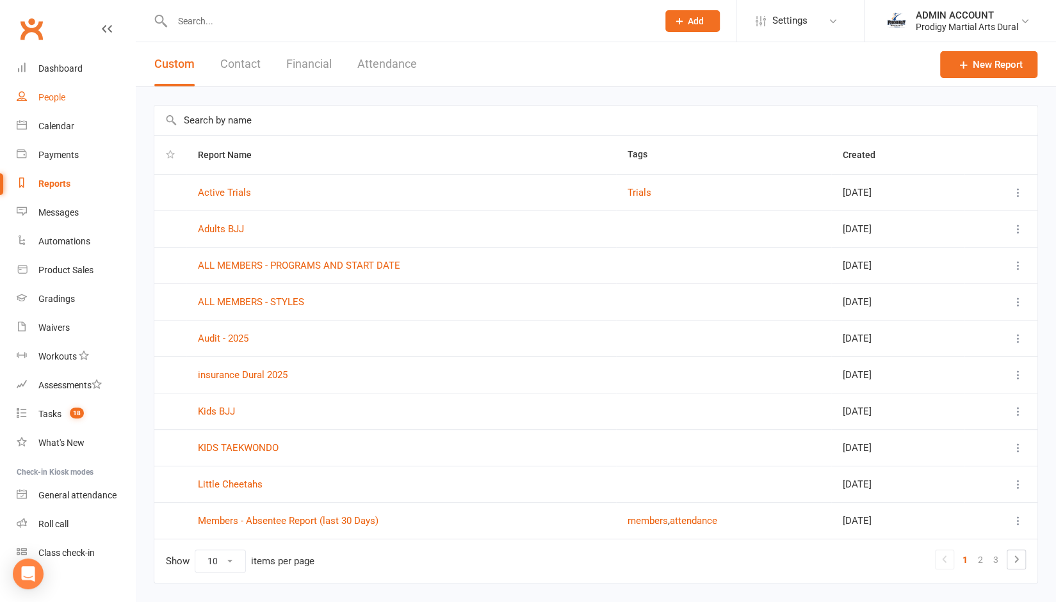
click at [56, 88] on link "People" at bounding box center [76, 97] width 118 height 29
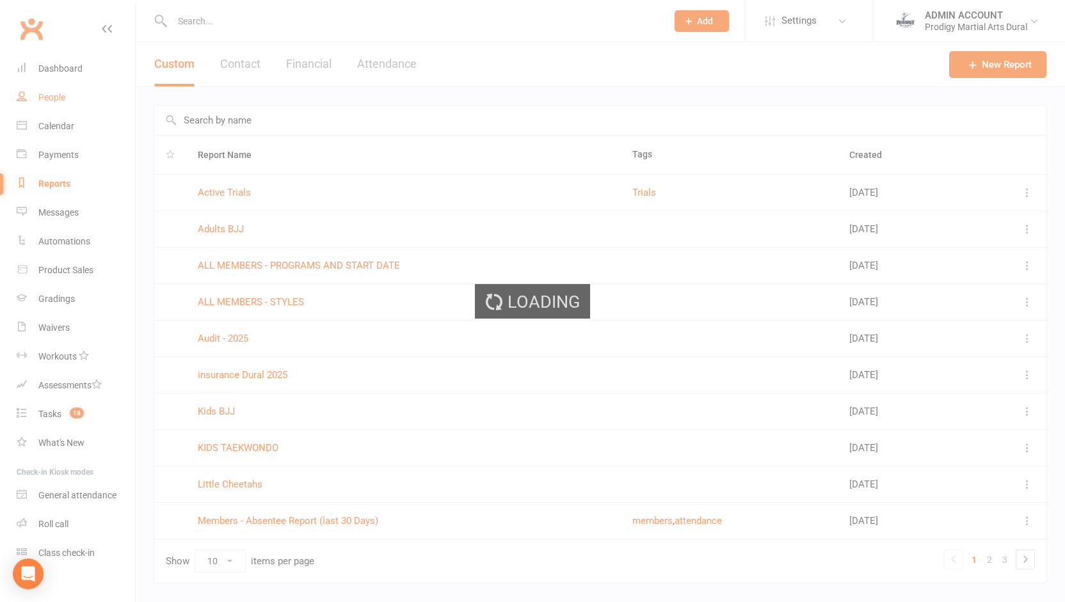
select select "100"
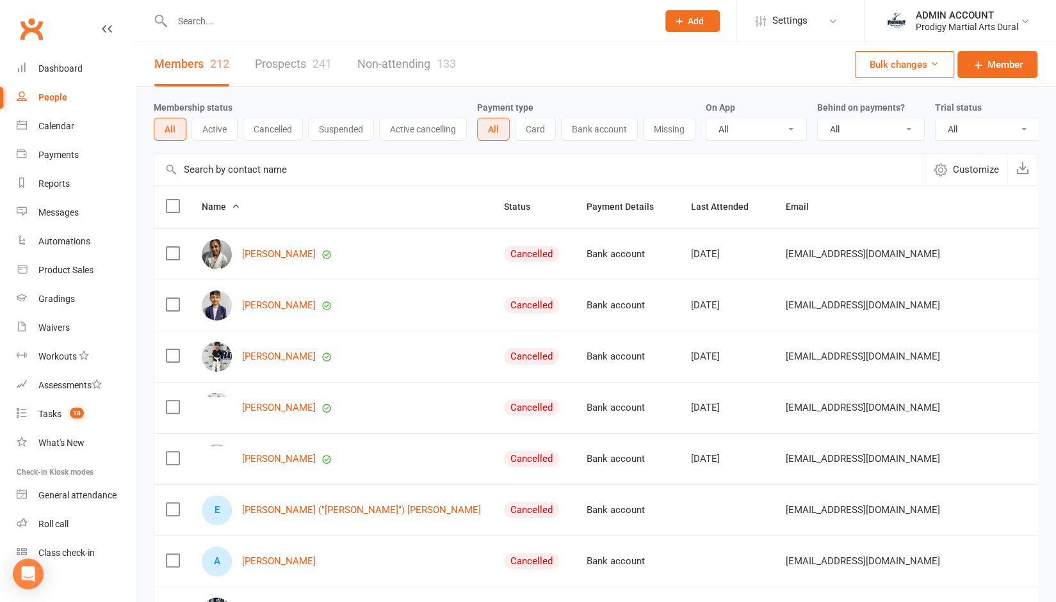
scroll to position [0, 1]
click at [214, 127] on button "Active" at bounding box center [214, 129] width 46 height 23
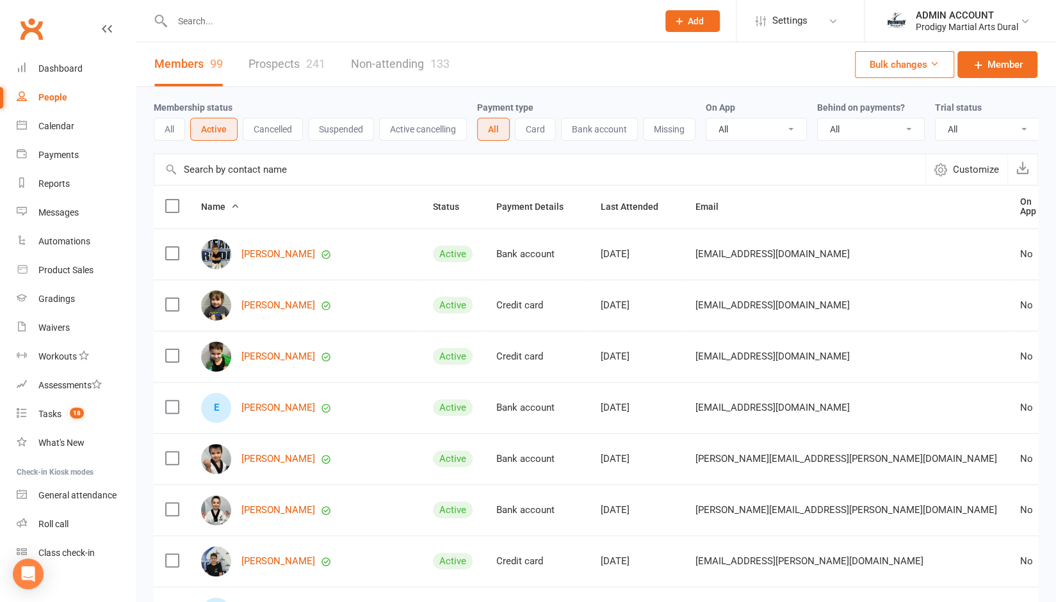
scroll to position [0, 0]
click at [601, 211] on span "Last Attended" at bounding box center [637, 207] width 72 height 10
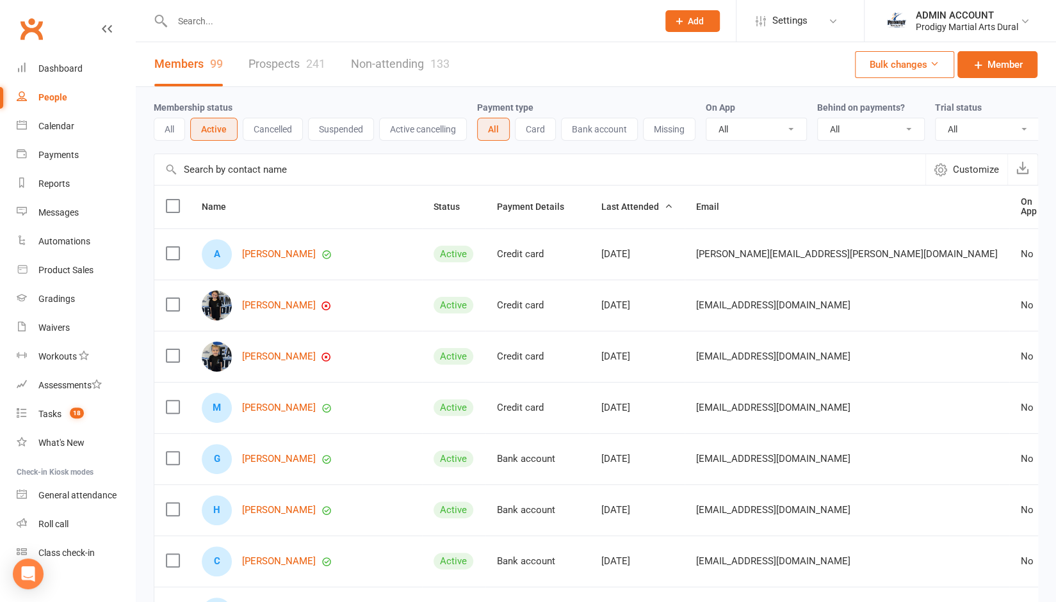
click at [218, 212] on span "Name" at bounding box center [221, 207] width 38 height 10
click at [170, 234] on link "First name A-Z" at bounding box center [165, 239] width 127 height 26
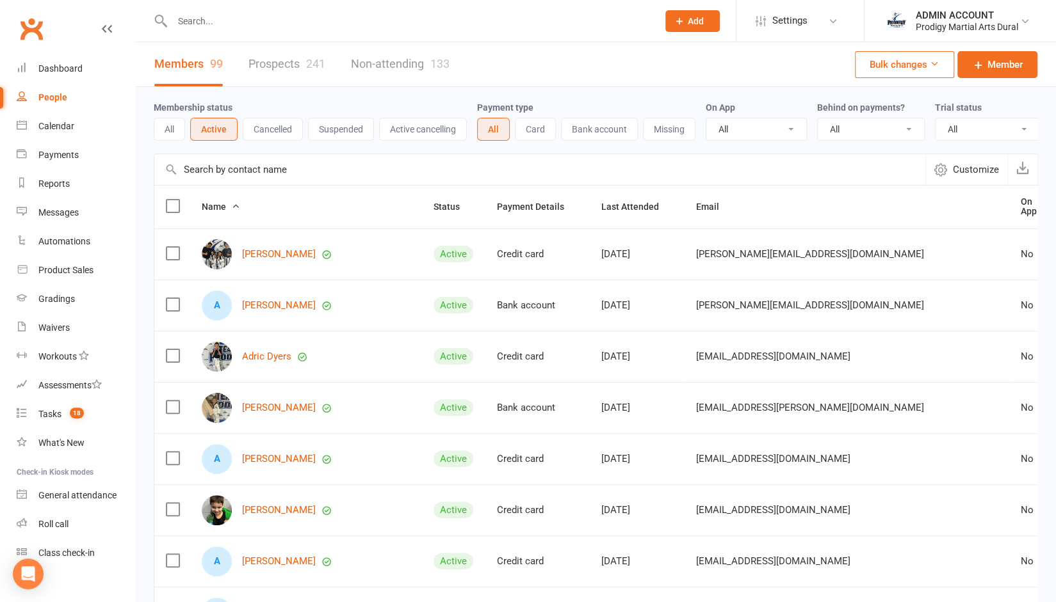
click at [326, 122] on button "Suspended" at bounding box center [341, 129] width 66 height 23
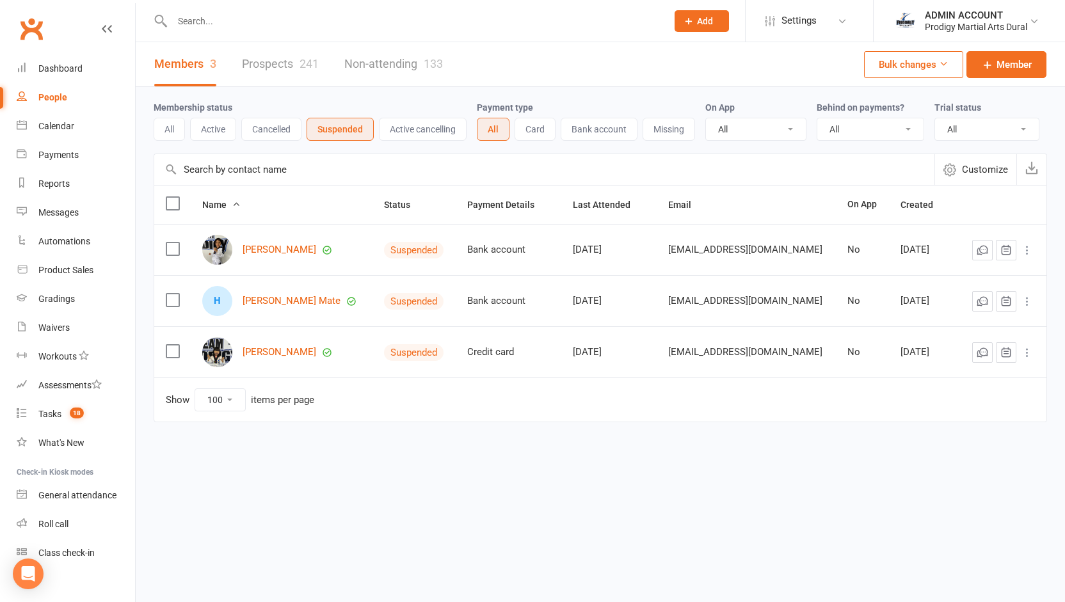
click at [308, 490] on html "Prospect Member Non-attending contact Class / event Appointment Grading event T…" at bounding box center [532, 245] width 1065 height 490
click at [345, 102] on div "Membership status All Active Cancelled Suspended Active cancelling" at bounding box center [315, 120] width 323 height 41
click at [411, 129] on button "Active cancelling" at bounding box center [423, 129] width 88 height 23
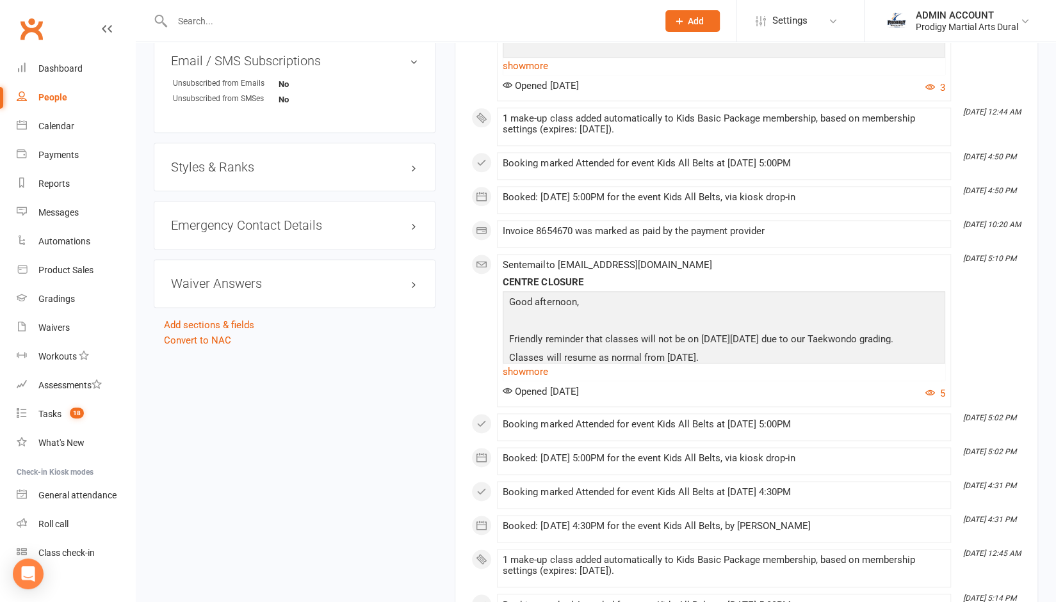
scroll to position [979, 0]
click at [220, 163] on h3 "Styles & Ranks" at bounding box center [294, 165] width 247 height 14
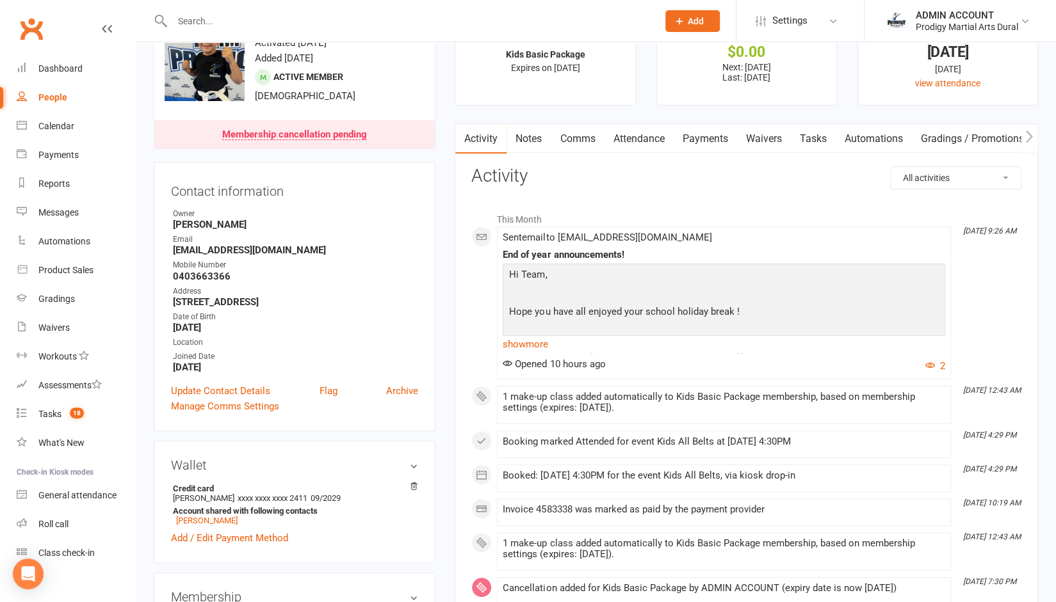
scroll to position [0, 0]
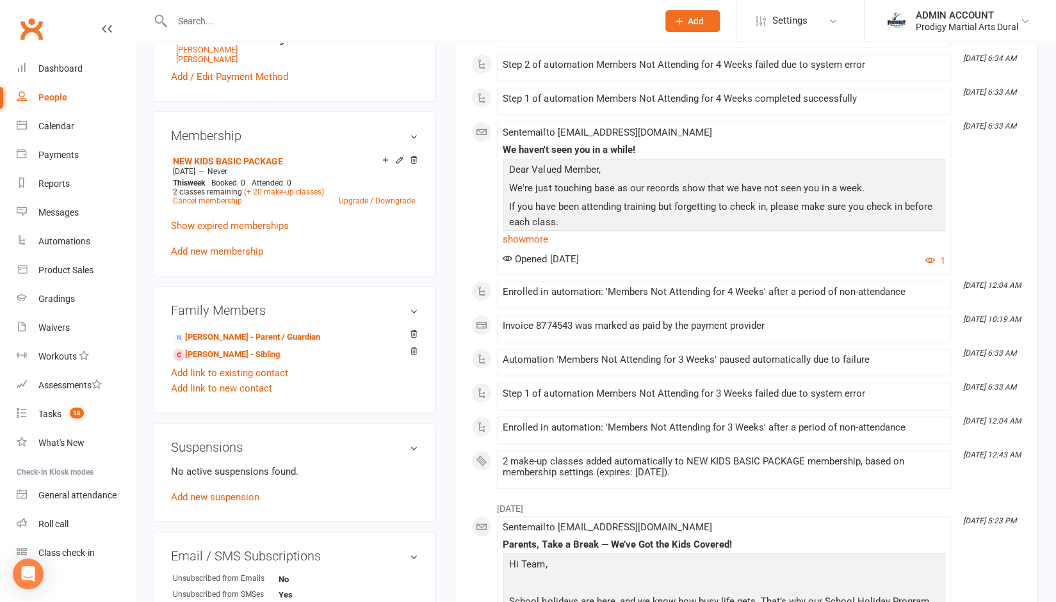
scroll to position [478, 0]
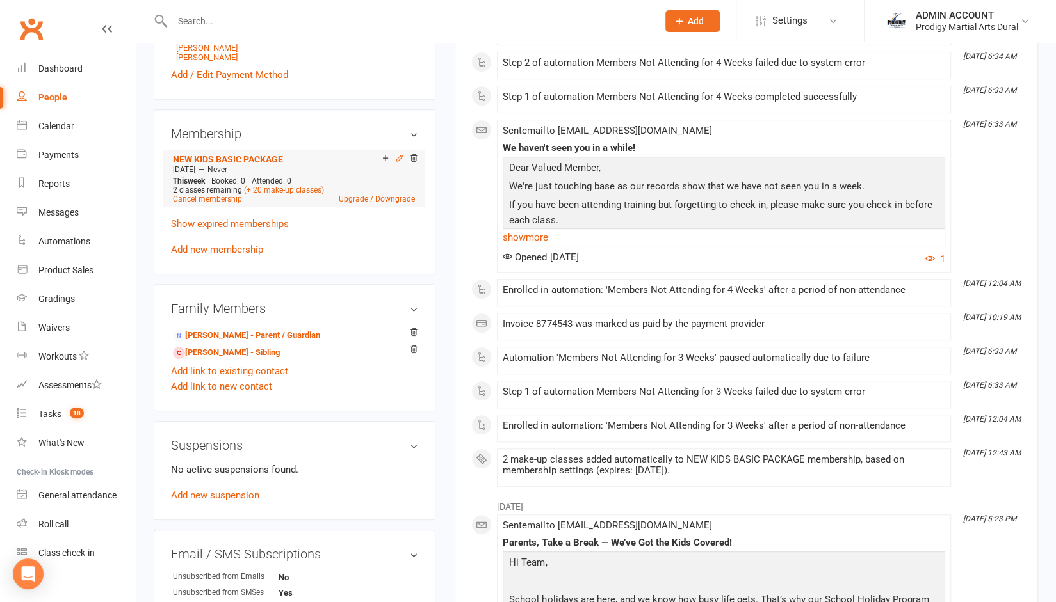
click at [399, 161] on icon at bounding box center [399, 158] width 9 height 9
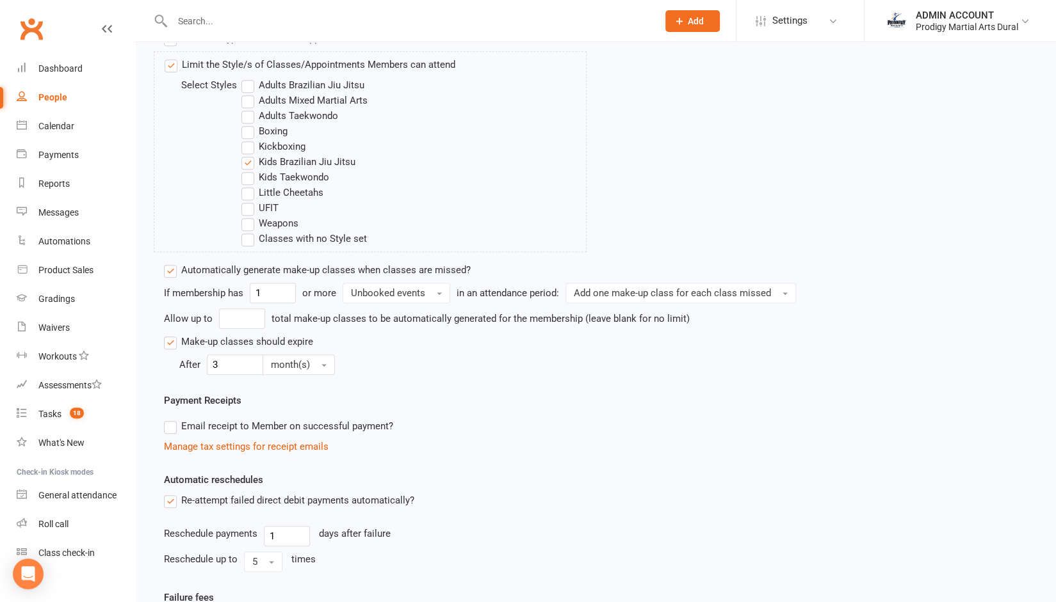
scroll to position [654, 0]
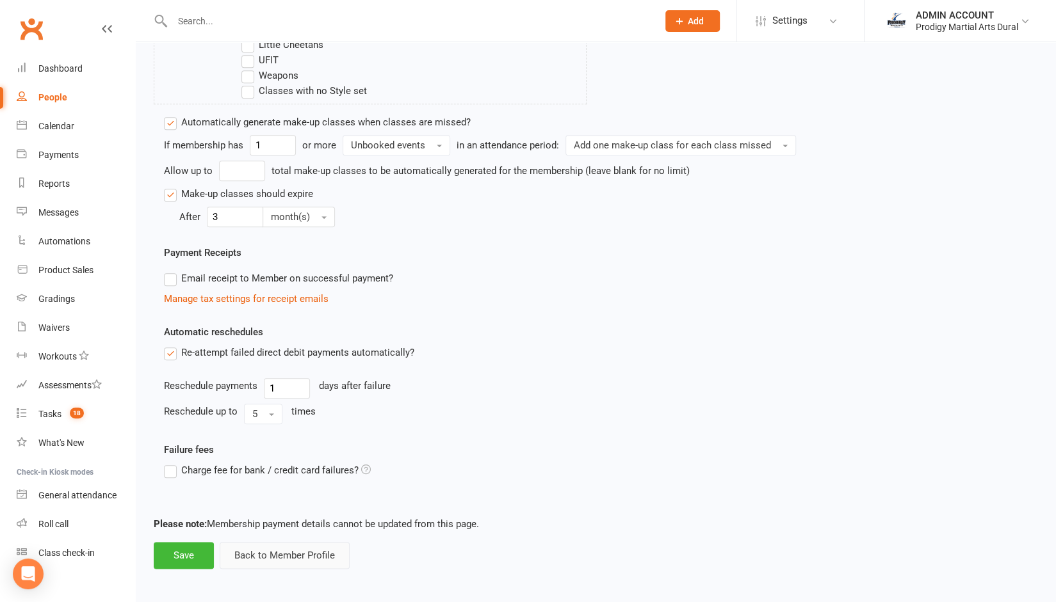
click at [282, 544] on button "Back to Member Profile" at bounding box center [285, 555] width 130 height 27
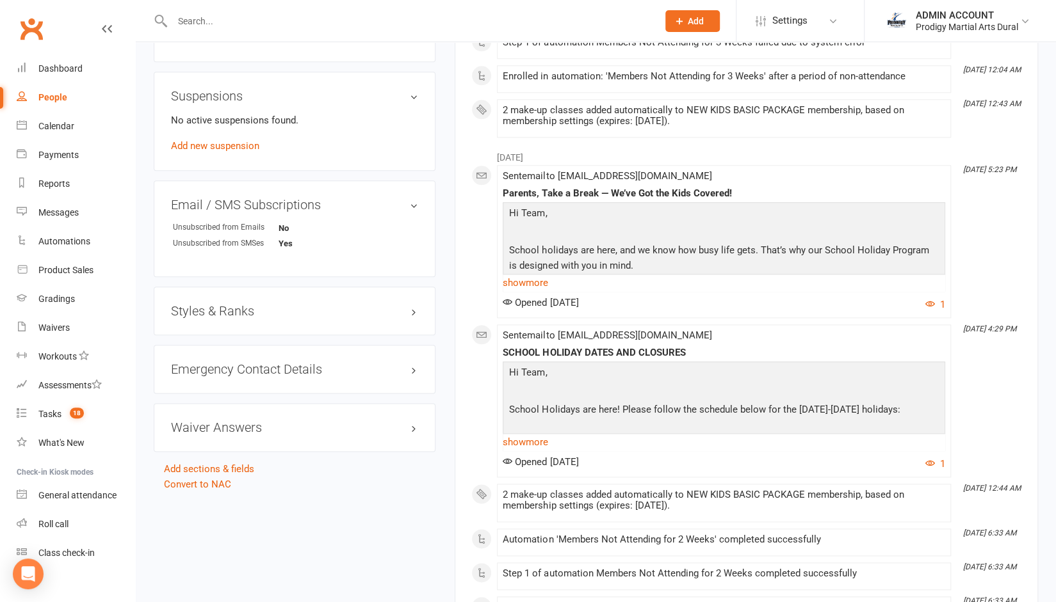
scroll to position [814, 0]
click at [230, 305] on h3 "Styles & Ranks" at bounding box center [294, 310] width 247 height 14
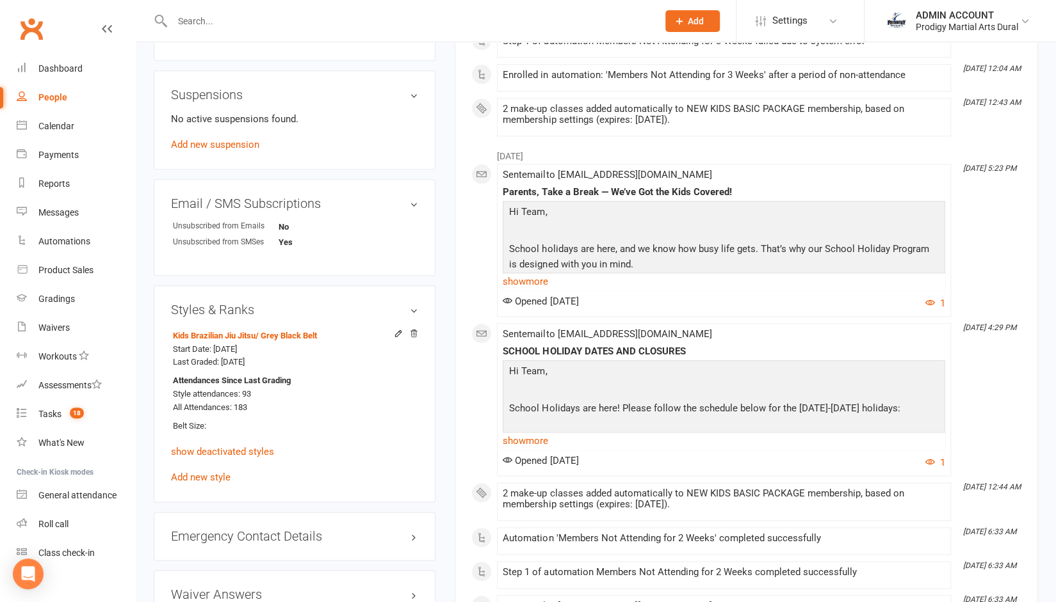
click at [159, 448] on div "Styles & Ranks Kids Brazilian Jiu Jitsu / Grey Black Belt Start Date: 29 Jul 20…" at bounding box center [295, 394] width 282 height 217
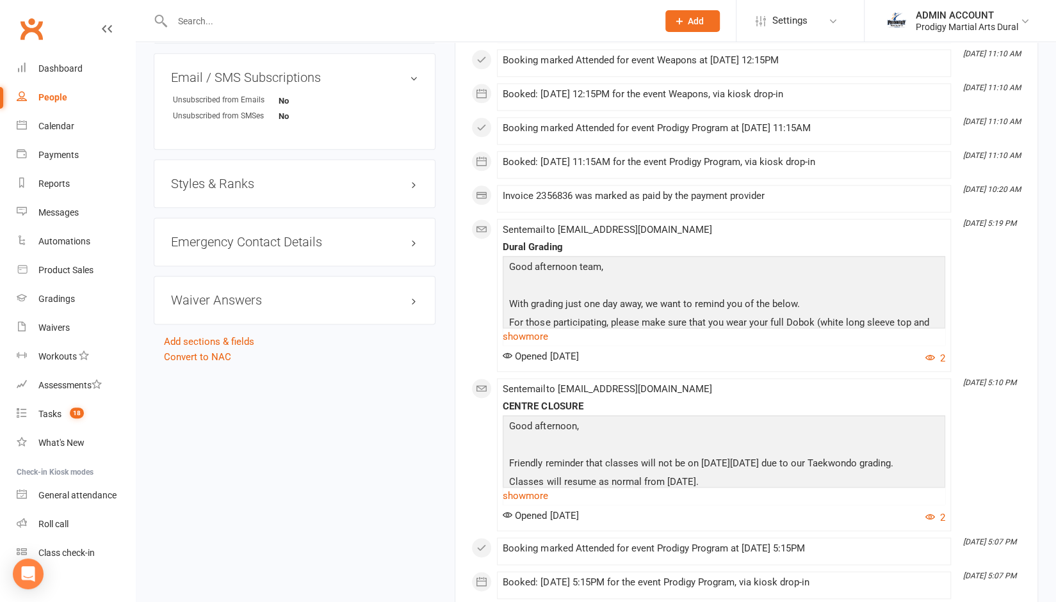
scroll to position [983, 0]
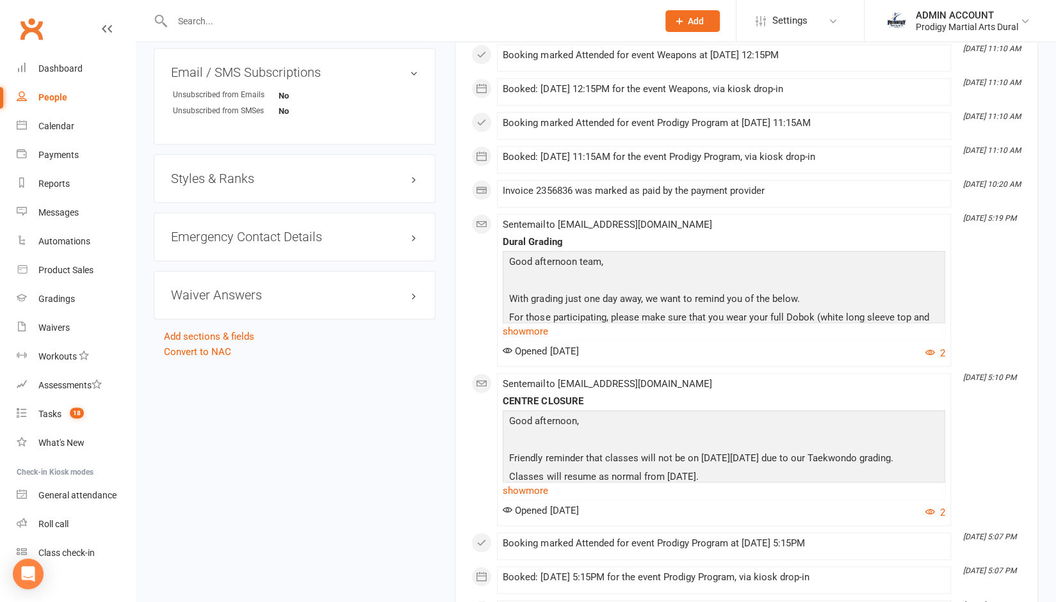
click at [261, 172] on h3 "Styles & Ranks" at bounding box center [294, 179] width 247 height 14
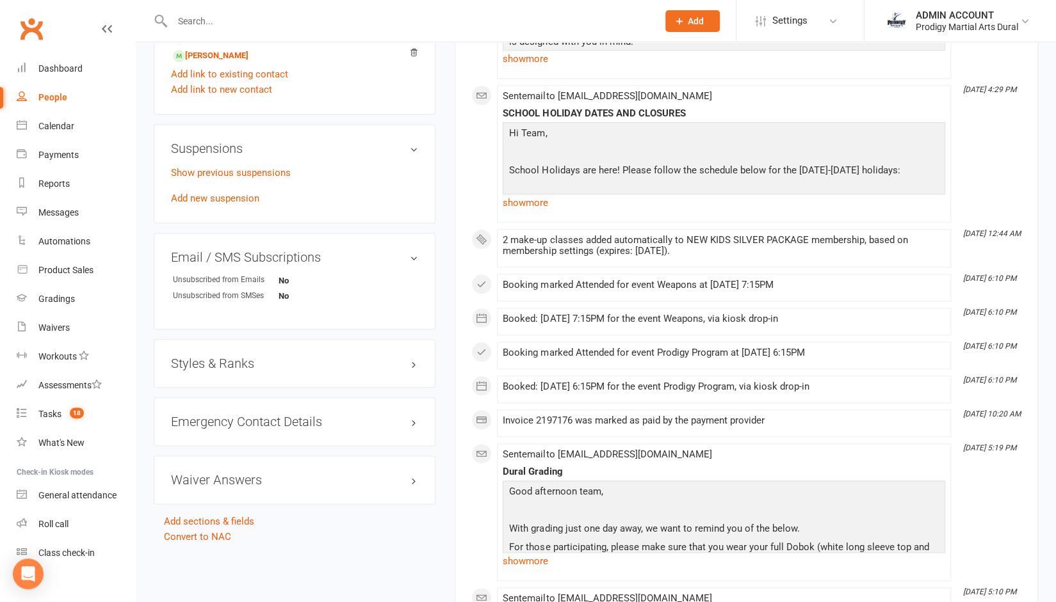
scroll to position [785, 0]
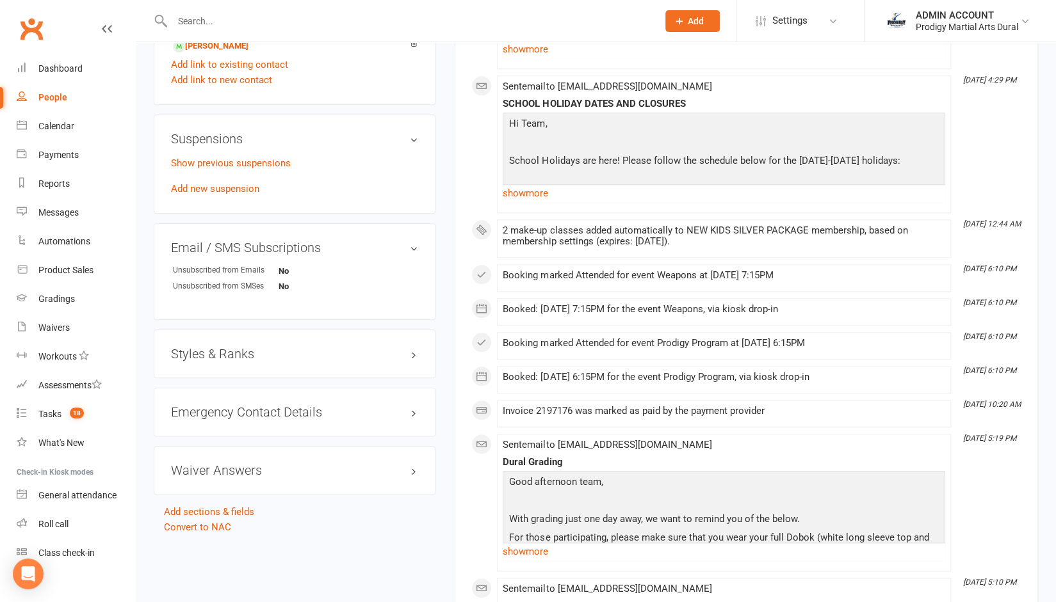
click at [220, 360] on h3 "Styles & Ranks" at bounding box center [294, 354] width 247 height 14
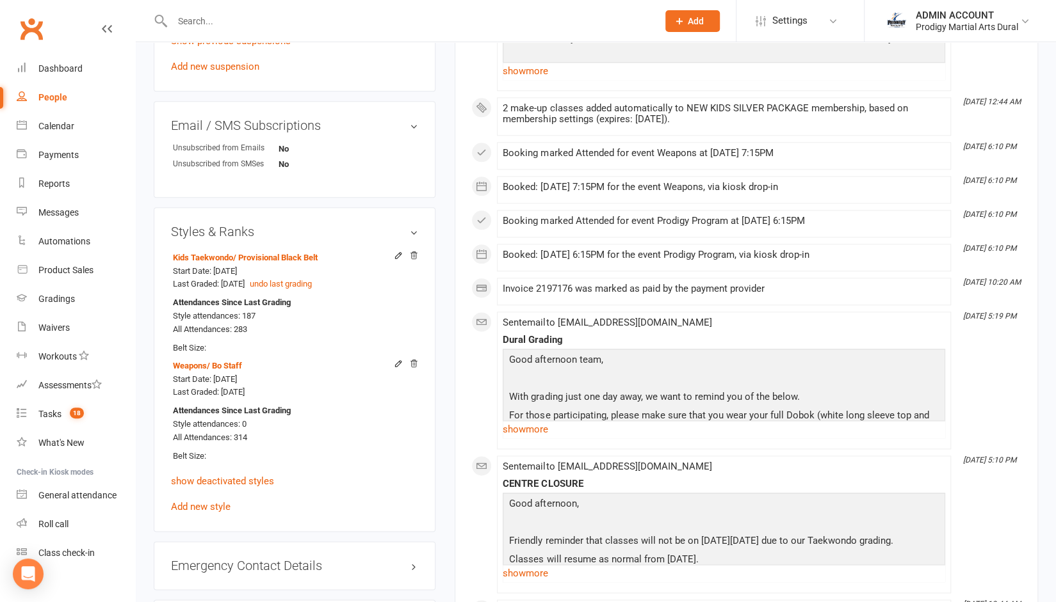
scroll to position [915, 0]
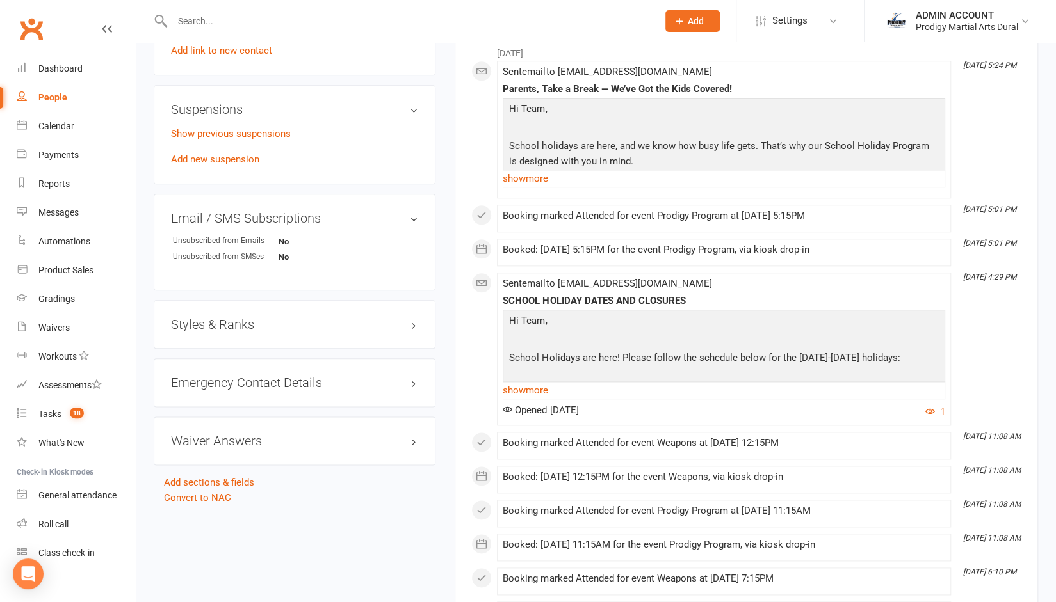
scroll to position [822, 0]
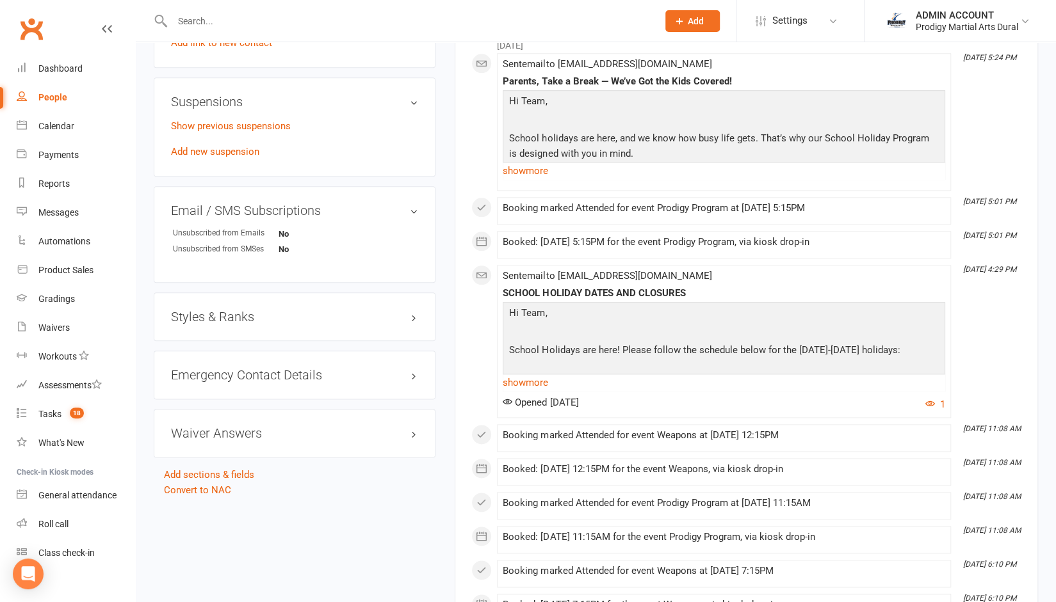
click at [224, 316] on h3 "Styles & Ranks" at bounding box center [294, 317] width 247 height 14
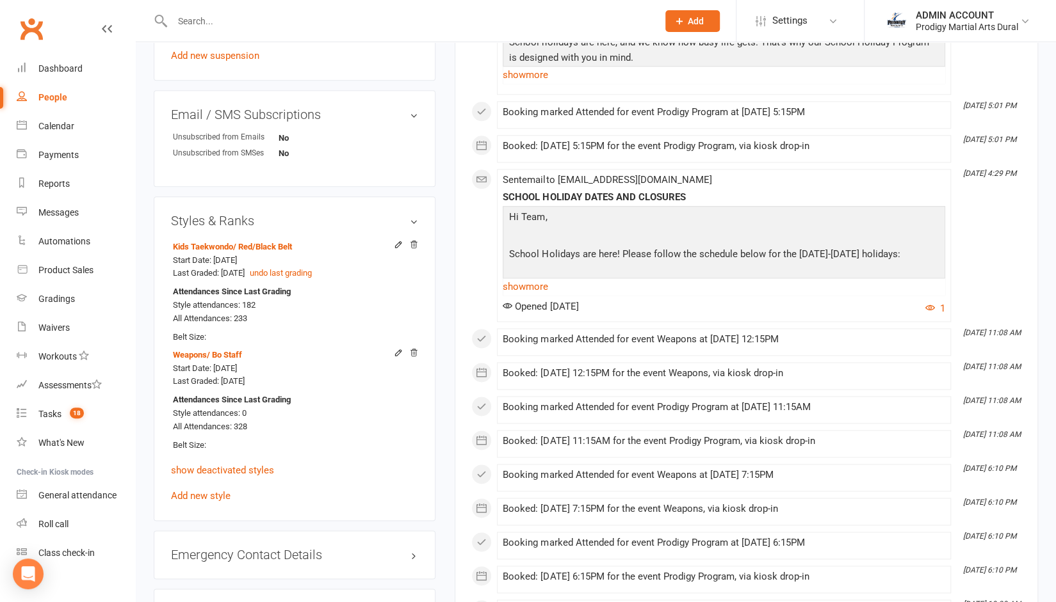
scroll to position [924, 0]
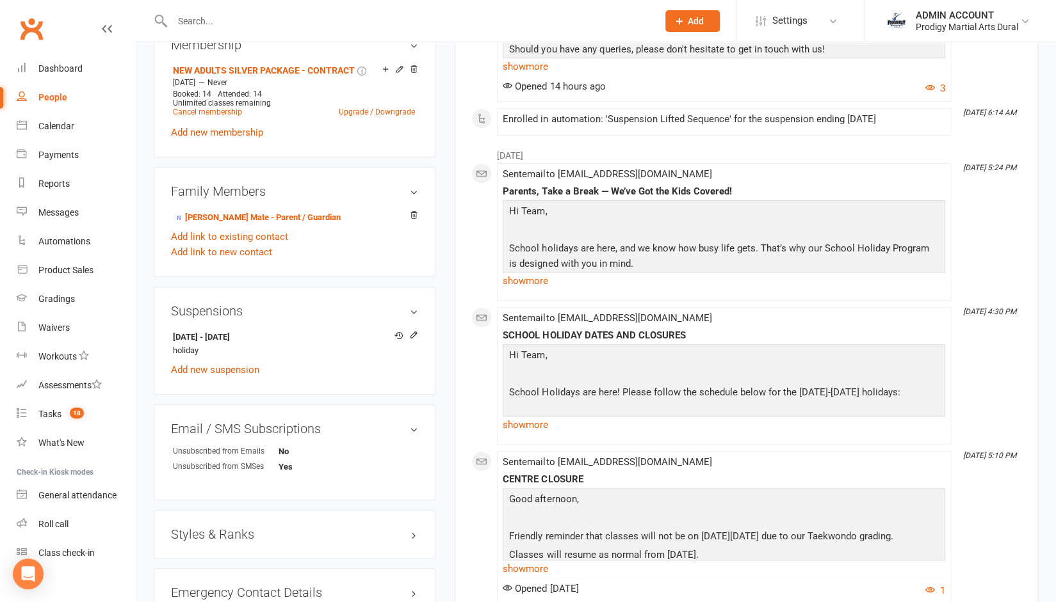
scroll to position [538, 0]
click at [218, 21] on input "text" at bounding box center [408, 21] width 480 height 18
click at [252, 14] on input "text" at bounding box center [408, 21] width 480 height 18
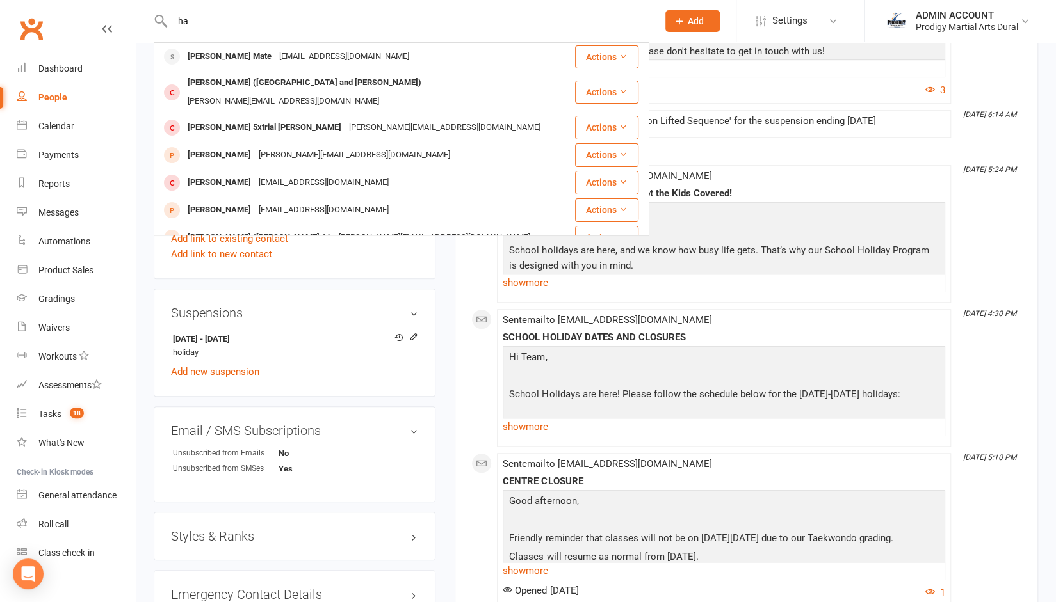
type input "h"
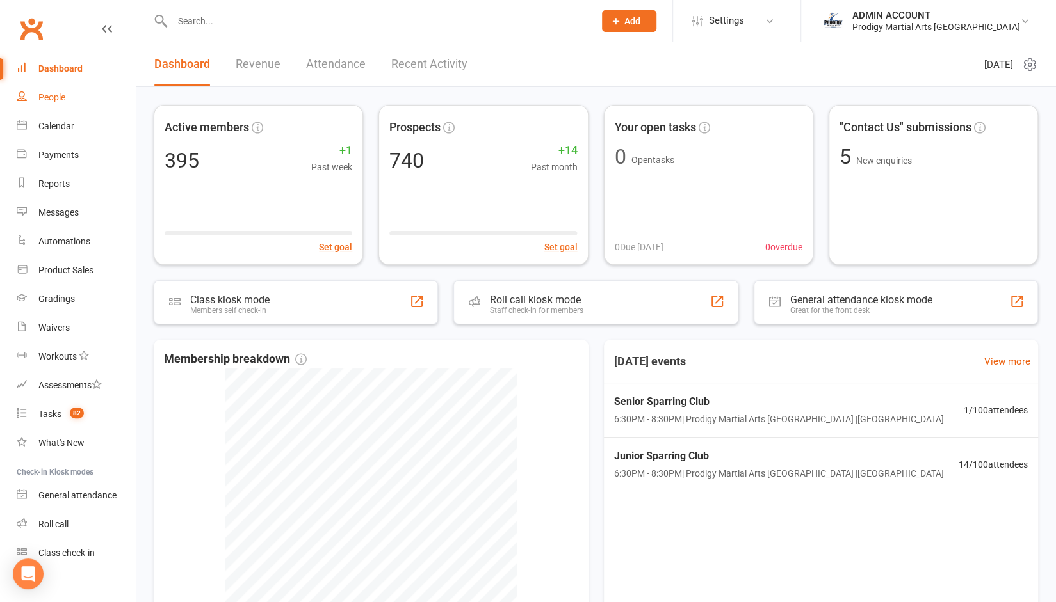
click at [71, 101] on link "People" at bounding box center [76, 97] width 118 height 29
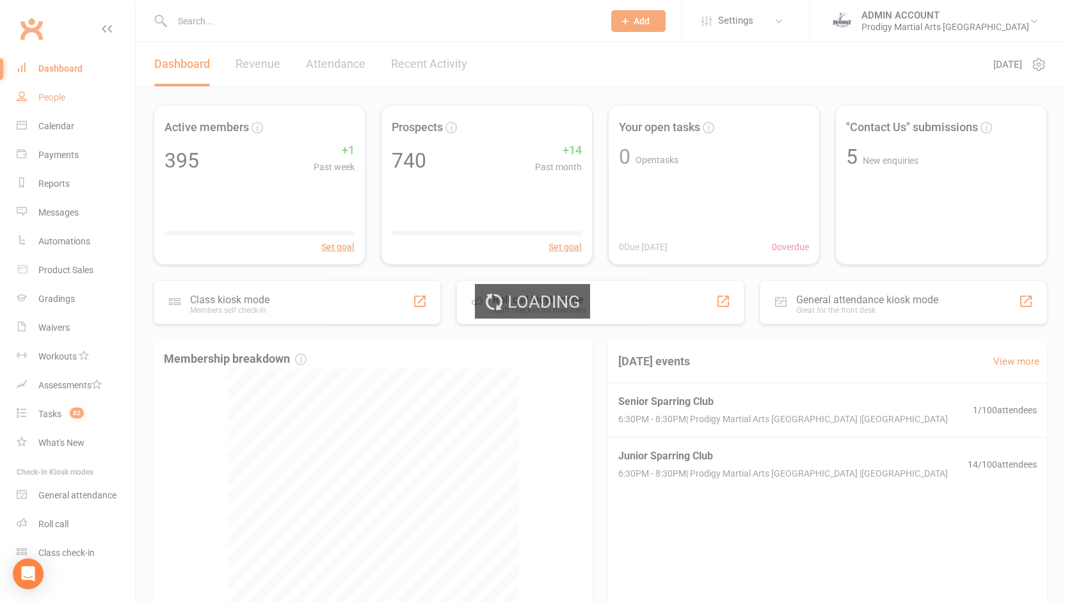
select select "100"
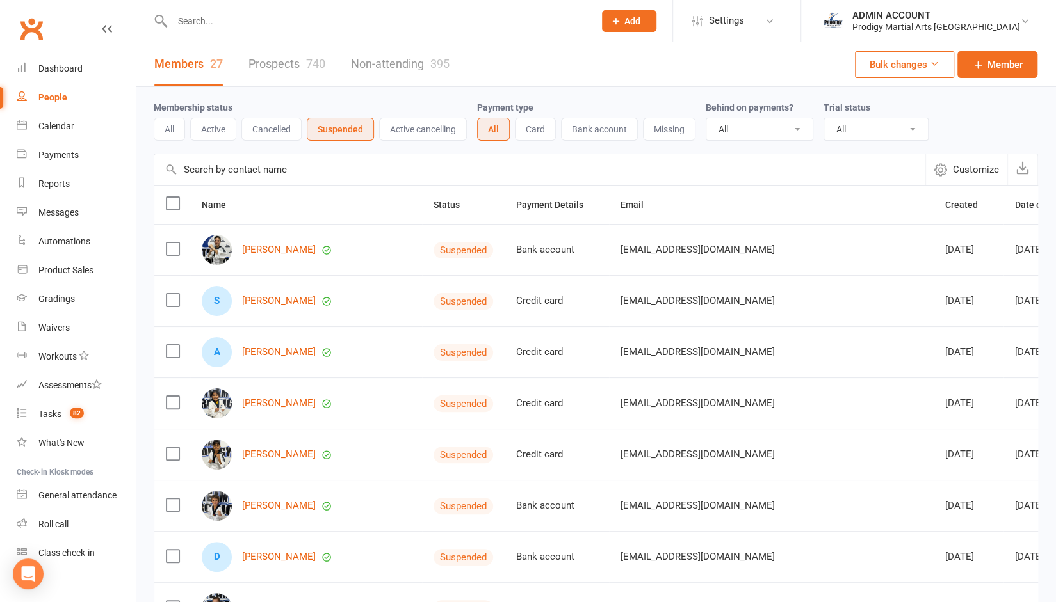
click at [343, 130] on button "Suspended" at bounding box center [340, 129] width 67 height 23
click at [406, 127] on button "Active cancelling" at bounding box center [423, 129] width 88 height 23
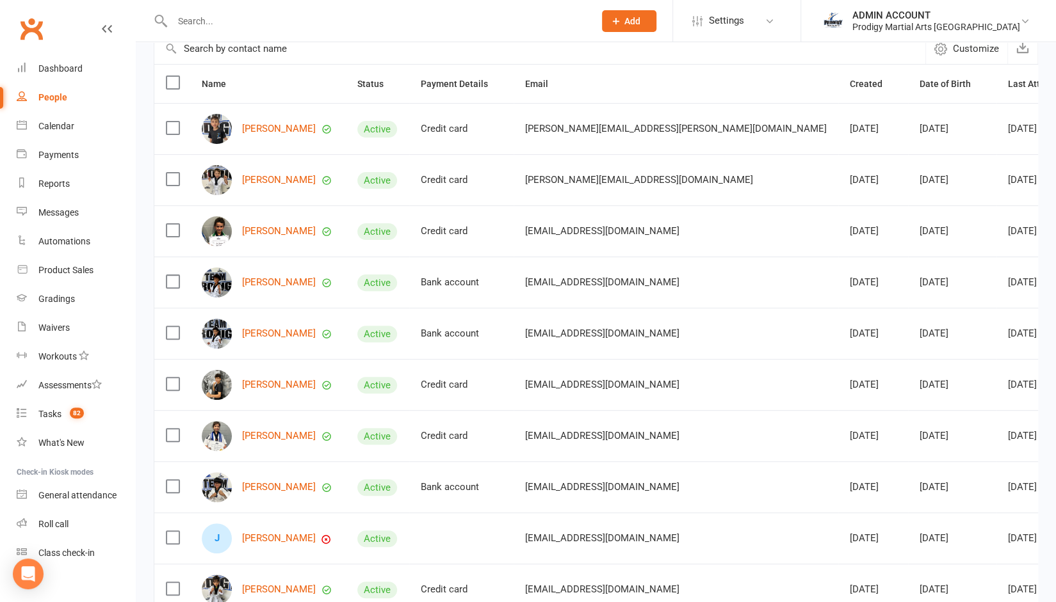
scroll to position [110, 0]
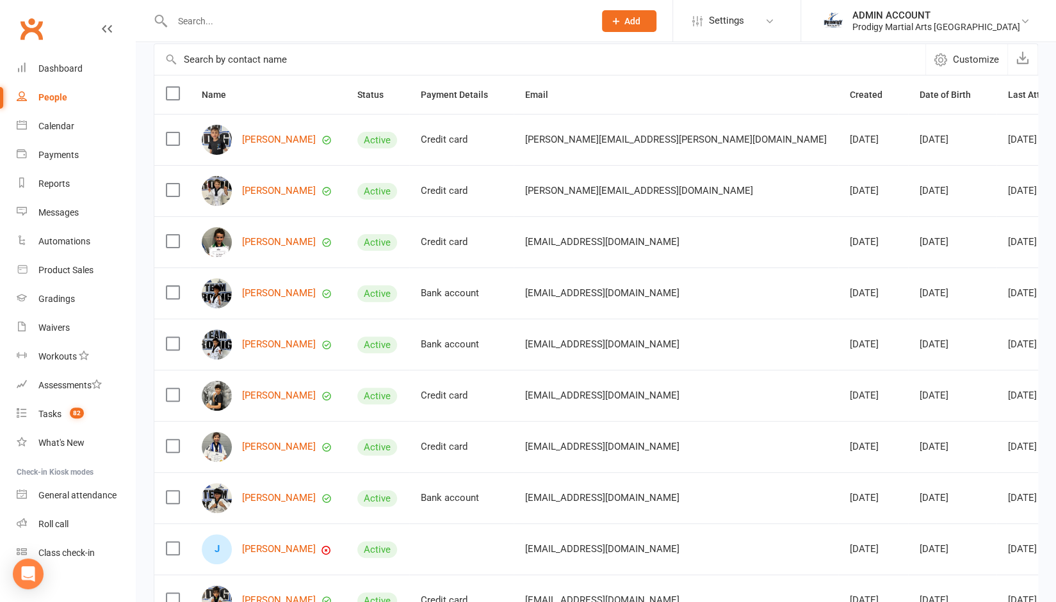
click at [169, 91] on label at bounding box center [172, 93] width 13 height 13
click at [169, 87] on input "checkbox" at bounding box center [172, 87] width 13 height 0
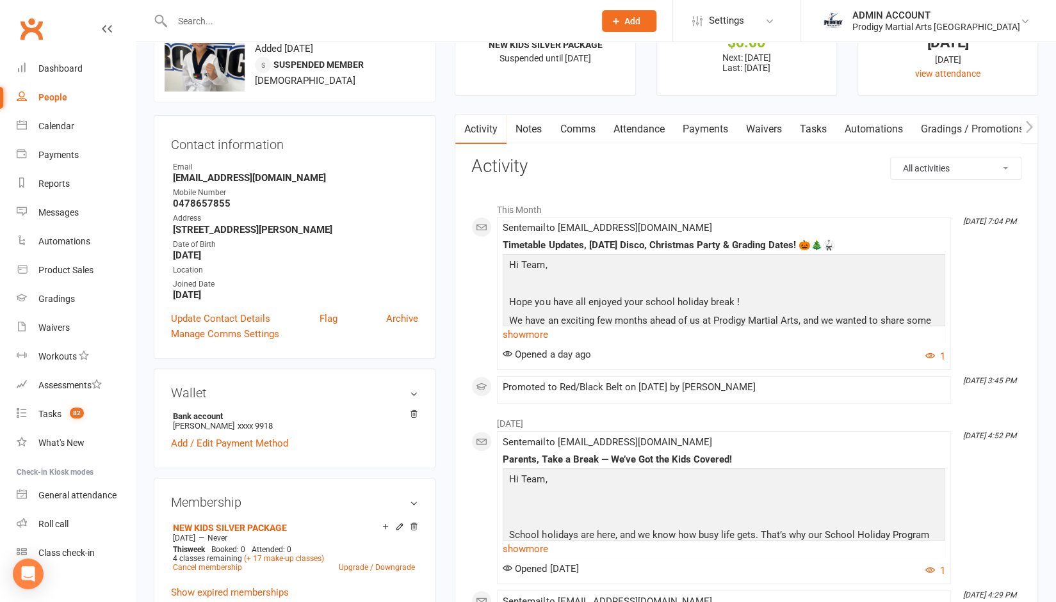
scroll to position [58, 0]
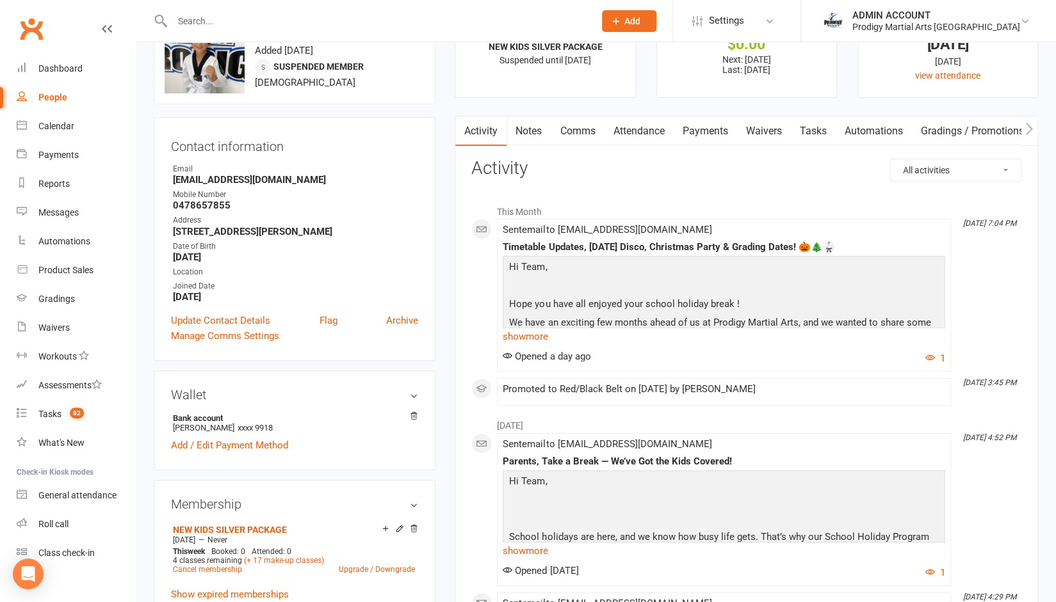
click at [198, 179] on strong "[EMAIL_ADDRESS][DOMAIN_NAME]" at bounding box center [295, 180] width 245 height 12
click at [198, 179] on strong "adamafalzon@gmail.com" at bounding box center [295, 180] width 245 height 12
copy render-form-field "adamafalzon@gmail.com"
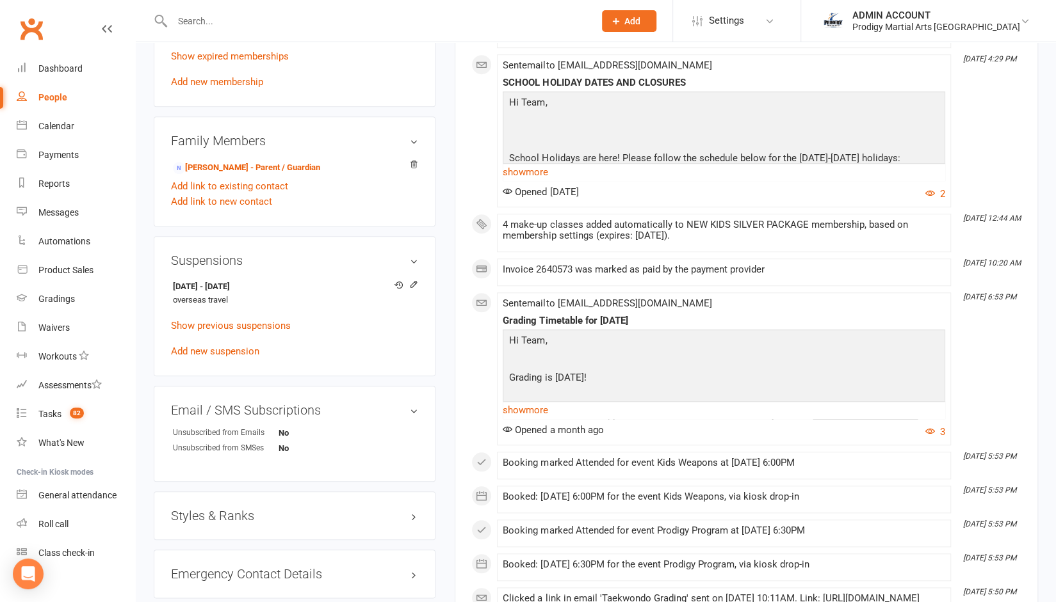
scroll to position [597, 0]
click at [210, 326] on link "Show previous suspensions" at bounding box center [231, 325] width 120 height 12
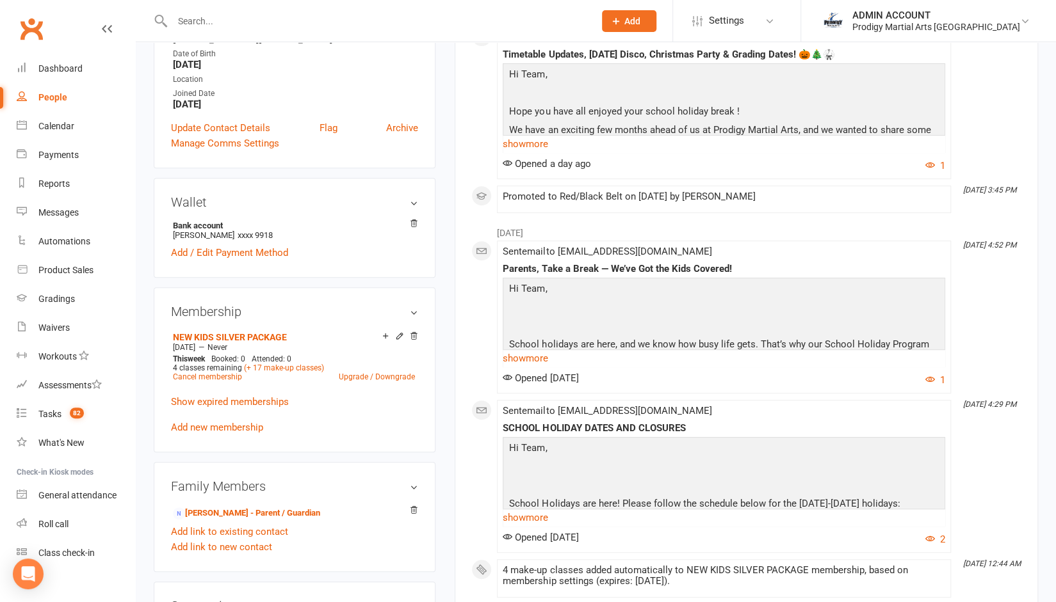
scroll to position [0, 0]
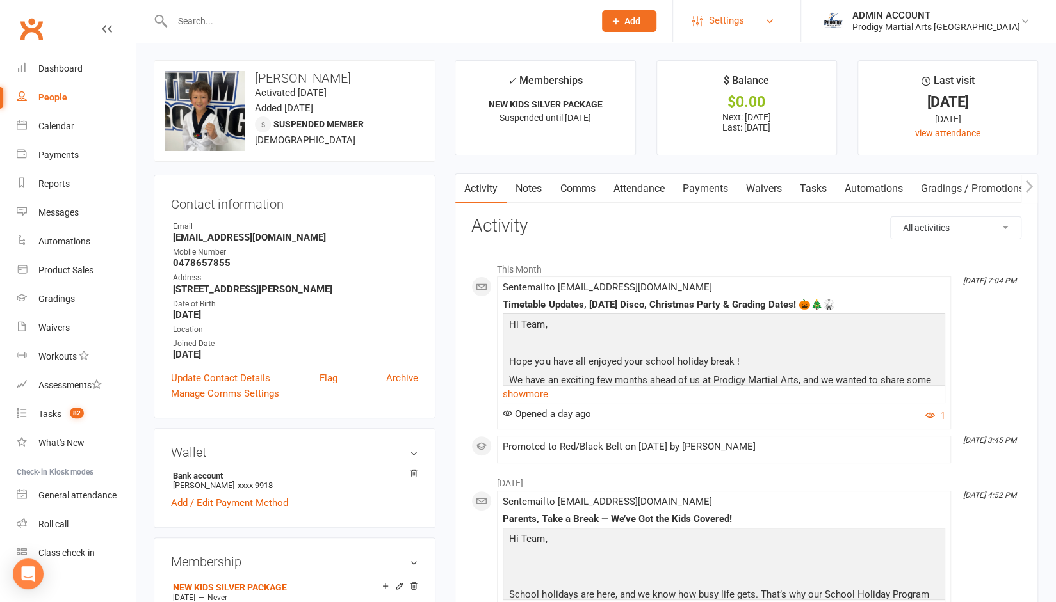
click at [744, 20] on span "Settings" at bounding box center [726, 20] width 35 height 29
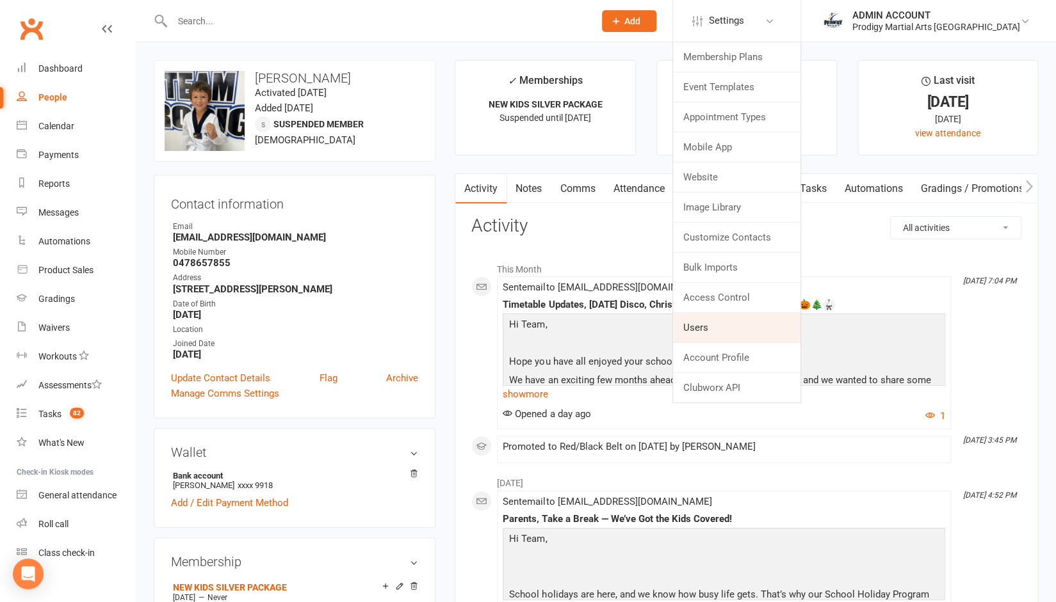
click at [741, 323] on link "Users" at bounding box center [736, 327] width 127 height 29
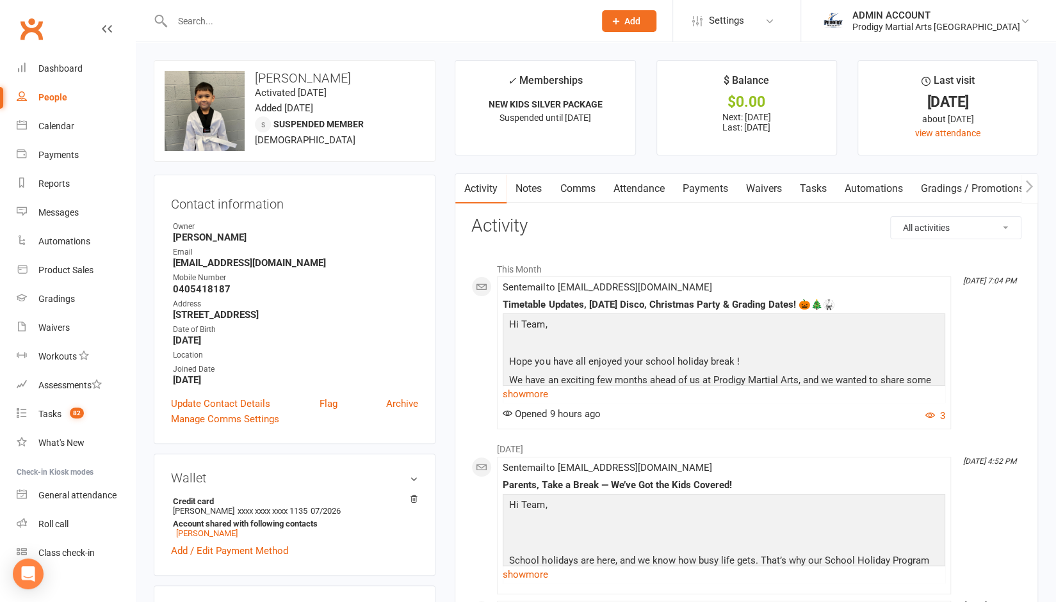
click at [210, 266] on strong "[EMAIL_ADDRESS][DOMAIN_NAME]" at bounding box center [295, 263] width 245 height 12
copy render-form-field "[EMAIL_ADDRESS][DOMAIN_NAME]"
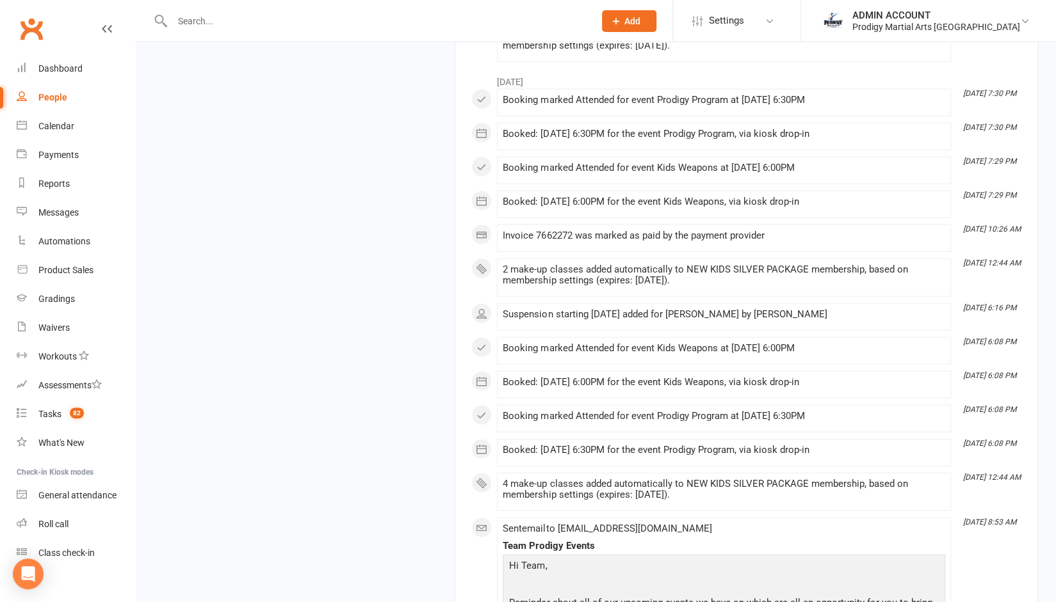
scroll to position [1711, 0]
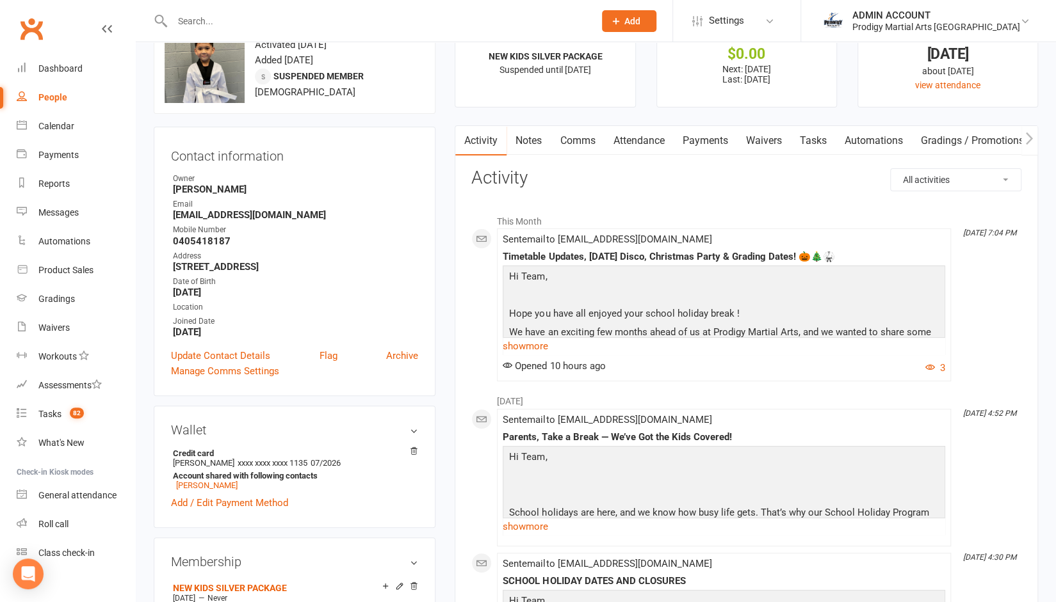
scroll to position [0, 0]
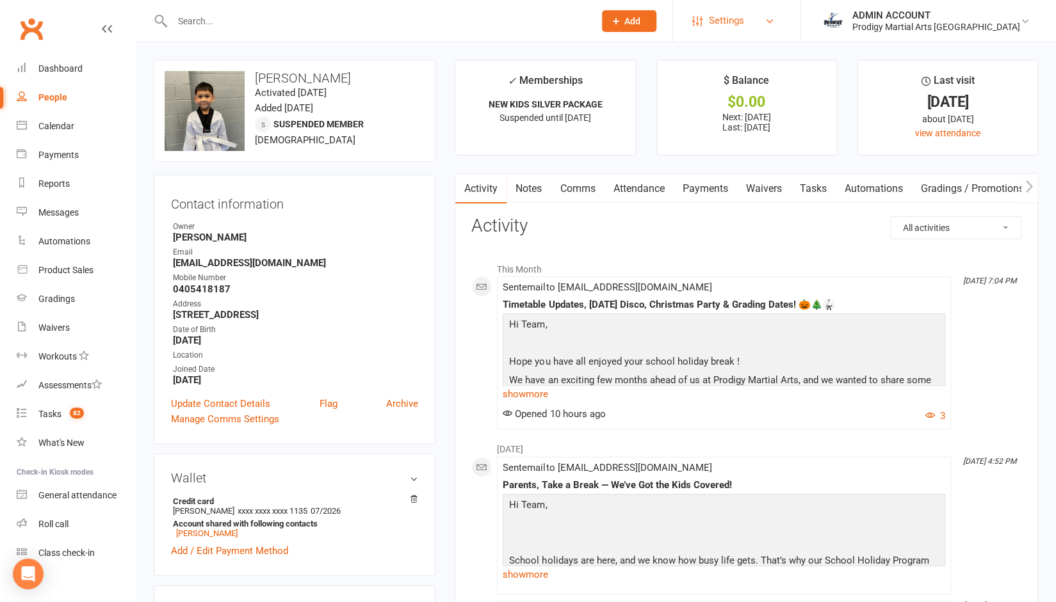
click at [744, 20] on span "Settings" at bounding box center [726, 20] width 35 height 29
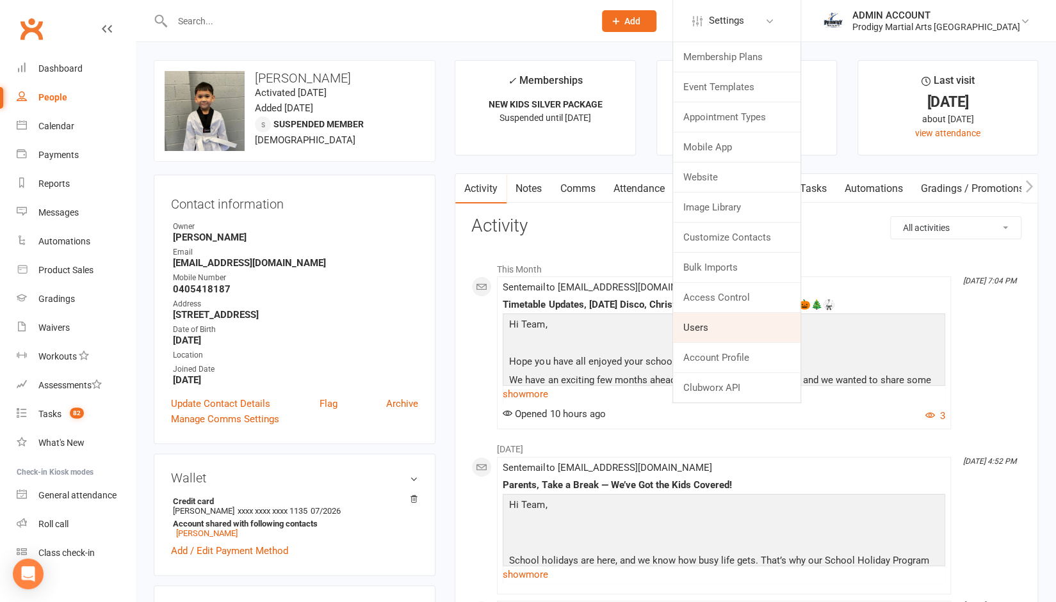
click at [755, 327] on link "Users" at bounding box center [736, 327] width 127 height 29
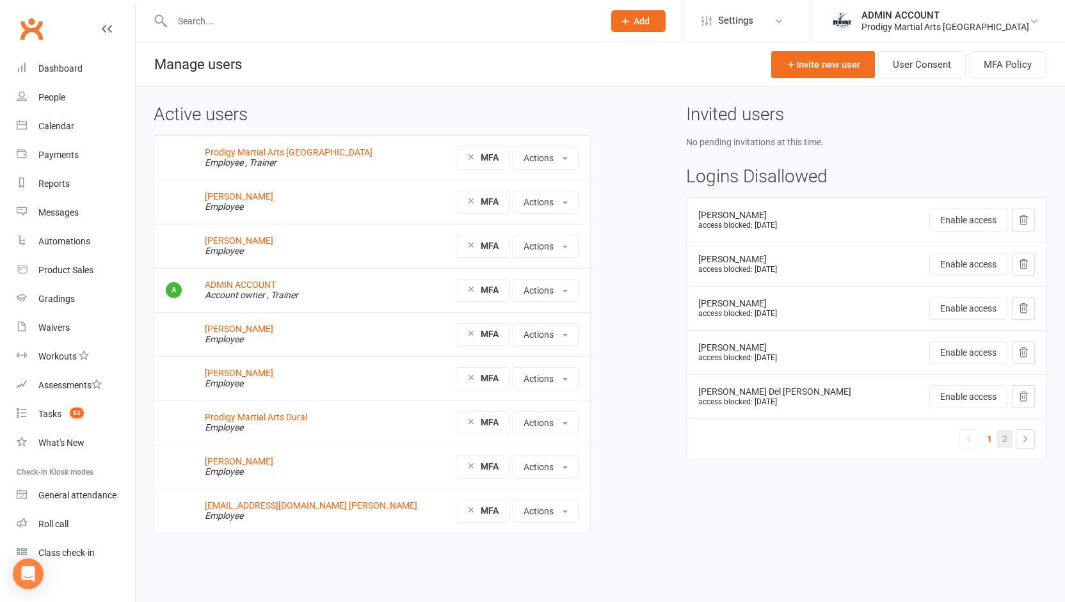
click at [1006, 438] on link "2" at bounding box center [1004, 439] width 15 height 18
click at [1018, 436] on link at bounding box center [1026, 439] width 18 height 18
click at [945, 399] on button "Enable access" at bounding box center [969, 396] width 78 height 23
click at [940, 398] on button "Enable access" at bounding box center [969, 396] width 78 height 23
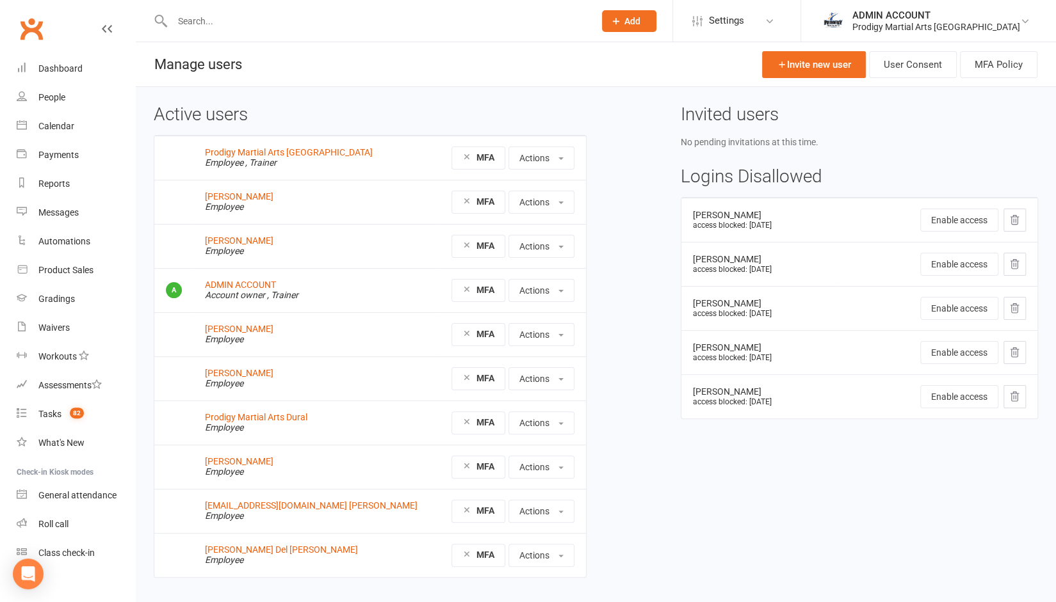
click at [328, 22] on input "text" at bounding box center [376, 21] width 417 height 18
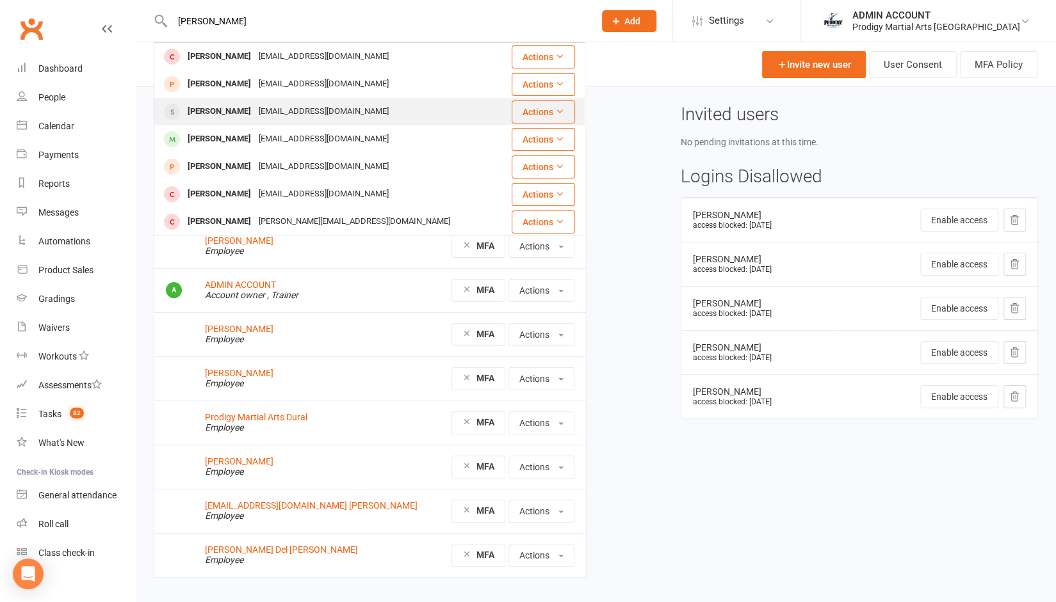
type input "matthew"
click at [278, 111] on div "adamafalzon@gmail.com" at bounding box center [324, 111] width 138 height 19
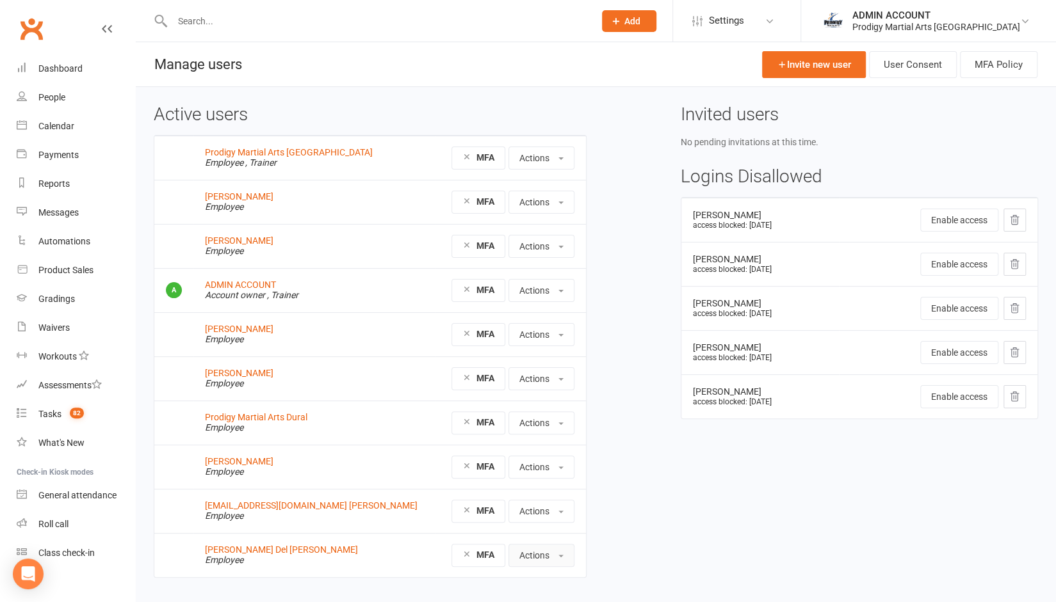
click at [540, 556] on button "Actions" at bounding box center [541, 555] width 66 height 23
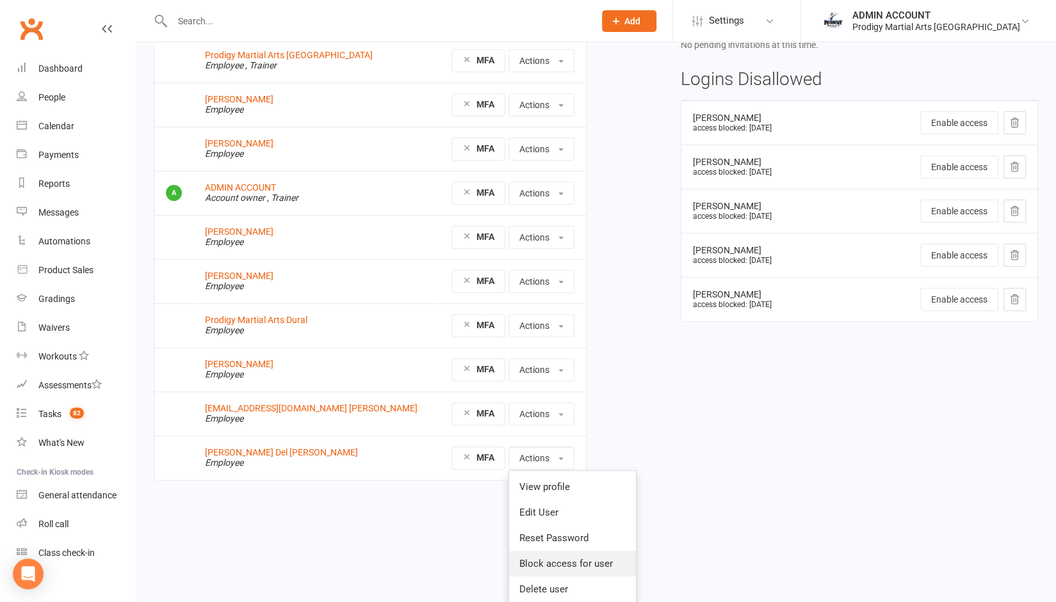
click at [537, 559] on link "Block access for user" at bounding box center [572, 564] width 127 height 26
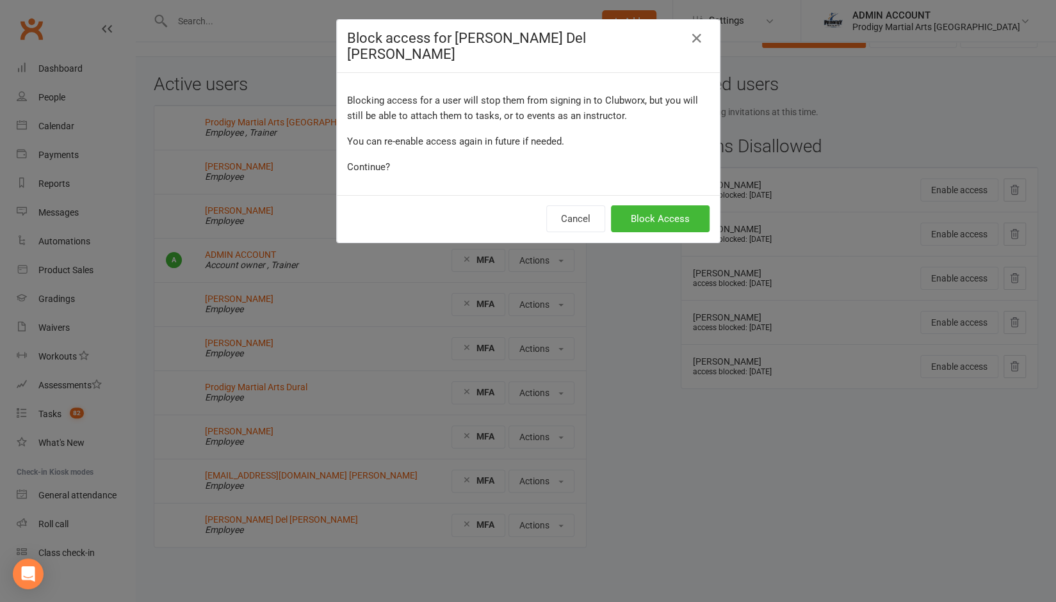
scroll to position [27, 0]
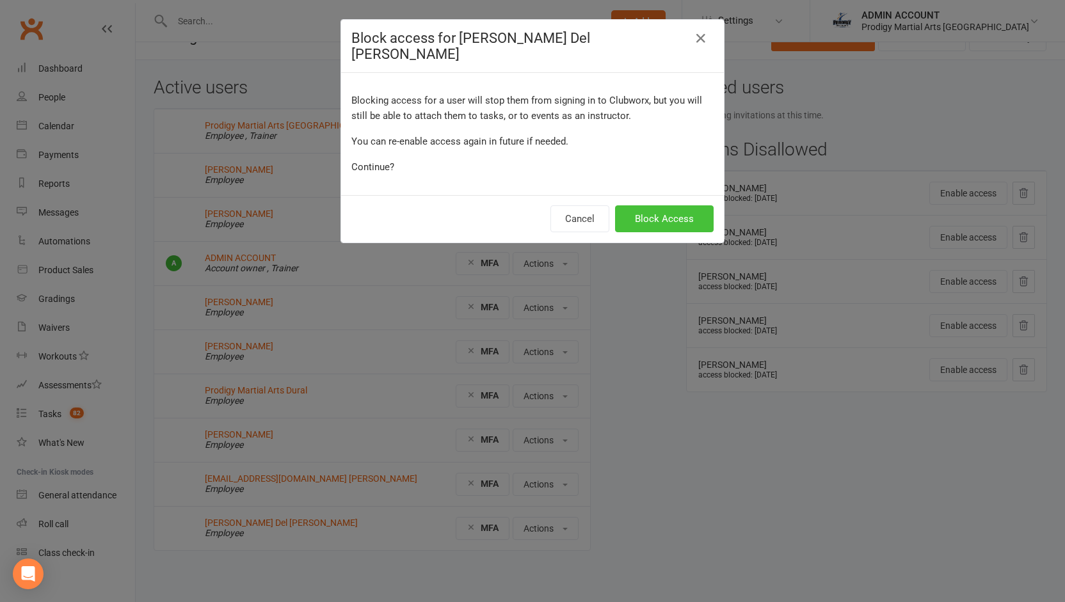
click at [632, 209] on button "Block Access" at bounding box center [664, 219] width 99 height 27
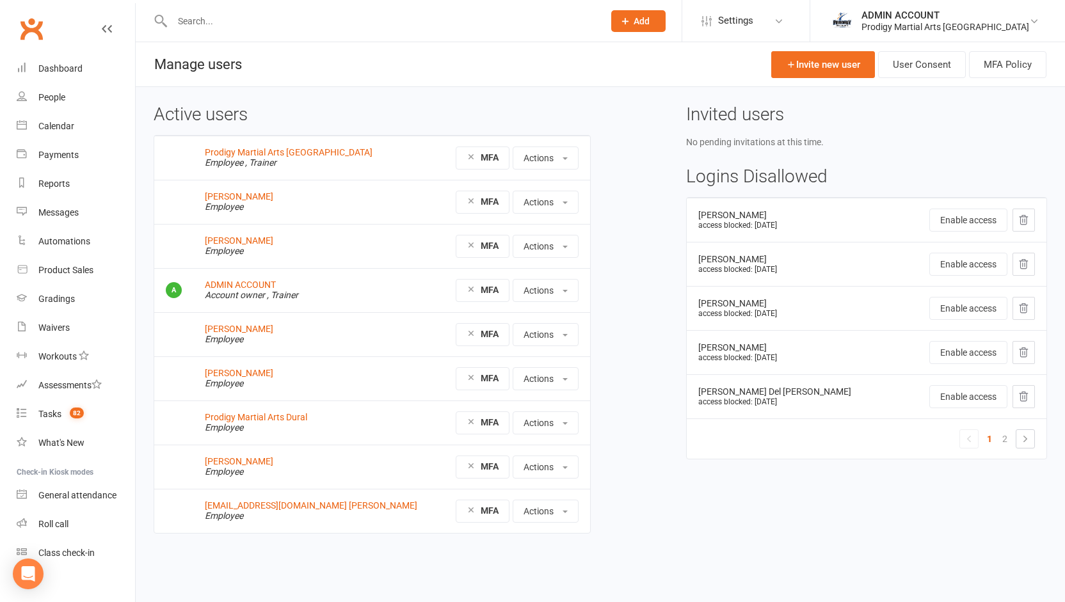
click at [649, 218] on div "Active users Prodigy Martial Arts [GEOGRAPHIC_DATA] Employee , Trainer MFA Acti…" at bounding box center [600, 328] width 913 height 447
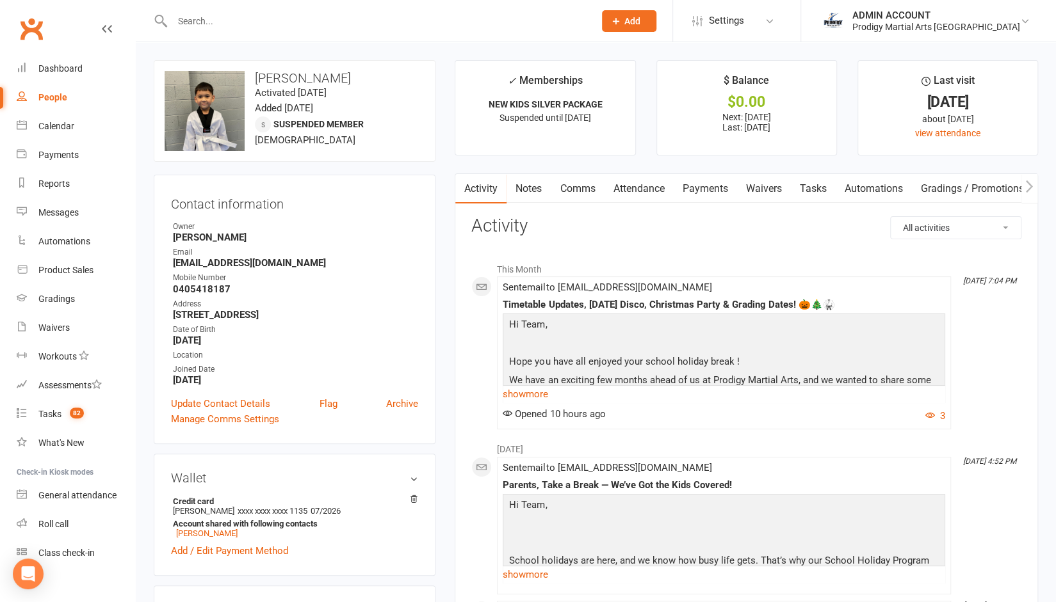
click at [700, 188] on link "Payments" at bounding box center [704, 188] width 63 height 29
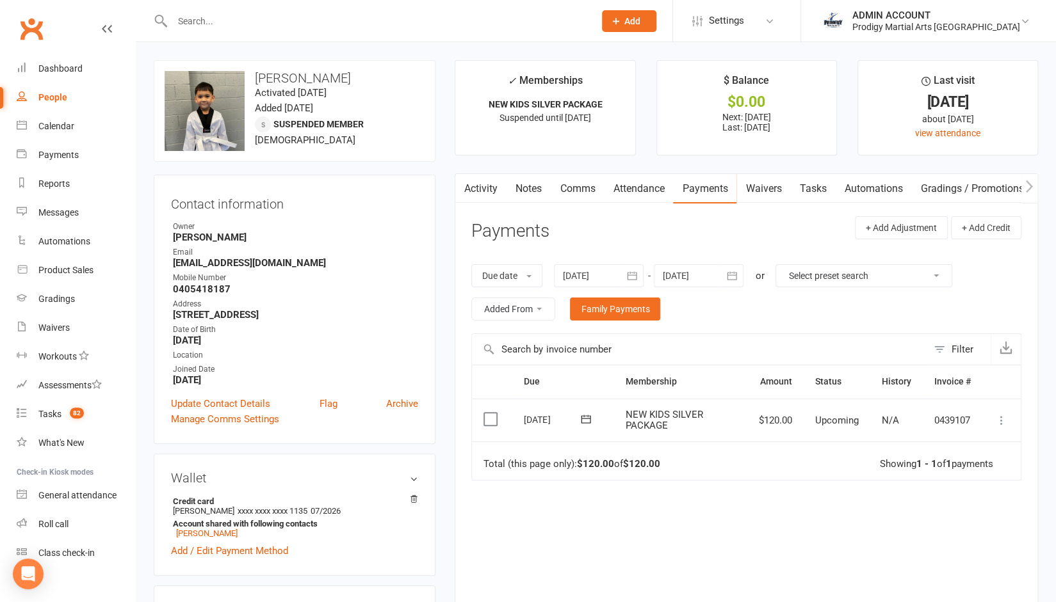
click at [634, 267] on button "button" at bounding box center [631, 275] width 23 height 23
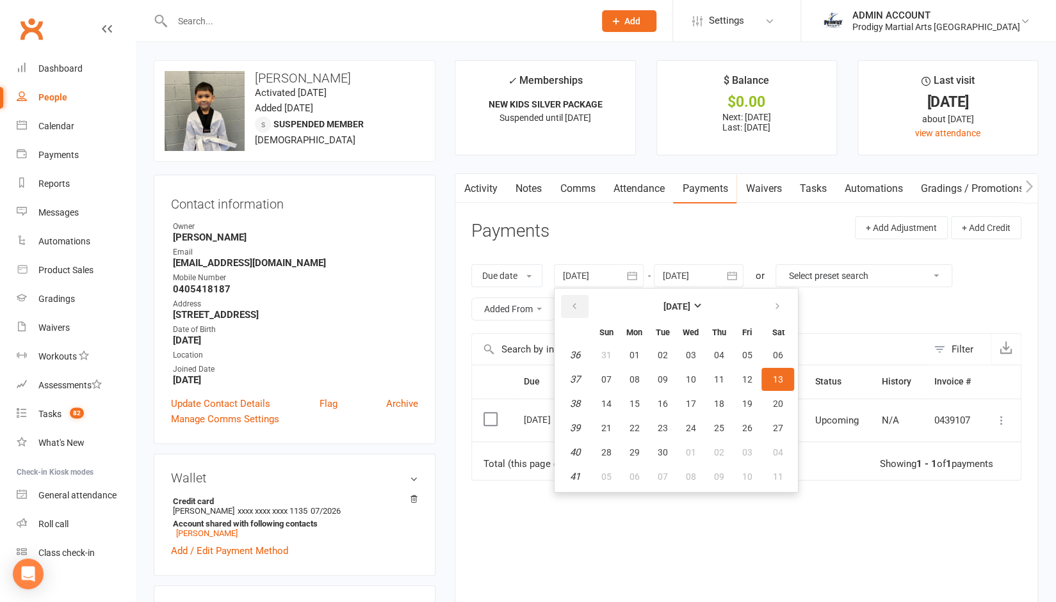
click at [575, 304] on icon "button" at bounding box center [573, 307] width 9 height 10
click at [602, 368] on button "08" at bounding box center [605, 379] width 27 height 23
type input "[DATE]"
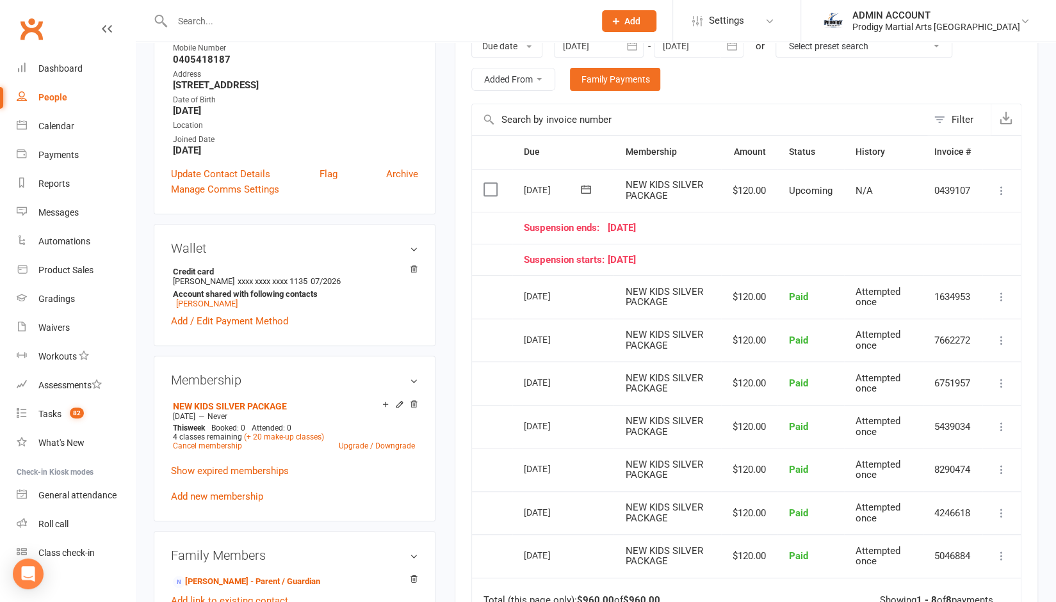
scroll to position [215, 0]
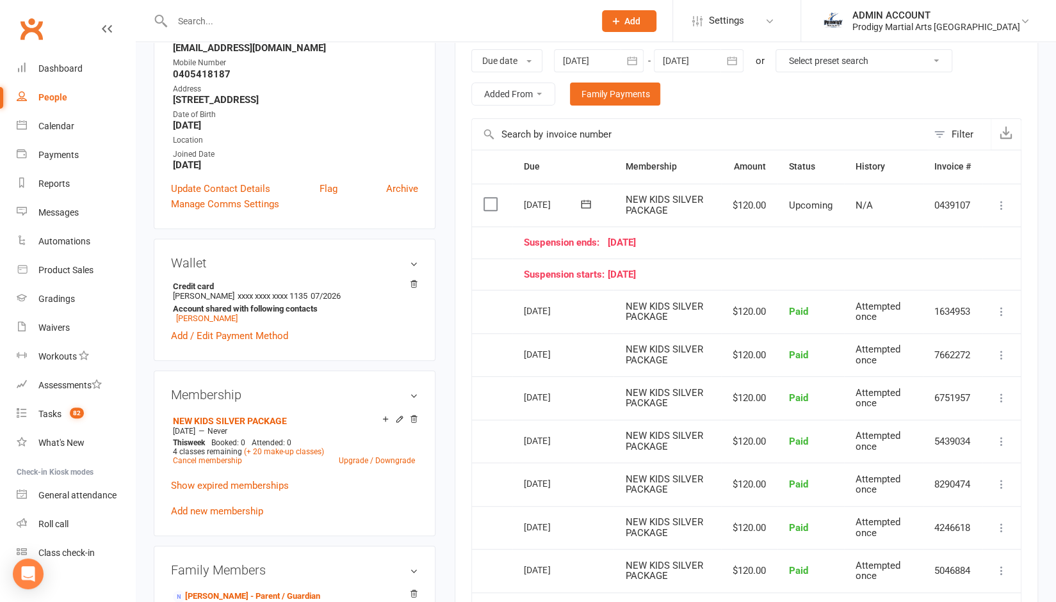
click at [586, 207] on icon at bounding box center [586, 204] width 10 height 8
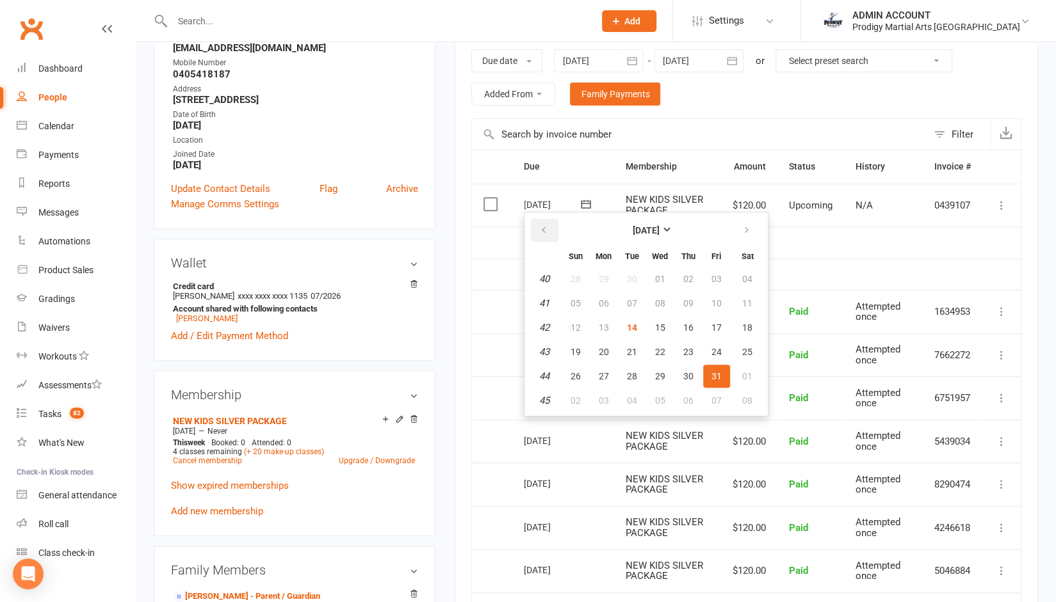
click at [544, 229] on icon "button" at bounding box center [543, 230] width 9 height 10
click at [464, 330] on div "Activity Notes Comms Attendance Payments Waivers Tasks Automations Gradings / P…" at bounding box center [746, 387] width 583 height 858
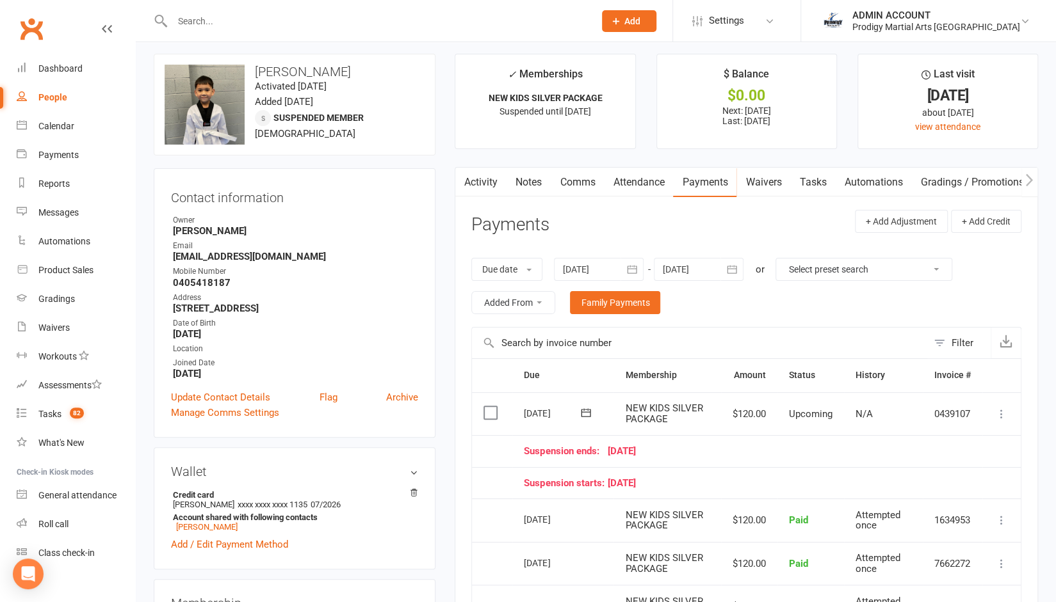
scroll to position [0, 0]
